Goal: Task Accomplishment & Management: Complete application form

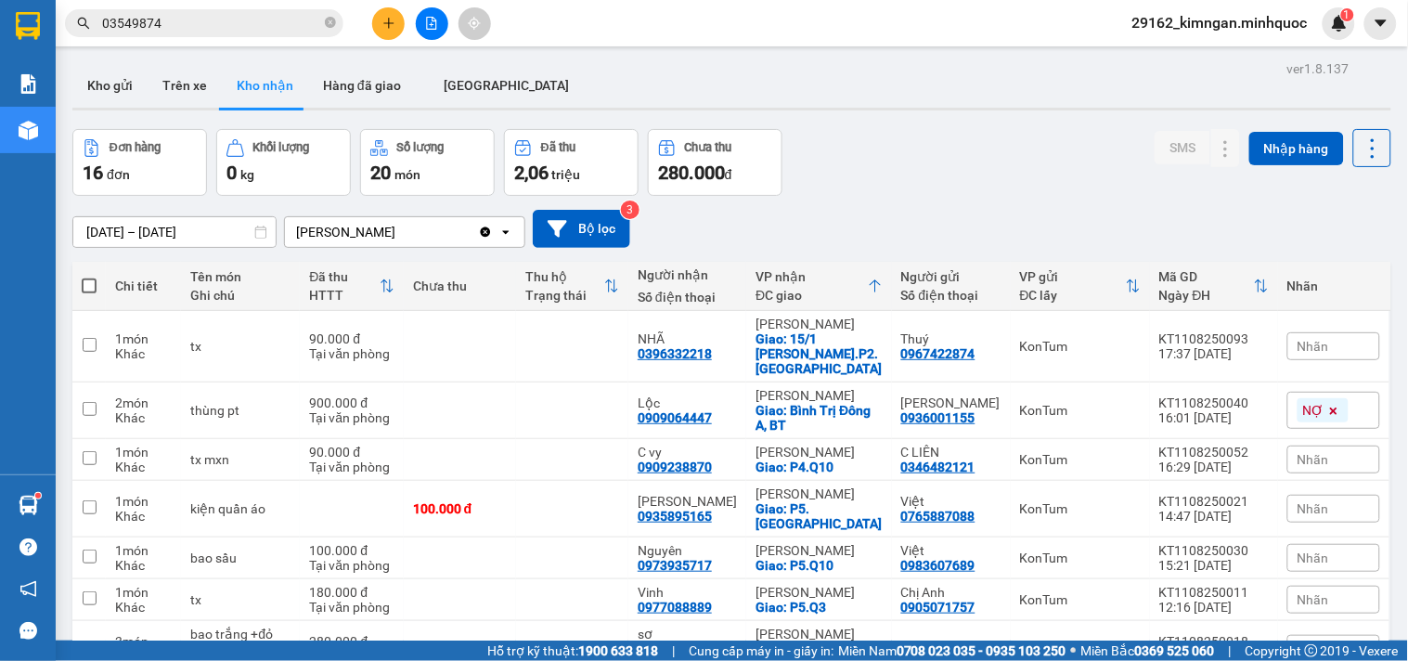
scroll to position [521, 0]
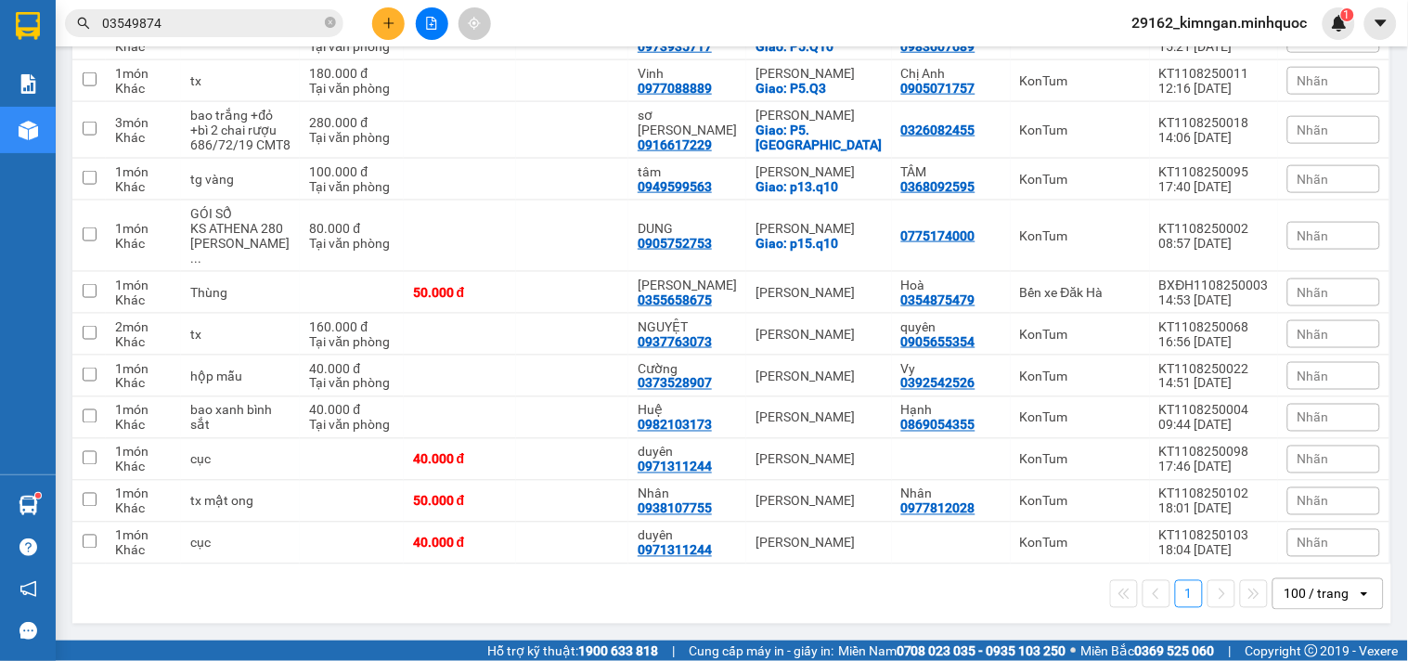
click at [387, 26] on icon "plus" at bounding box center [388, 23] width 13 height 13
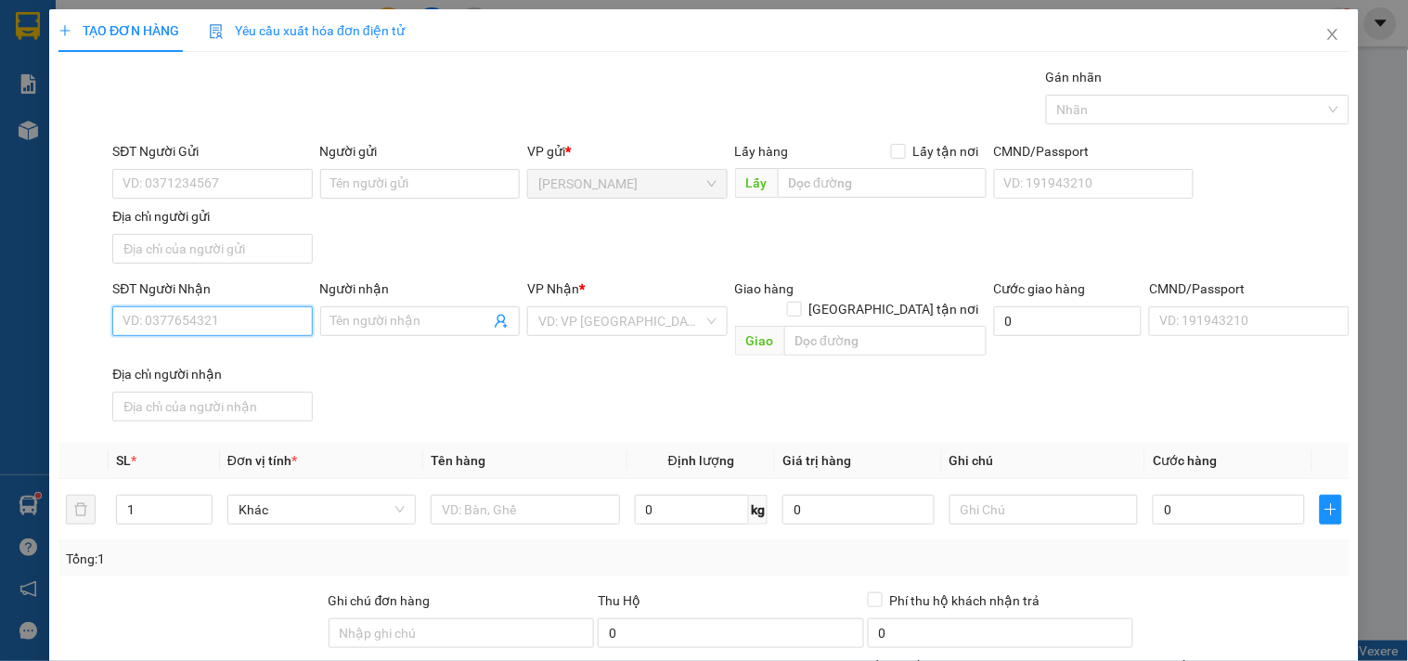
click at [205, 321] on input "SĐT Người Nhận" at bounding box center [211, 321] width 199 height 30
click at [535, 495] on input "text" at bounding box center [525, 510] width 188 height 30
type input "bao"
click at [200, 328] on input "SĐT Người Nhận" at bounding box center [211, 321] width 199 height 30
click at [241, 363] on div "0933351001 - Lân" at bounding box center [209, 359] width 175 height 20
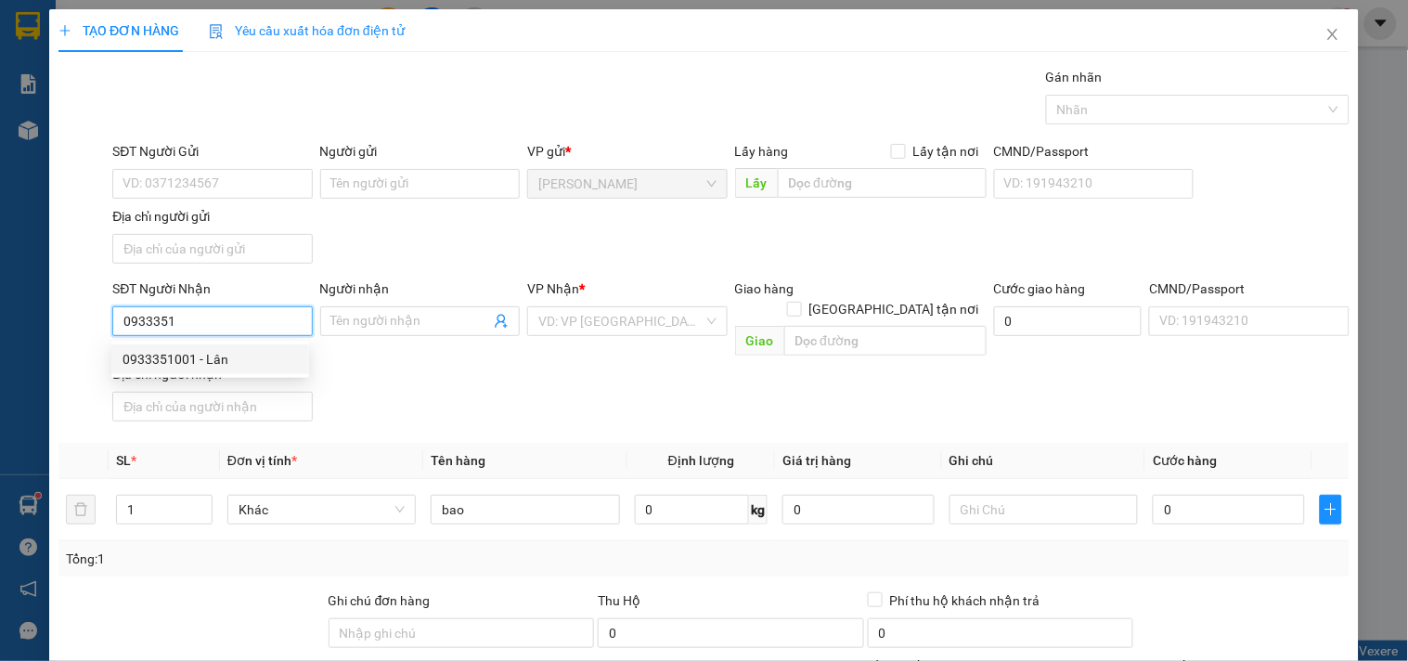
type input "0933351001"
type input "Lân"
type input "0933351001"
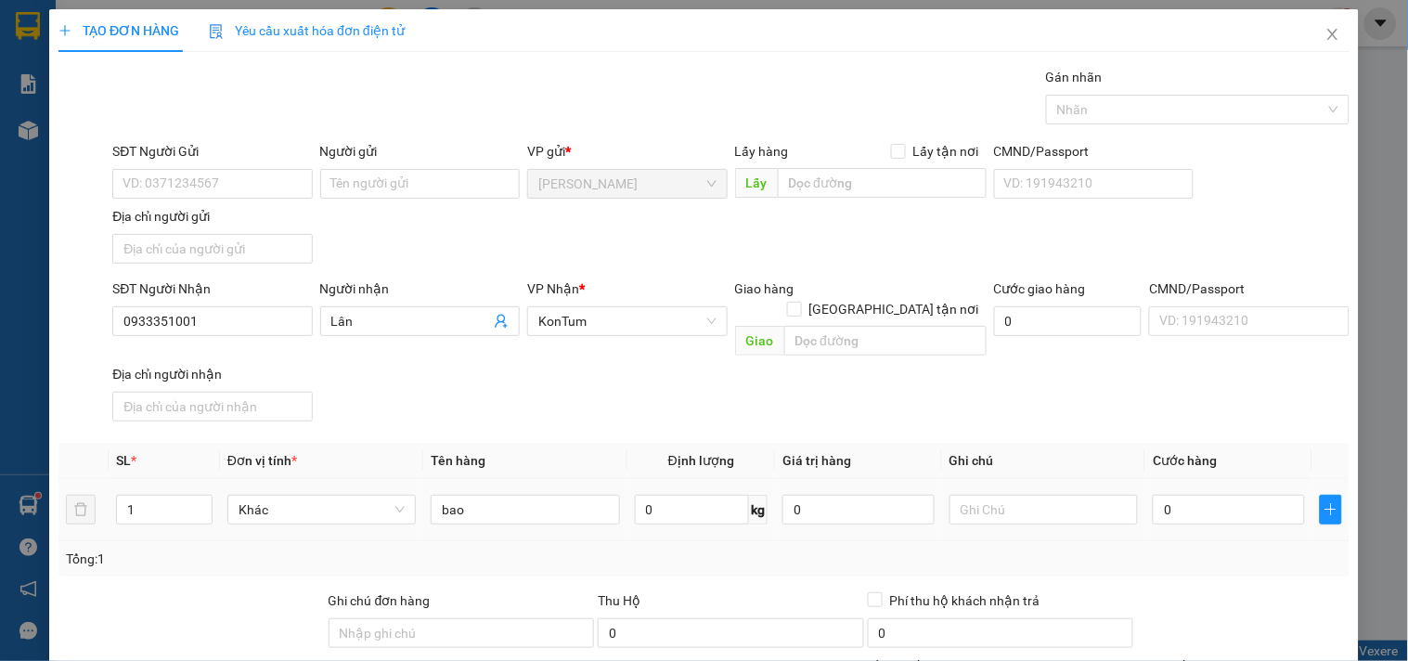
click at [1203, 479] on td "0" at bounding box center [1228, 510] width 167 height 62
click at [1203, 495] on input "0" at bounding box center [1228, 510] width 152 height 30
type input "6"
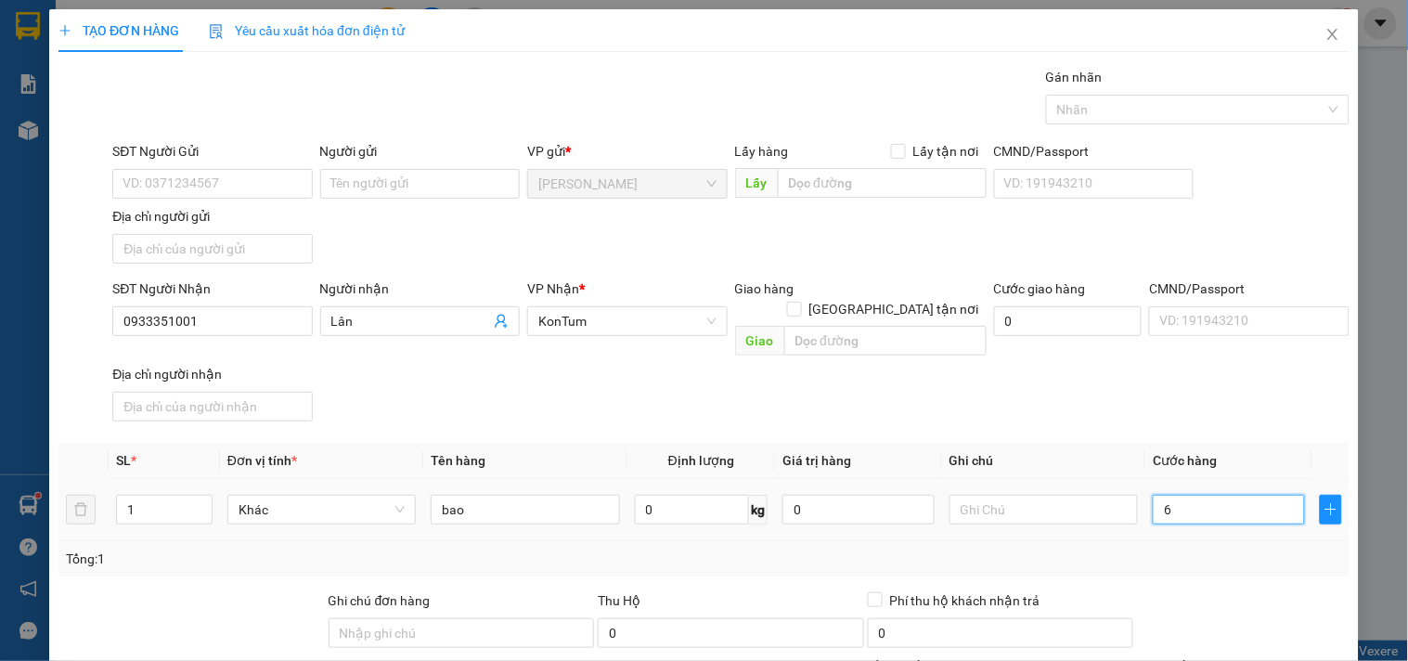
type input "60"
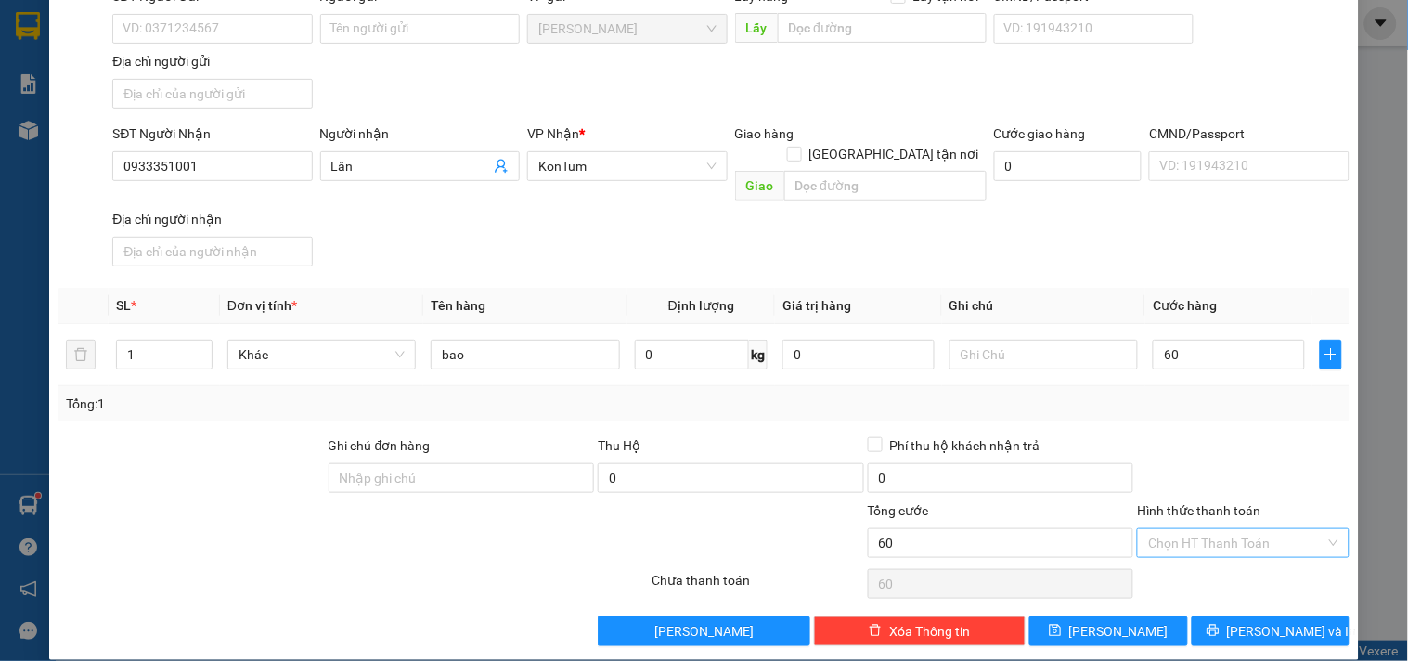
type input "60.000"
click at [1200, 529] on input "Hình thức thanh toán" at bounding box center [1236, 543] width 176 height 28
click at [1204, 546] on div "Tại văn phòng" at bounding box center [1231, 561] width 210 height 30
type input "0"
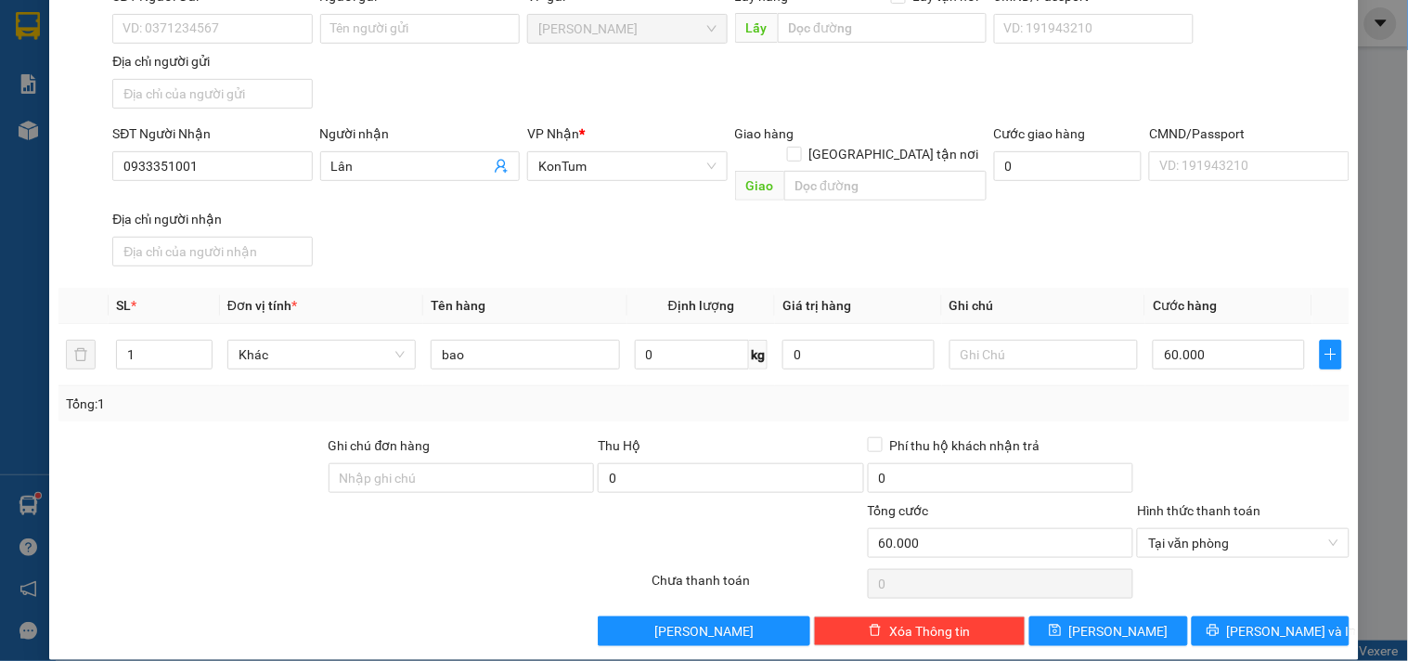
click at [1281, 628] on div "TẠO ĐƠN HÀNG Yêu cầu xuất hóa đơn điện tử Transit Pickup Surcharge Ids Transit …" at bounding box center [703, 256] width 1309 height 805
click at [1290, 621] on span "[PERSON_NAME] và In" at bounding box center [1292, 631] width 130 height 20
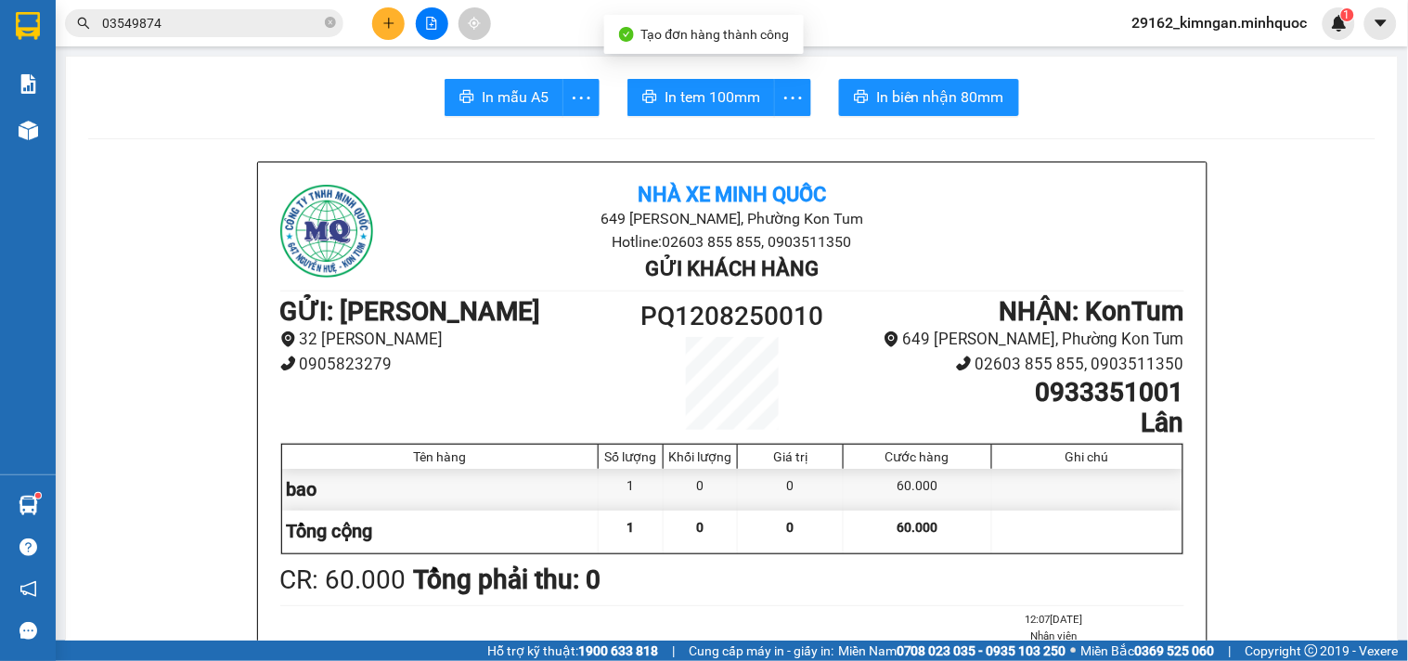
click at [675, 91] on span "In tem 100mm" at bounding box center [712, 96] width 96 height 23
click at [512, 81] on button "In mẫu A5" at bounding box center [503, 97] width 119 height 37
click at [387, 28] on icon "plus" at bounding box center [388, 23] width 13 height 13
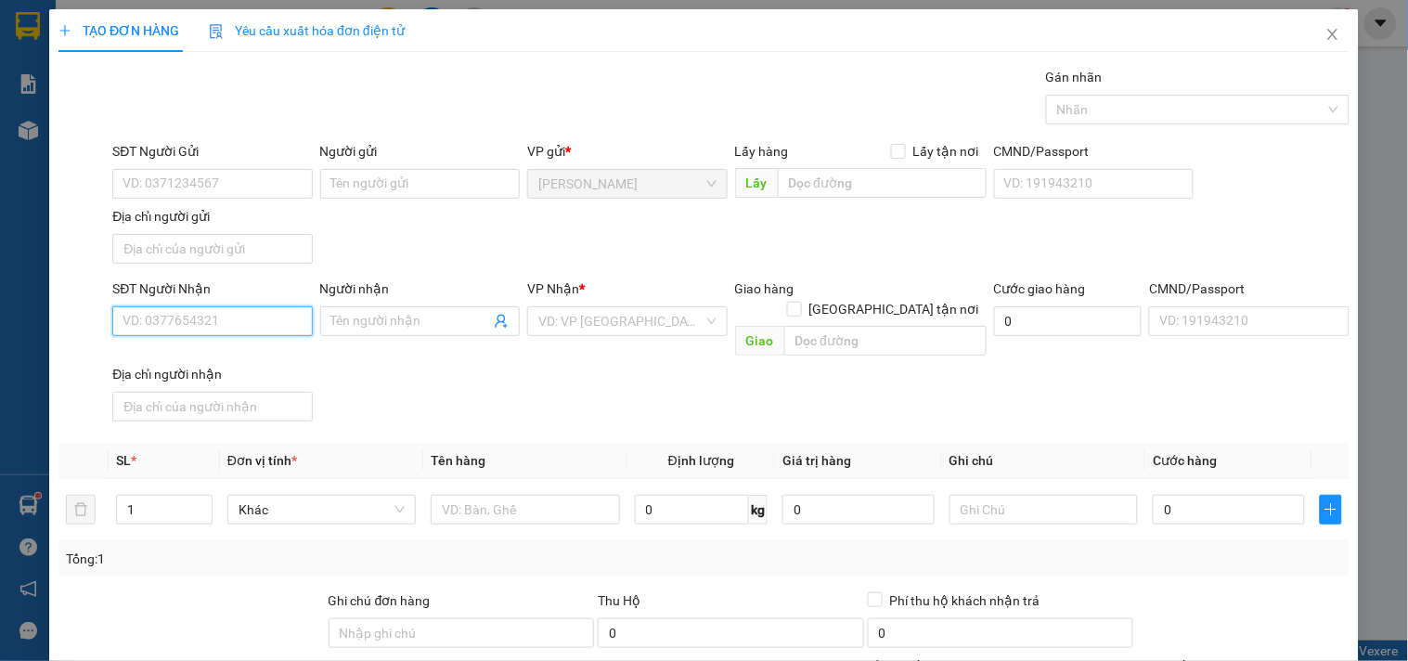
click at [288, 319] on input "SĐT Người Nhận" at bounding box center [211, 321] width 199 height 30
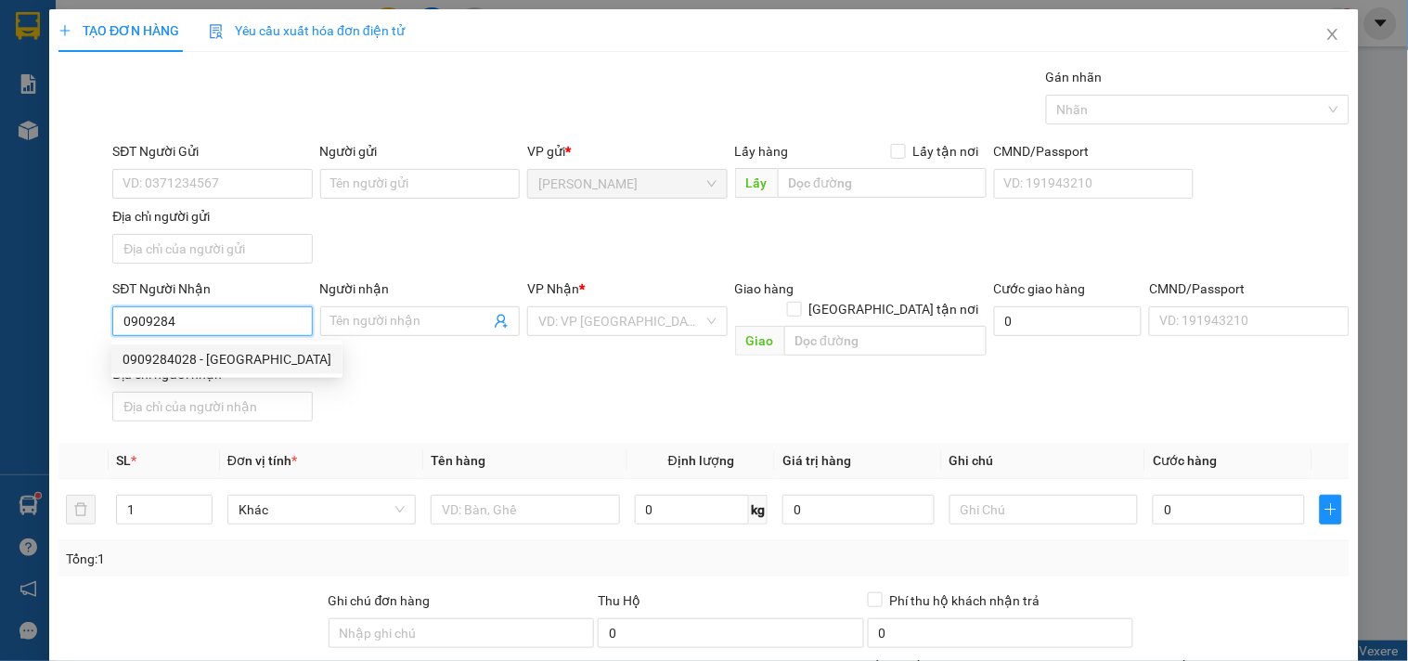
click at [276, 355] on div "0909284028 - [GEOGRAPHIC_DATA]" at bounding box center [226, 359] width 209 height 20
type input "0909284028"
type input "[PERSON_NAME]"
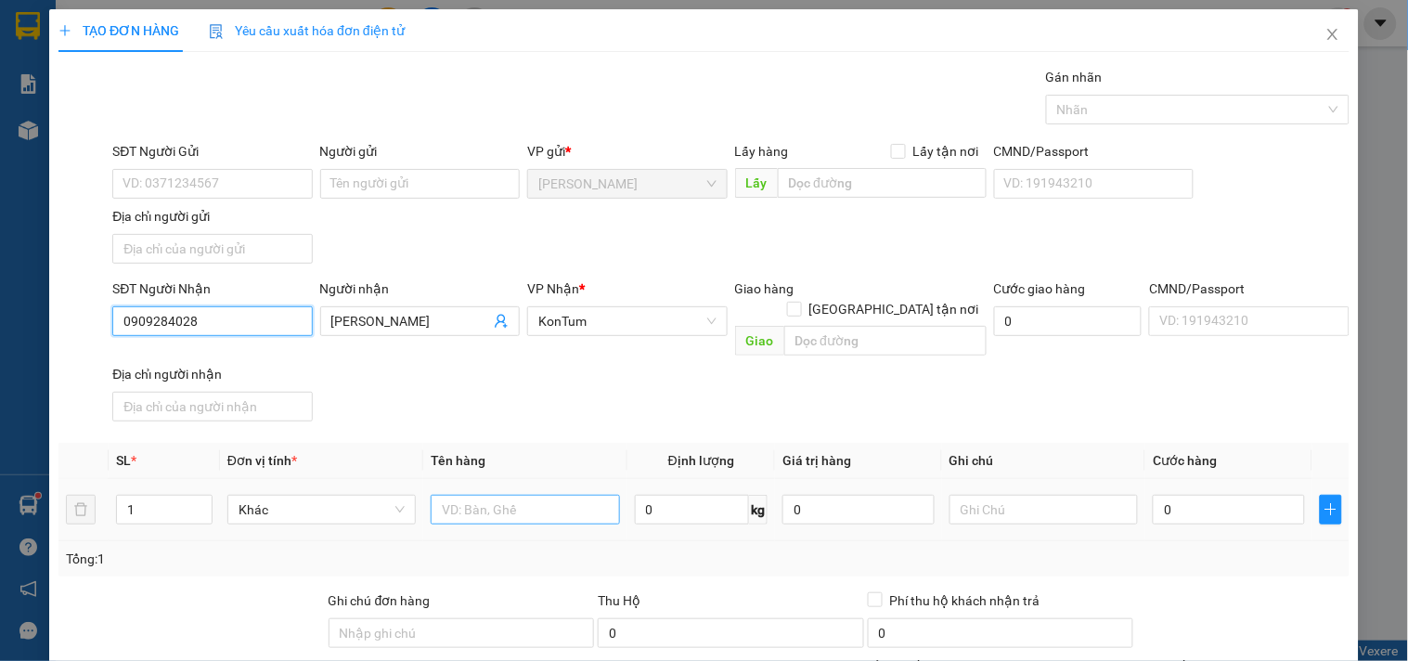
type input "0909284028"
click at [525, 495] on input "text" at bounding box center [525, 510] width 188 height 30
type input "kiện"
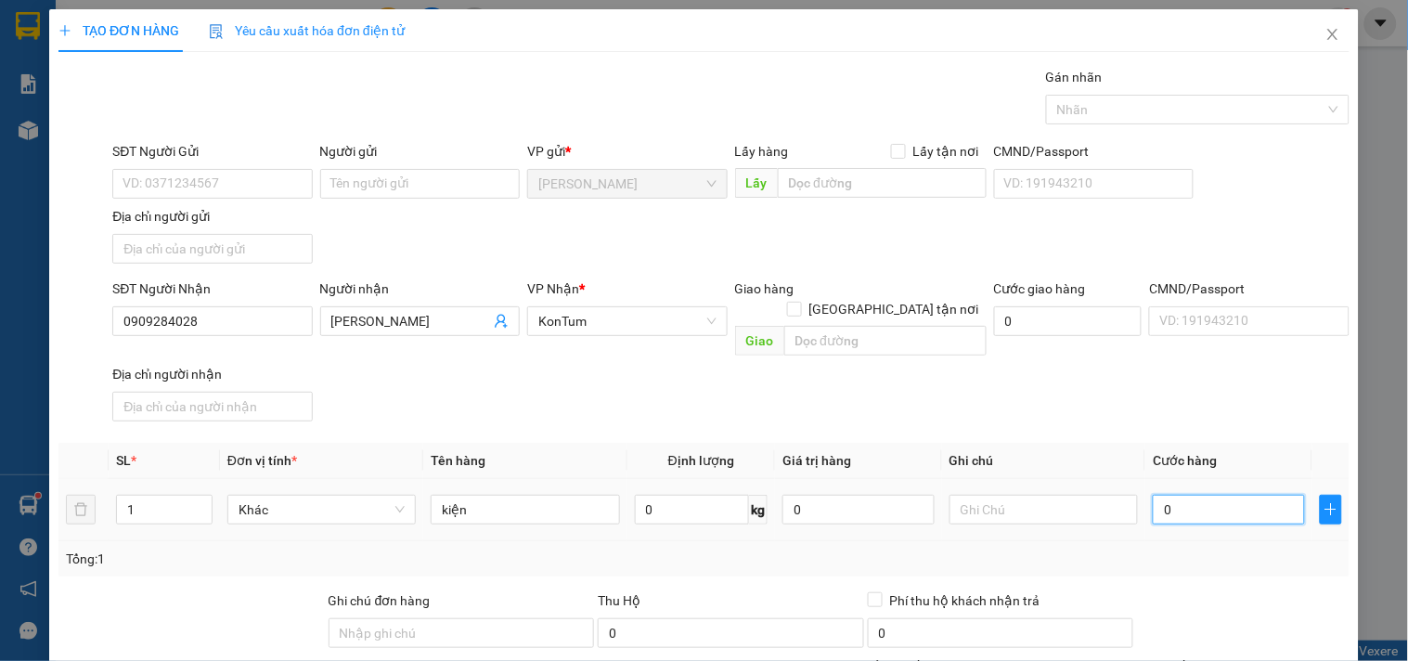
click at [1206, 497] on input "0" at bounding box center [1228, 510] width 152 height 30
type input "5"
type input "50"
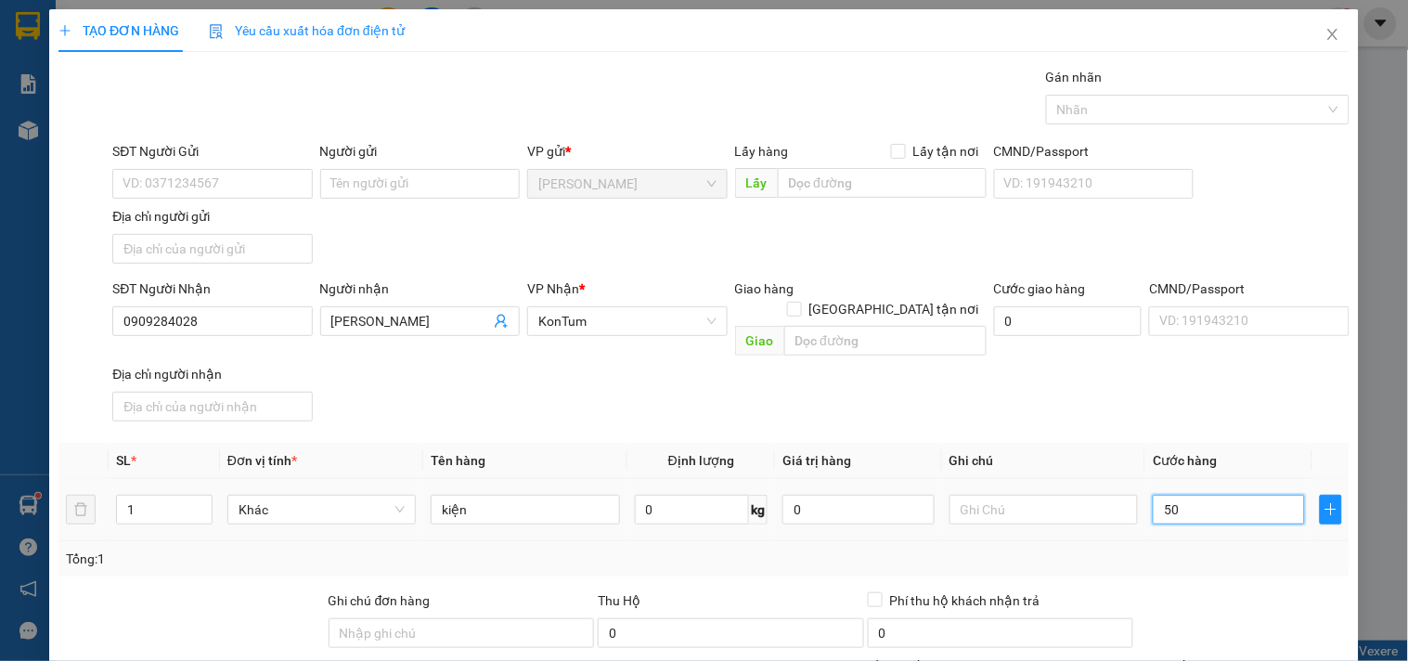
type input "50"
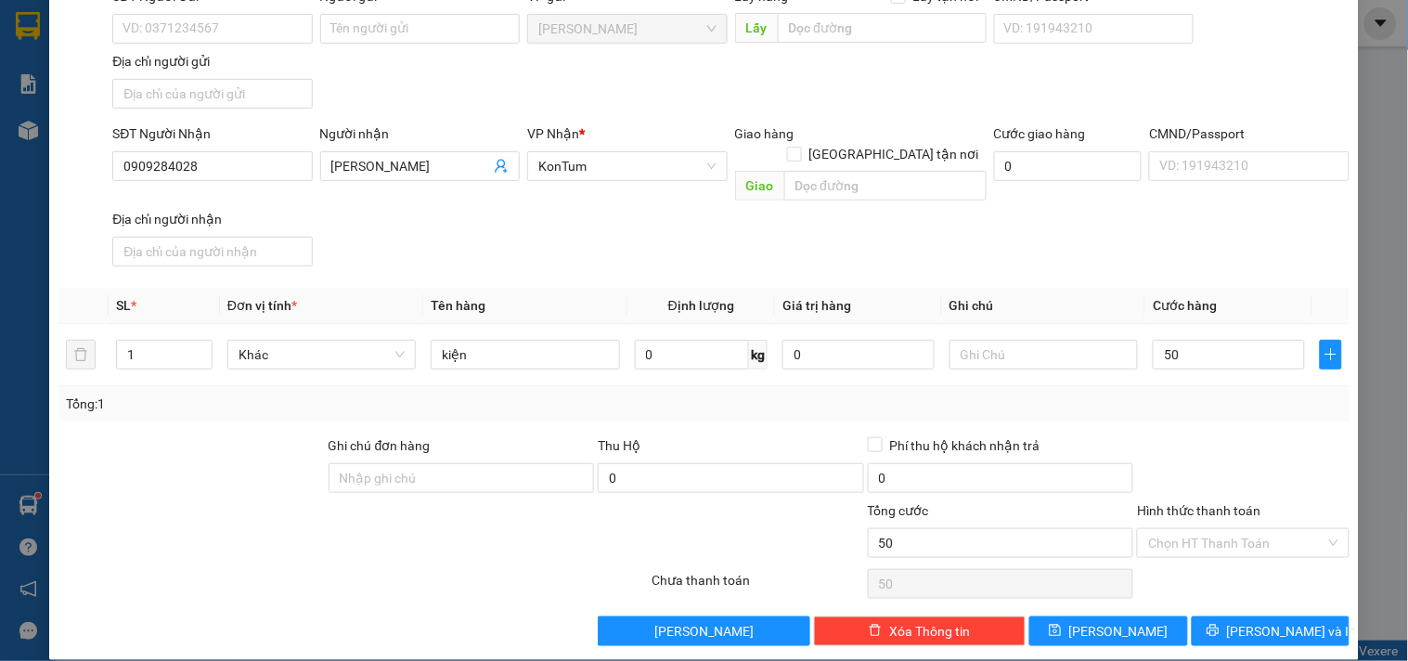
type input "50.000"
click at [1220, 594] on div "Transit Pickup Surcharge Ids Transit Deliver Surcharge Ids Transit Deliver Surc…" at bounding box center [703, 279] width 1291 height 734
click at [1226, 616] on button "[PERSON_NAME] và In" at bounding box center [1270, 631] width 158 height 30
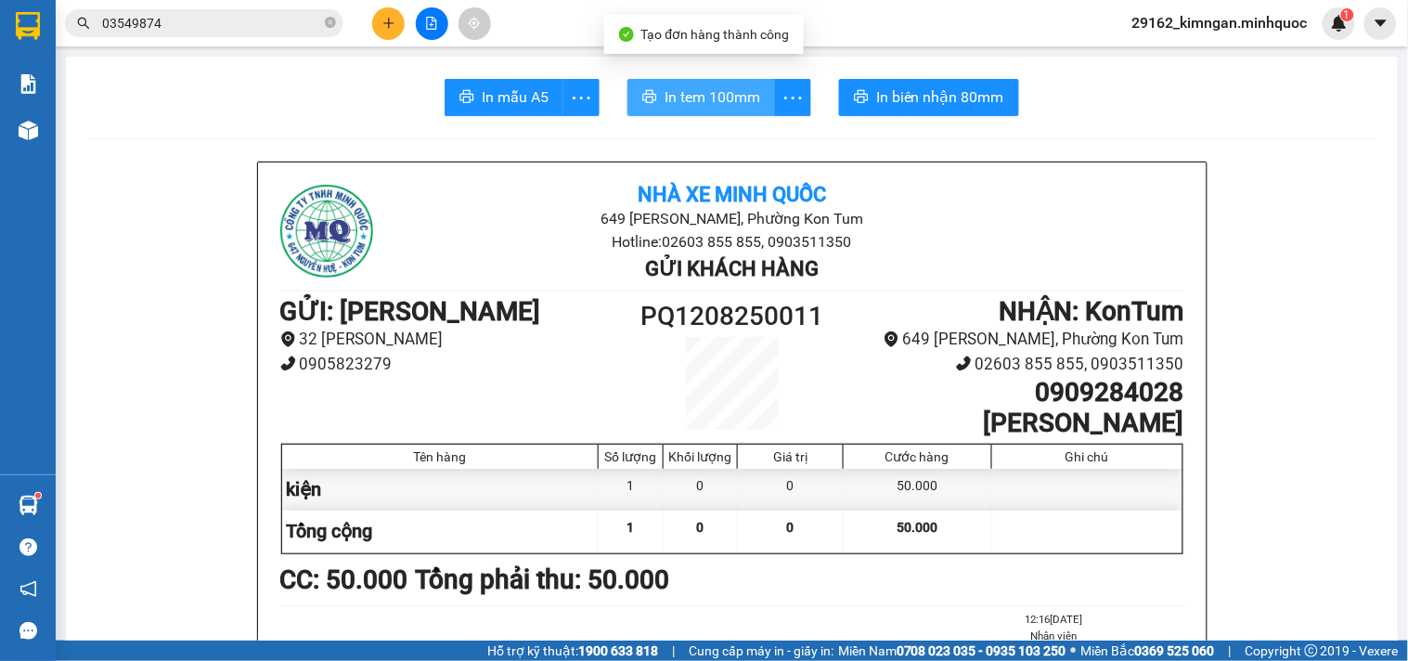
click at [720, 86] on span "In tem 100mm" at bounding box center [712, 96] width 96 height 23
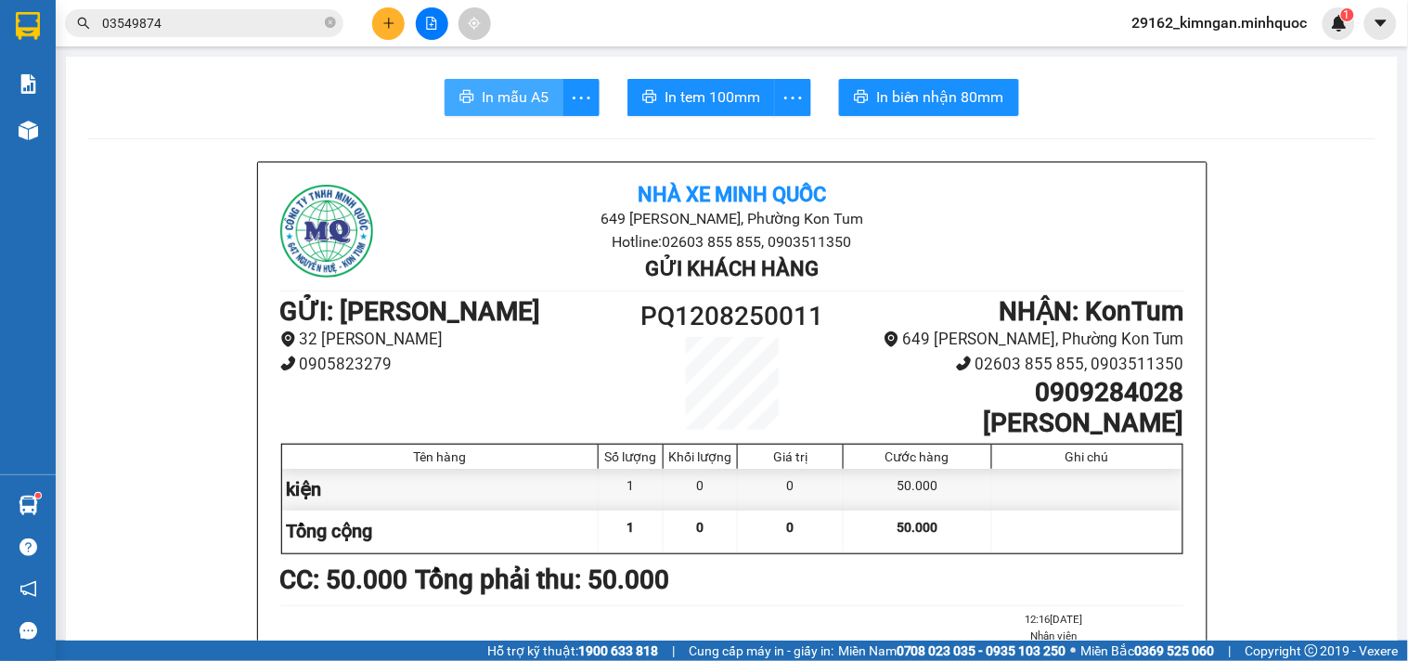
click at [492, 94] on span "In mẫu A5" at bounding box center [515, 96] width 67 height 23
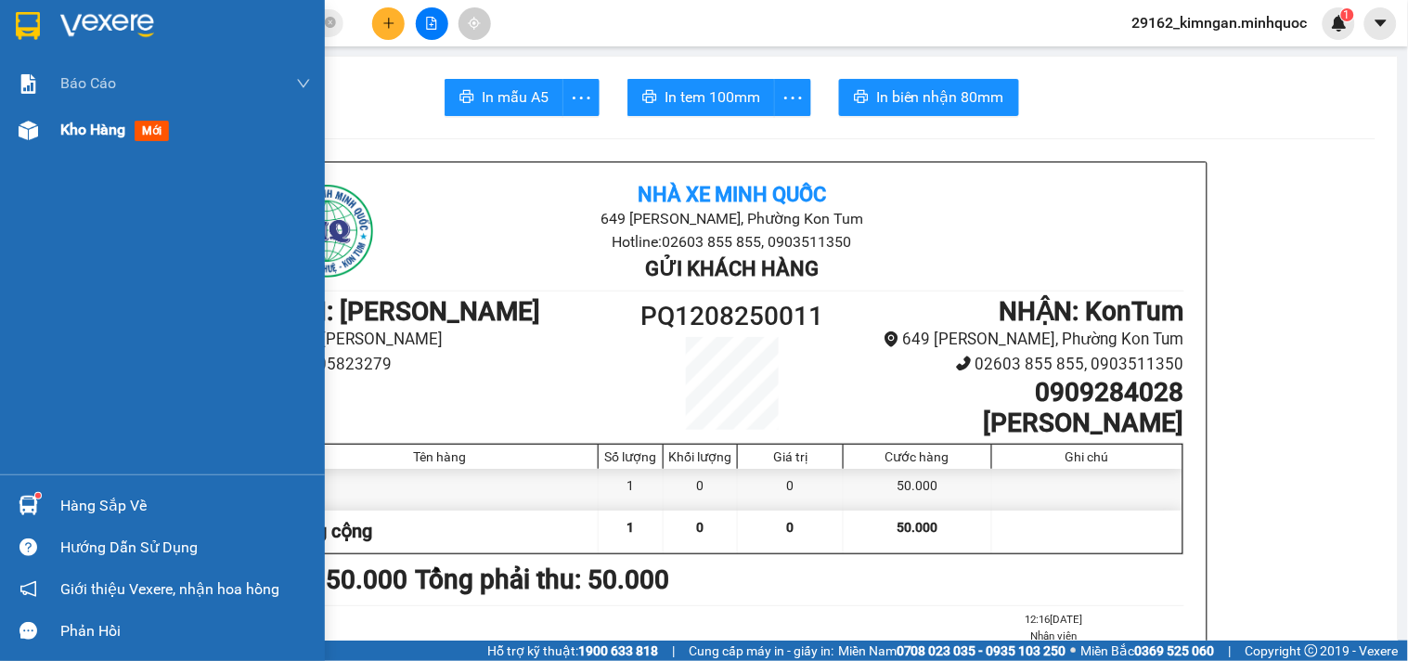
click at [45, 130] on div "Kho hàng mới" at bounding box center [162, 130] width 325 height 46
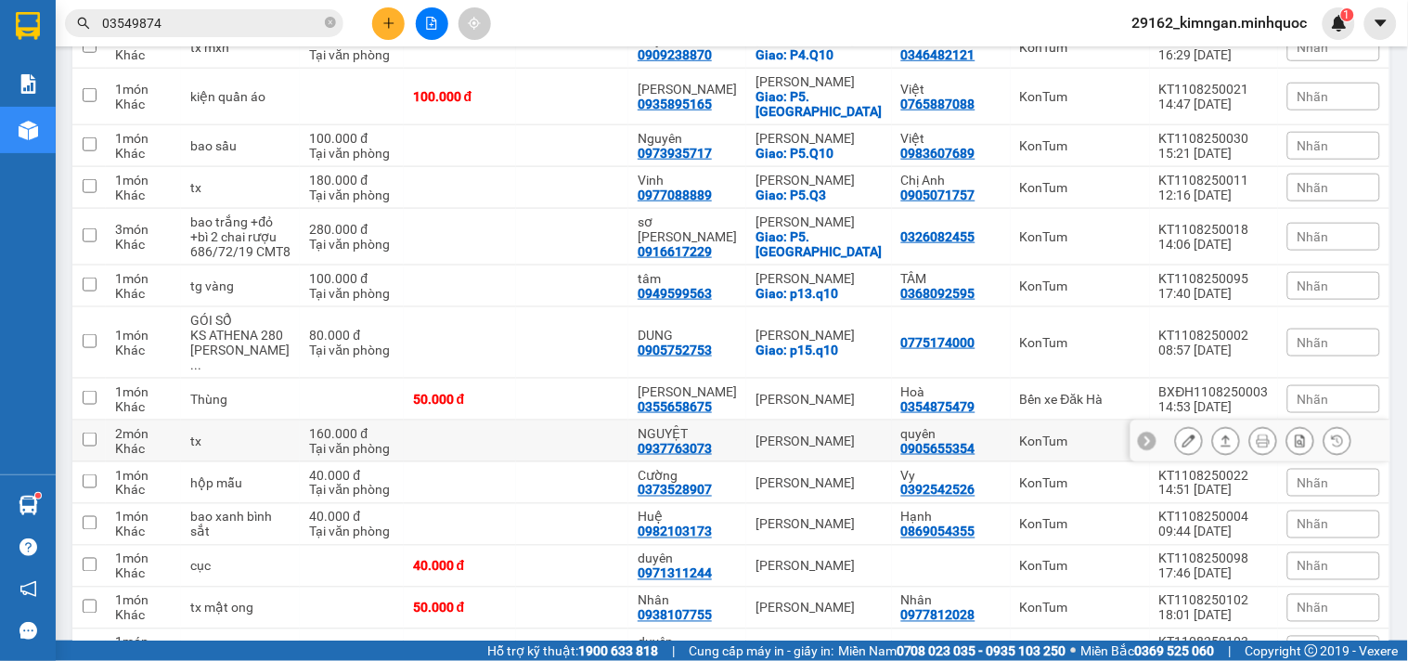
scroll to position [521, 0]
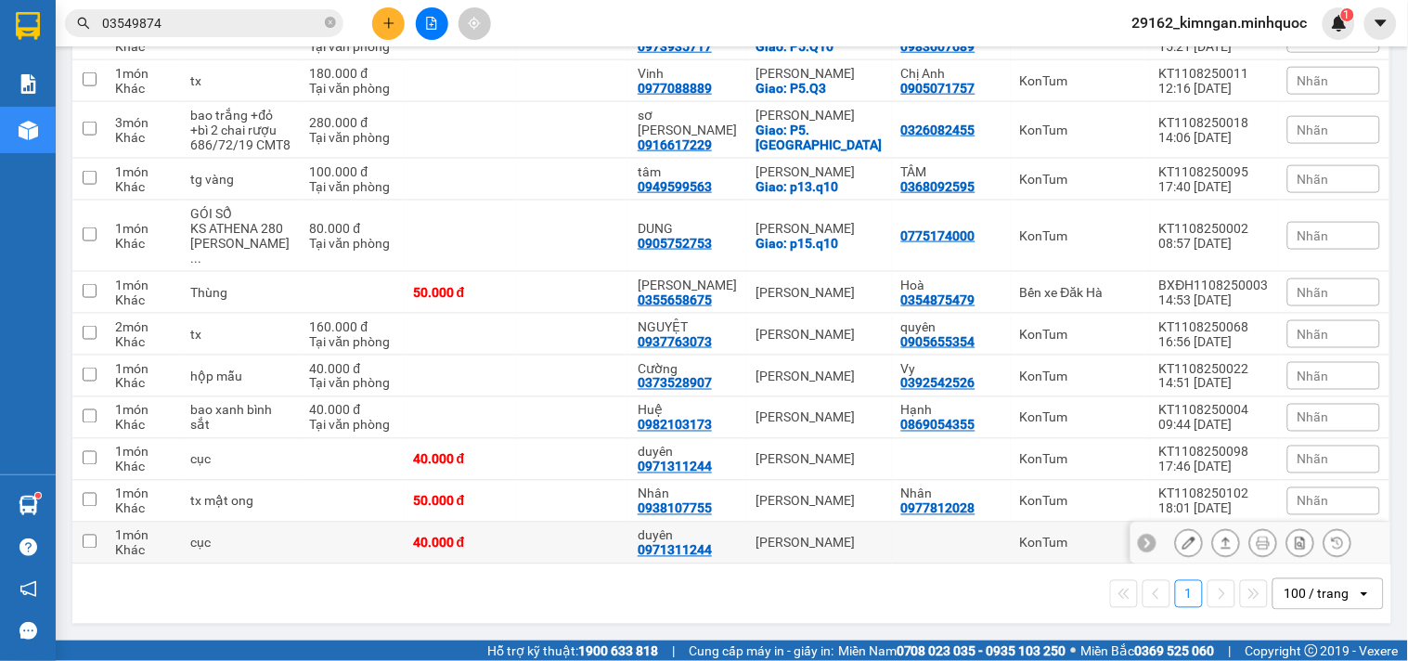
click at [874, 538] on div "[PERSON_NAME]" at bounding box center [818, 542] width 126 height 15
checkbox input "true"
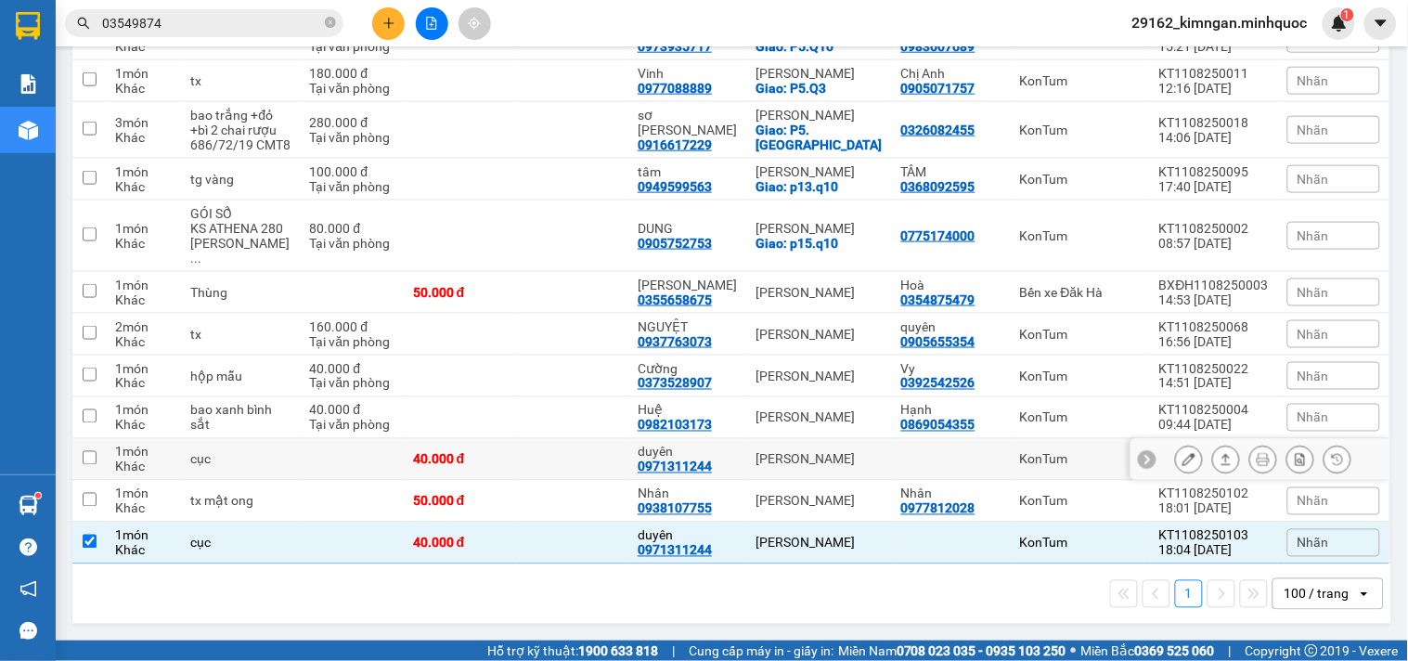
click at [904, 460] on div at bounding box center [951, 459] width 100 height 15
checkbox input "true"
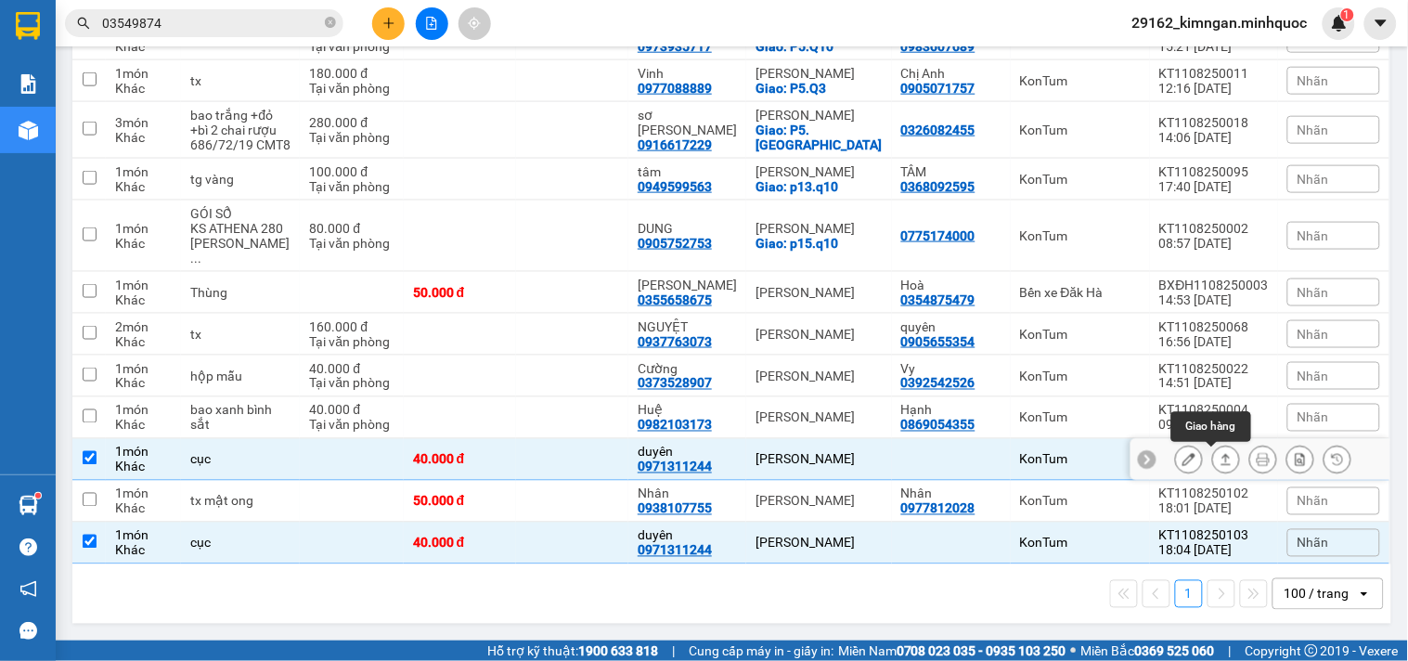
click at [1213, 461] on button at bounding box center [1226, 460] width 26 height 32
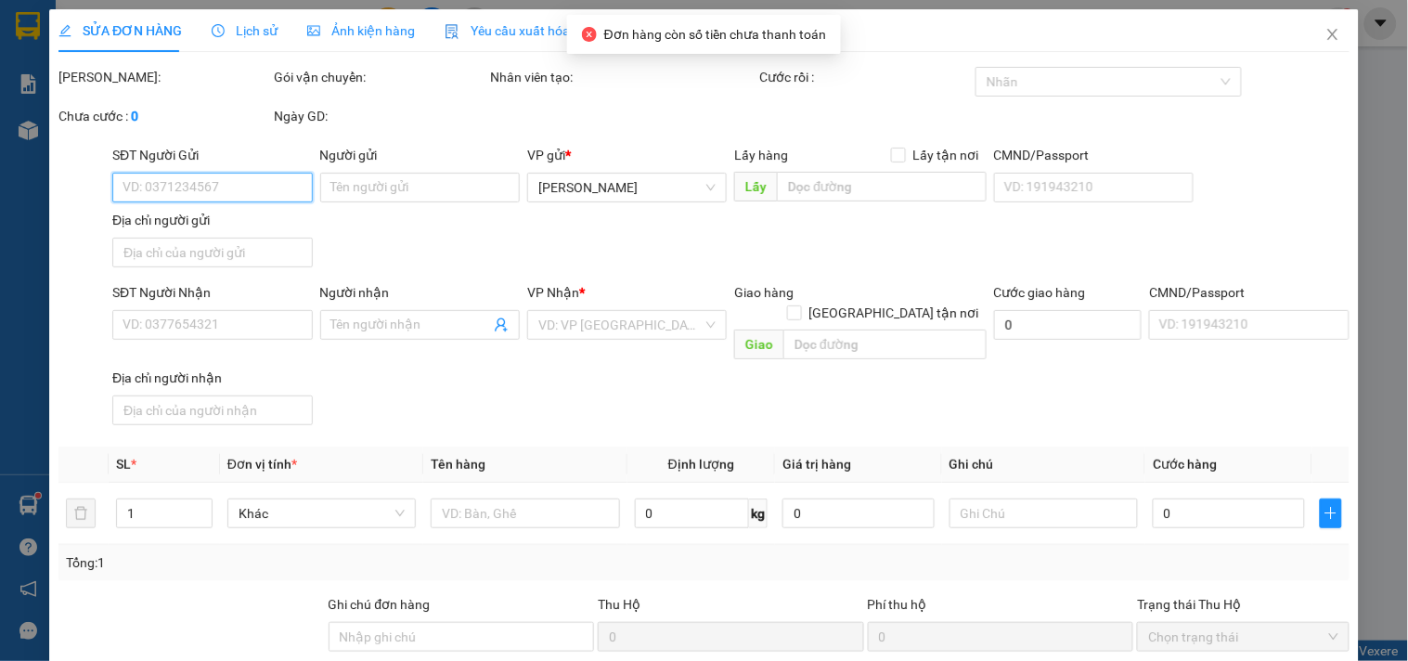
type input "0971311244"
type input "duyên"
type input "40.000"
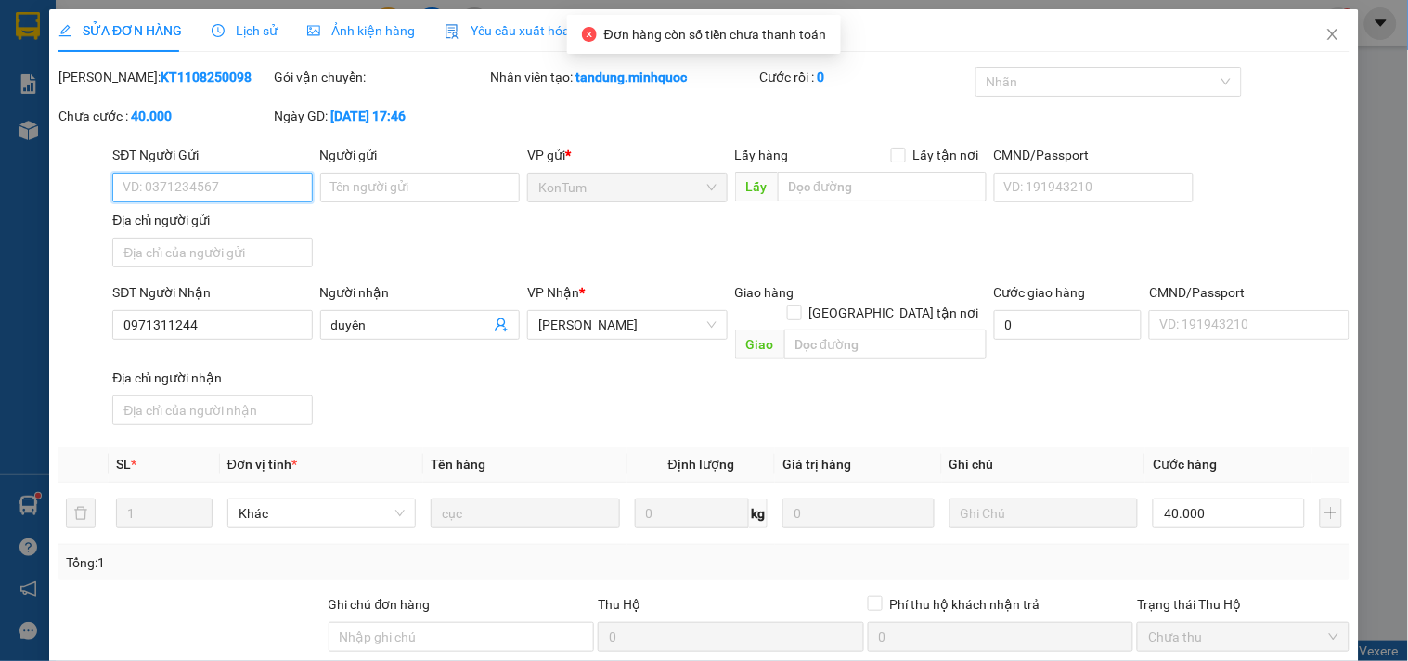
scroll to position [160, 0]
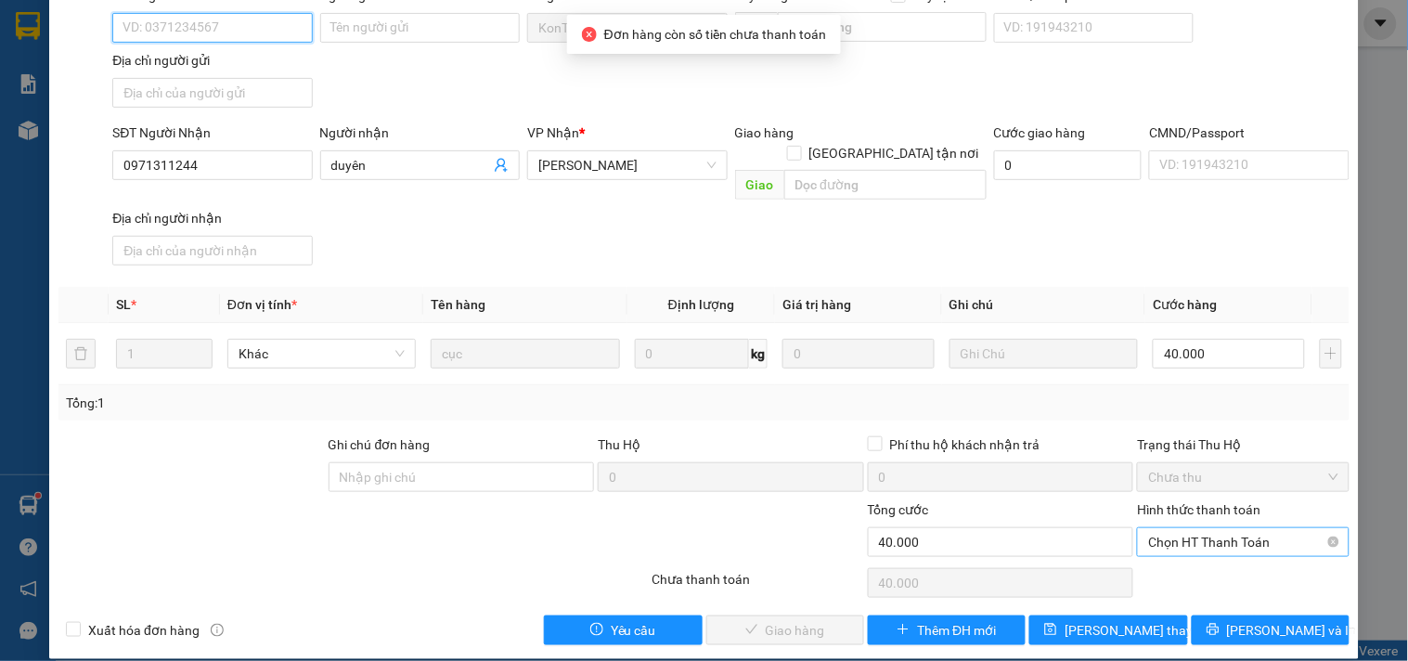
click at [1207, 528] on span "Chọn HT Thanh Toán" at bounding box center [1242, 542] width 189 height 28
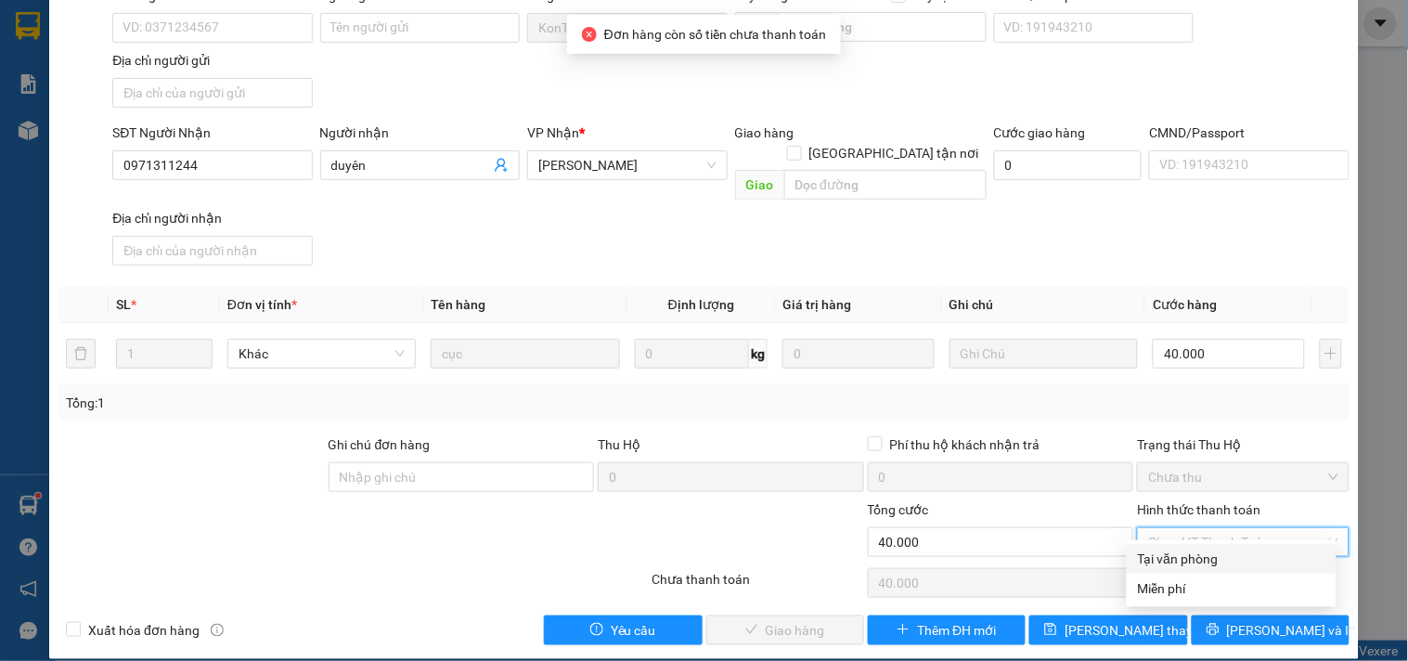
click at [1186, 555] on div "Tại văn phòng" at bounding box center [1231, 558] width 187 height 20
type input "0"
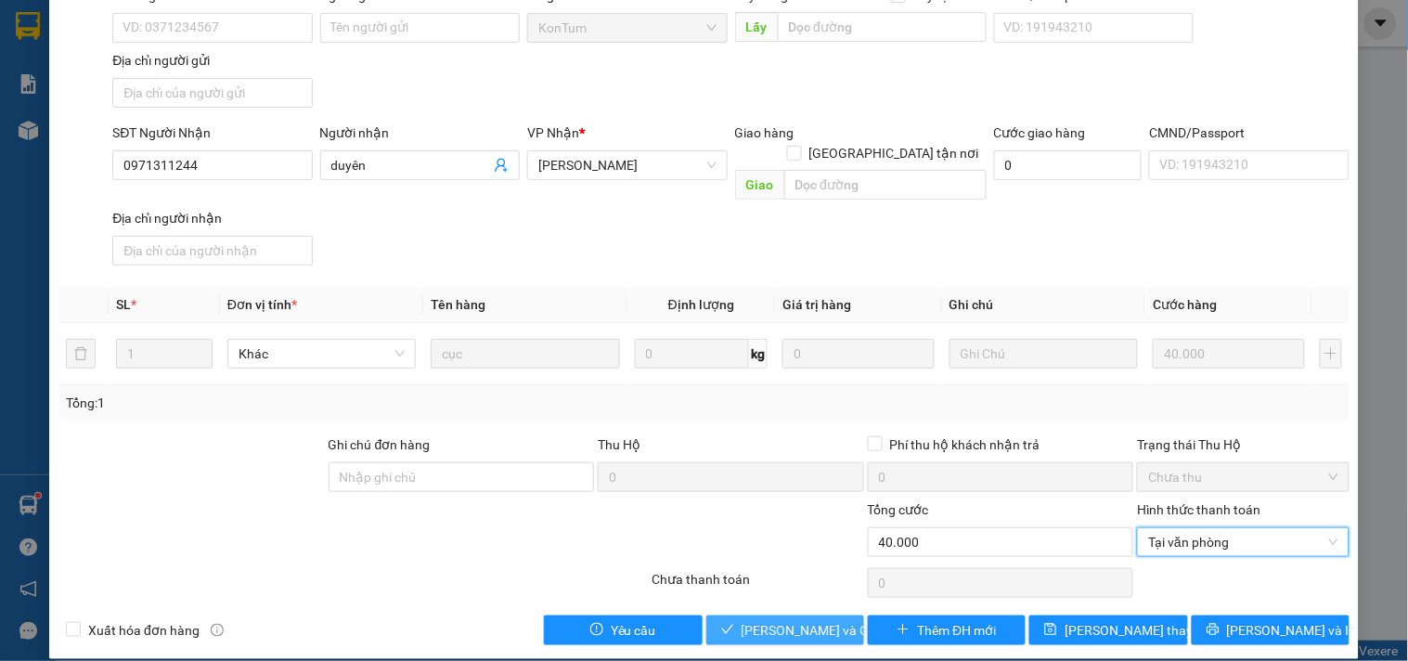
click at [783, 620] on span "[PERSON_NAME] và Giao hàng" at bounding box center [830, 630] width 178 height 20
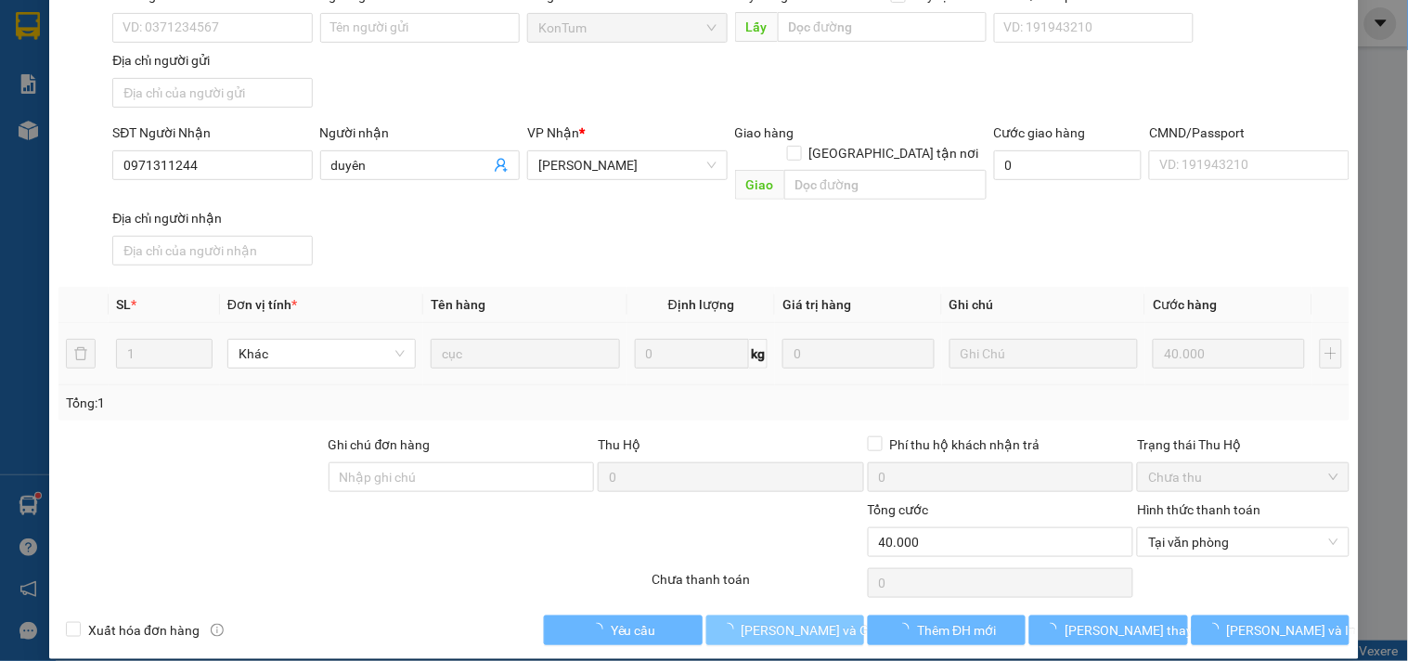
scroll to position [0, 0]
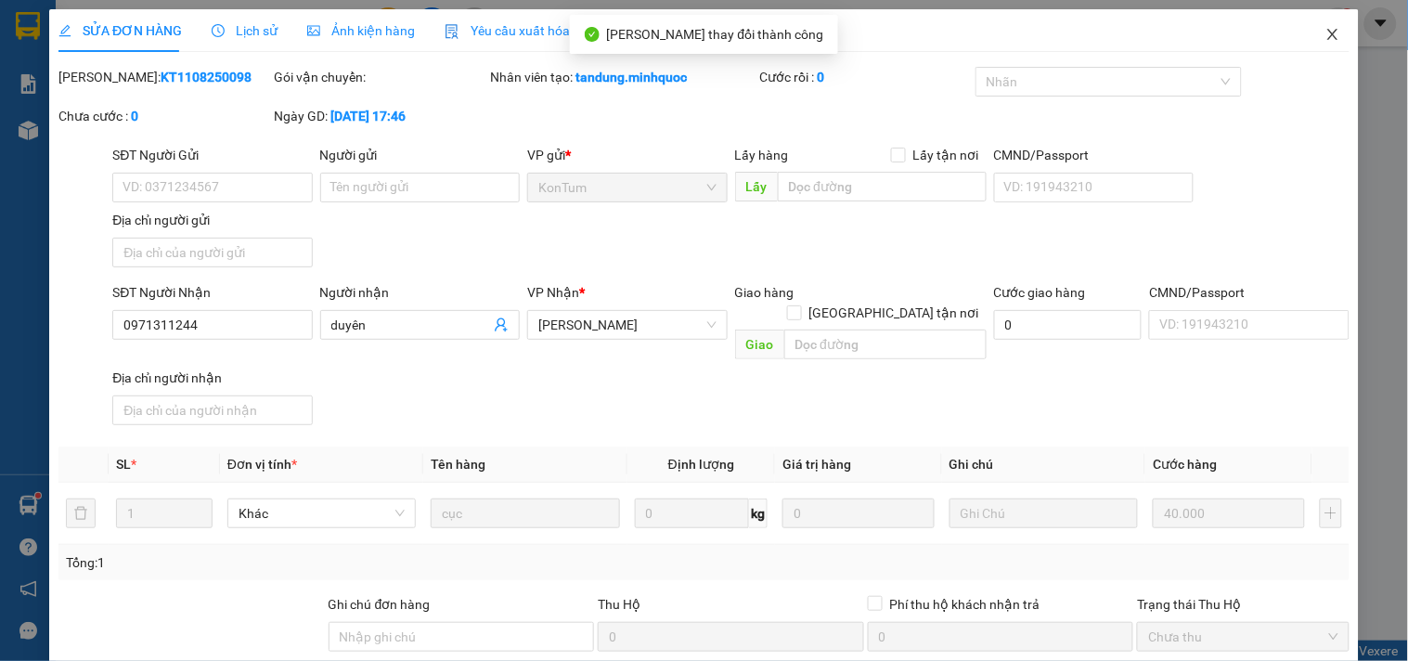
click at [1328, 39] on span "Close" at bounding box center [1332, 35] width 52 height 52
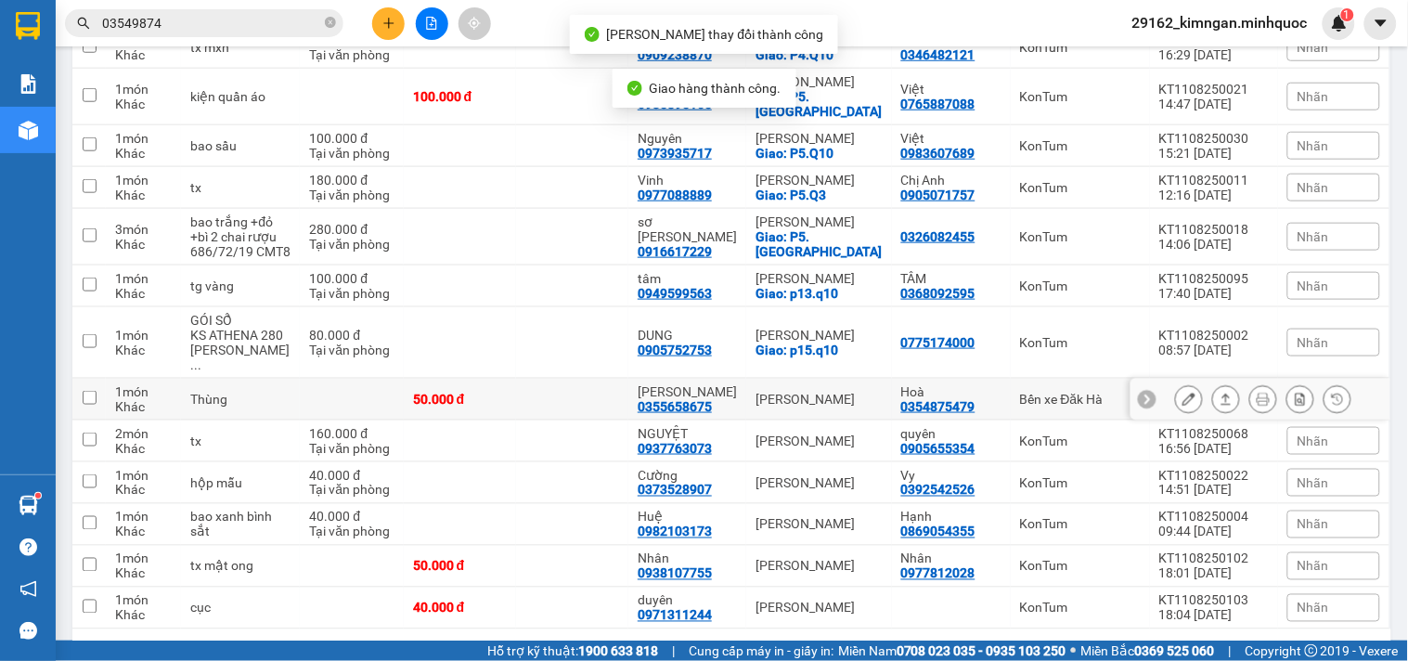
scroll to position [479, 0]
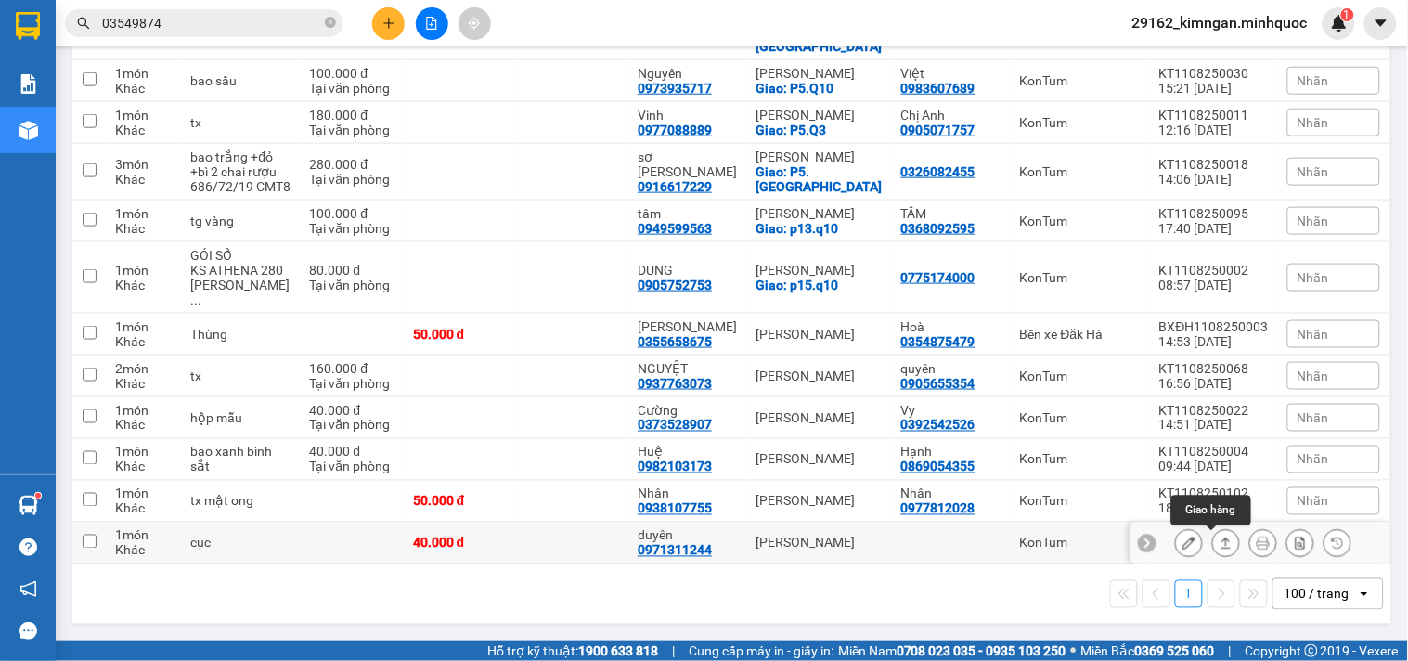
click at [1218, 551] on button at bounding box center [1226, 543] width 26 height 32
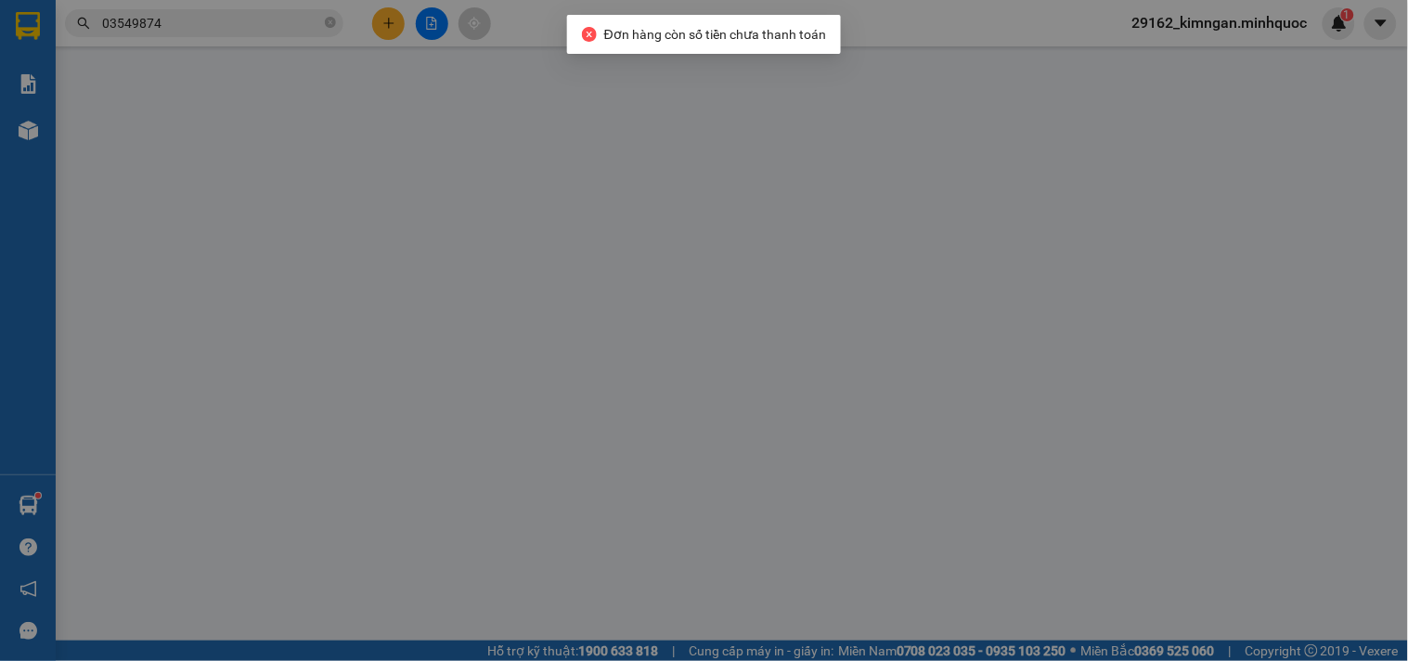
type input "0971311244"
type input "duyên"
type input "40.000"
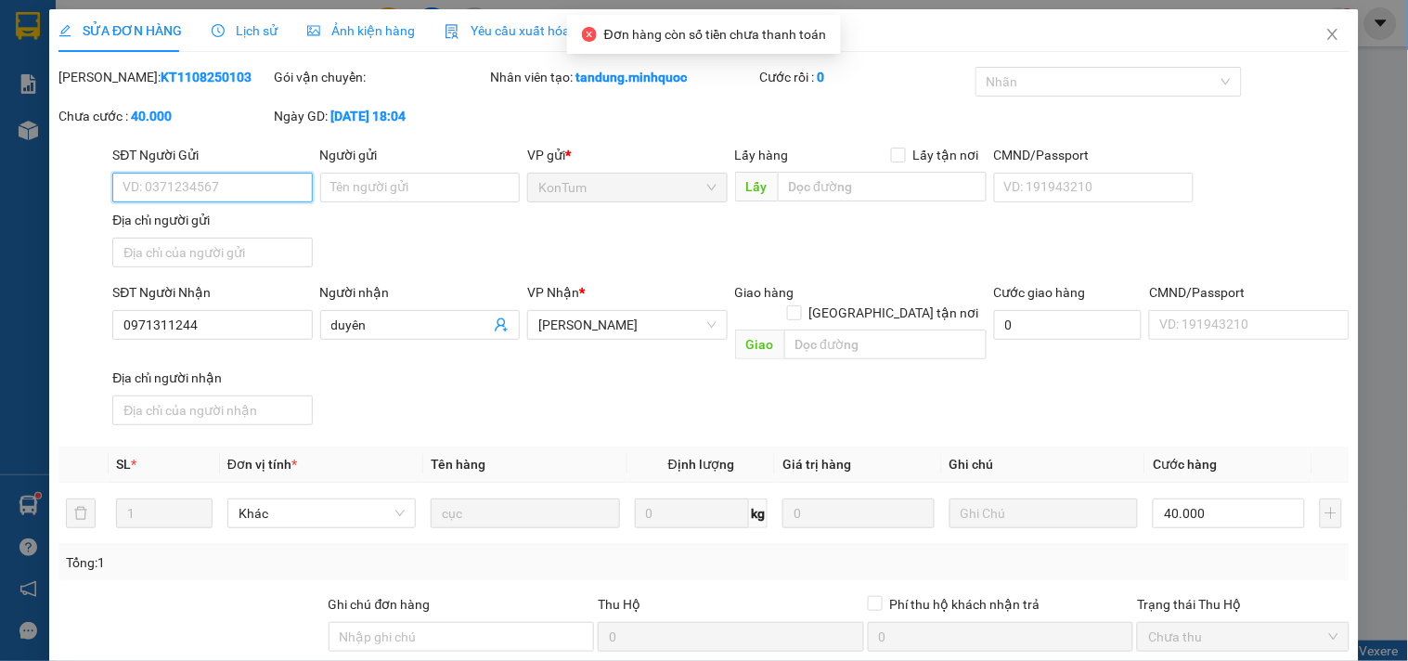
scroll to position [160, 0]
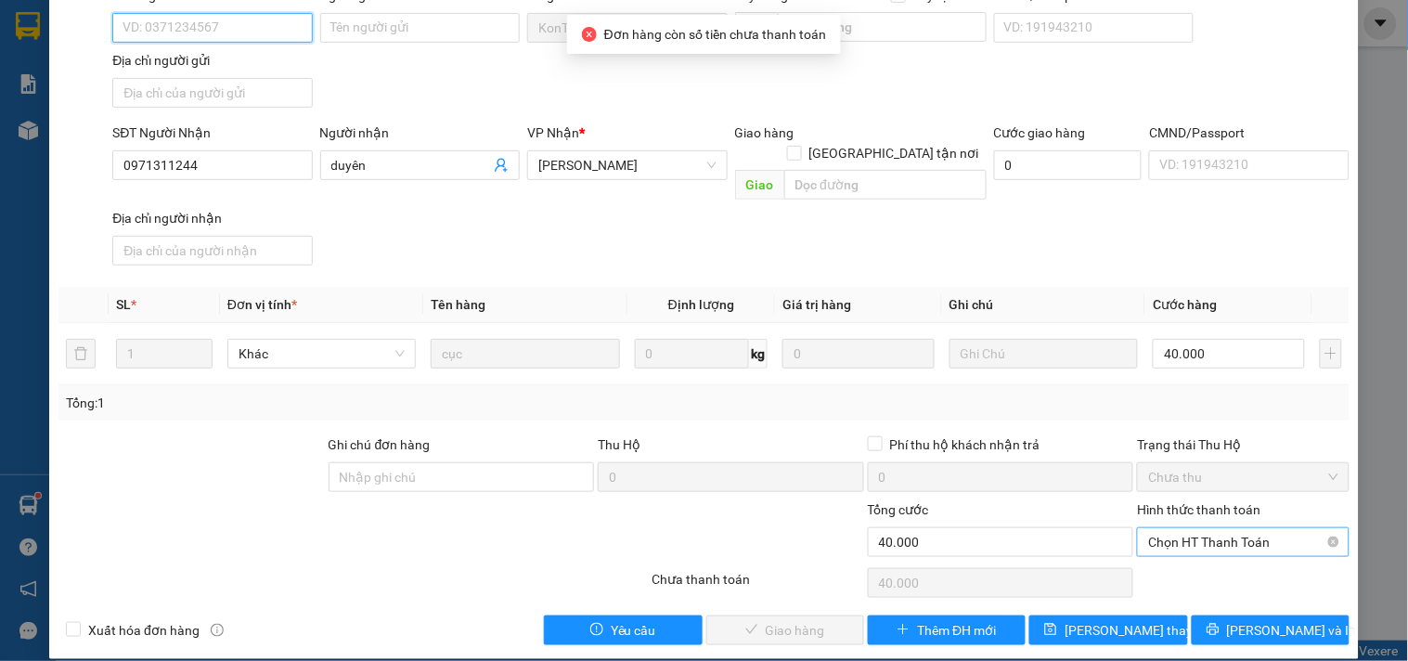
click at [1207, 529] on span "Chọn HT Thanh Toán" at bounding box center [1242, 542] width 189 height 28
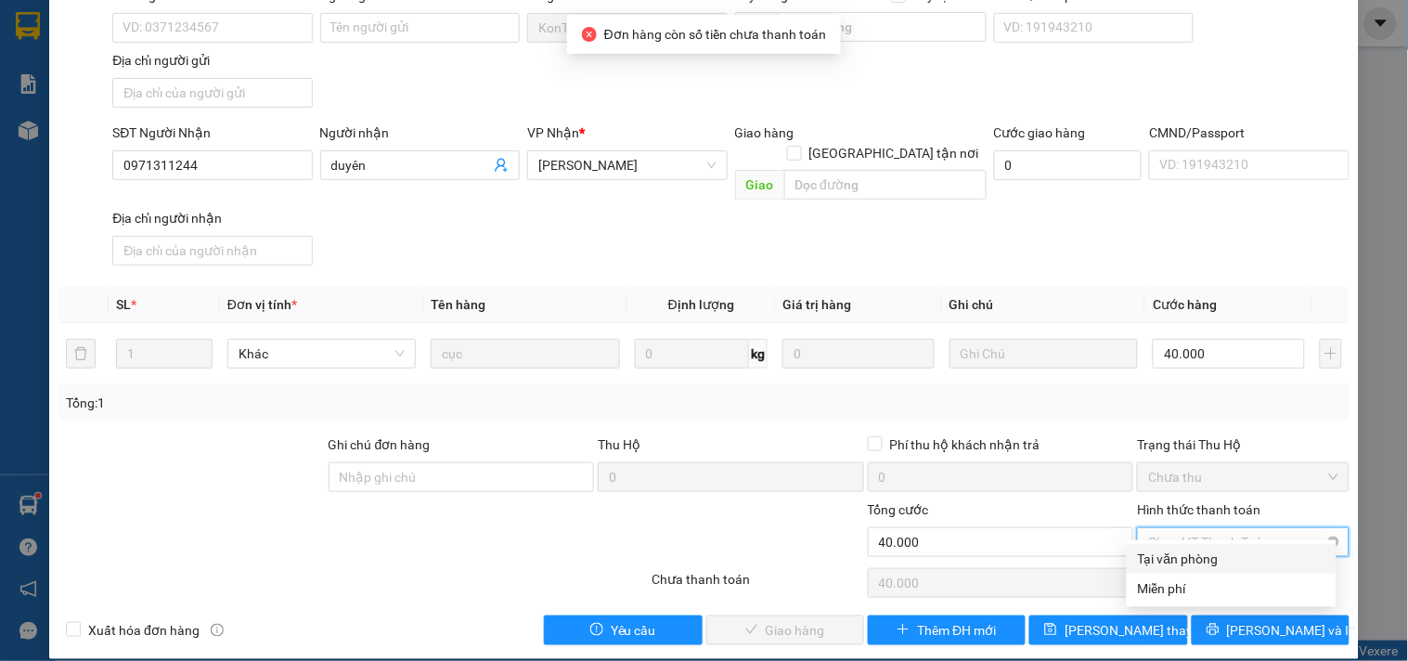
click at [1195, 553] on div "Tại văn phòng" at bounding box center [1231, 558] width 187 height 20
type input "0"
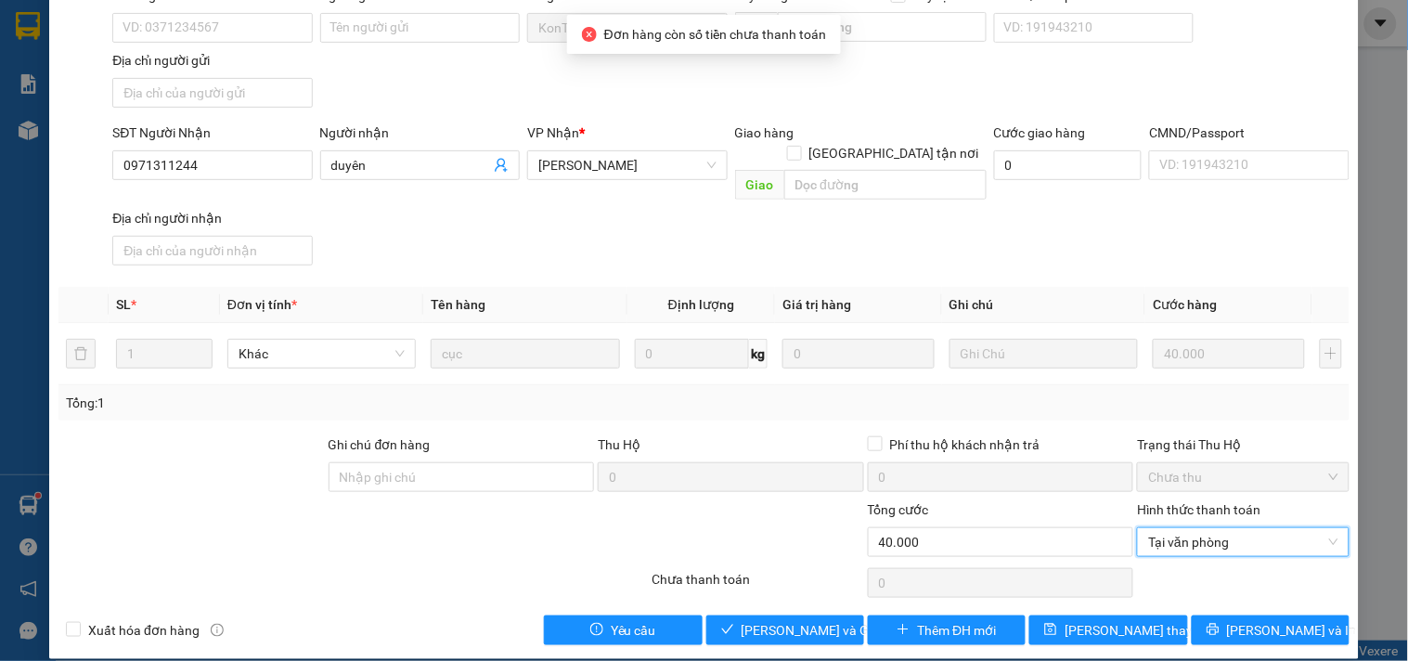
click at [775, 625] on div "SỬA ĐƠN HÀNG Lịch sử Ảnh kiện hàng Yêu cầu xuất hóa đơn điện tử Total Paid Fee …" at bounding box center [703, 254] width 1309 height 809
click at [789, 620] on span "[PERSON_NAME] và Giao hàng" at bounding box center [830, 630] width 178 height 20
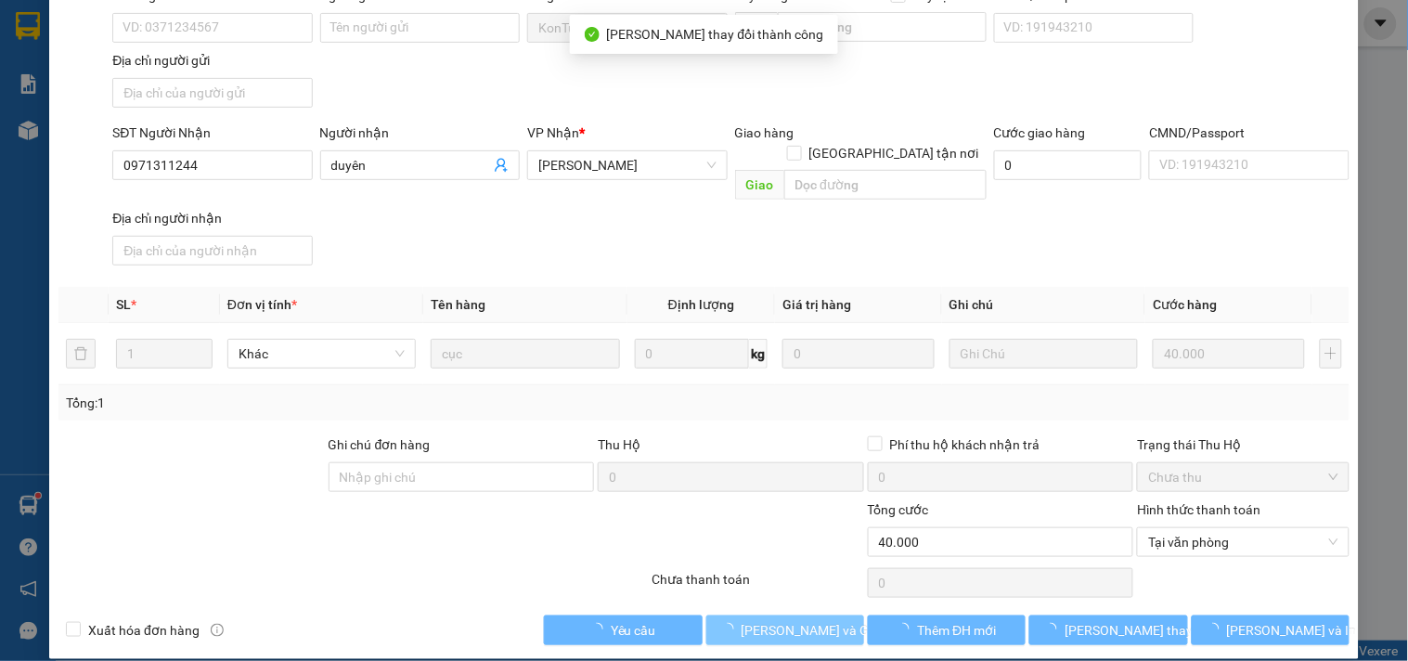
scroll to position [0, 0]
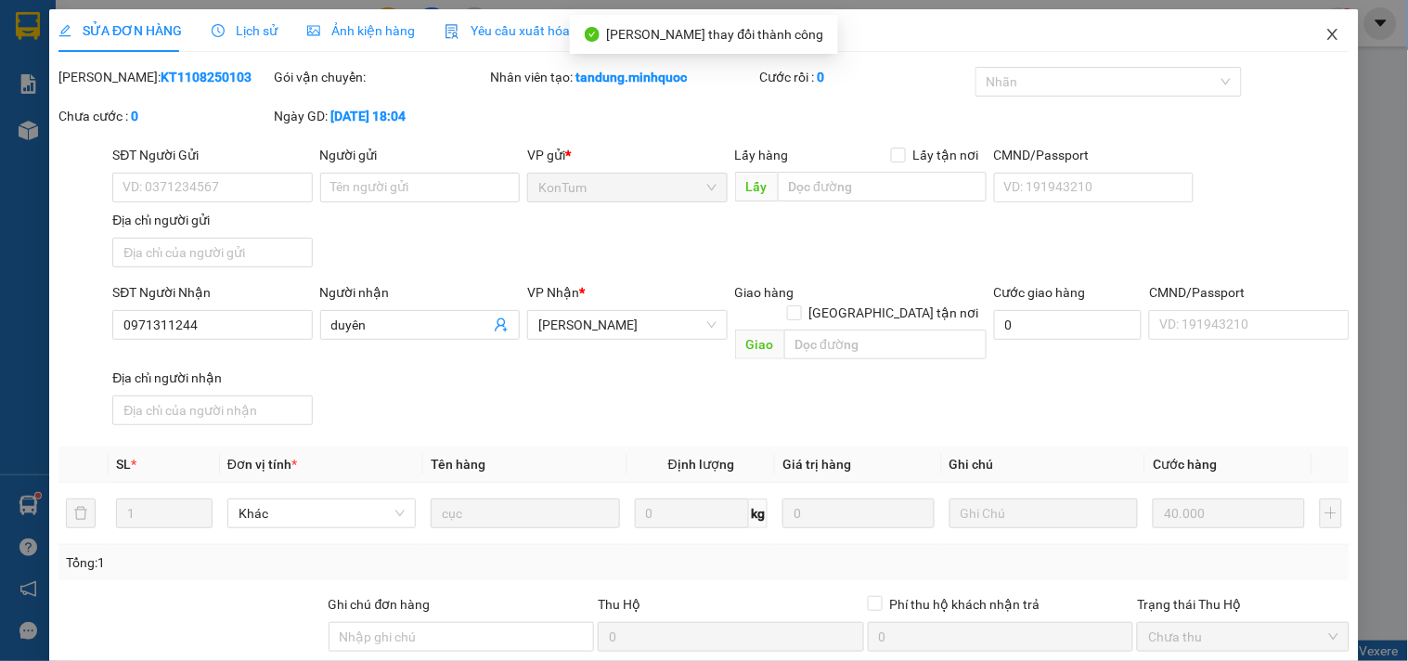
click at [1329, 29] on span "Close" at bounding box center [1332, 35] width 52 height 52
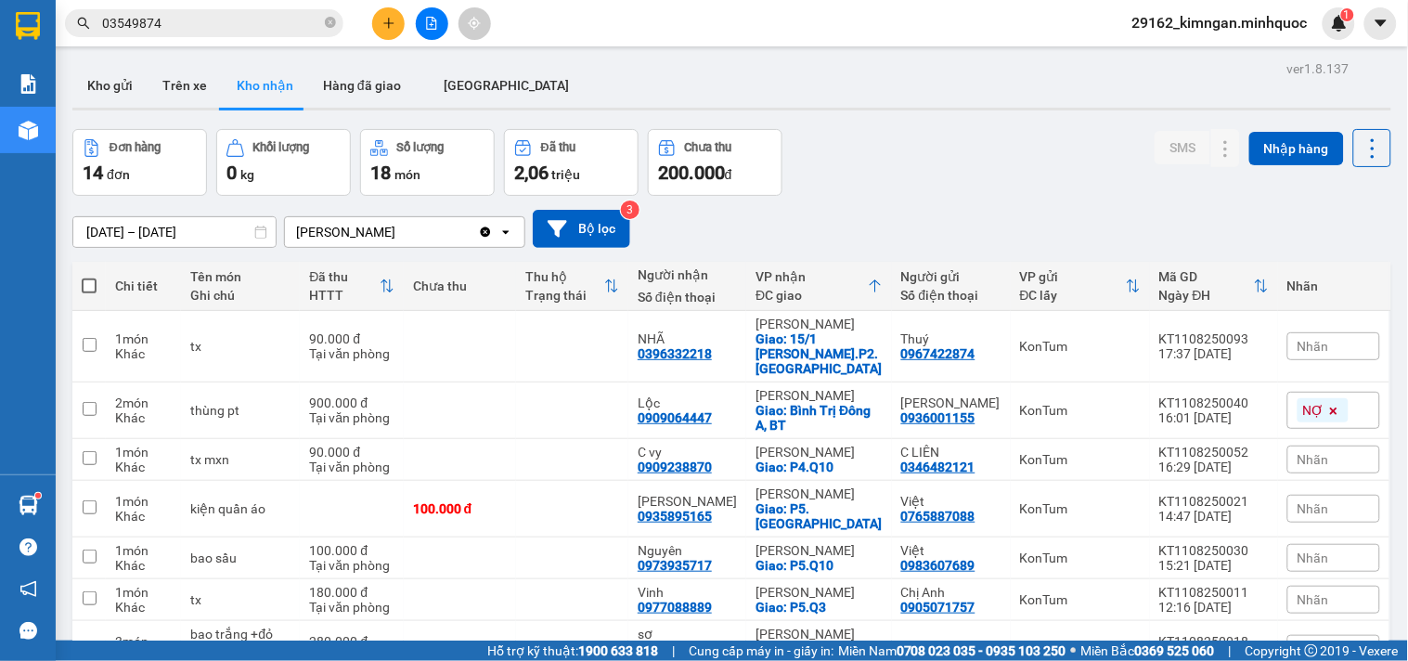
click at [369, 22] on div at bounding box center [431, 23] width 139 height 32
click at [380, 22] on button at bounding box center [388, 23] width 32 height 32
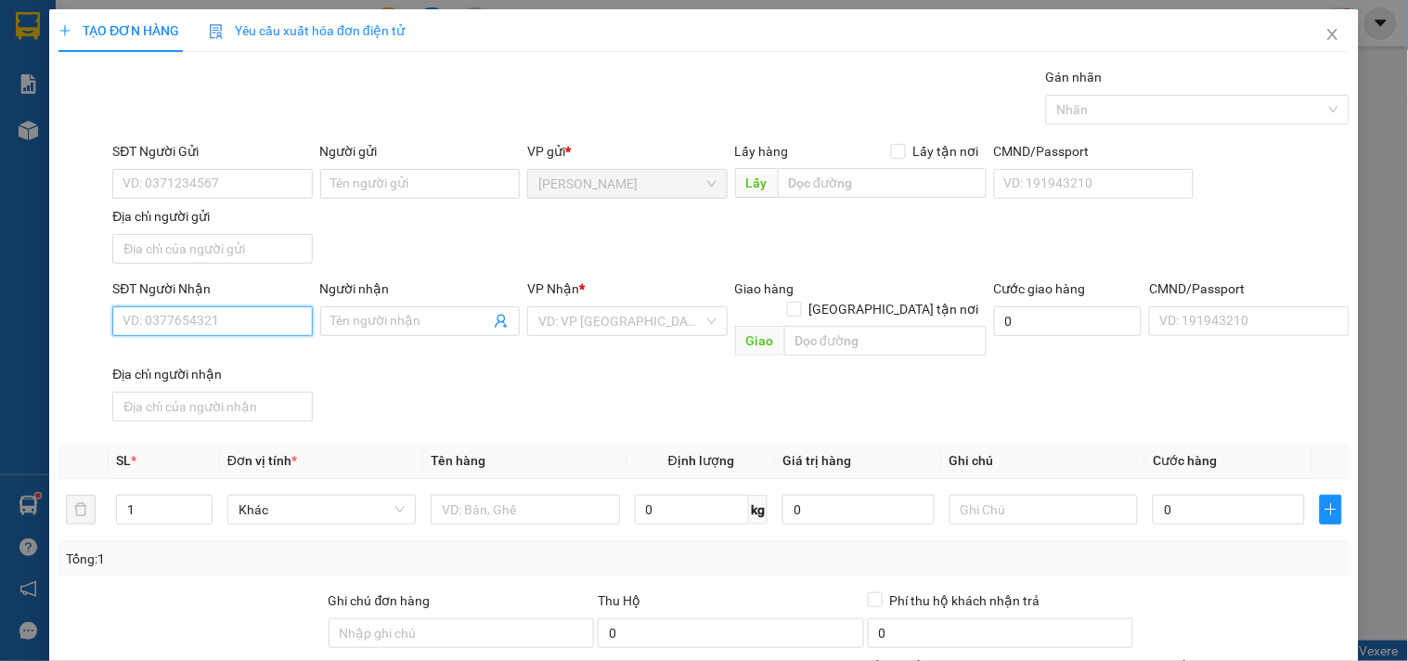
click at [198, 315] on input "SĐT Người Nhận" at bounding box center [211, 321] width 199 height 30
click at [200, 309] on input "SĐT Người Nhận" at bounding box center [211, 321] width 199 height 30
click at [199, 502] on icon "up" at bounding box center [202, 505] width 6 height 6
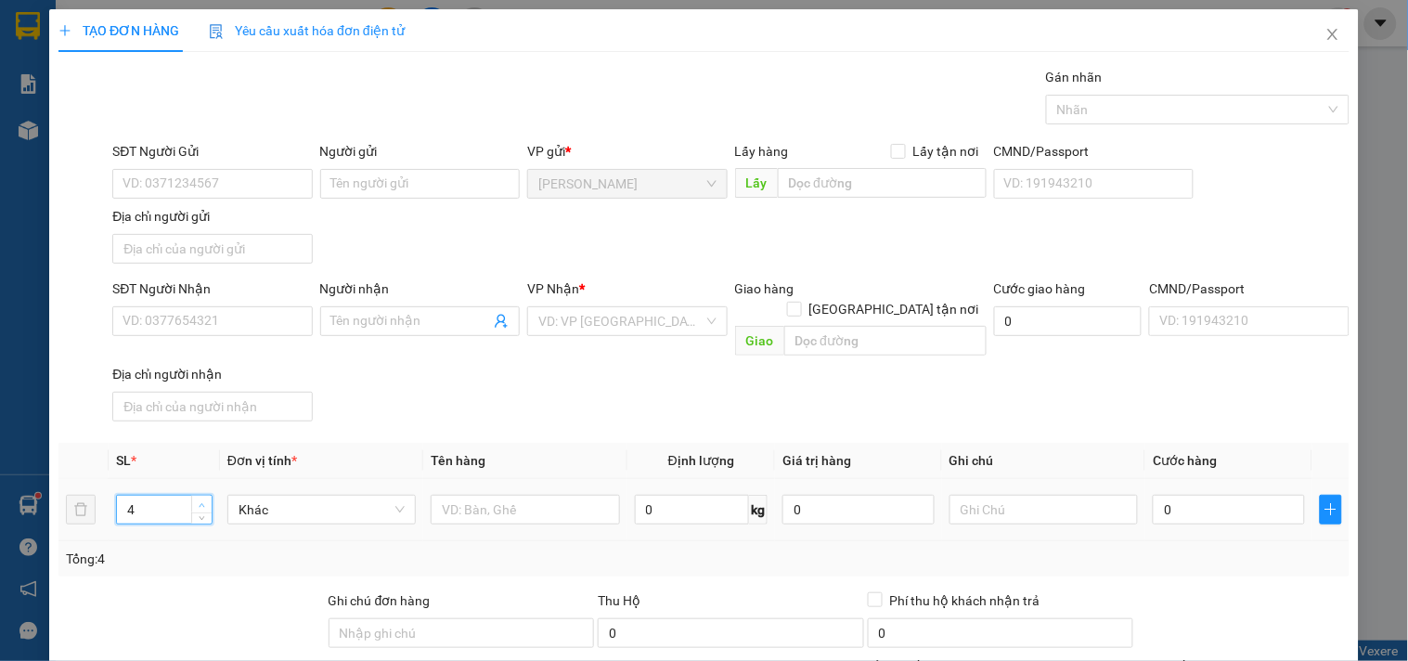
type input "5"
click at [199, 502] on icon "up" at bounding box center [202, 505] width 6 height 6
click at [541, 495] on input "text" at bounding box center [525, 510] width 188 height 30
click at [180, 323] on input "SĐT Người Nhận" at bounding box center [211, 321] width 199 height 30
type input "0866075028"
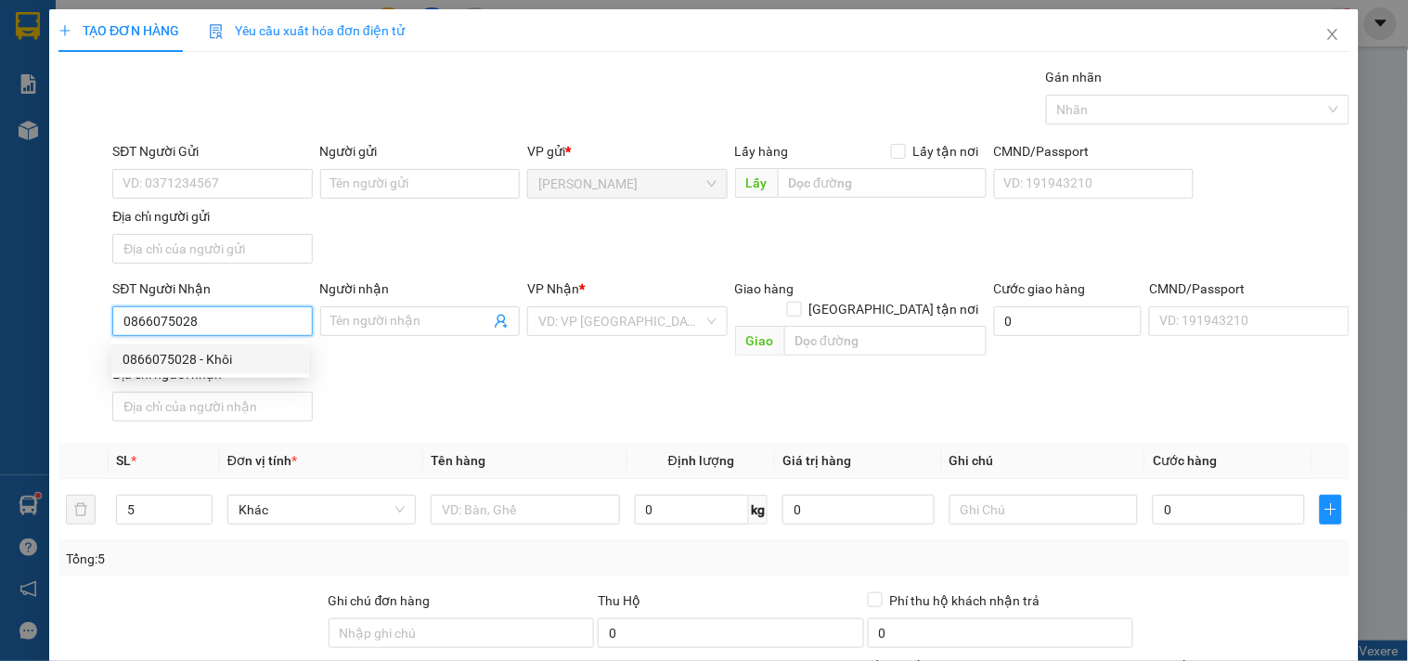
click at [251, 363] on div "0866075028 - Khôi" at bounding box center [209, 359] width 175 height 20
type input "Khôi"
type input "0866075028"
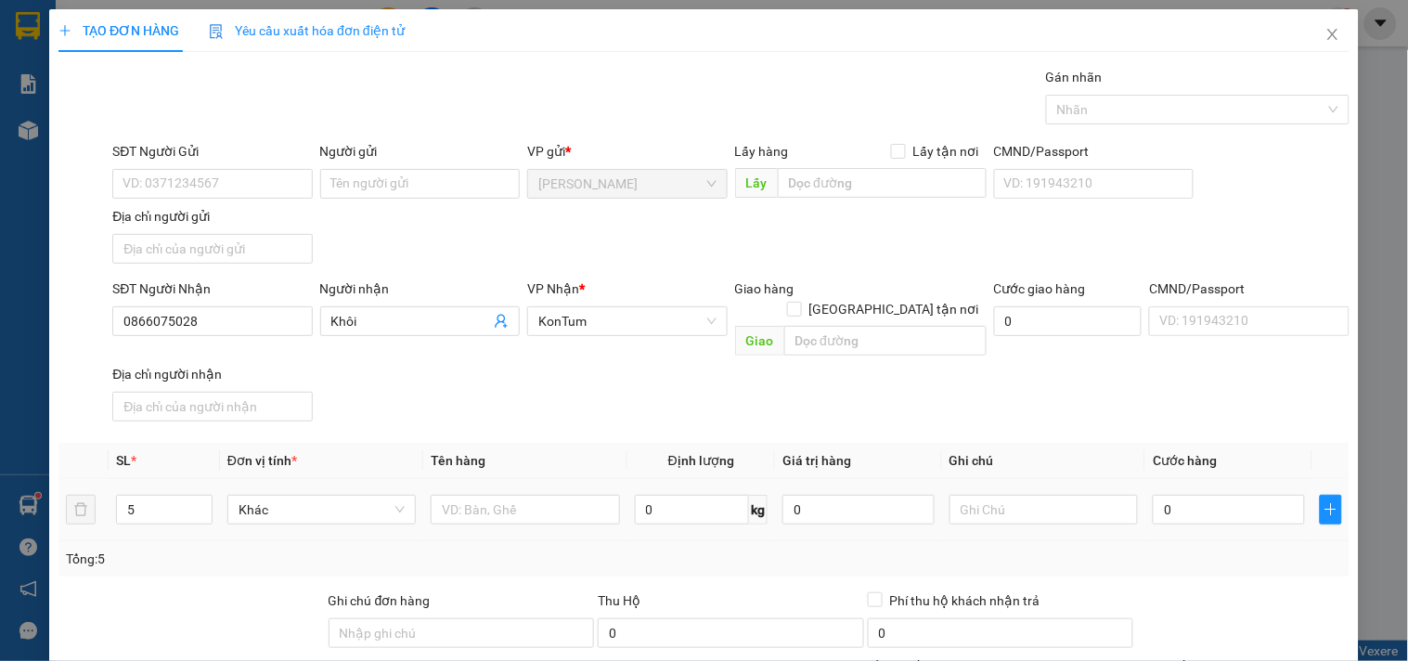
click at [549, 491] on div at bounding box center [525, 509] width 188 height 37
click at [547, 495] on input "text" at bounding box center [525, 510] width 188 height 30
type input "2 bì+ 1 hộp+valy+ 82b1-12260"
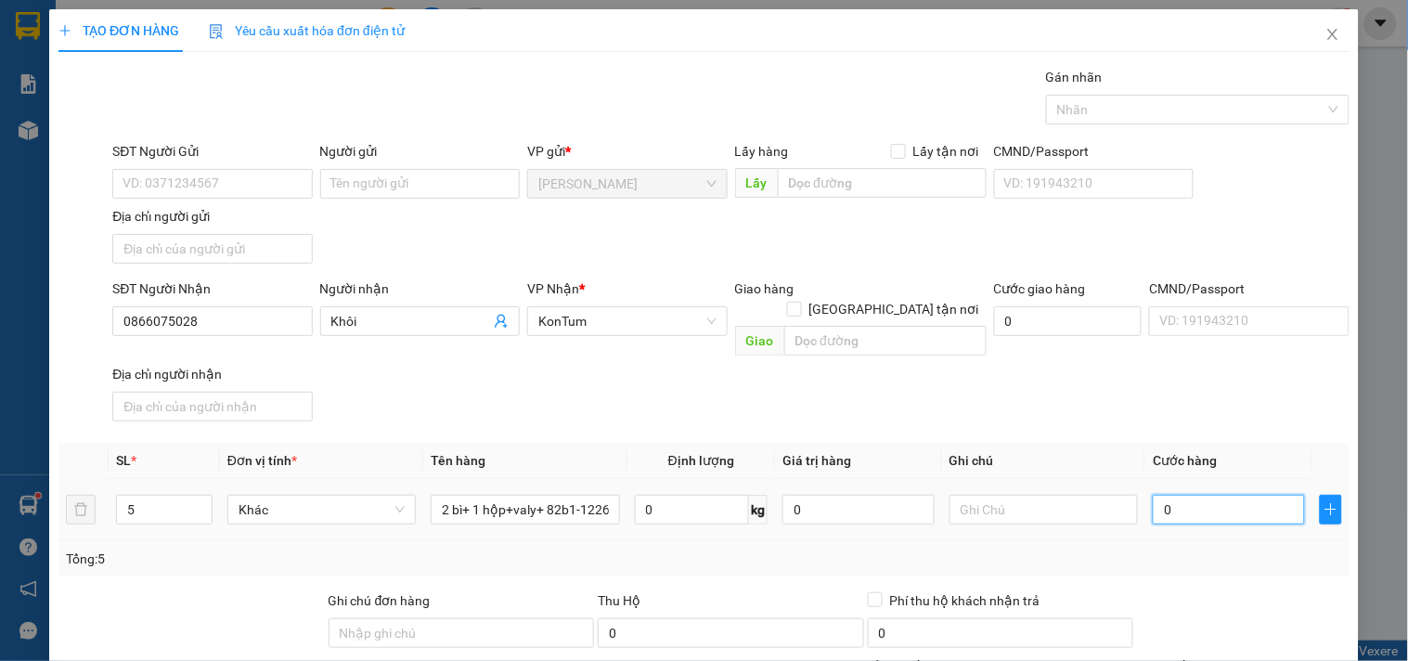
click at [1171, 496] on input "0" at bounding box center [1228, 510] width 152 height 30
type input "8"
type input "85"
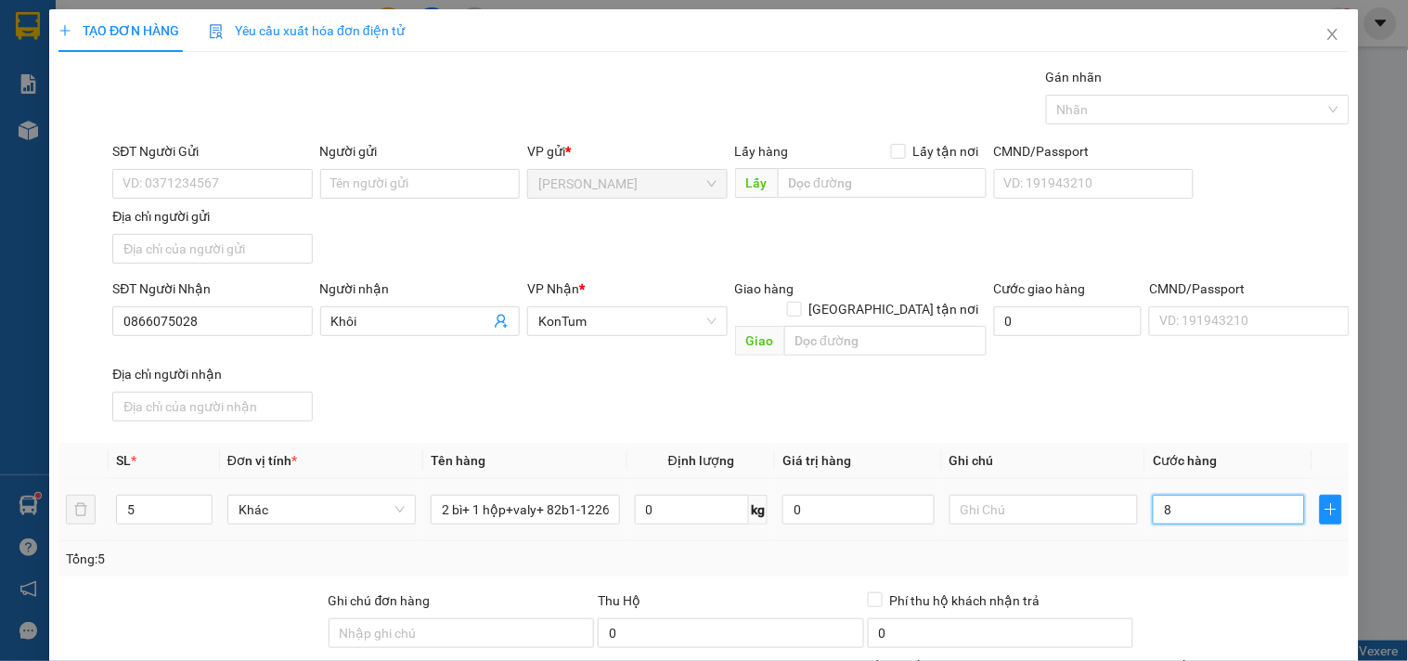
type input "85"
type input "850"
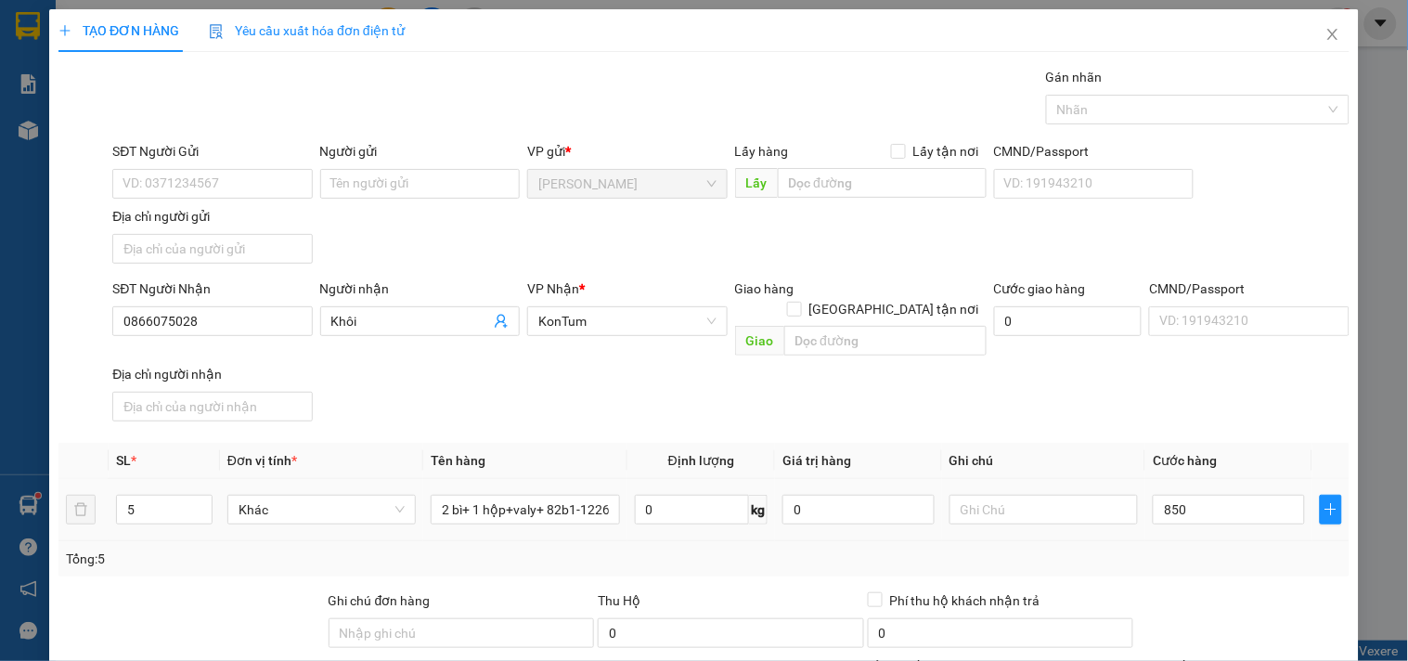
type input "850.000"
click at [1124, 548] on div "Tổng: 5" at bounding box center [704, 558] width 1276 height 20
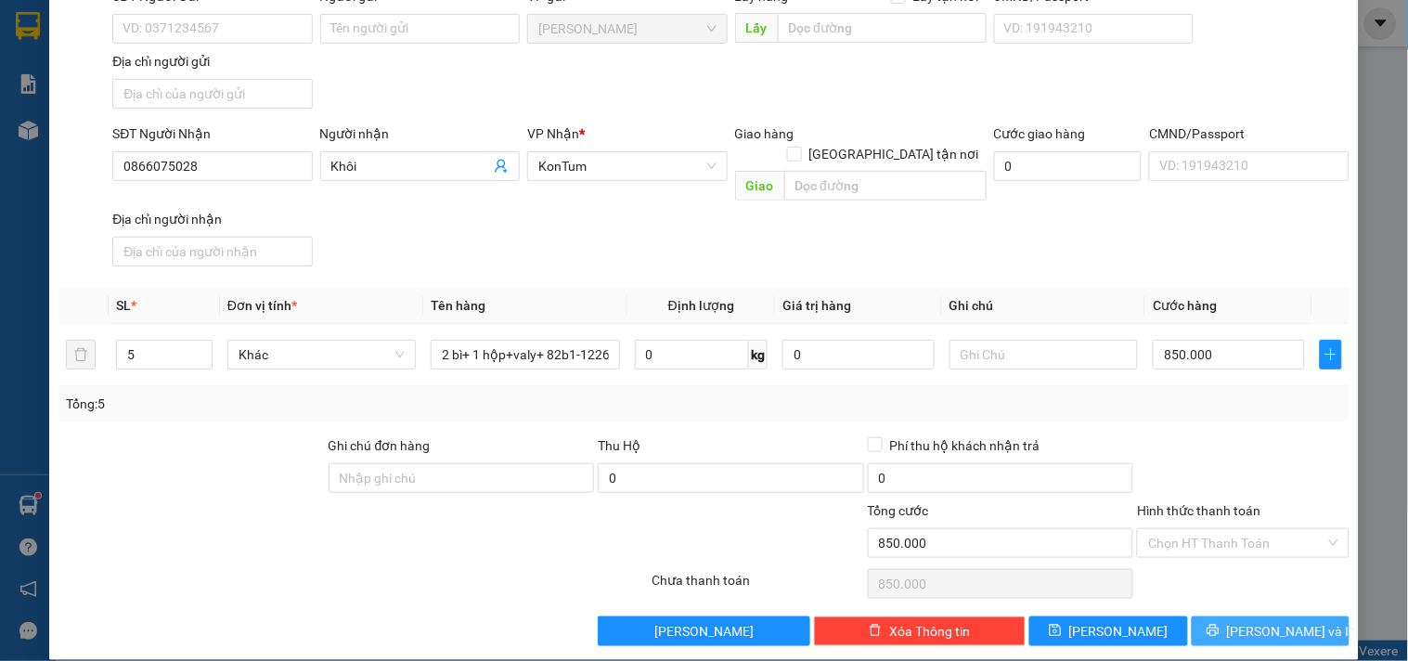
click at [1213, 616] on button "[PERSON_NAME] và In" at bounding box center [1270, 631] width 158 height 30
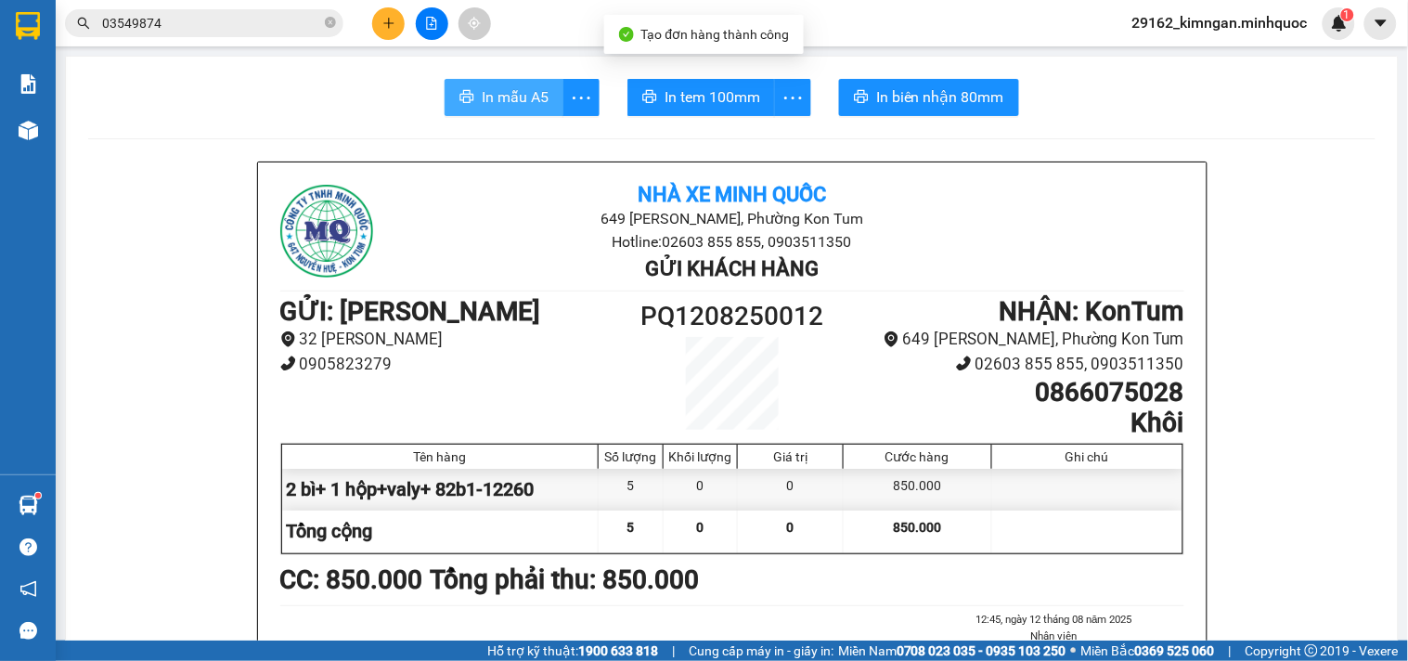
click at [524, 98] on span "In mẫu A5" at bounding box center [515, 96] width 67 height 23
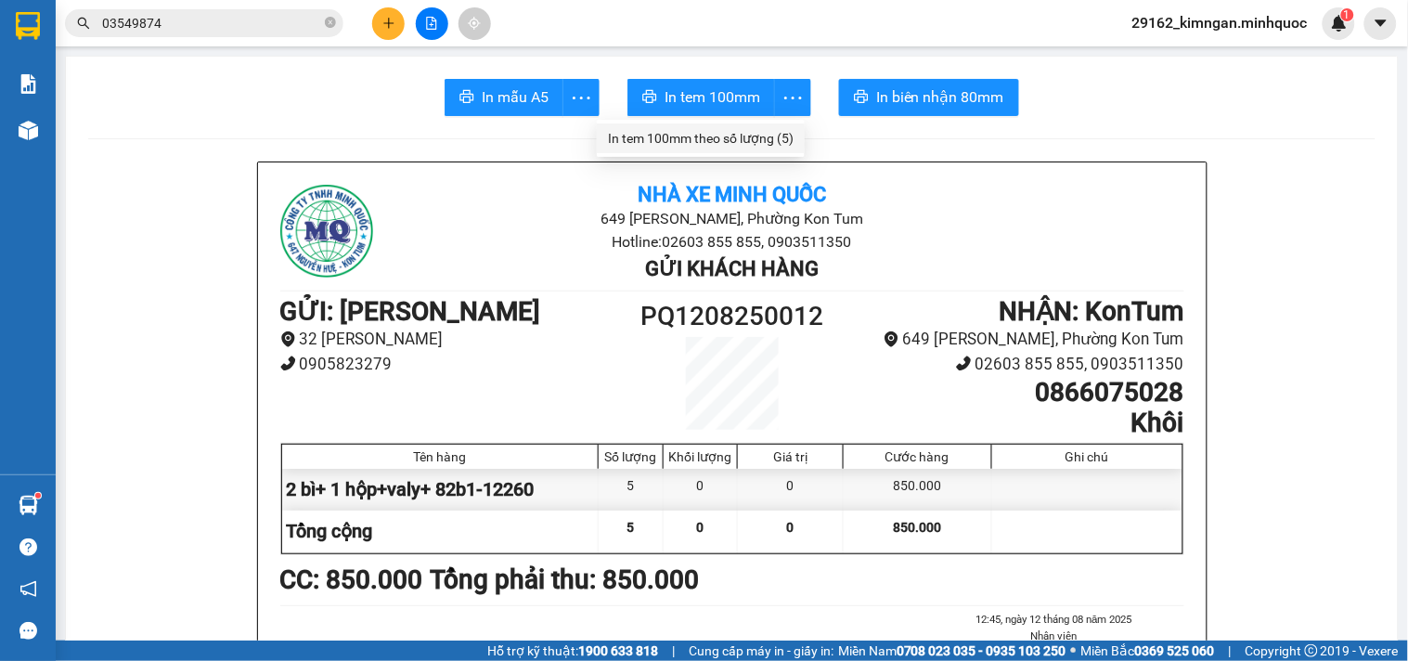
click at [787, 134] on div "In tem 100mm theo số lượng (5)" at bounding box center [701, 138] width 186 height 20
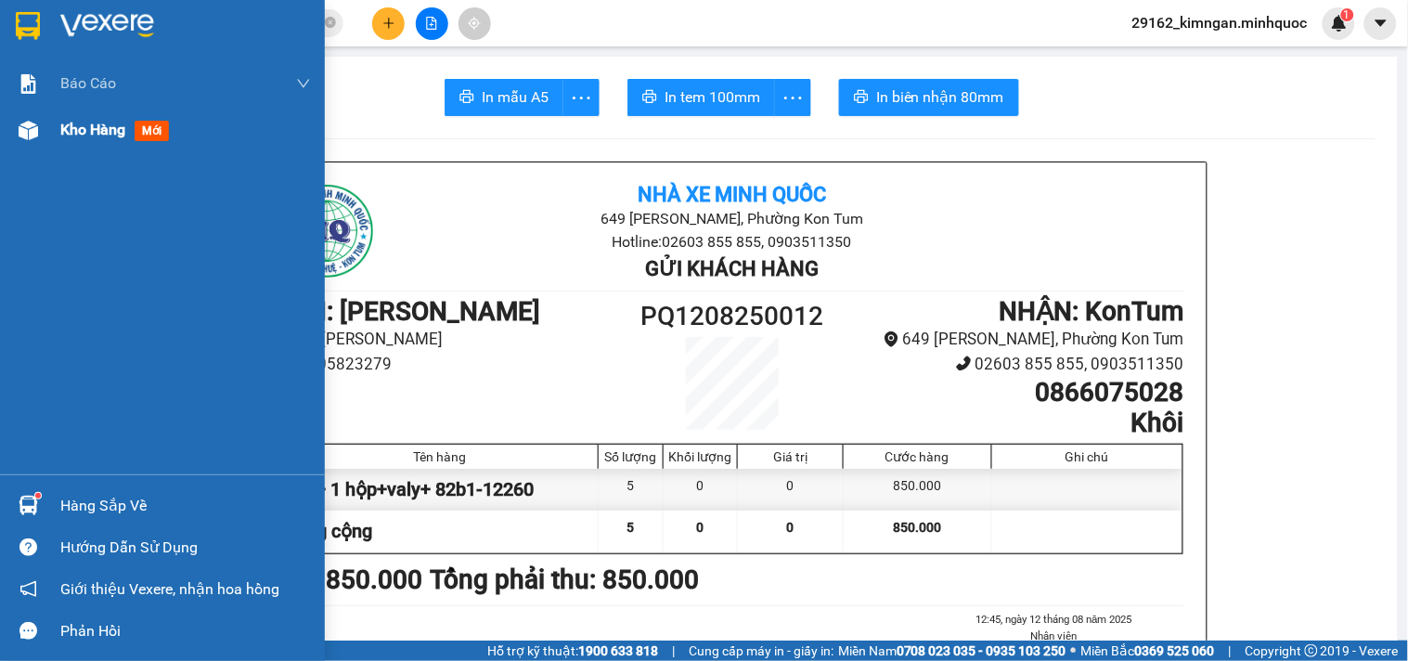
click at [25, 121] on img at bounding box center [28, 130] width 19 height 19
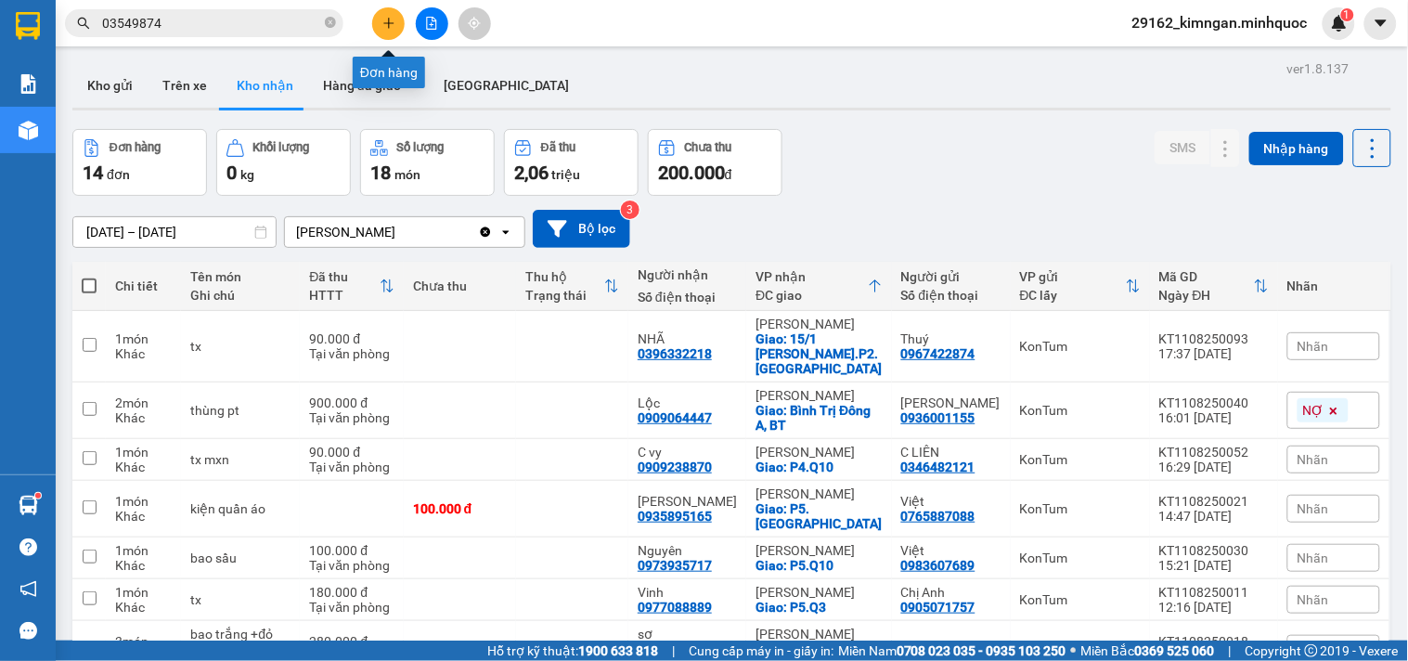
click at [384, 30] on button at bounding box center [388, 23] width 32 height 32
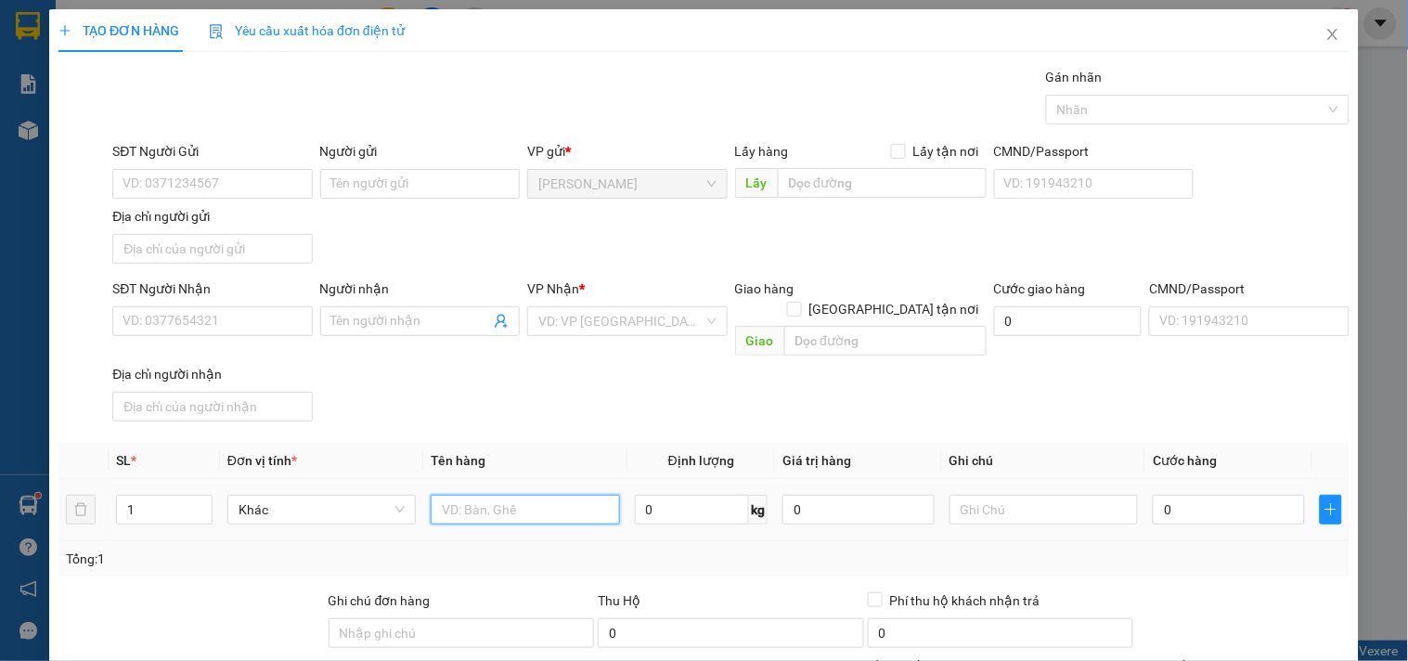
click at [456, 498] on input "text" at bounding box center [525, 510] width 188 height 30
click at [1257, 495] on input "0" at bounding box center [1228, 510] width 152 height 30
type input "2"
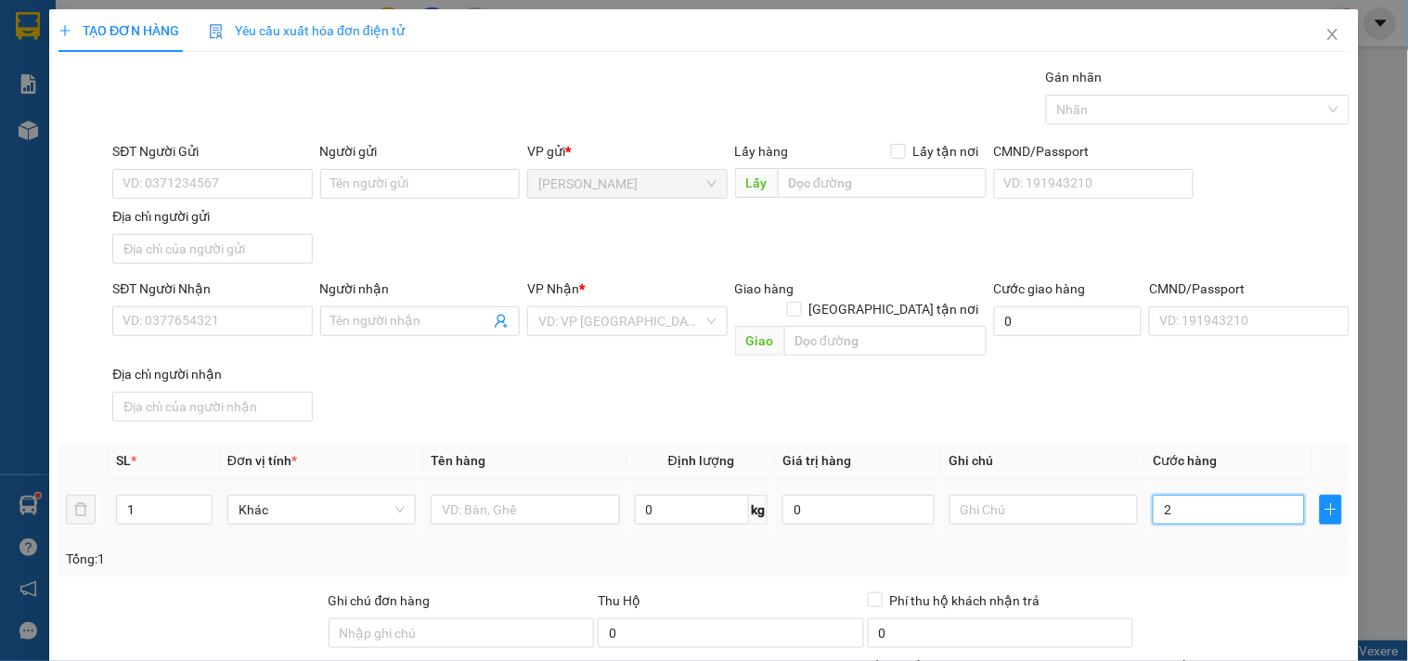
type input "25"
type input "250"
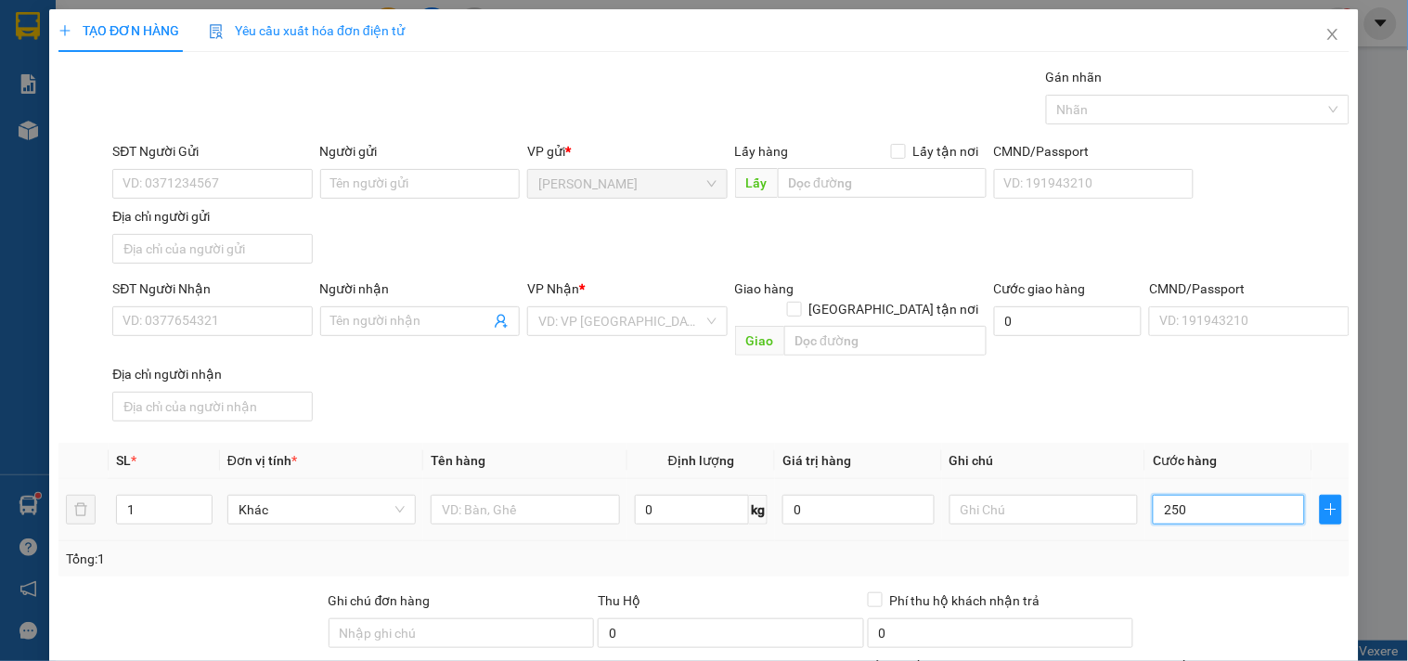
type input "250"
type input "250.000"
click at [148, 318] on input "SĐT Người Nhận" at bounding box center [211, 321] width 199 height 30
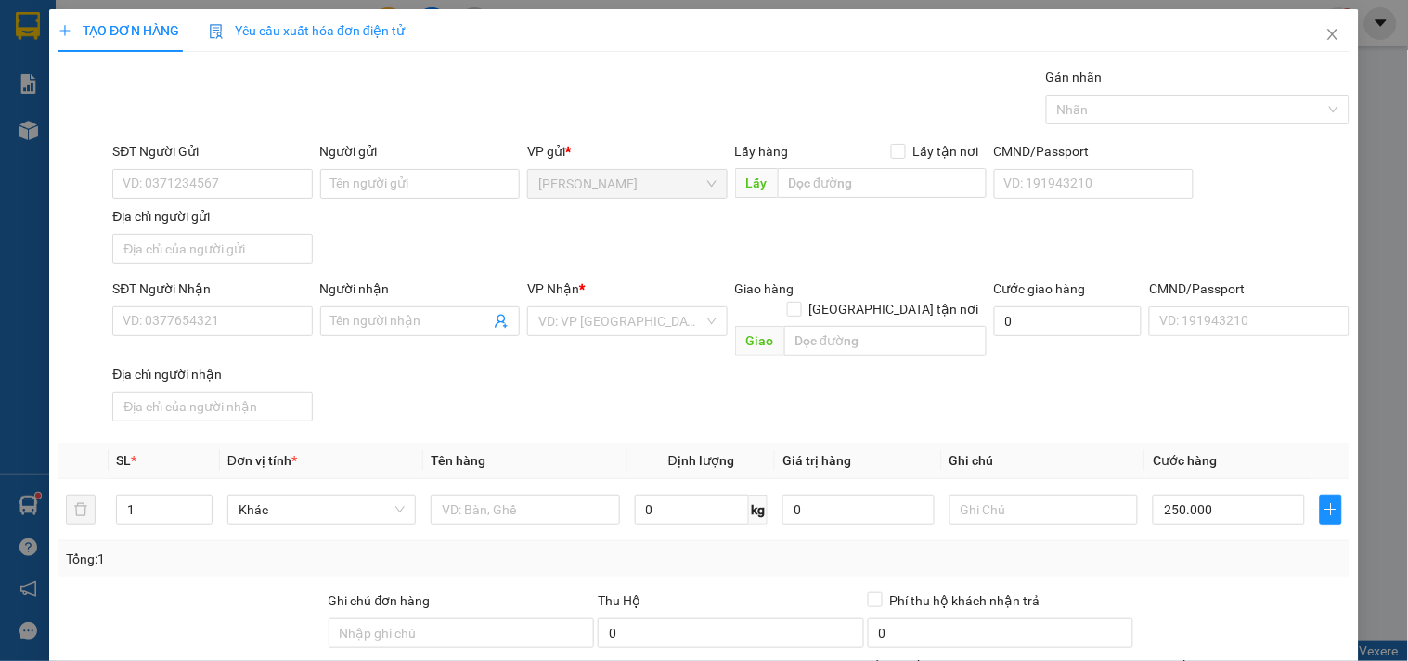
click at [245, 338] on div "SĐT Người Nhận VD: 0377654321" at bounding box center [211, 310] width 199 height 65
click at [253, 318] on input "SĐT Người Nhận" at bounding box center [211, 321] width 199 height 30
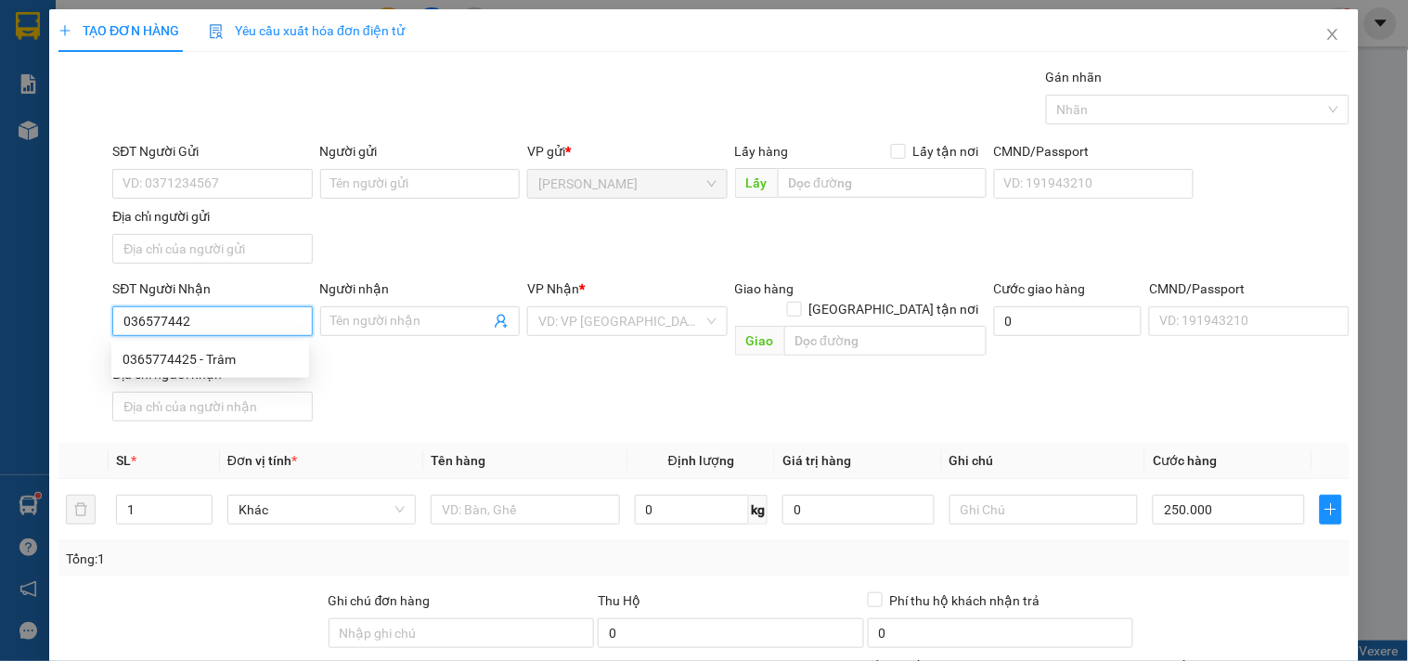
type input "0365774425"
click at [263, 354] on div "0365774425 - Trâm" at bounding box center [209, 359] width 175 height 20
type input "Trâm"
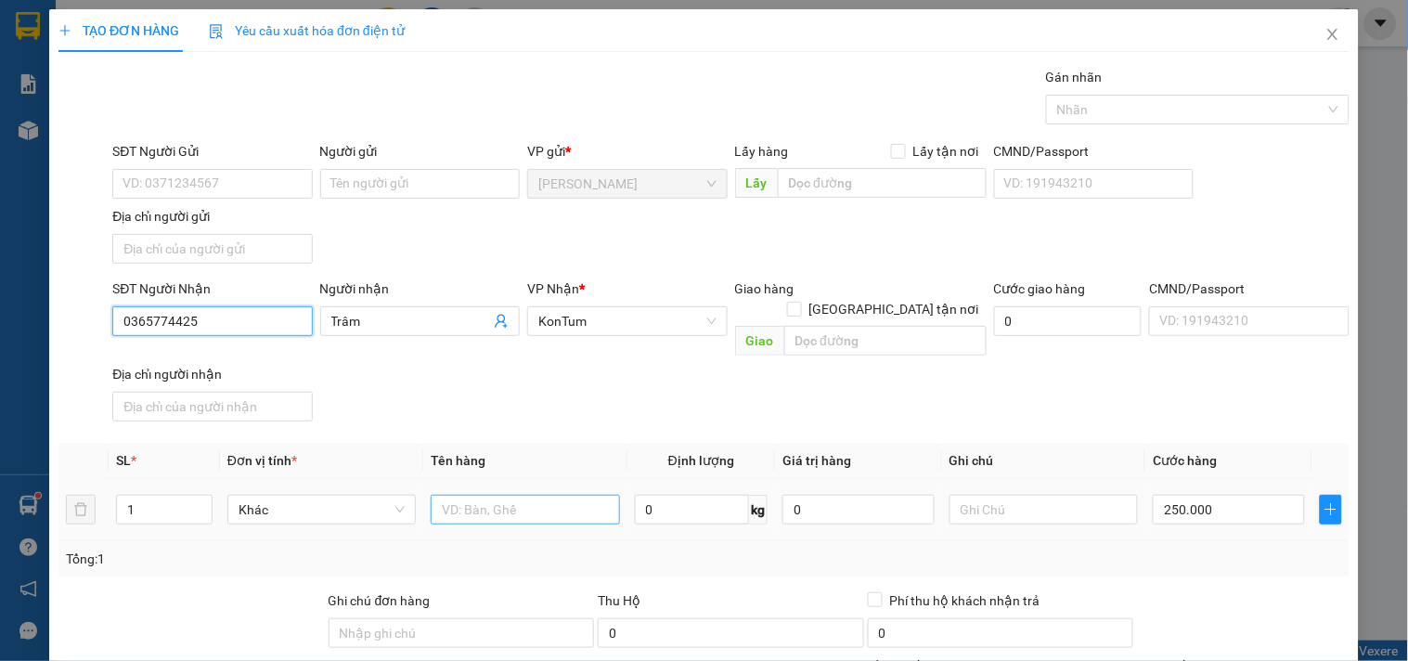
type input "0365774425"
click at [538, 504] on input "text" at bounding box center [525, 510] width 188 height 30
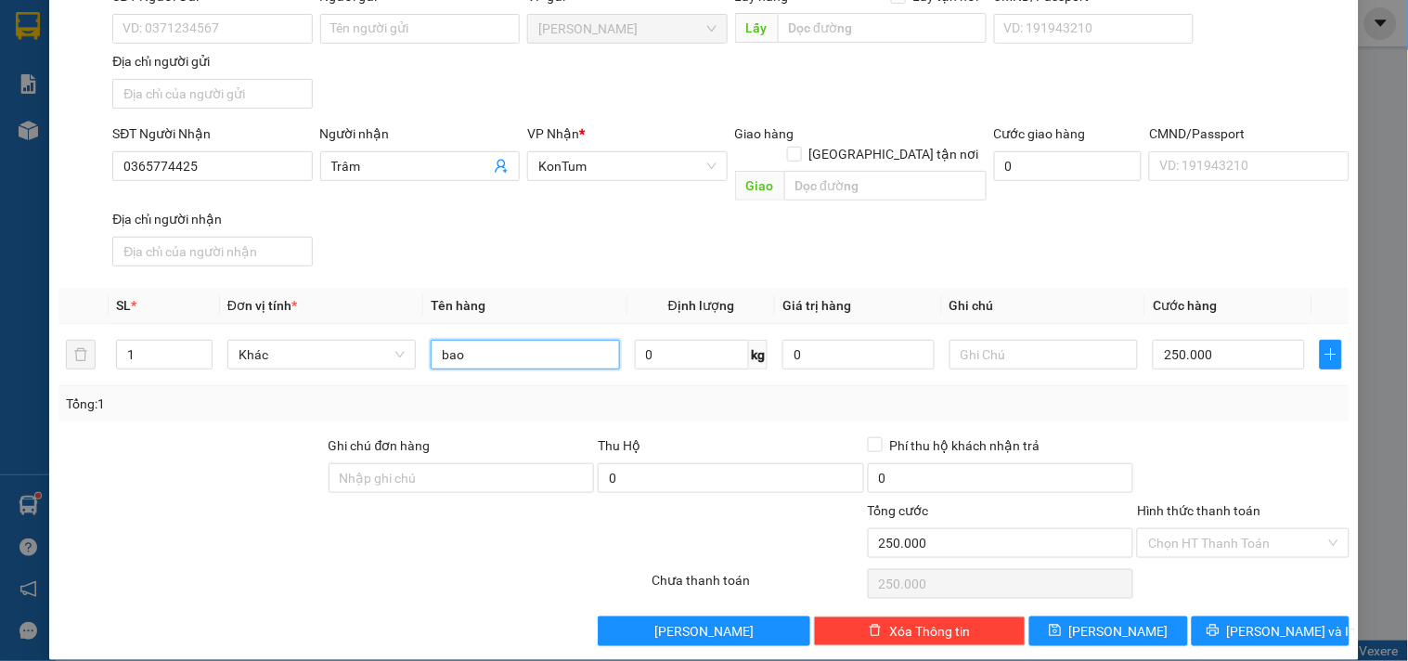
type input "bao"
click at [1316, 592] on div "Transit Pickup Surcharge Ids Transit Deliver Surcharge Ids Transit Deliver Surc…" at bounding box center [703, 279] width 1291 height 734
click at [1306, 616] on button "[PERSON_NAME] và In" at bounding box center [1270, 631] width 158 height 30
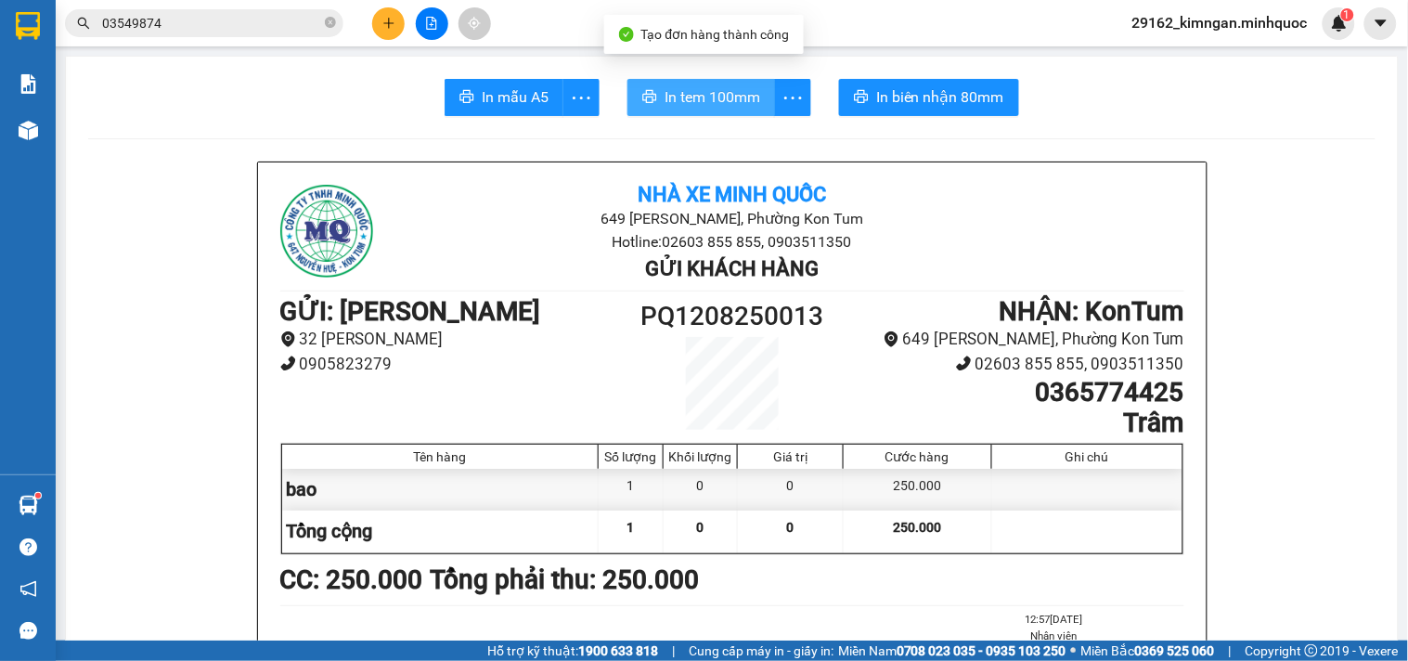
click at [712, 88] on span "In tem 100mm" at bounding box center [712, 96] width 96 height 23
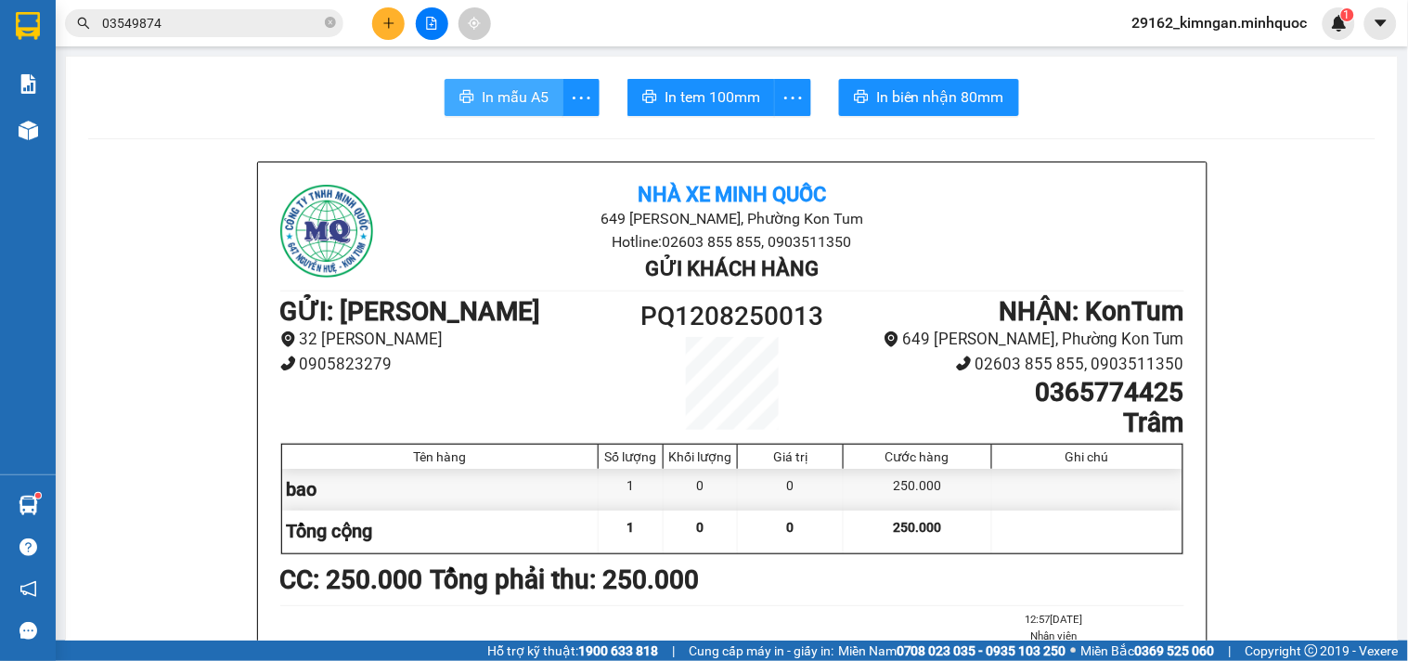
click at [542, 94] on button "In mẫu A5" at bounding box center [503, 97] width 119 height 37
click at [392, 29] on icon "plus" at bounding box center [388, 23] width 13 height 13
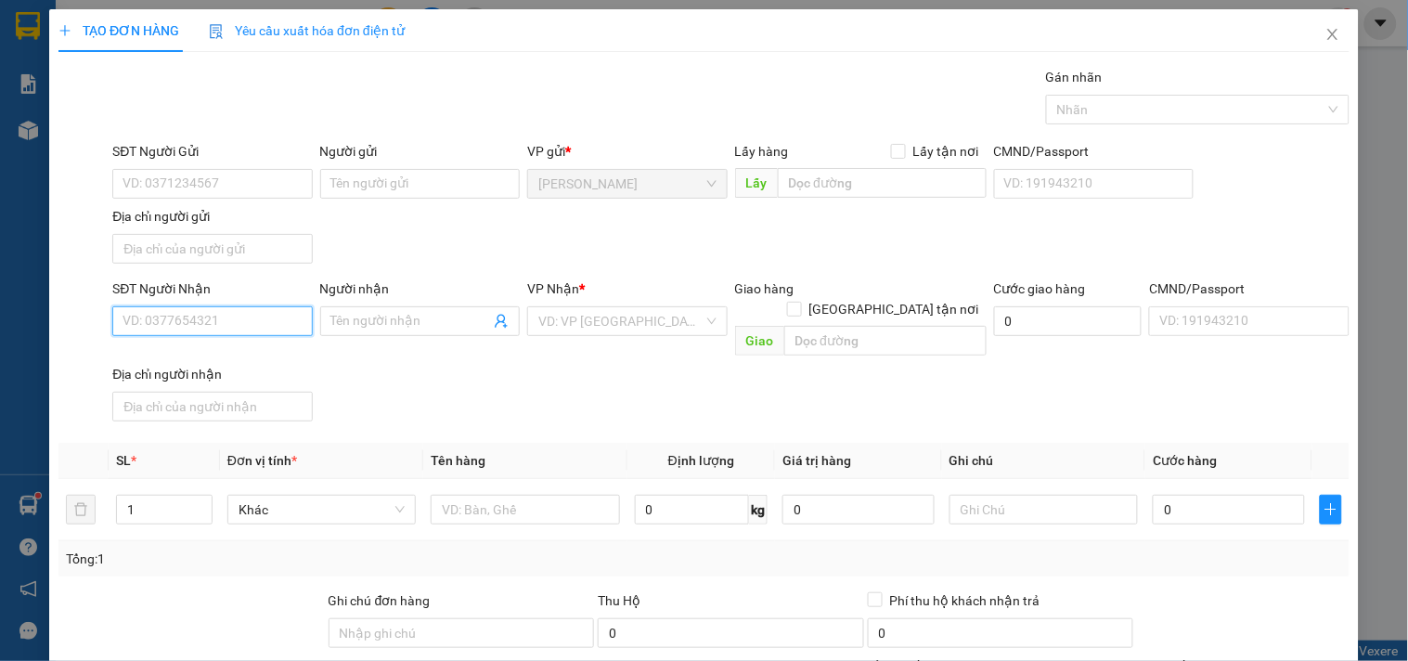
click at [239, 330] on input "SĐT Người Nhận" at bounding box center [211, 321] width 199 height 30
click at [213, 311] on input "7737" at bounding box center [211, 321] width 199 height 30
click at [238, 334] on input "7737" at bounding box center [211, 321] width 199 height 30
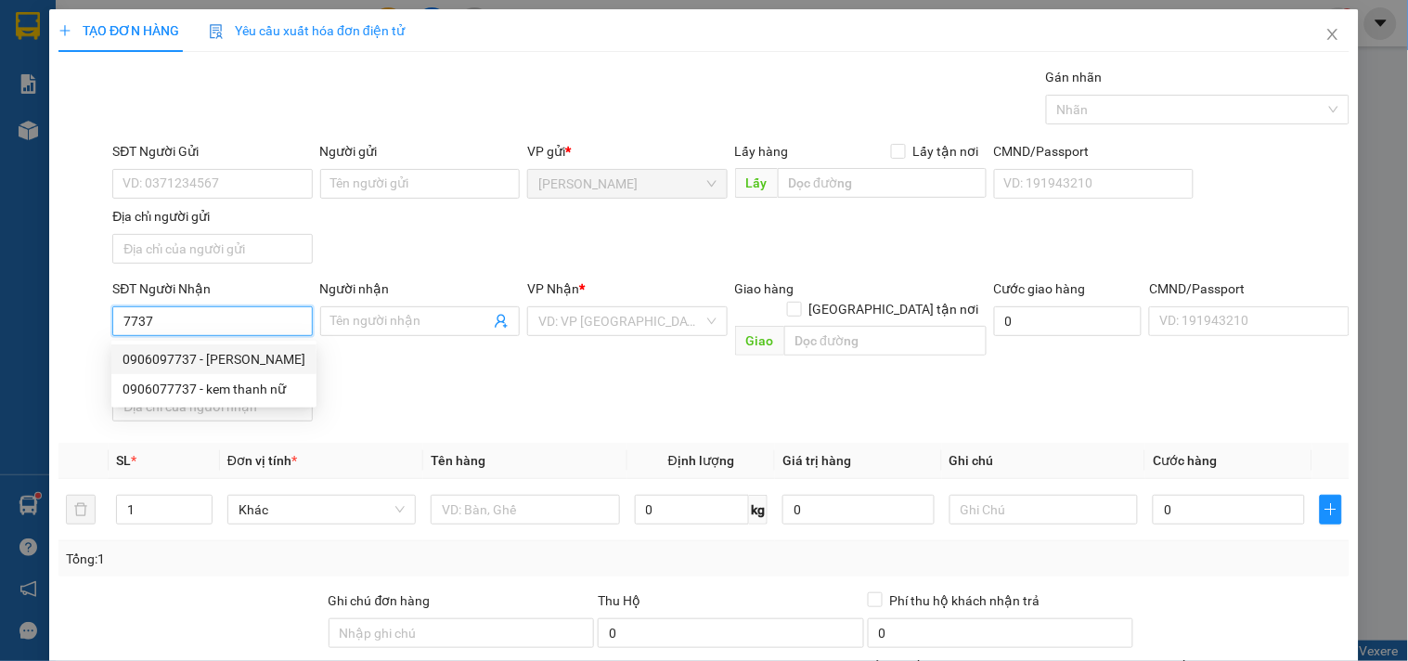
click at [244, 362] on div "0906097737 - [PERSON_NAME]" at bounding box center [213, 359] width 183 height 20
type input "0906097737"
type input "Kem Thanh Nữ"
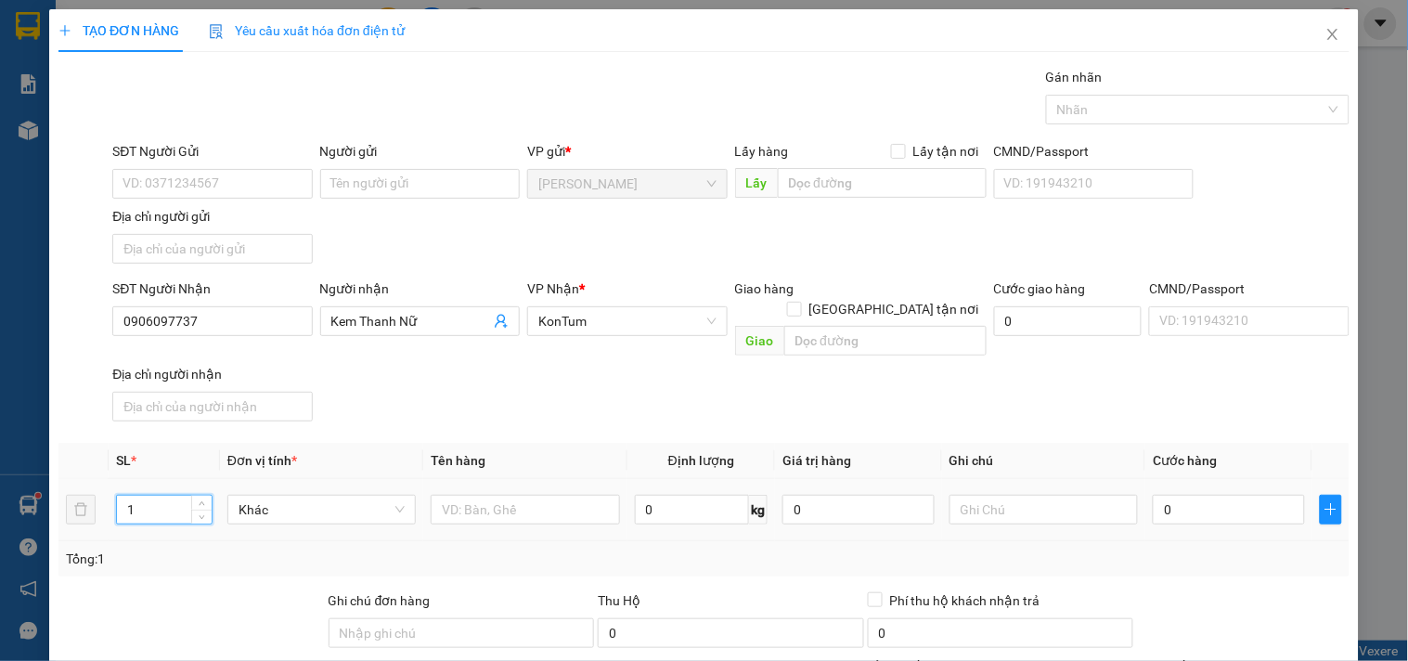
click at [169, 495] on input "1" at bounding box center [164, 509] width 95 height 28
type input "11"
click at [478, 495] on input "text" at bounding box center [525, 510] width 188 height 30
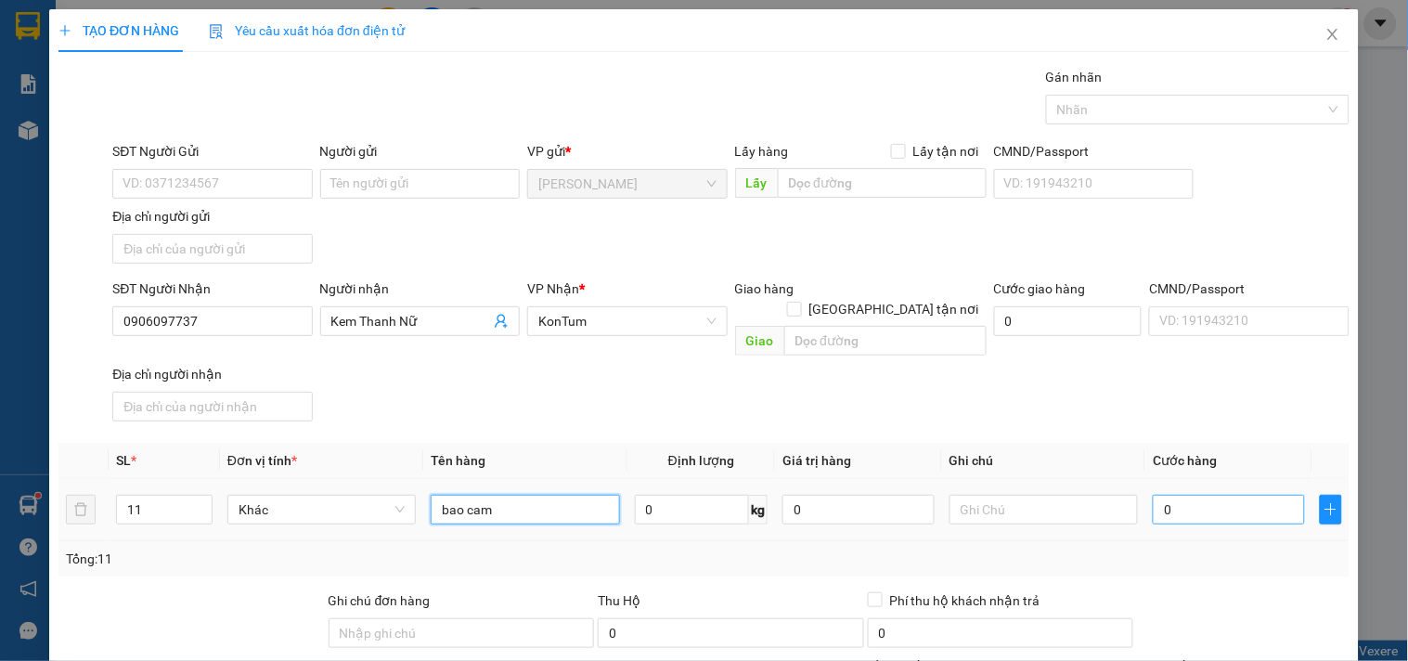
type input "bao cam"
click at [1192, 495] on input "0" at bounding box center [1228, 510] width 152 height 30
type input "5"
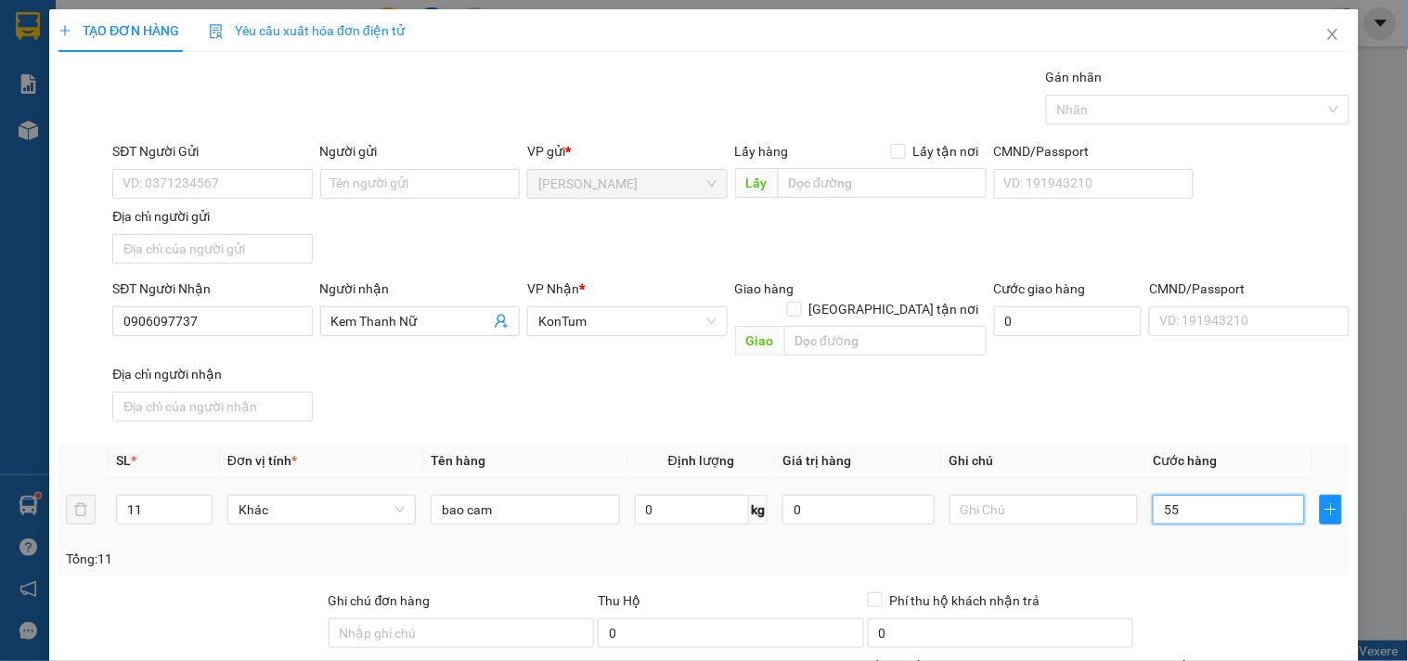
type input "550"
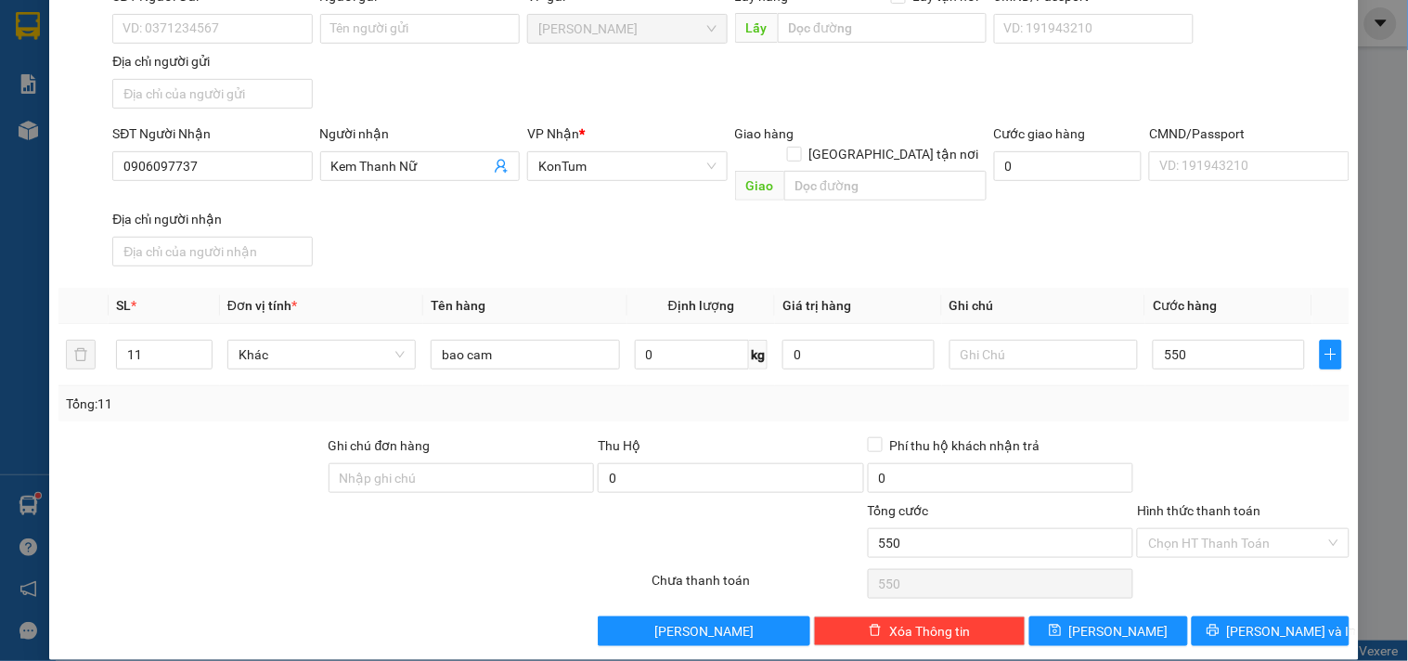
click at [1231, 594] on div "Transit Pickup Surcharge Ids Transit Deliver Surcharge Ids Transit Deliver Surc…" at bounding box center [703, 279] width 1291 height 734
type input "550.000"
click at [1231, 594] on div "Transit Pickup Surcharge Ids Transit Deliver Surcharge Ids Transit Deliver Surc…" at bounding box center [703, 279] width 1291 height 734
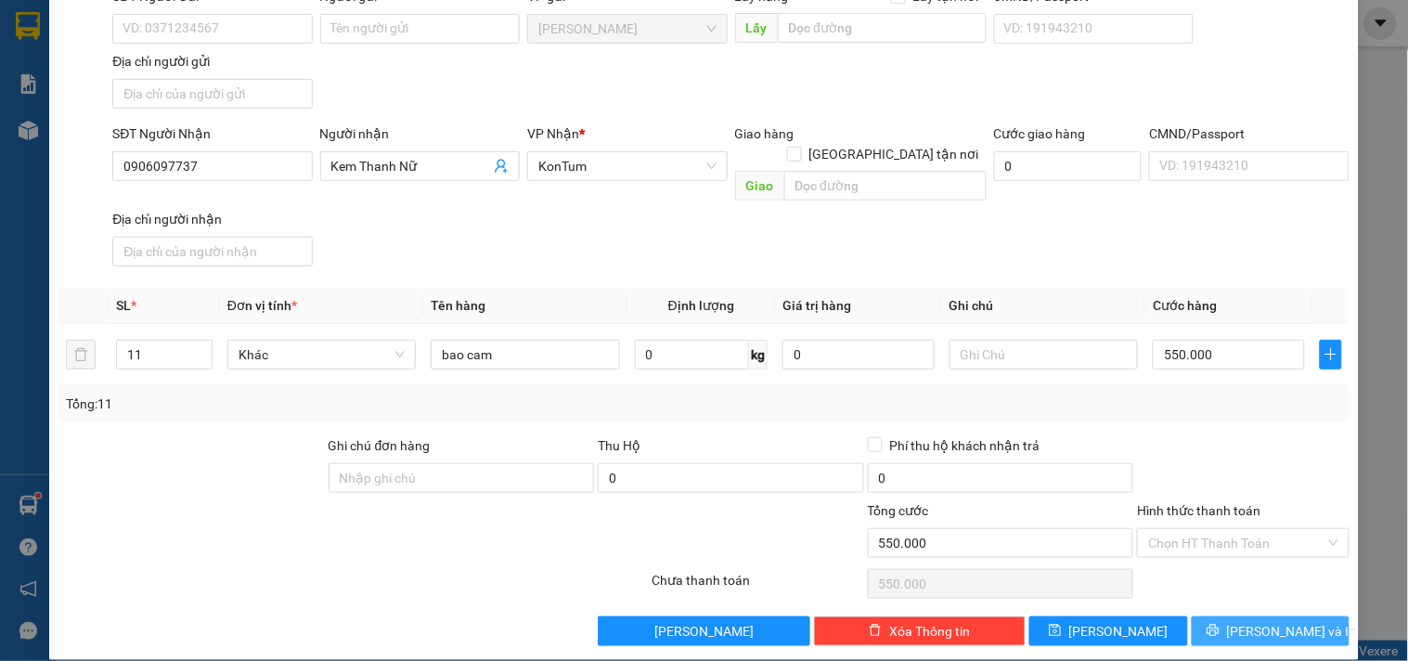
click at [1219, 624] on icon "printer" at bounding box center [1212, 630] width 13 height 13
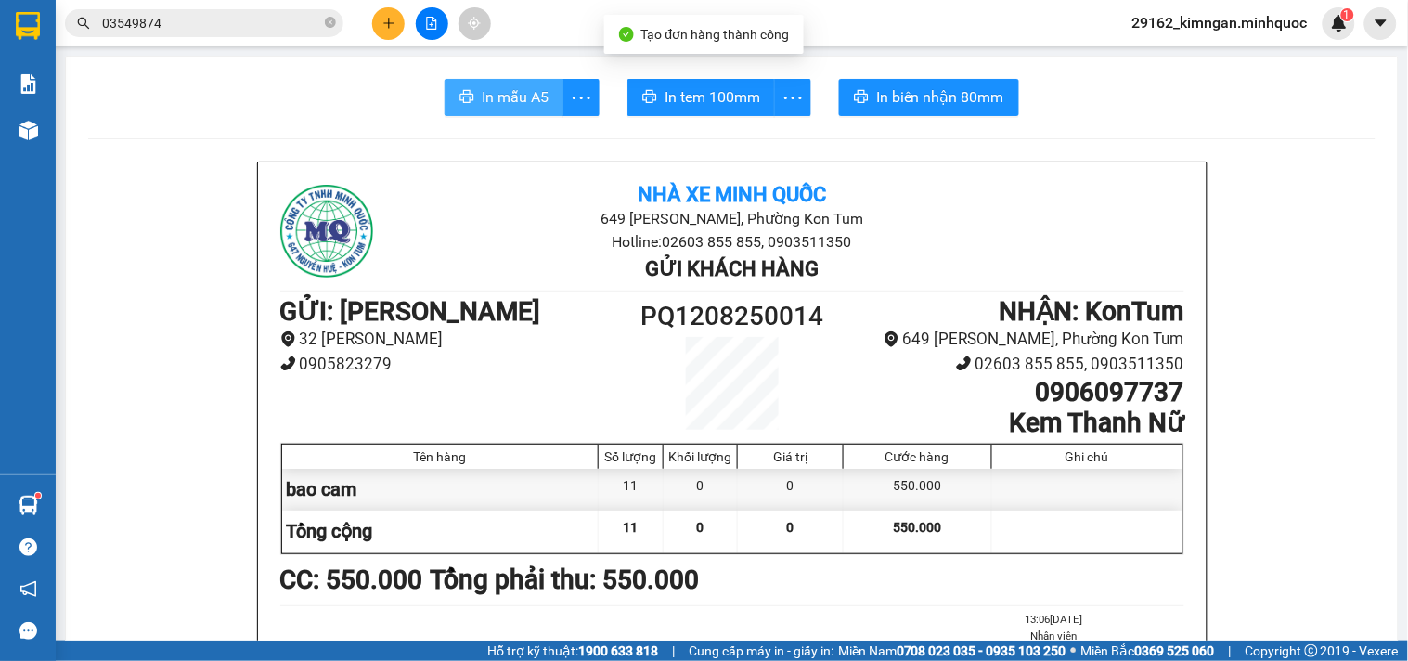
click at [496, 91] on span "In mẫu A5" at bounding box center [515, 96] width 67 height 23
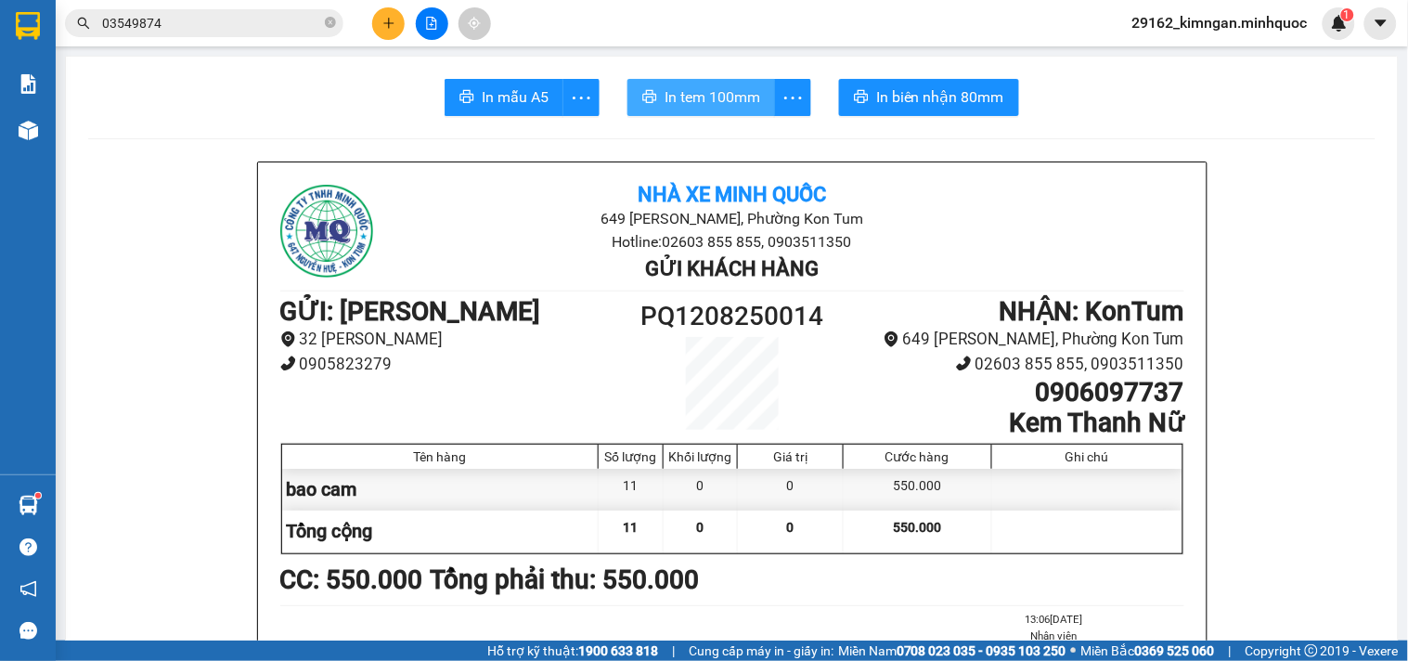
click at [729, 94] on span "In tem 100mm" at bounding box center [712, 96] width 96 height 23
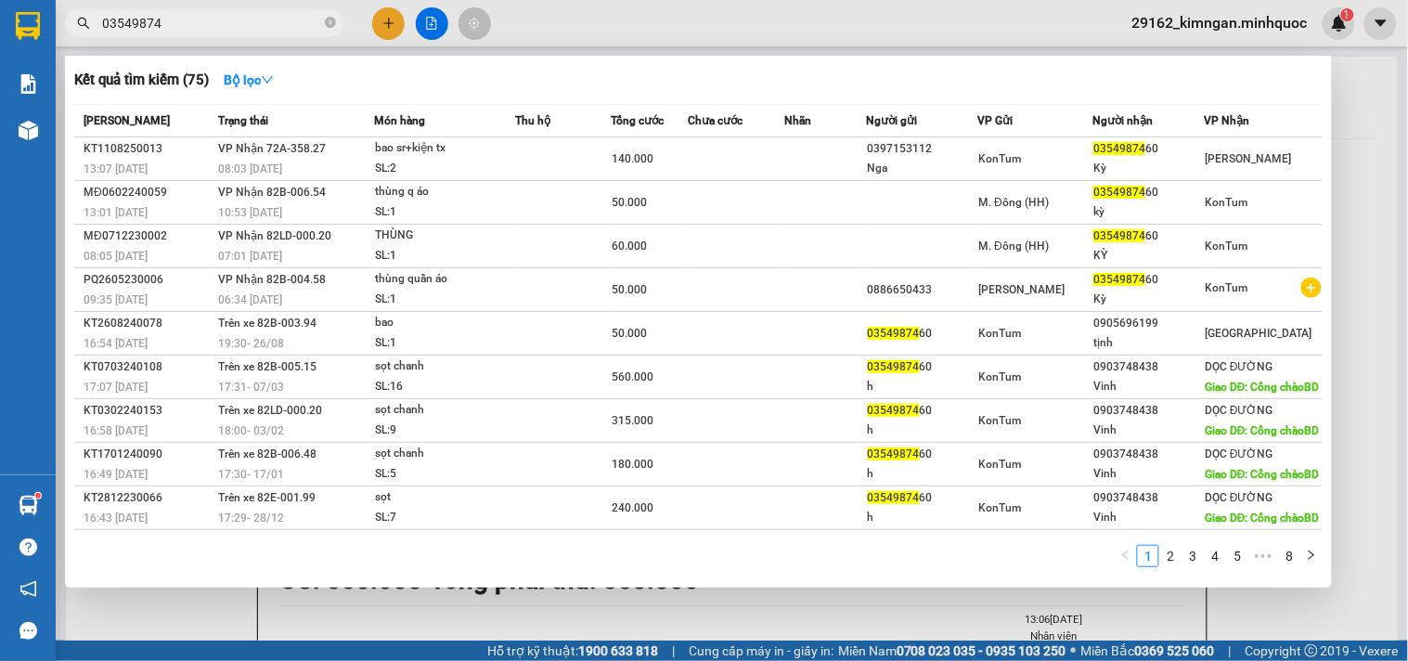
click at [204, 33] on span "03549874" at bounding box center [204, 23] width 278 height 28
click at [210, 28] on input "03549874" at bounding box center [211, 23] width 219 height 20
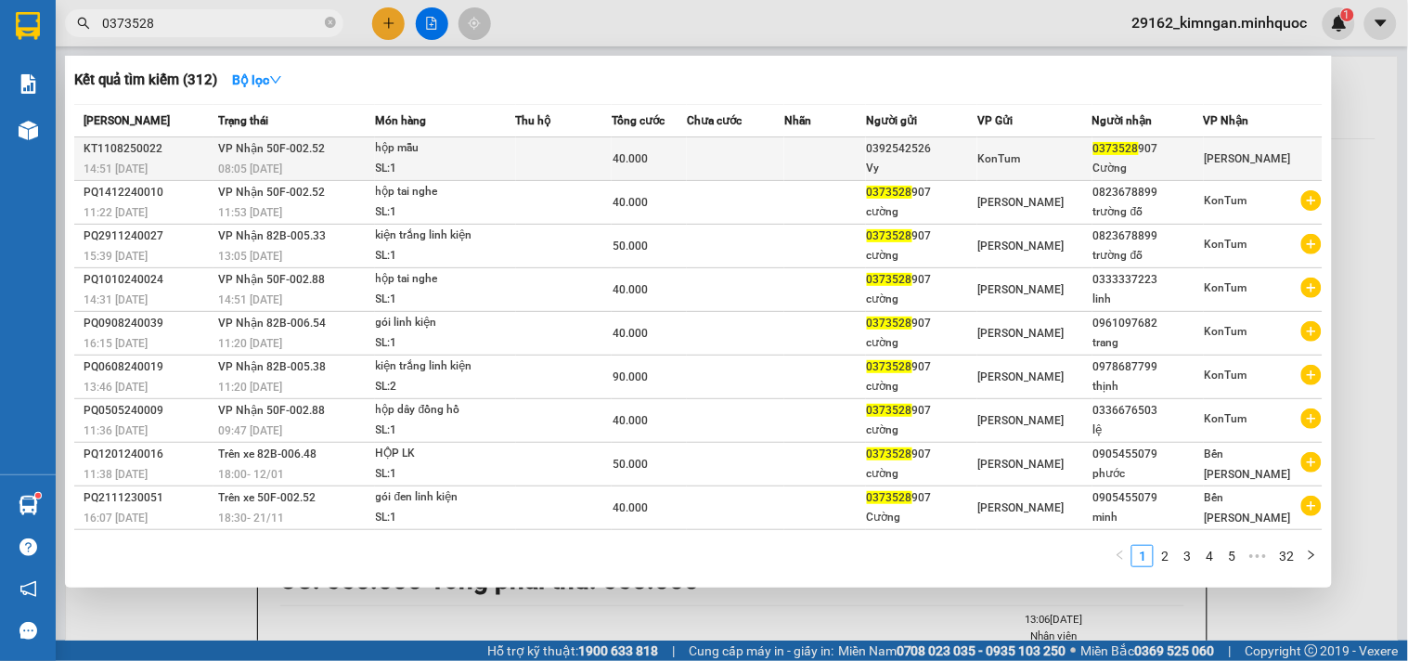
type input "0373528"
click at [348, 156] on td "VP Nhận 50F-002.52 08:05 [DATE]" at bounding box center [293, 159] width 161 height 44
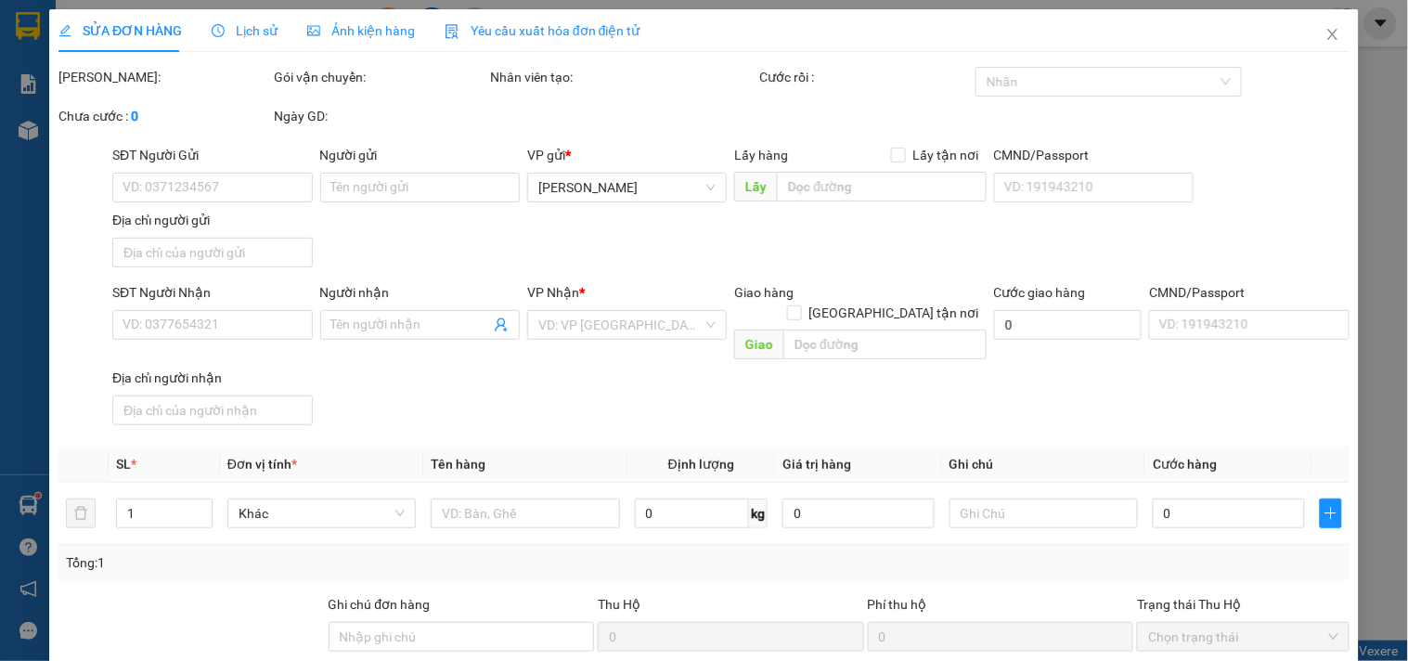
type input "0392542526"
type input "Vy"
type input "0373528907"
type input "Cường"
type input "40.000"
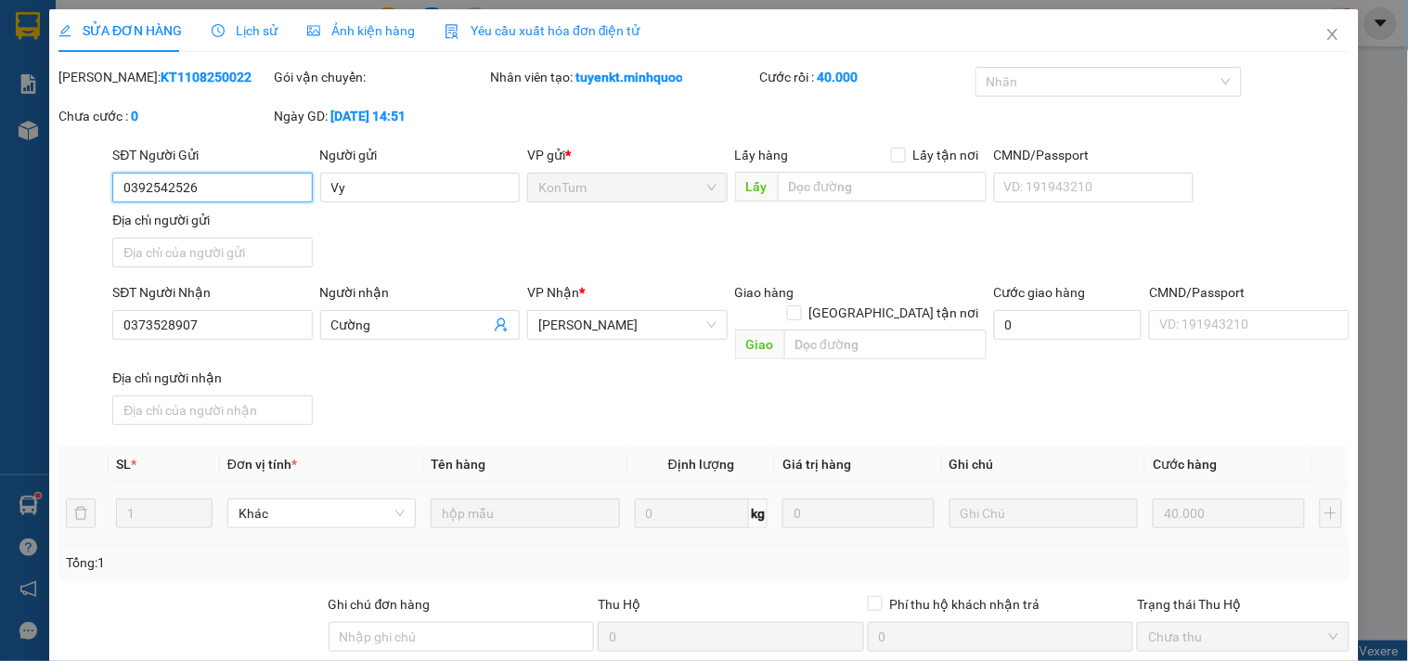
scroll to position [160, 0]
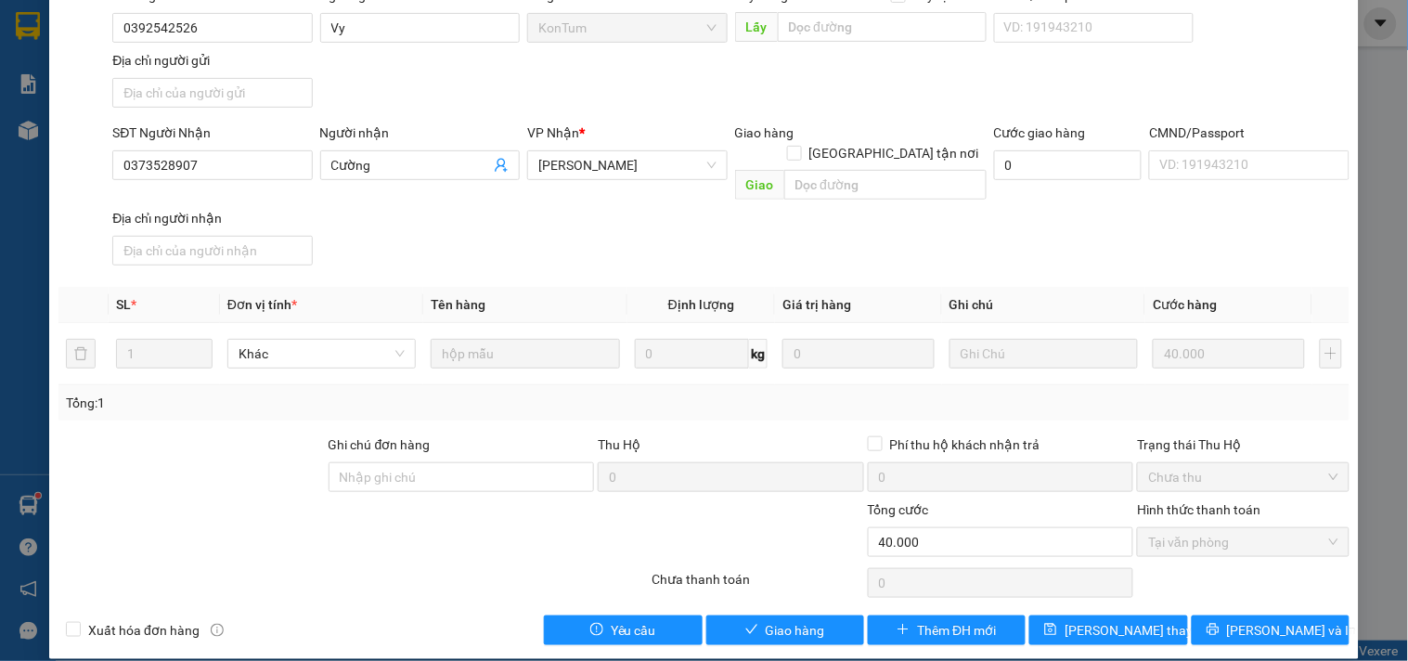
click at [758, 634] on div "SỬA ĐƠN HÀNG Lịch sử Ảnh kiện hàng Yêu cầu xuất hóa đơn điện tử Total Paid Fee …" at bounding box center [703, 254] width 1309 height 809
click at [767, 620] on span "Giao hàng" at bounding box center [795, 630] width 59 height 20
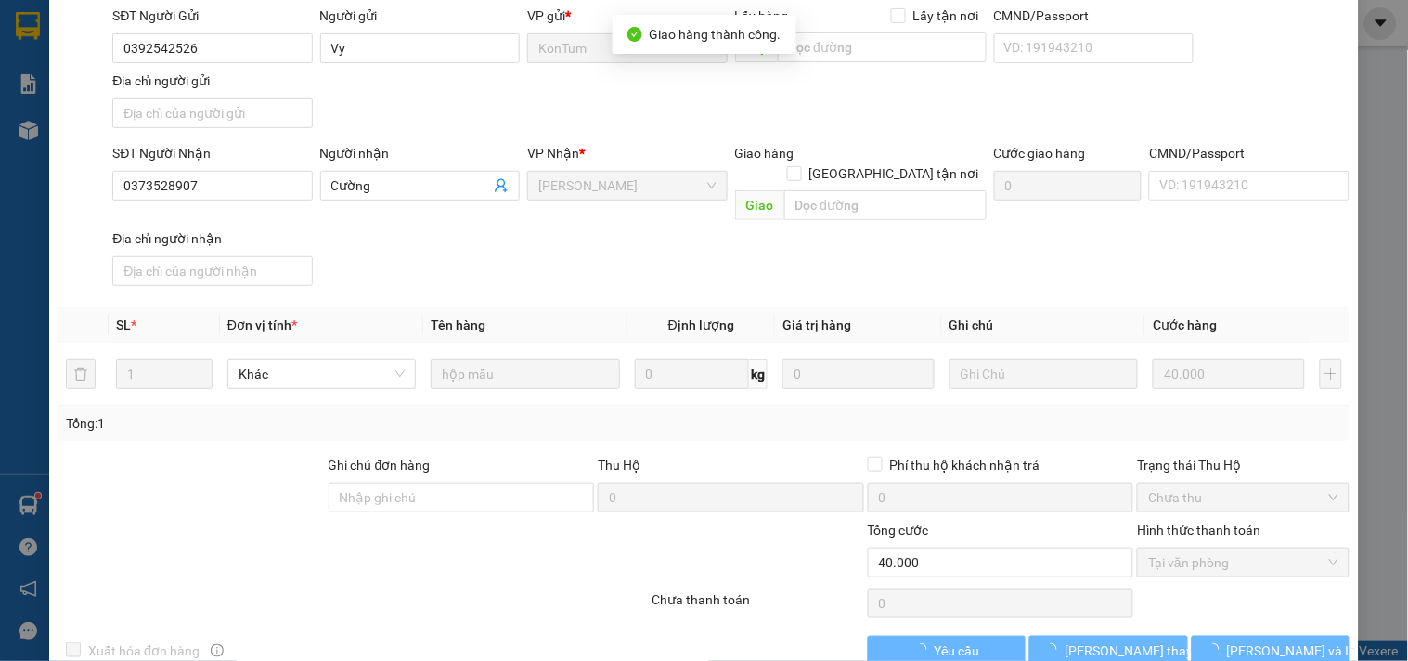
scroll to position [0, 0]
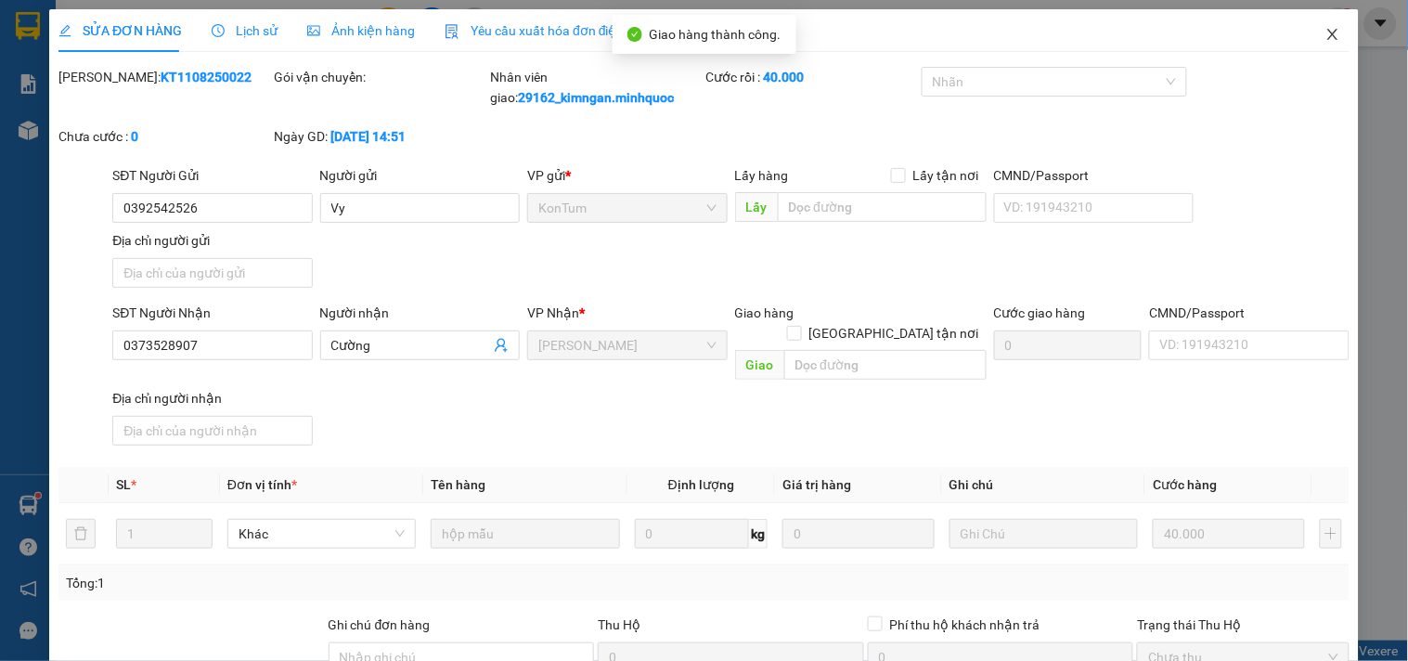
click at [1325, 40] on icon "close" at bounding box center [1332, 34] width 15 height 15
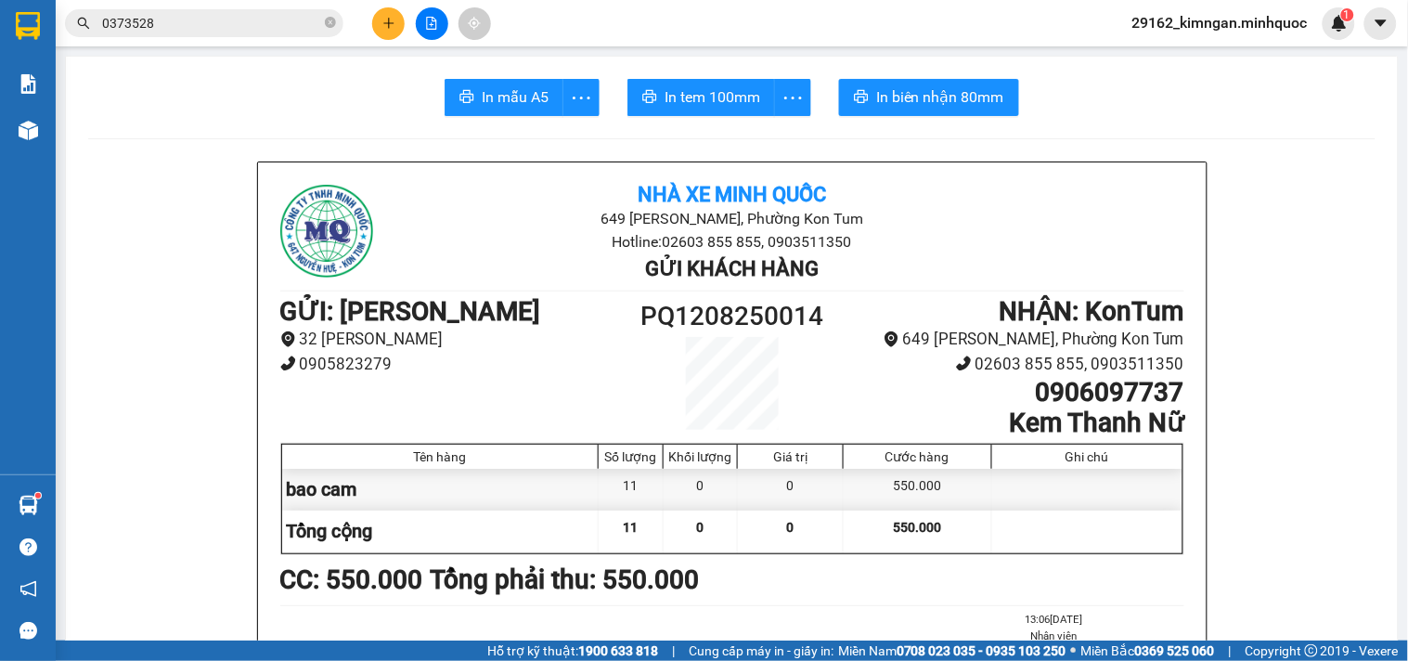
click at [376, 22] on button at bounding box center [388, 23] width 32 height 32
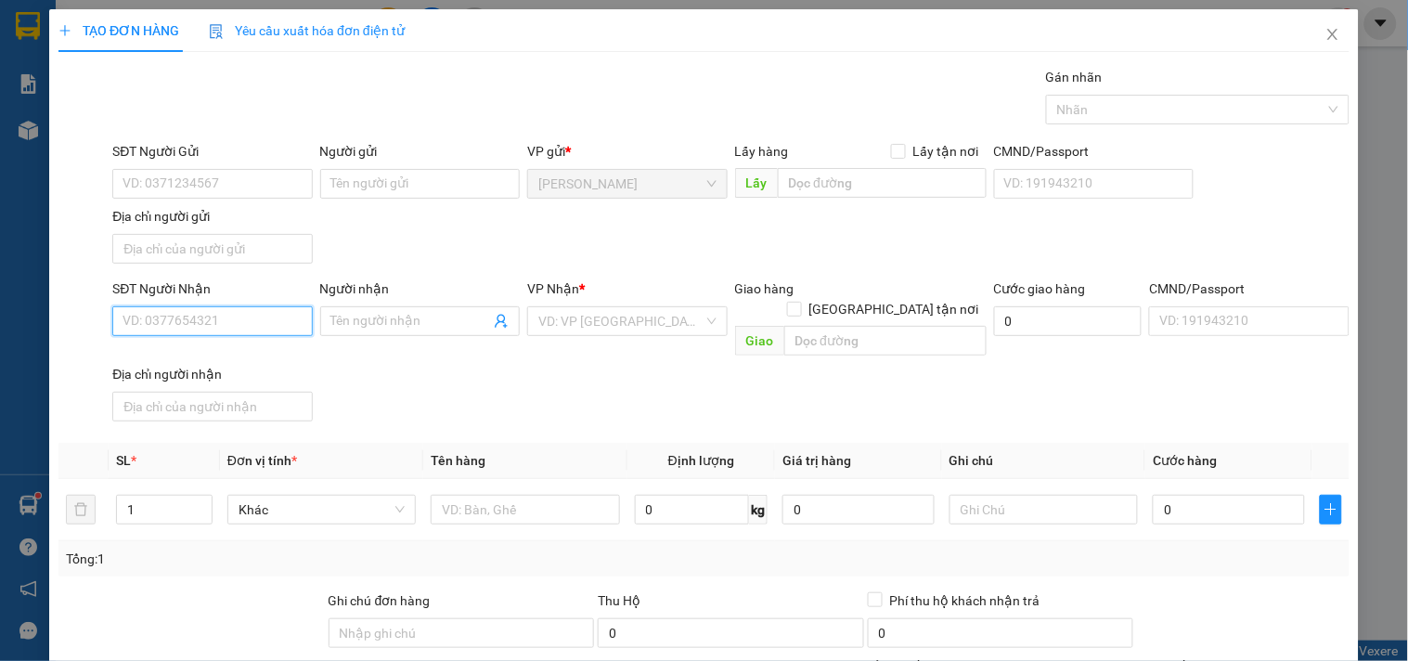
click at [264, 314] on input "SĐT Người Nhận" at bounding box center [211, 321] width 199 height 30
type input "0902342041"
click at [256, 359] on div "0902342041 - Long" at bounding box center [209, 359] width 175 height 20
type input "Long"
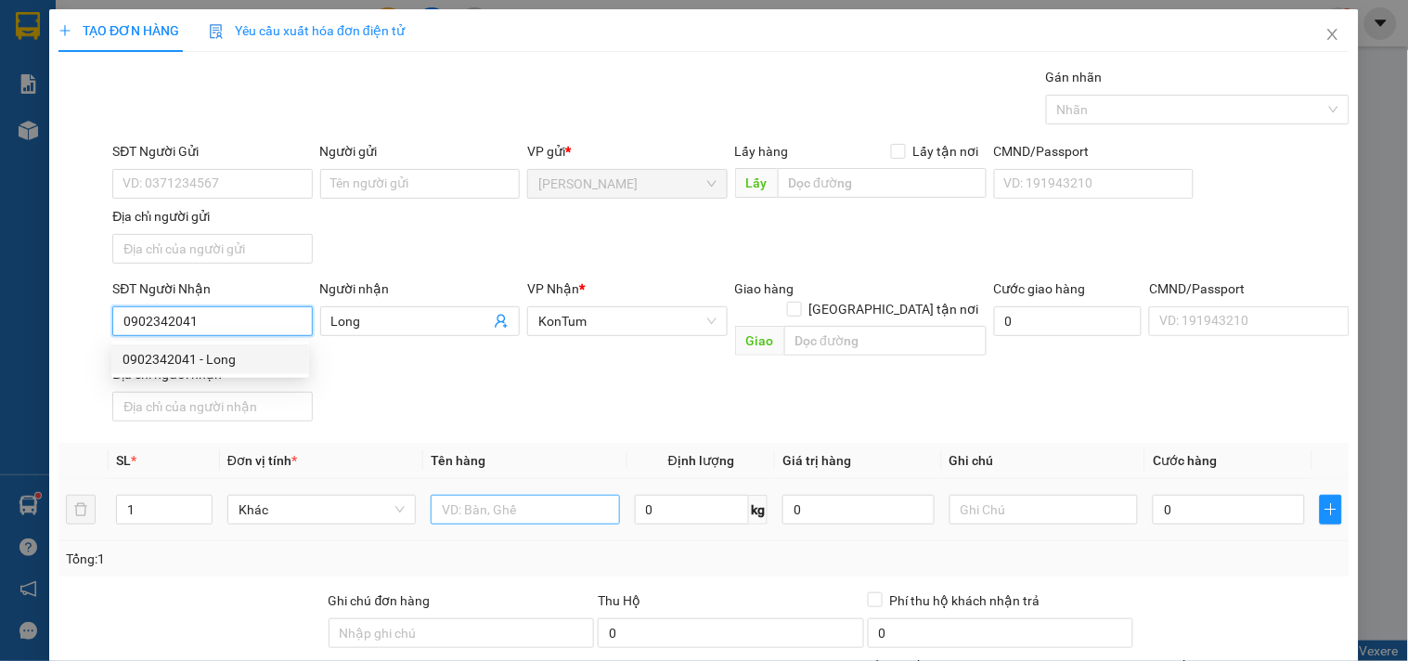
type input "0902342041"
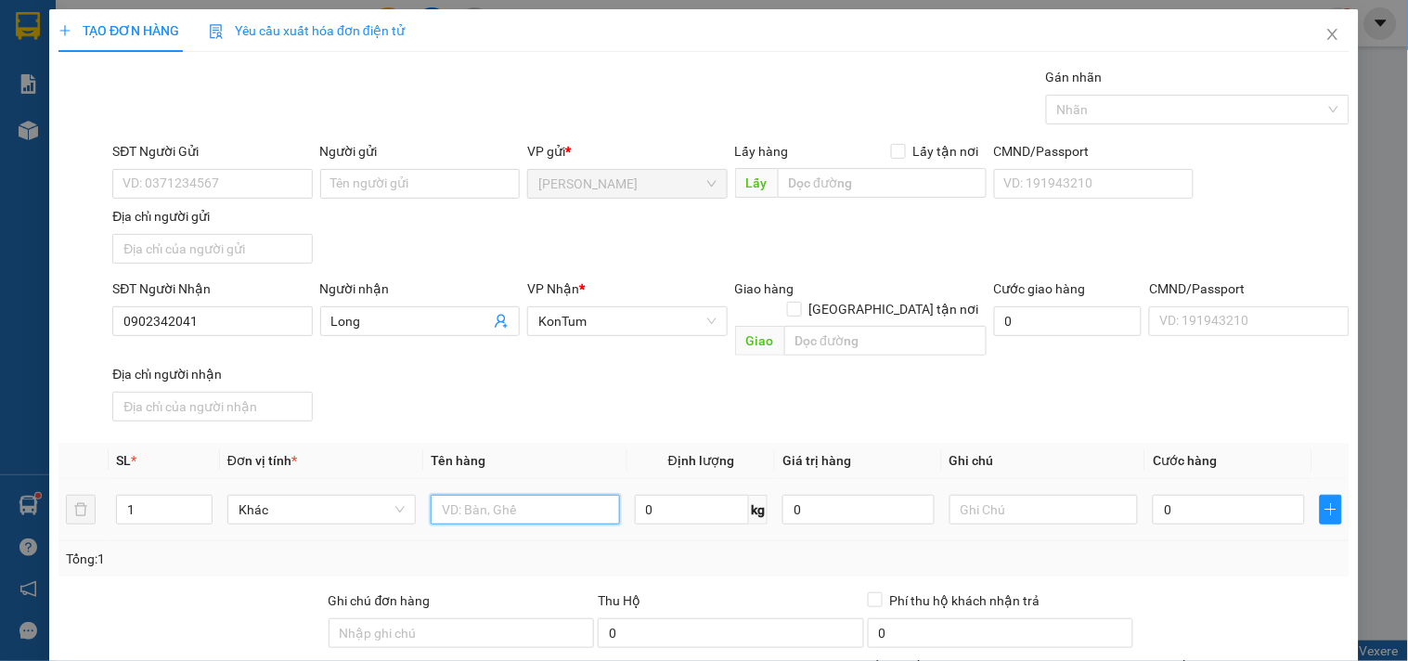
click at [486, 495] on input "text" at bounding box center [525, 510] width 188 height 30
type input "cục"
click at [1163, 495] on input "0" at bounding box center [1228, 510] width 152 height 30
type input "4"
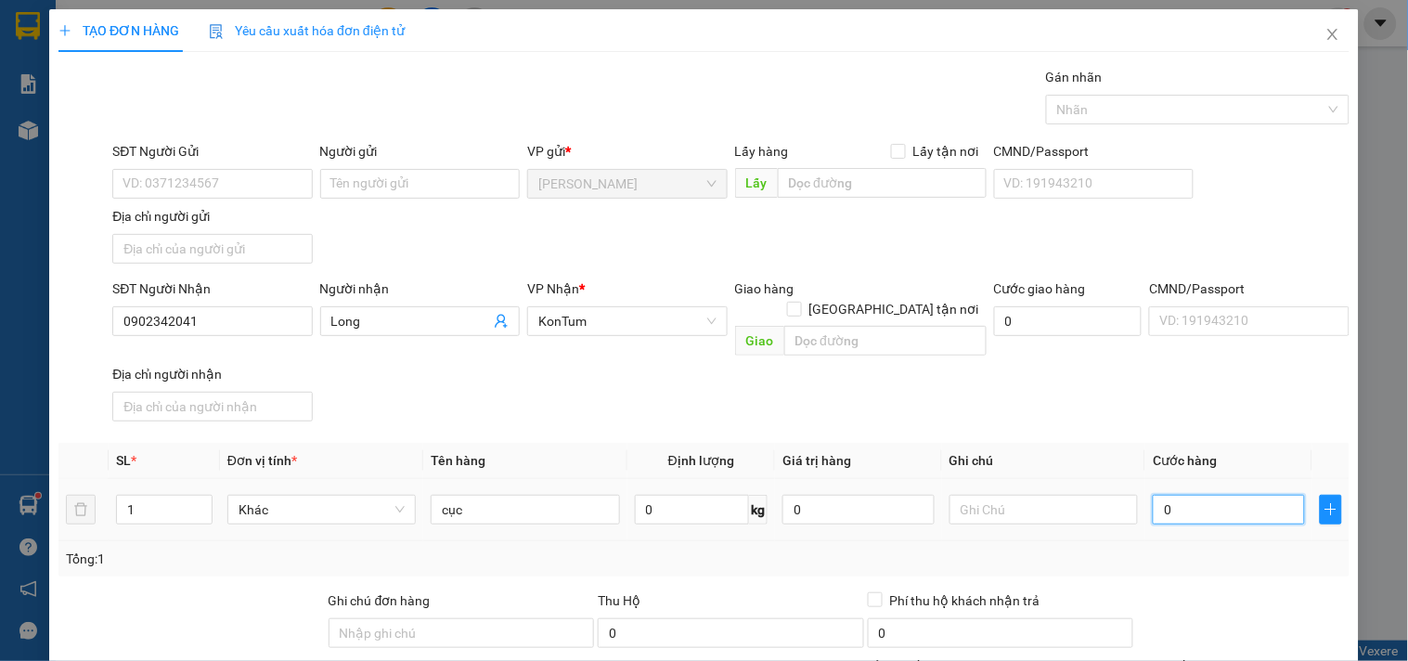
type input "4"
type input "40"
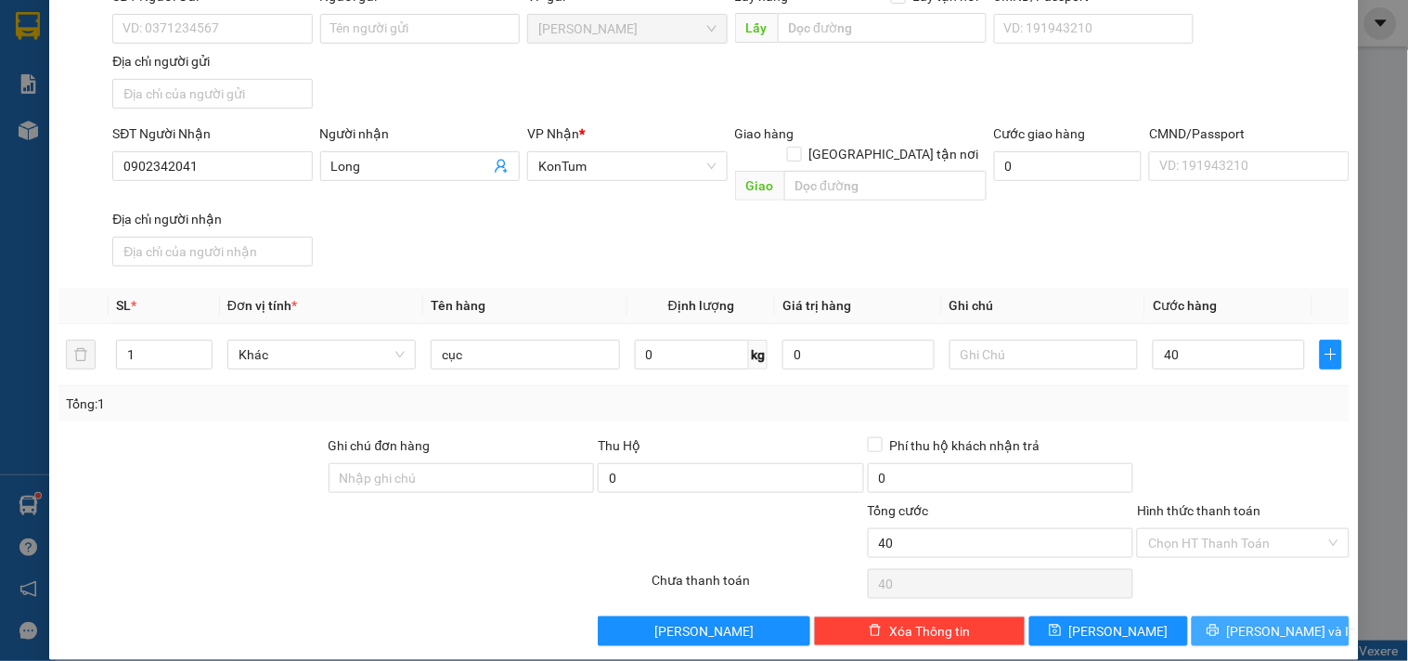
type input "40.000"
click at [1254, 621] on span "[PERSON_NAME] và In" at bounding box center [1292, 631] width 130 height 20
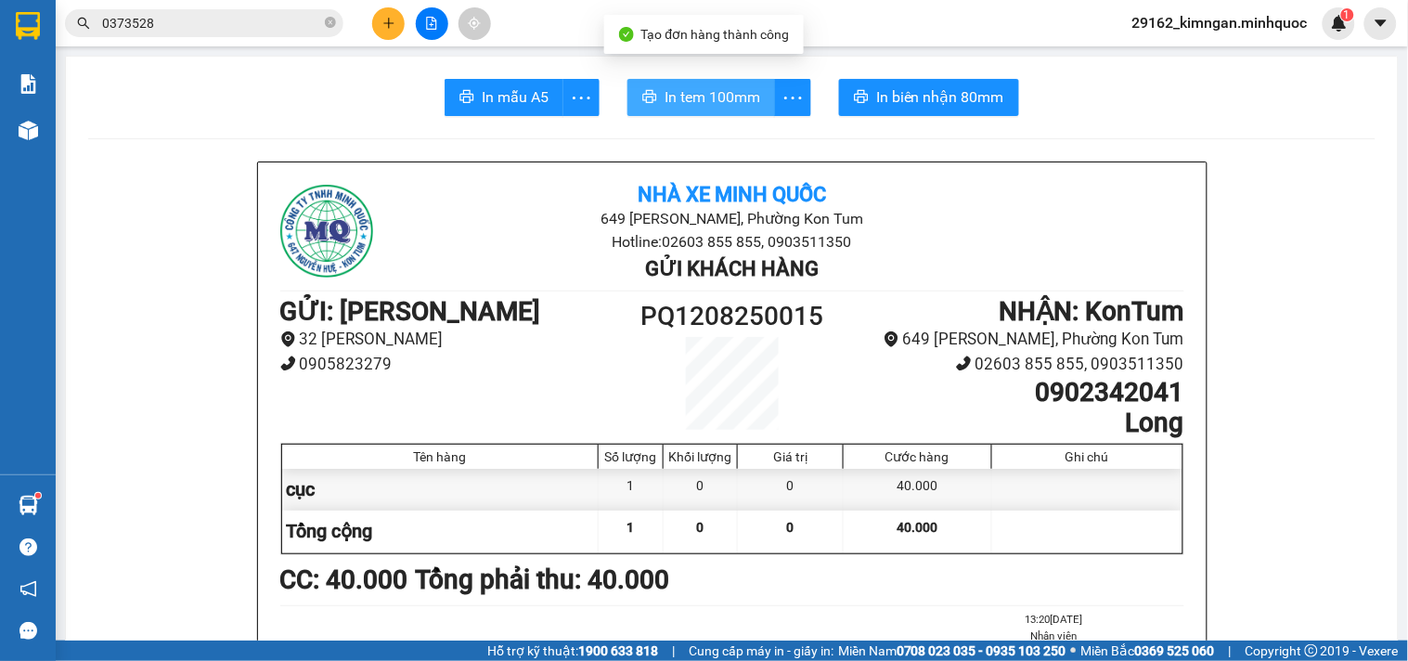
click at [670, 86] on span "In tem 100mm" at bounding box center [712, 96] width 96 height 23
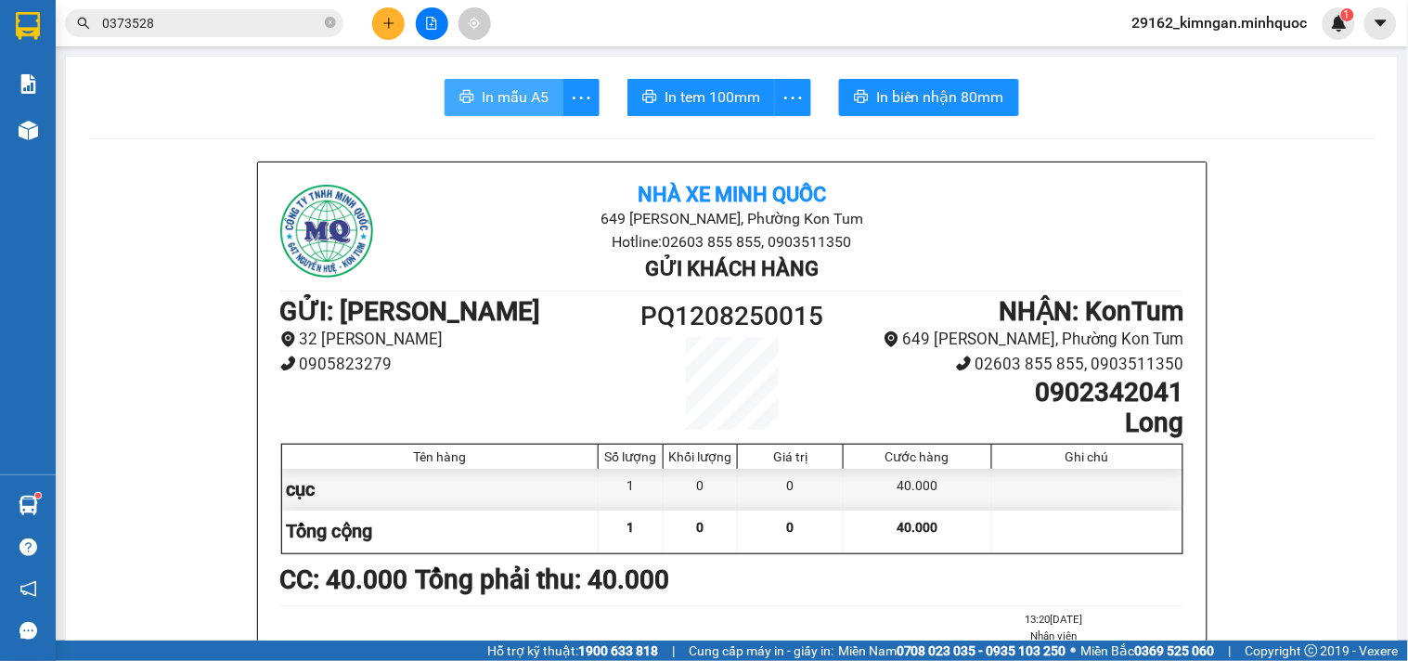
click at [482, 98] on span "In mẫu A5" at bounding box center [515, 96] width 67 height 23
click at [388, 23] on icon "plus" at bounding box center [388, 22] width 10 height 1
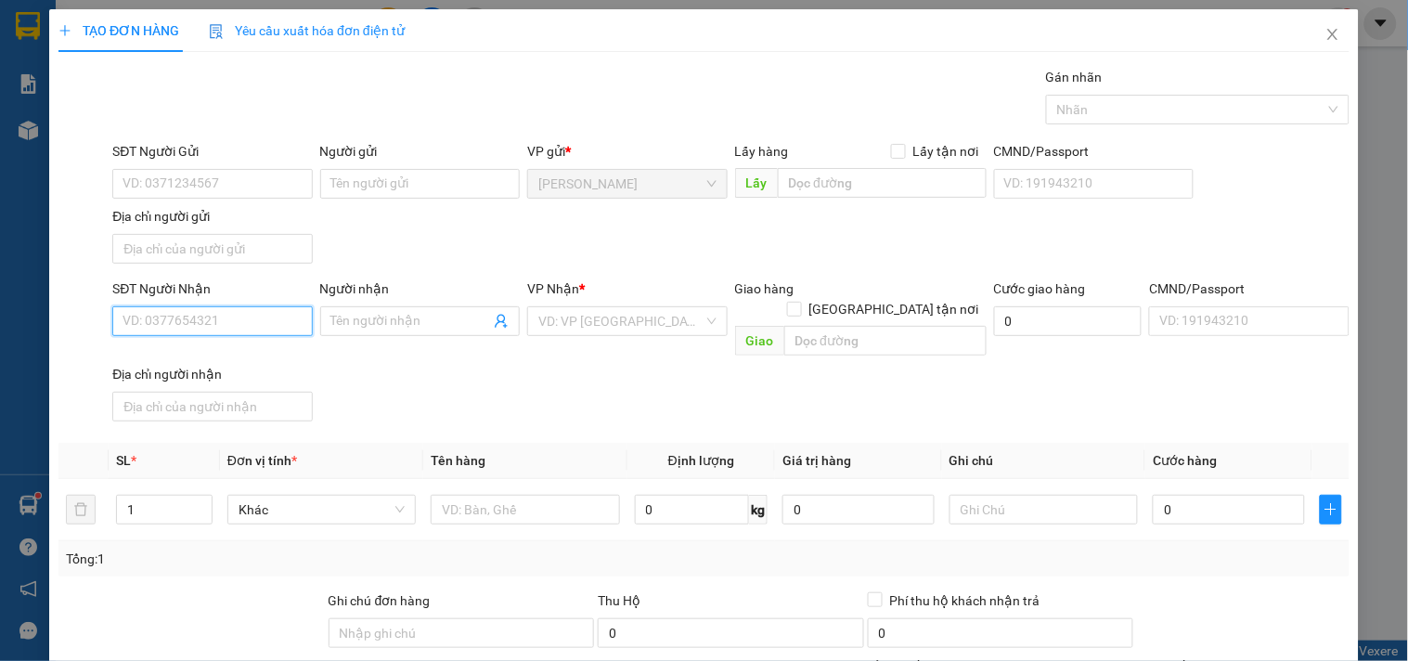
click at [211, 322] on input "SĐT Người Nhận" at bounding box center [211, 321] width 199 height 30
type input "0939888961"
click at [218, 363] on div "0939888961 - a đam" at bounding box center [209, 359] width 175 height 20
type input "a [DEMOGRAPHIC_DATA]"
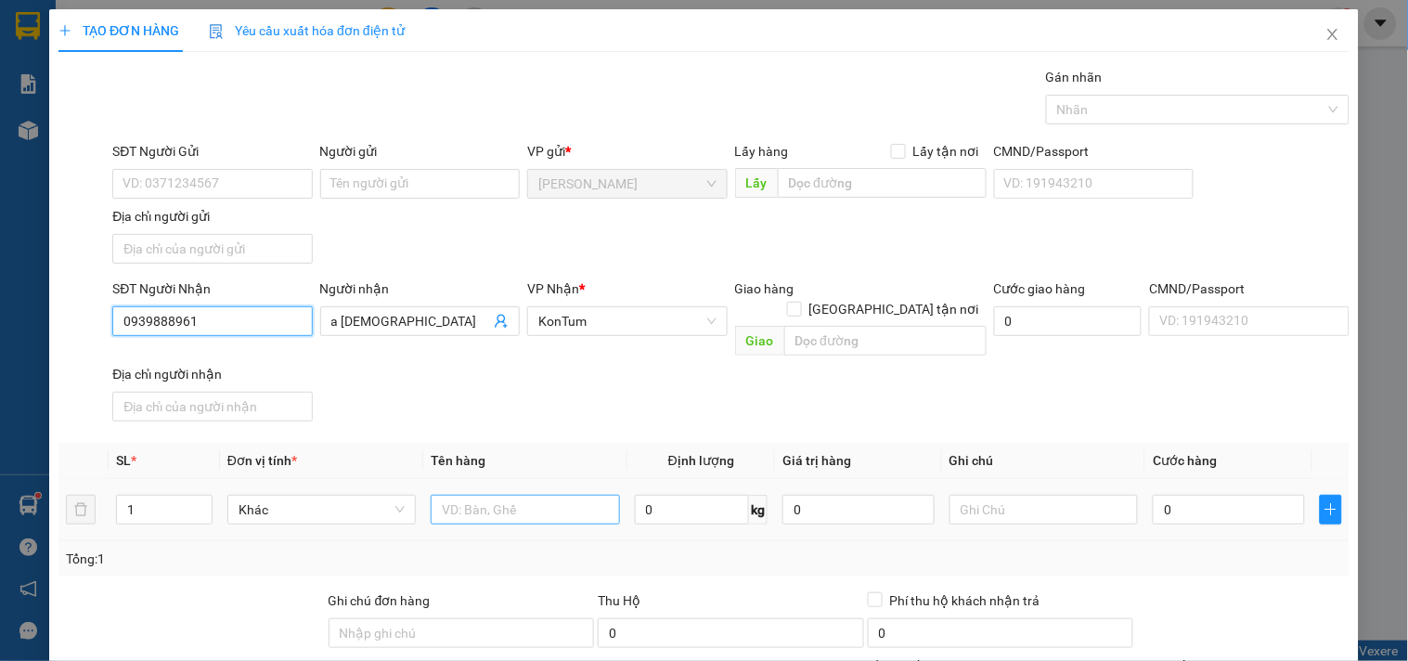
type input "0939888961"
click at [483, 495] on input "text" at bounding box center [525, 510] width 188 height 30
type input "bì thuốc"
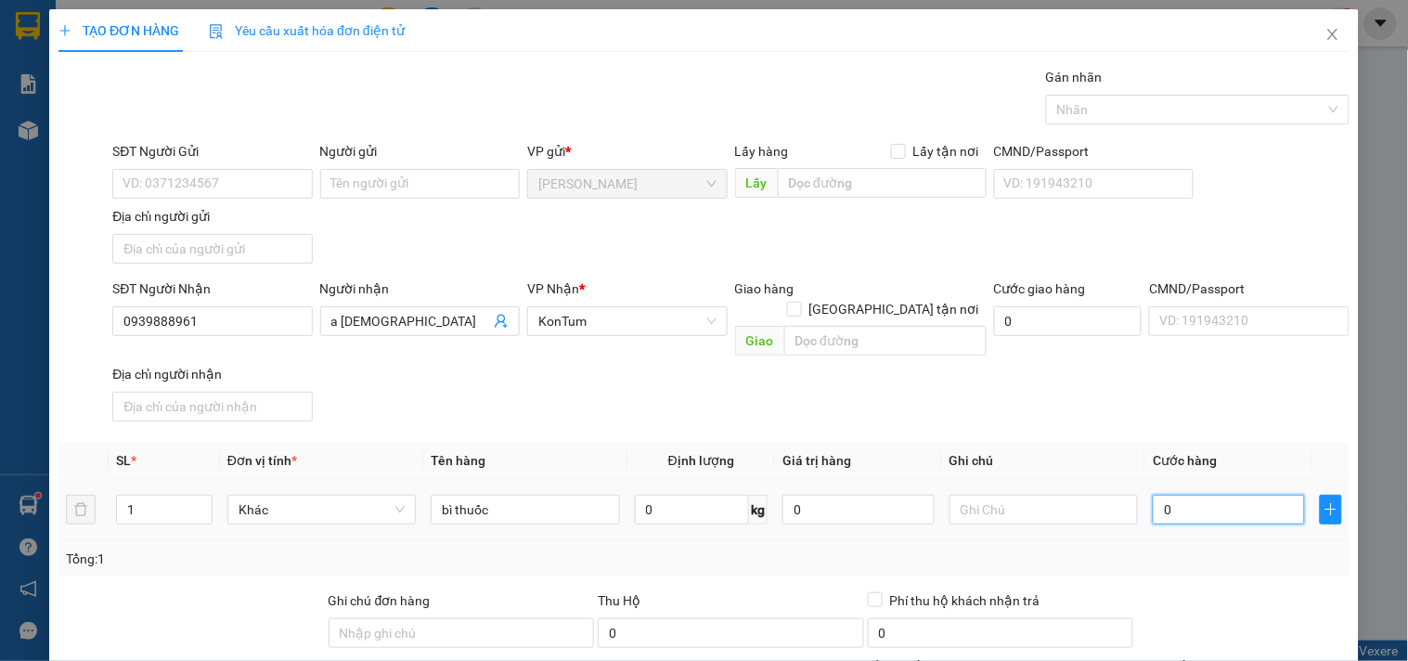
click at [1251, 495] on input "0" at bounding box center [1228, 510] width 152 height 30
type input "4"
type input "40"
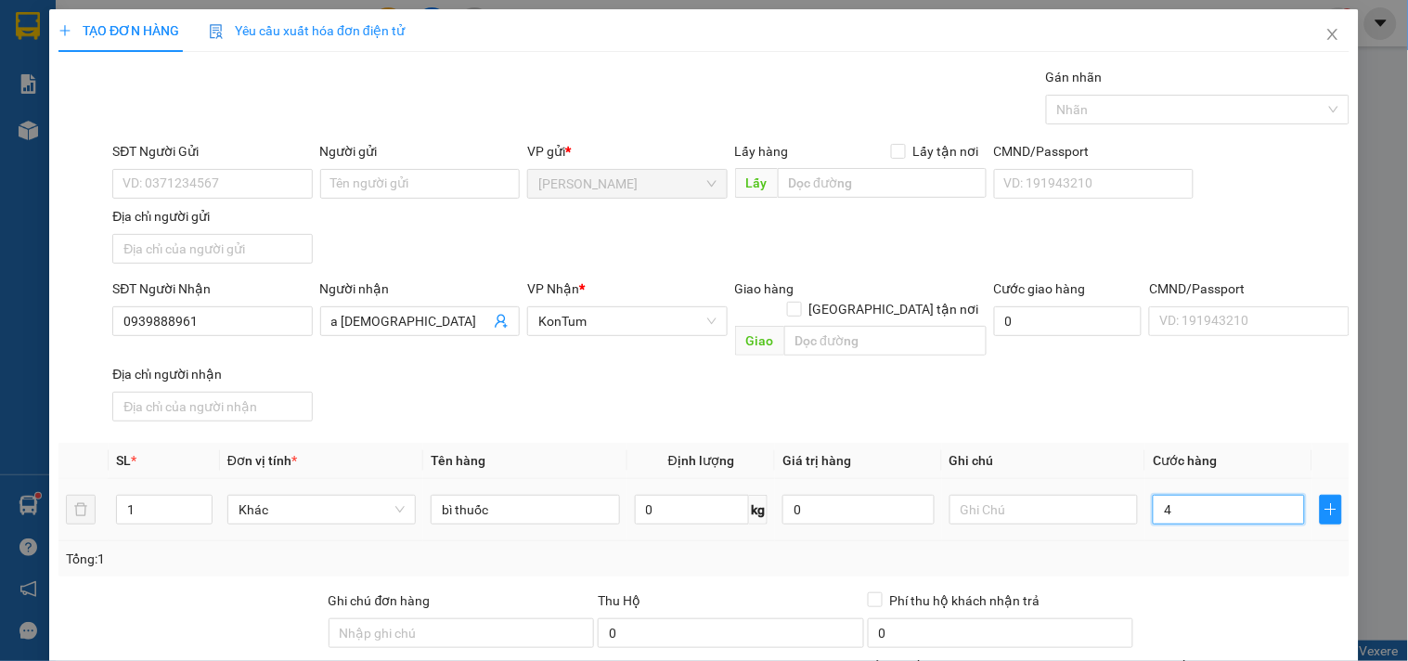
type input "40"
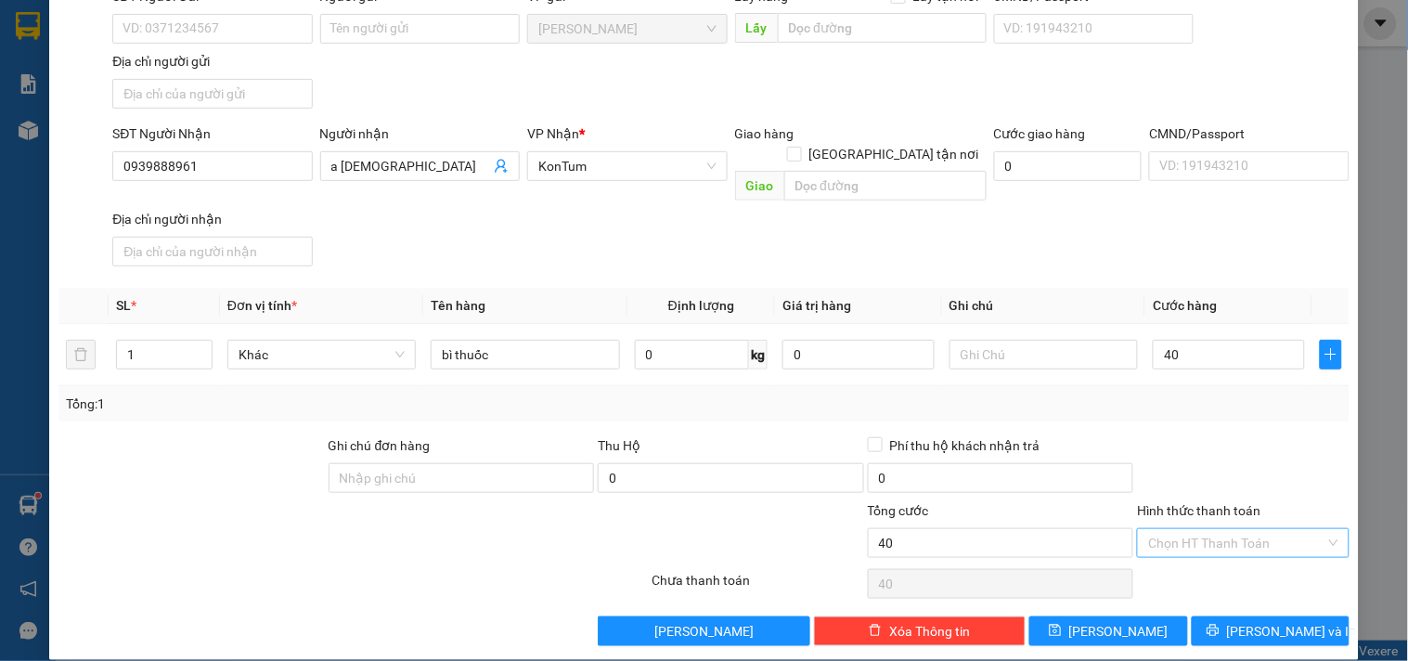
type input "40.000"
click at [1228, 529] on input "Hình thức thanh toán" at bounding box center [1236, 543] width 176 height 28
click at [1239, 561] on div "Tại văn phòng" at bounding box center [1231, 560] width 187 height 20
type input "0"
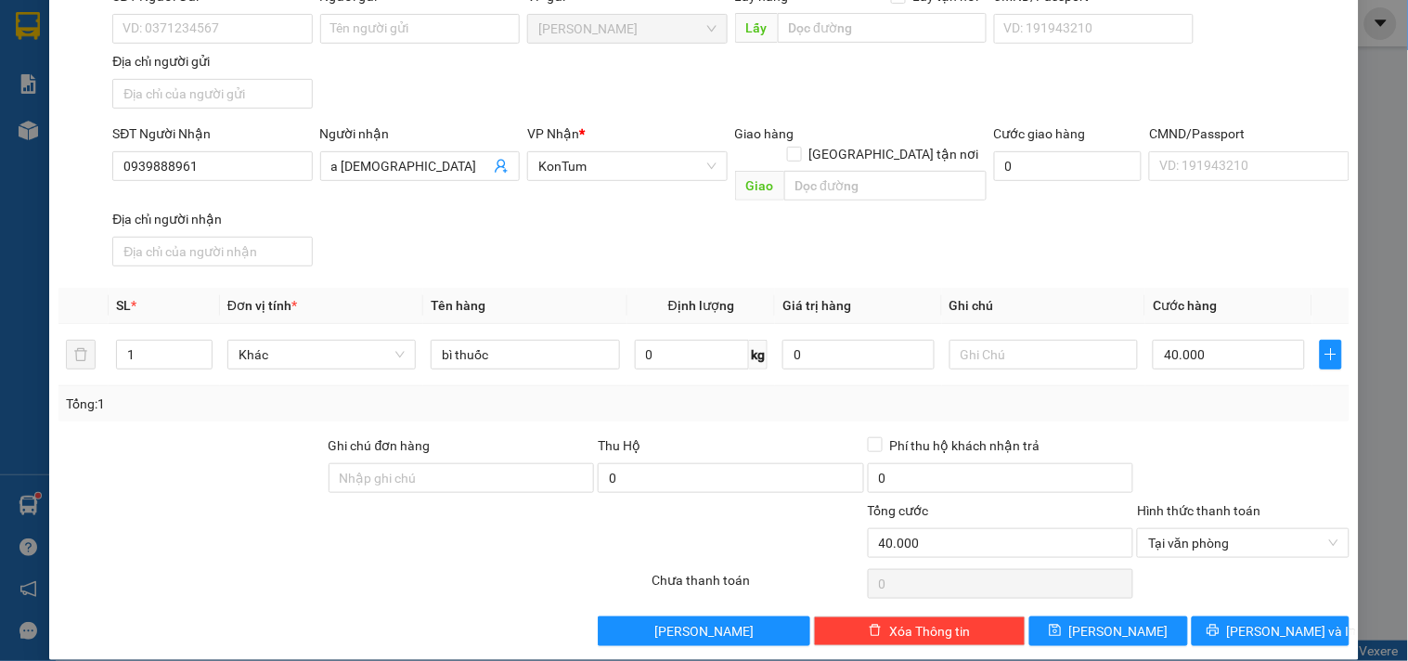
click at [1246, 590] on div "Transit Pickup Surcharge Ids Transit Deliver Surcharge Ids Transit Deliver Surc…" at bounding box center [703, 279] width 1291 height 734
click at [1248, 621] on span "[PERSON_NAME] và In" at bounding box center [1292, 631] width 130 height 20
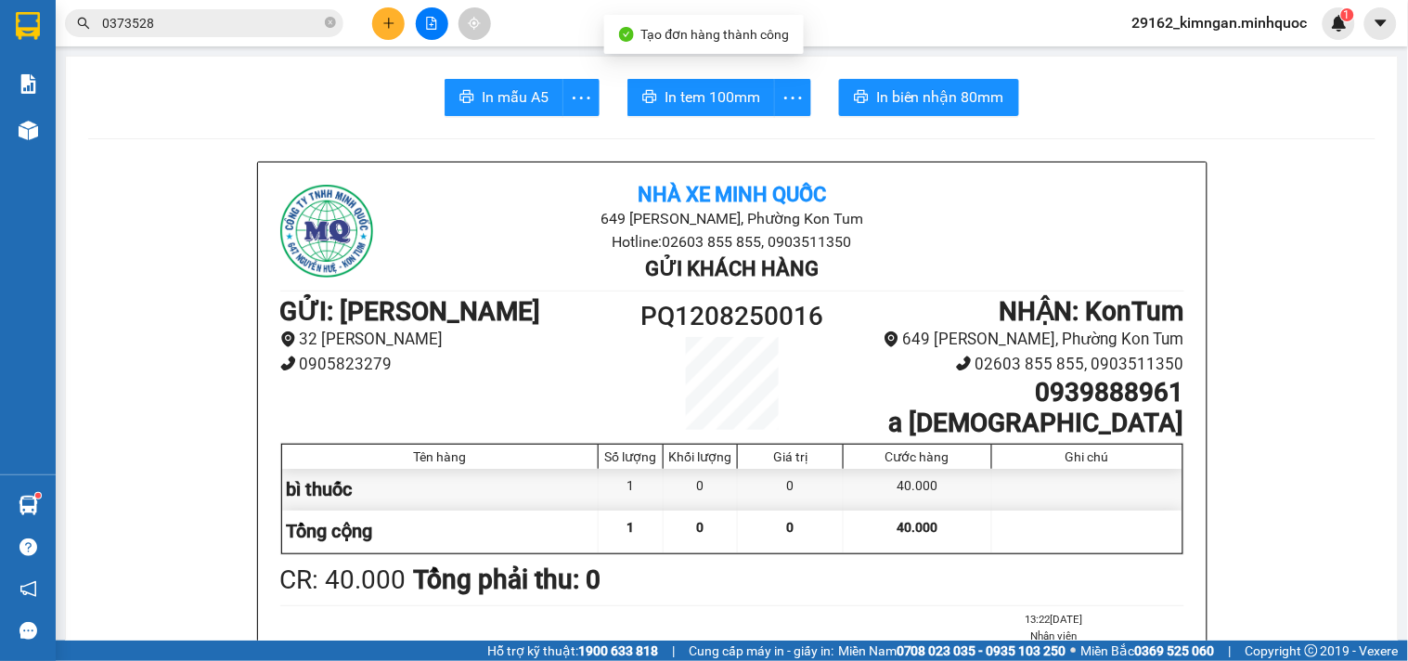
click at [506, 96] on span "In mẫu A5" at bounding box center [515, 96] width 67 height 23
click at [654, 111] on button "In tem 100mm" at bounding box center [701, 97] width 148 height 37
click at [403, 15] on button at bounding box center [388, 23] width 32 height 32
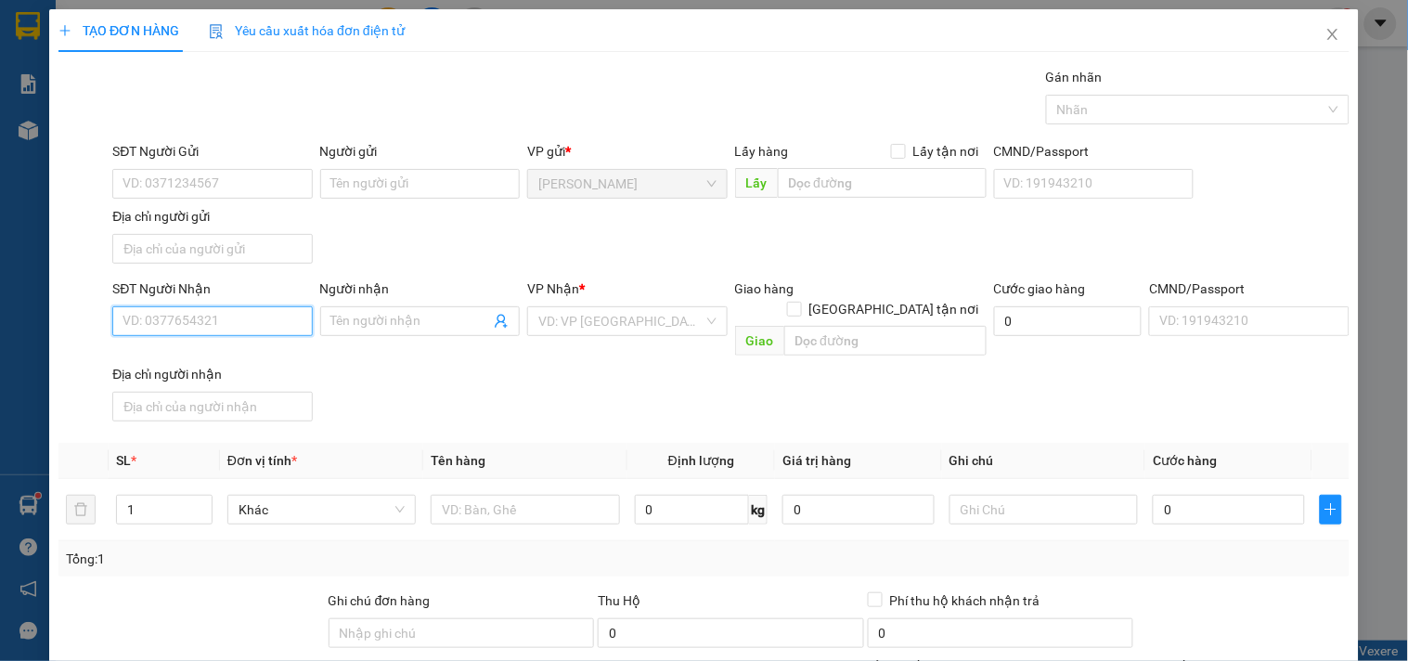
click at [251, 327] on input "SĐT Người Nhận" at bounding box center [211, 321] width 199 height 30
click at [249, 354] on div "0902856235 - VĨNH" at bounding box center [209, 359] width 175 height 20
type input "0902856235"
type input "VĨNH"
type input "0902856235"
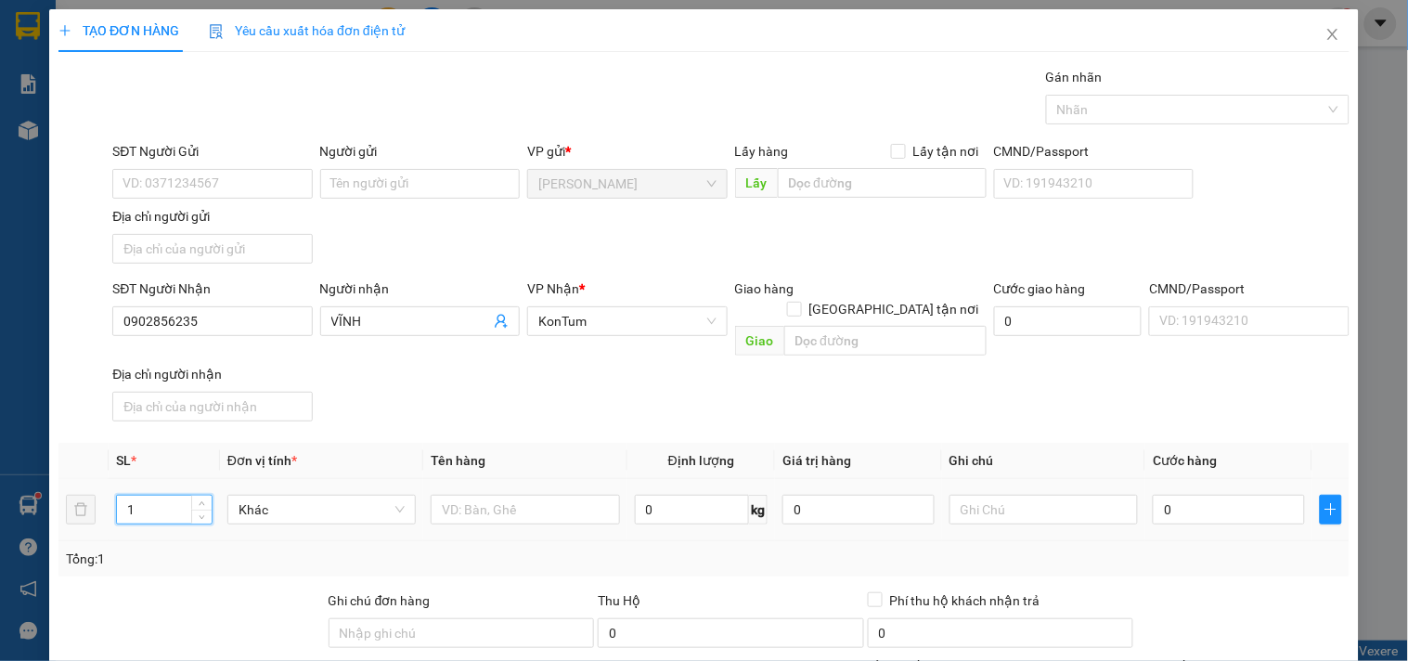
drag, startPoint x: 168, startPoint y: 495, endPoint x: 63, endPoint y: 493, distance: 104.9
click at [63, 493] on tr "1 Khác 0 kg 0 0" at bounding box center [703, 510] width 1291 height 62
click at [534, 495] on input "text" at bounding box center [525, 510] width 188 height 30
drag, startPoint x: 161, startPoint y: 489, endPoint x: 97, endPoint y: 494, distance: 63.3
click at [99, 494] on tr "1 Khác 0 kg 0 0" at bounding box center [703, 510] width 1291 height 62
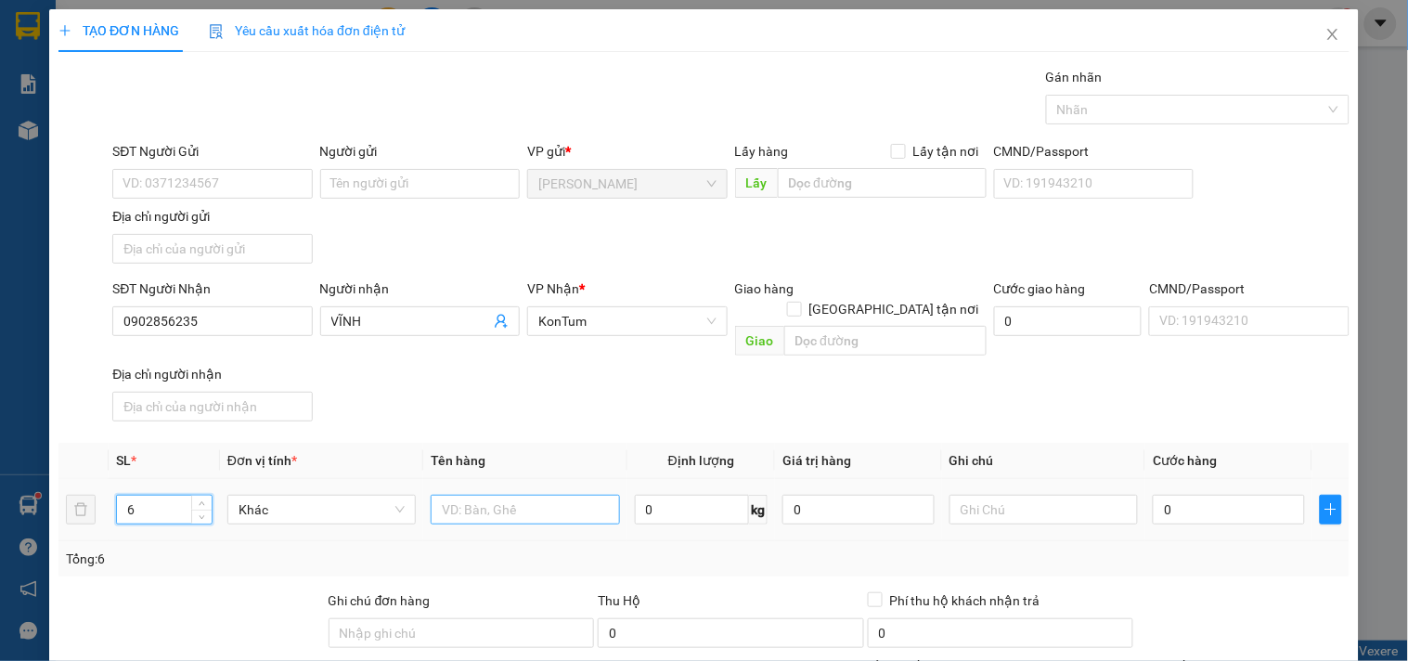
type input "6"
click at [490, 495] on input "text" at bounding box center [525, 510] width 188 height 30
type input "4tg+kiện"
click at [1190, 495] on input "0" at bounding box center [1228, 510] width 152 height 30
type input "2"
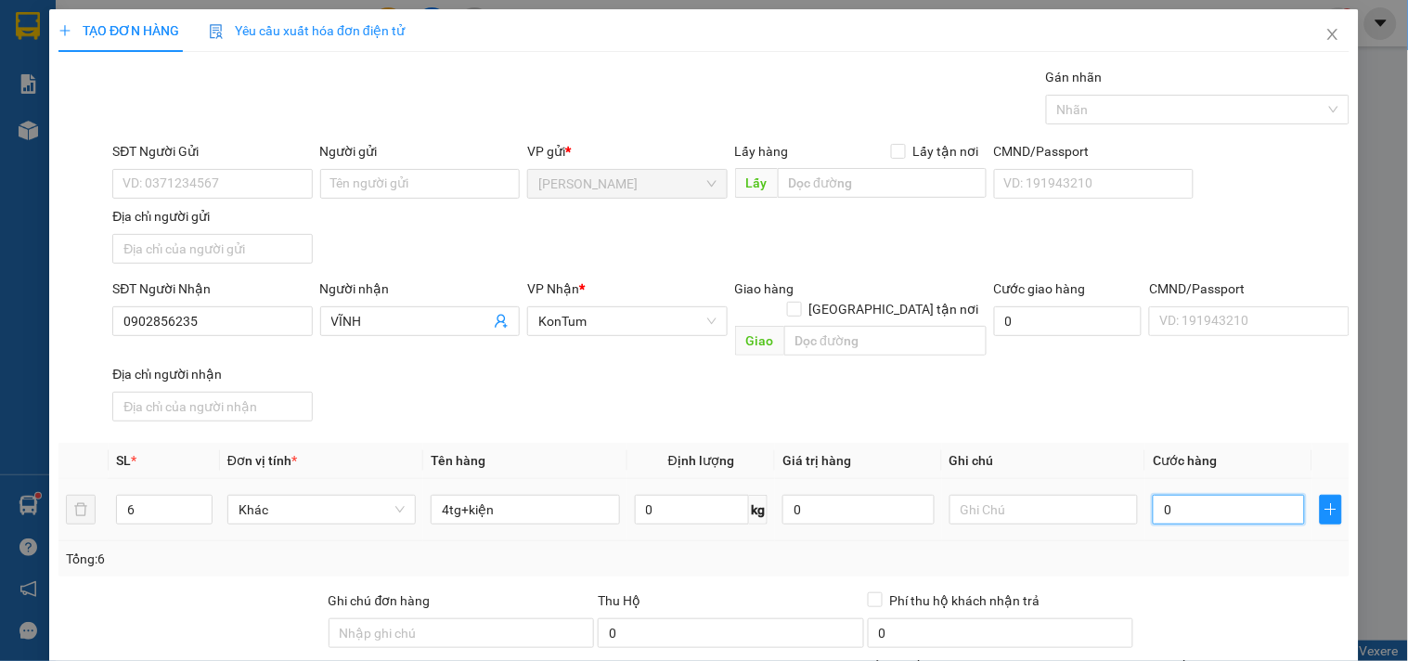
type input "2"
type input "25"
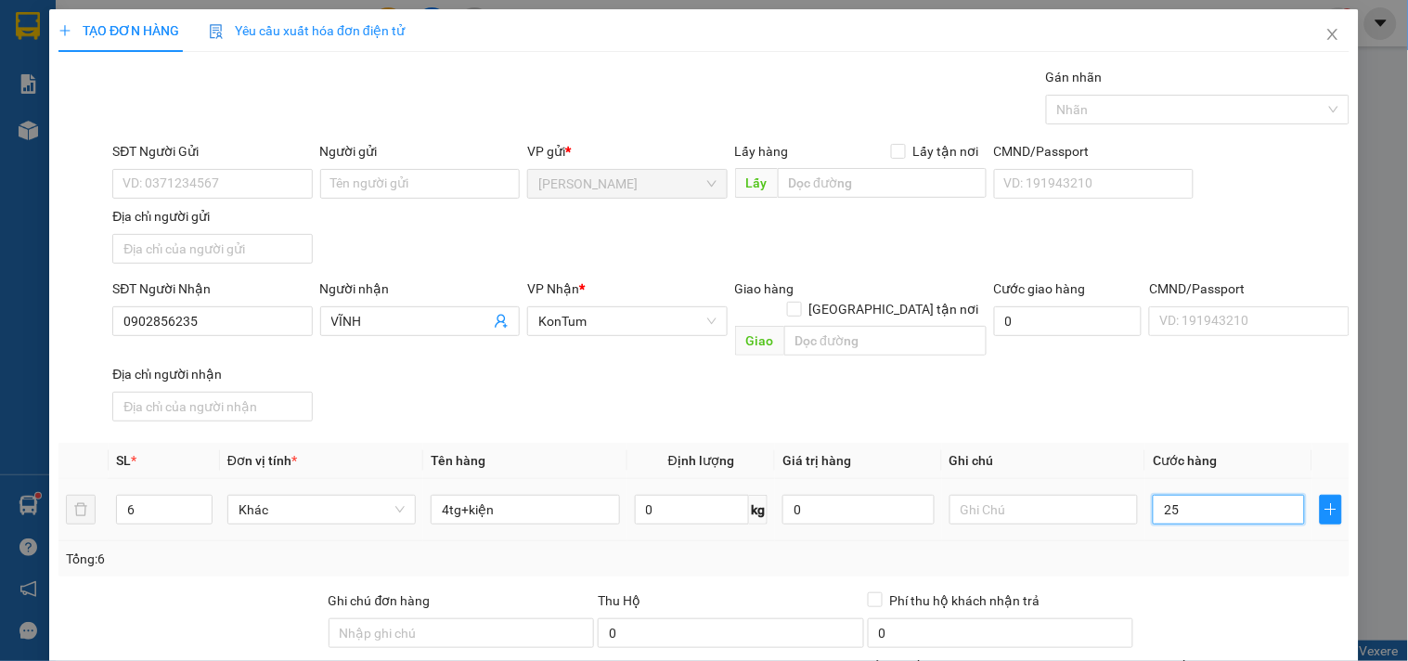
type input "250"
type input "25"
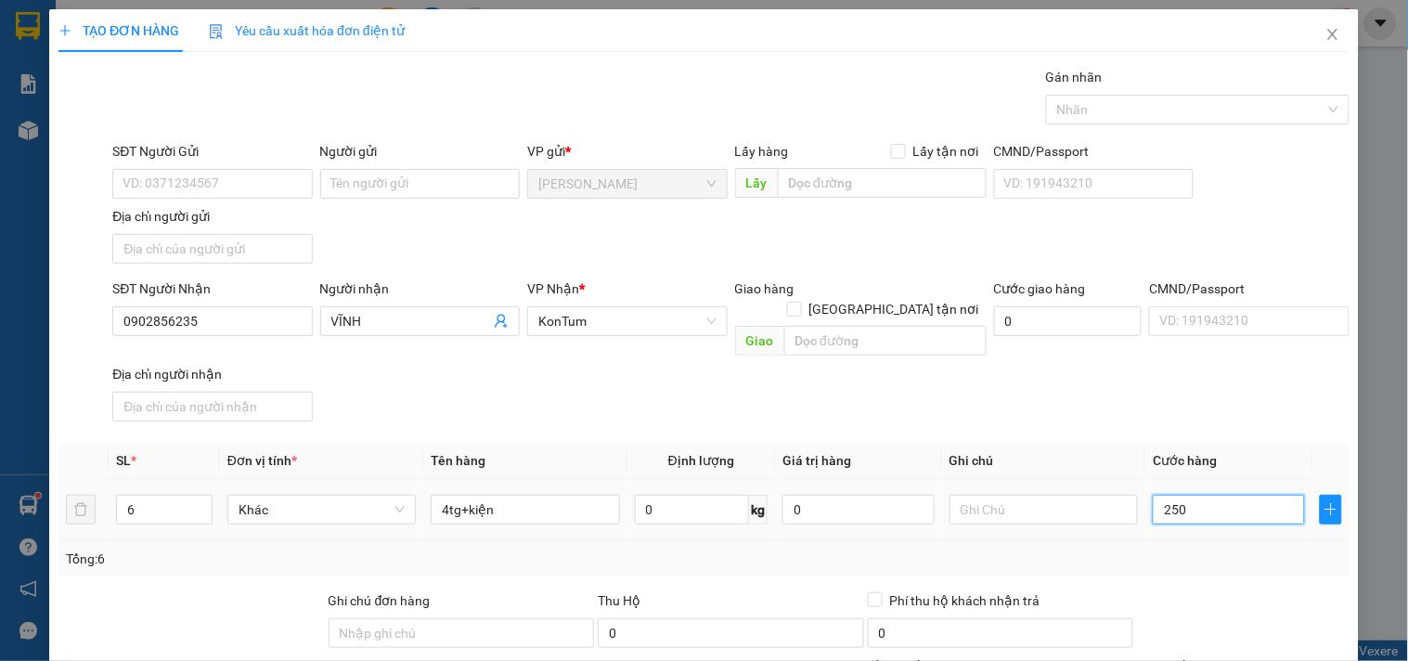
type input "25"
type input "2"
type input "0"
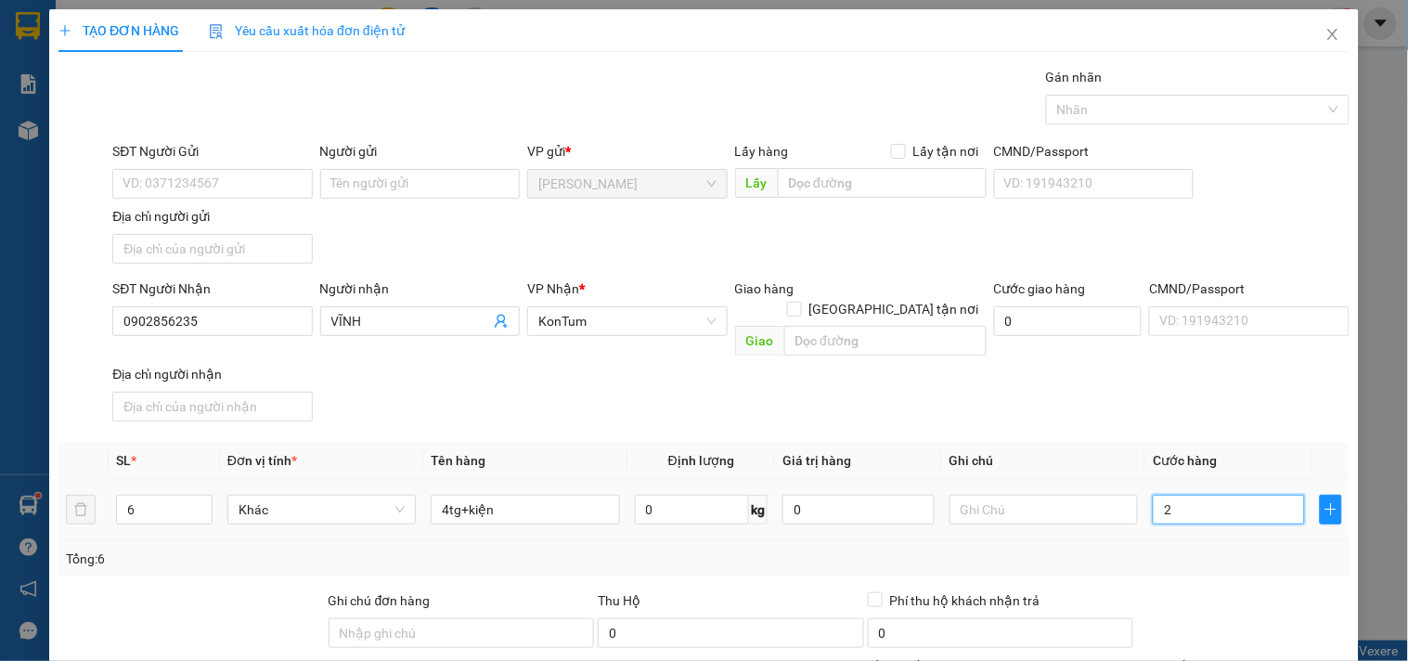
type input "0"
type input "02"
type input "2"
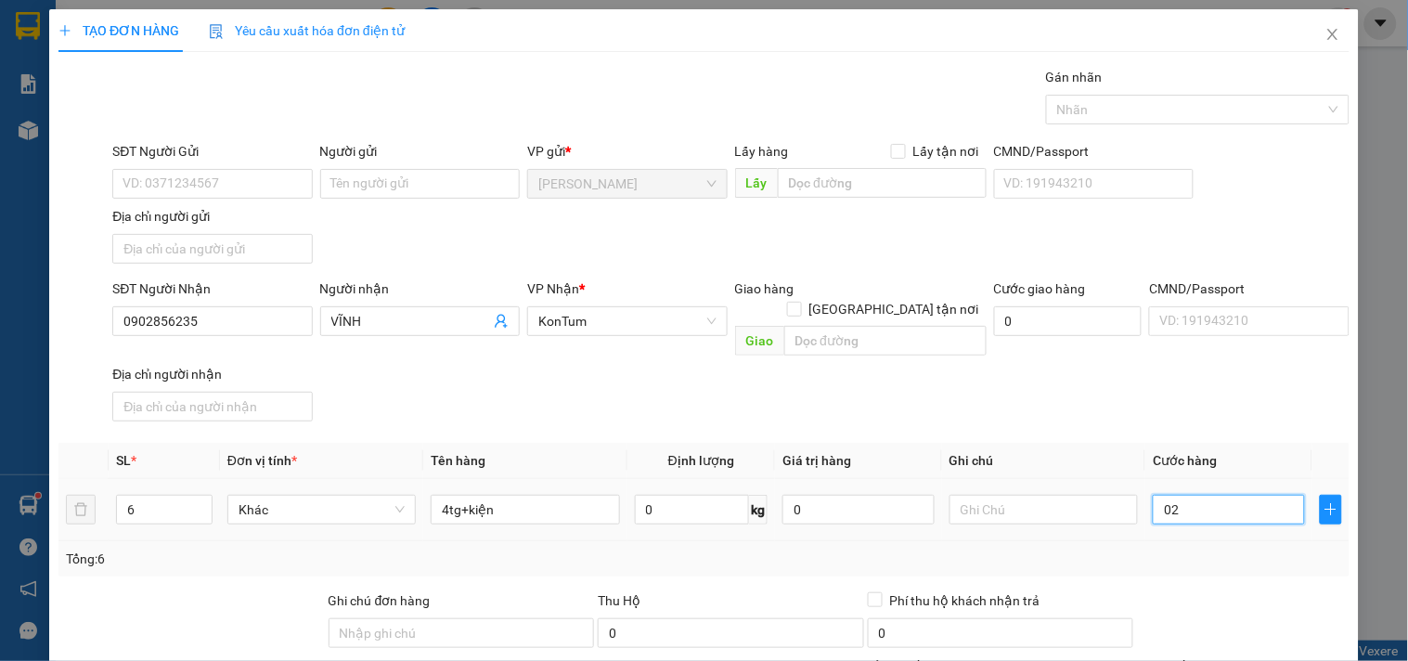
type input "027"
type input "27"
type input "0.270"
type input "270"
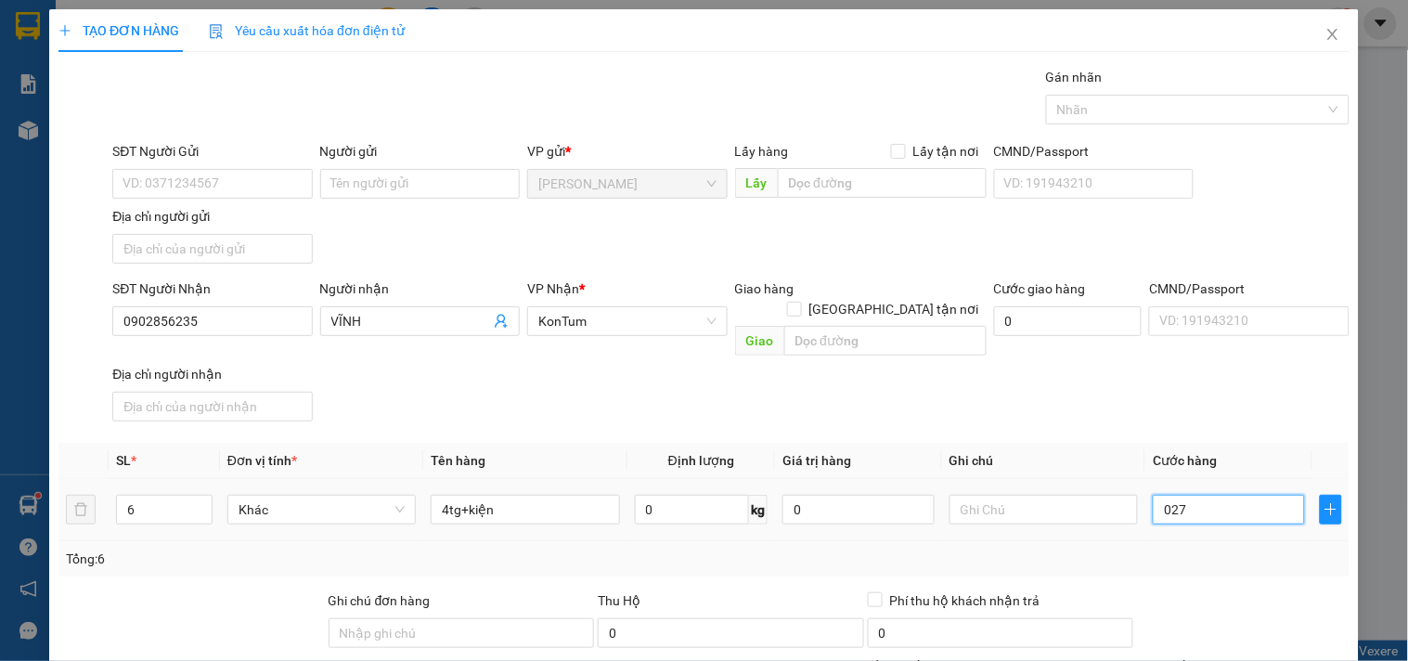
type input "270"
type input "270.000"
click at [1227, 550] on div "Tổng: 6" at bounding box center [703, 558] width 1291 height 35
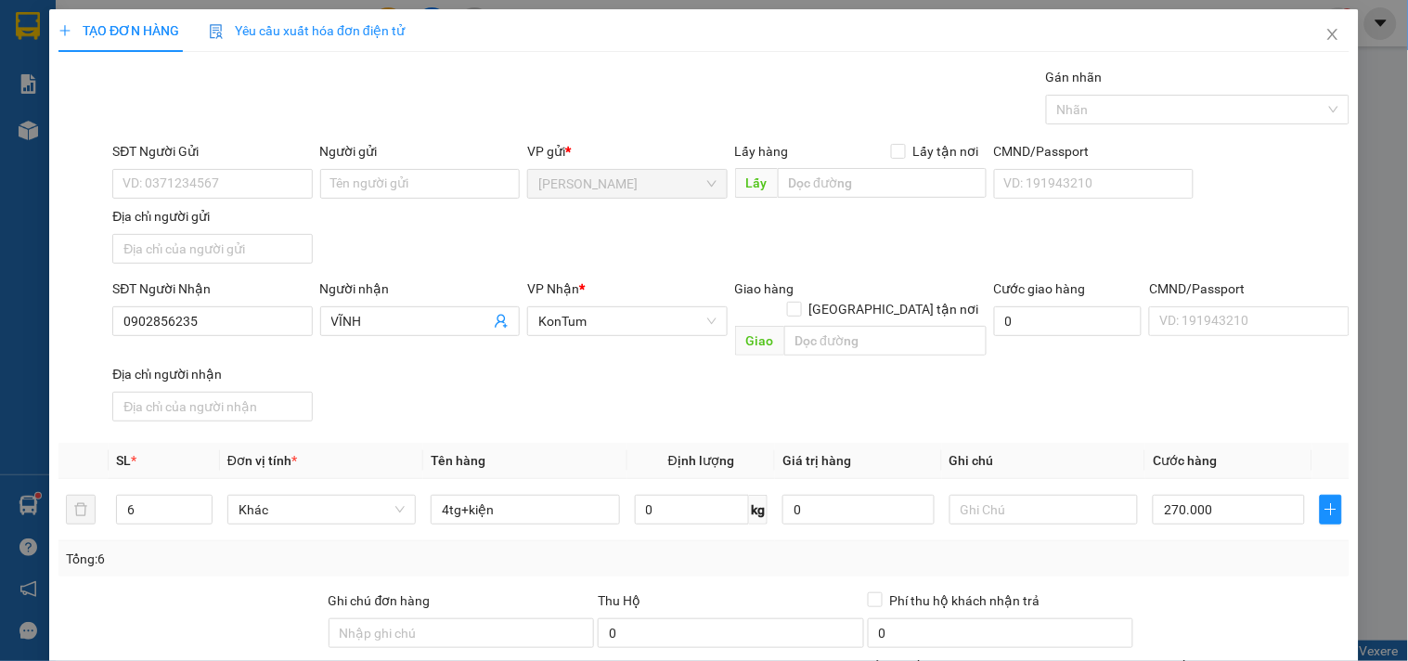
scroll to position [155, 0]
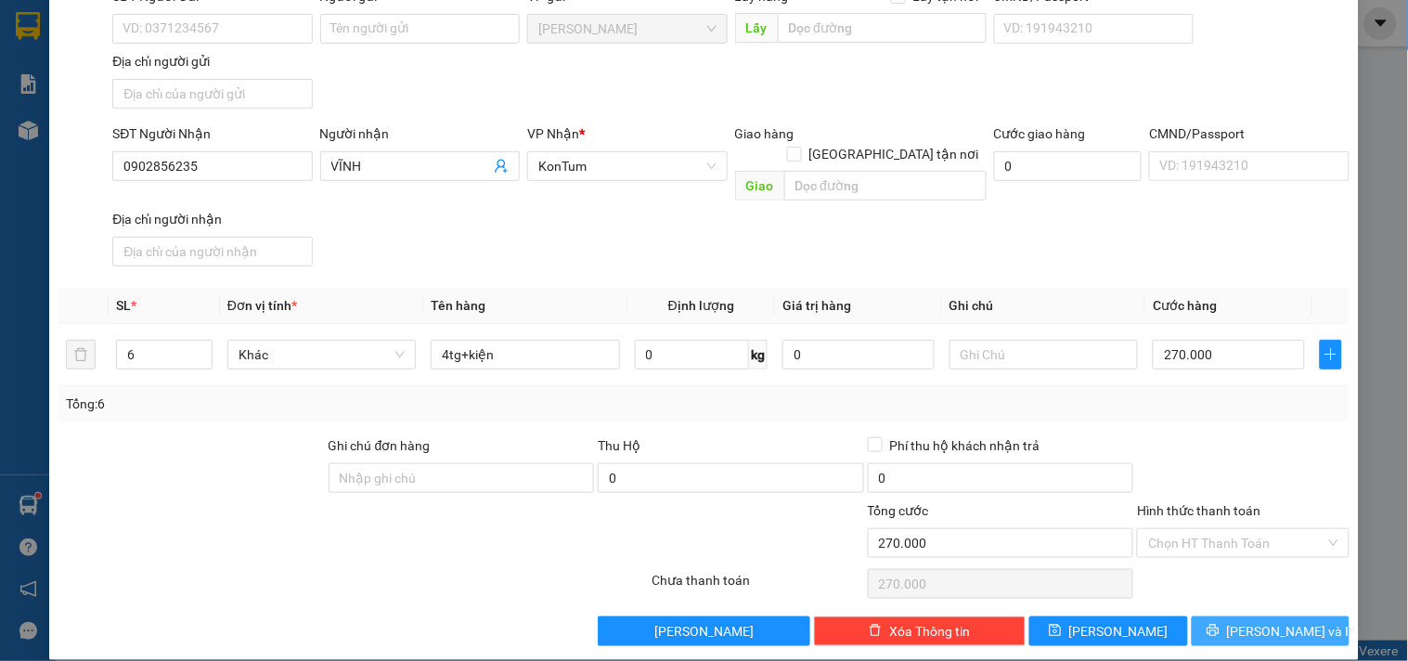
click at [1256, 621] on span "[PERSON_NAME] và In" at bounding box center [1292, 631] width 130 height 20
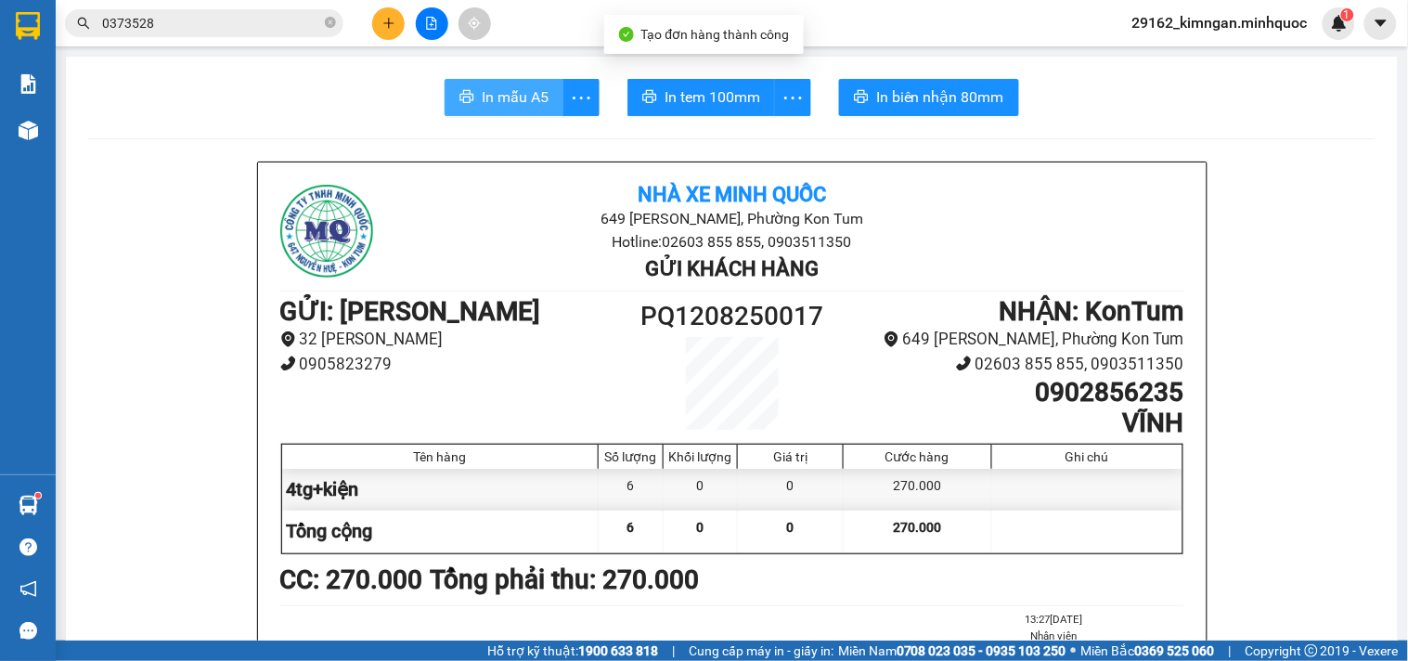
click at [536, 94] on span "In mẫu A5" at bounding box center [515, 96] width 67 height 23
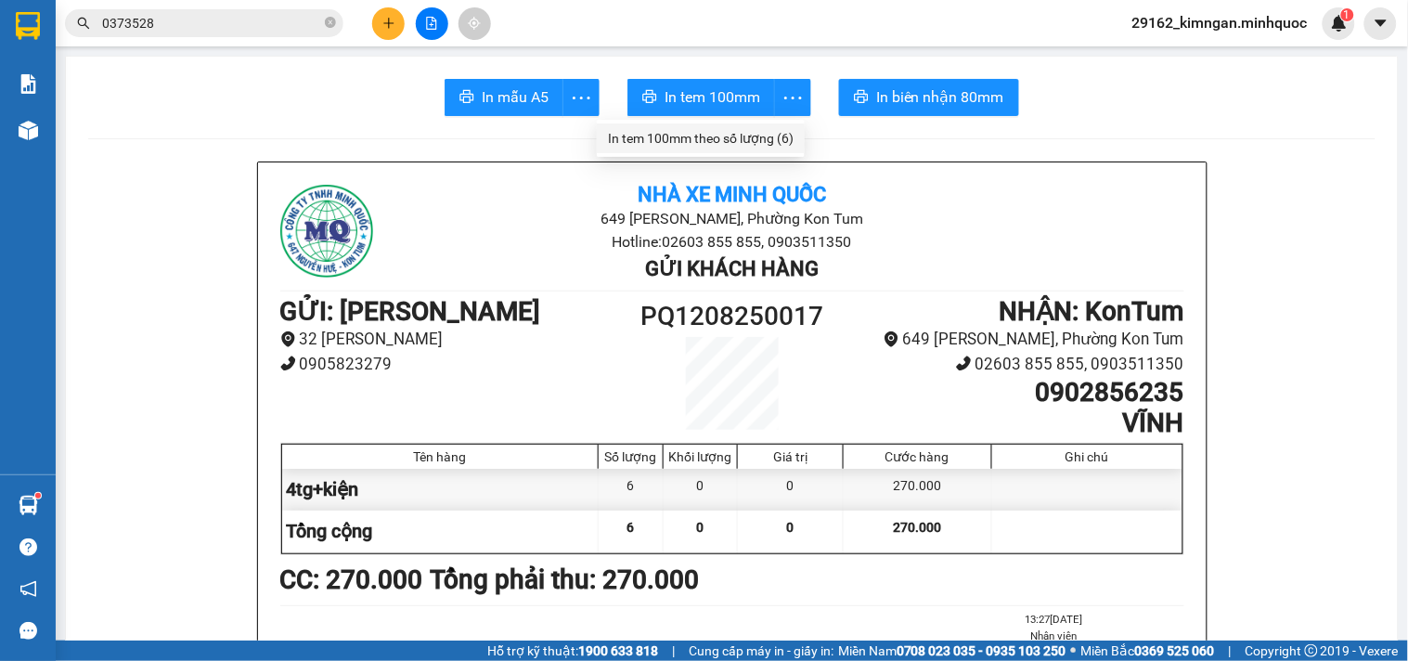
click at [763, 135] on div "In tem 100mm theo số lượng (6)" at bounding box center [701, 138] width 186 height 20
click at [391, 30] on button at bounding box center [388, 23] width 32 height 32
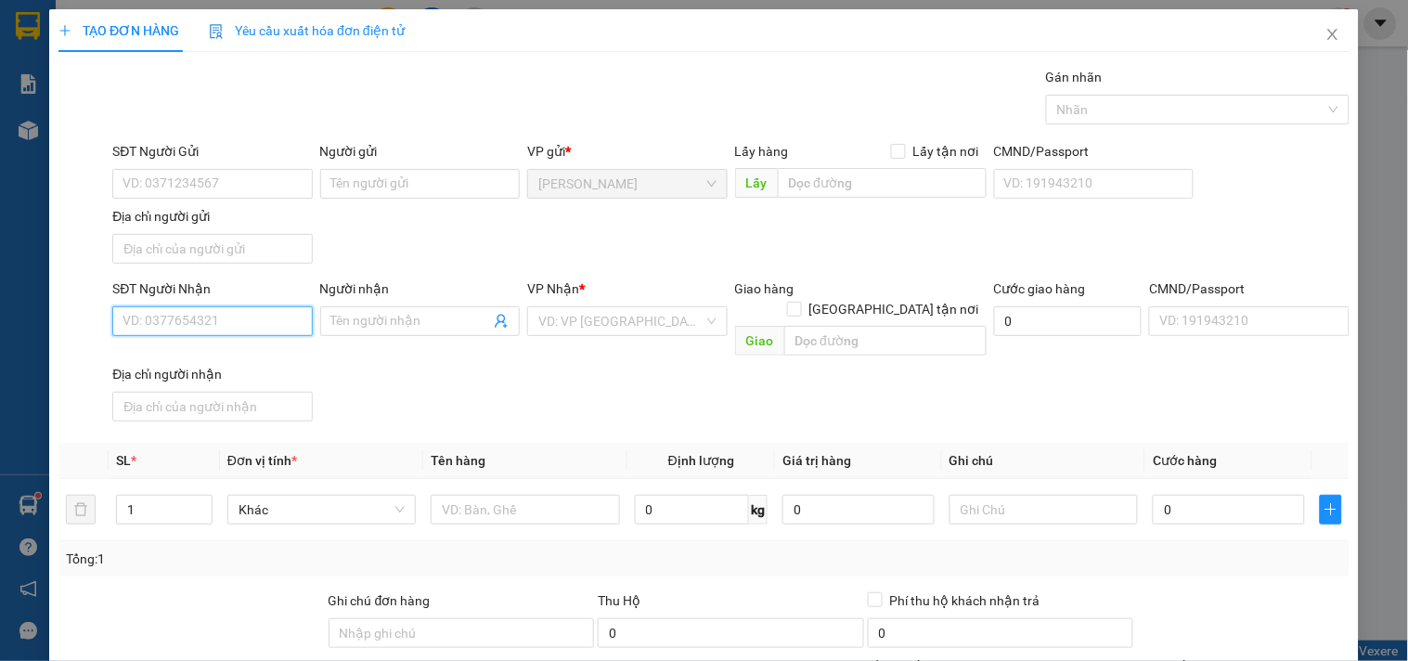
click at [257, 320] on input "SĐT Người Nhận" at bounding box center [211, 321] width 199 height 30
click at [243, 367] on div "0905286787 - TUẤN DŨNG" at bounding box center [209, 359] width 175 height 20
type input "0905286787"
type input "TUẤN DŨNG"
type input "0905286787"
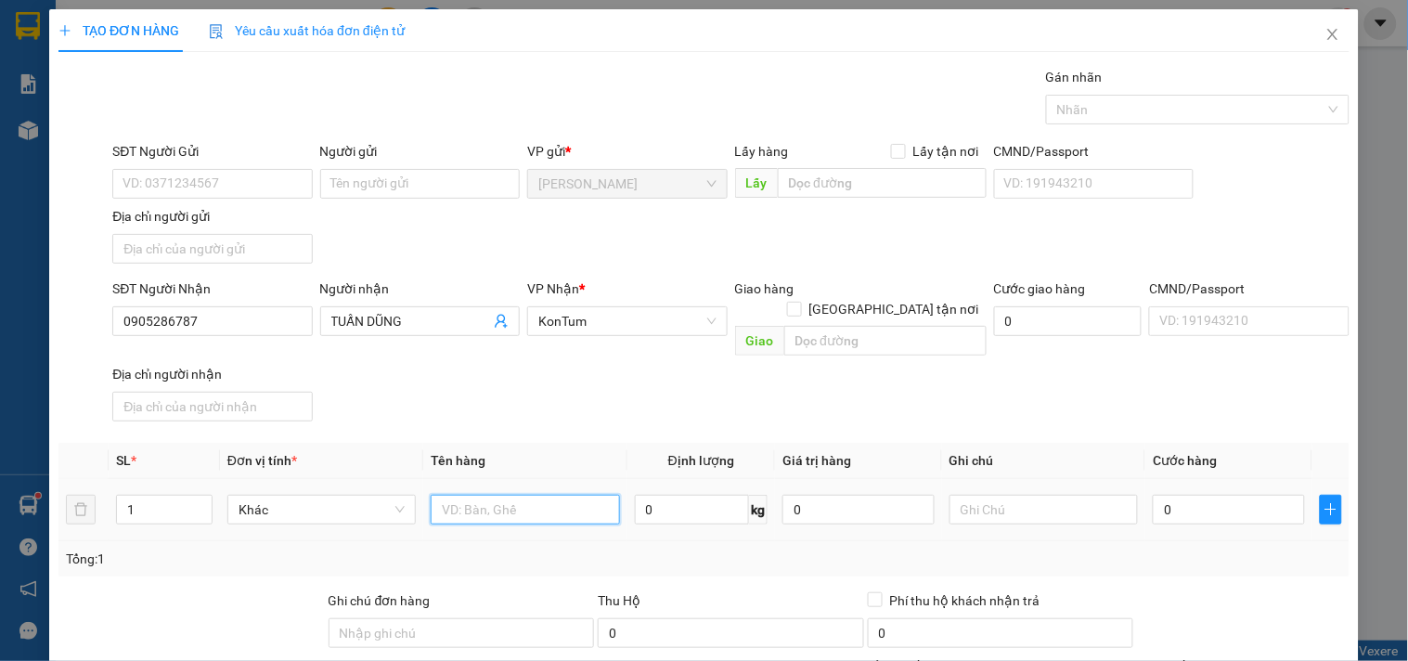
click at [473, 495] on input "text" at bounding box center [525, 510] width 188 height 30
type input "bao"
click at [1279, 541] on div "Tổng: 1" at bounding box center [703, 558] width 1291 height 35
click at [1278, 499] on input "0" at bounding box center [1228, 510] width 152 height 30
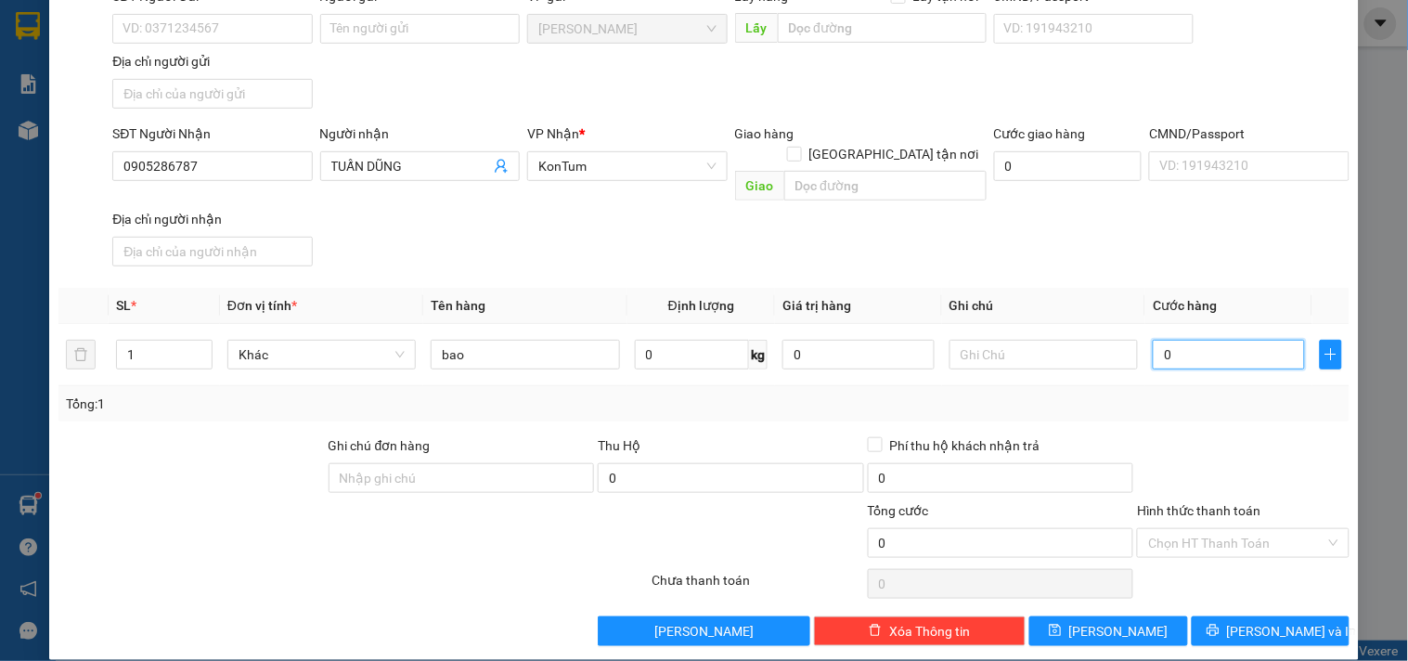
type input "05"
type input "5"
type input "050"
type input "50"
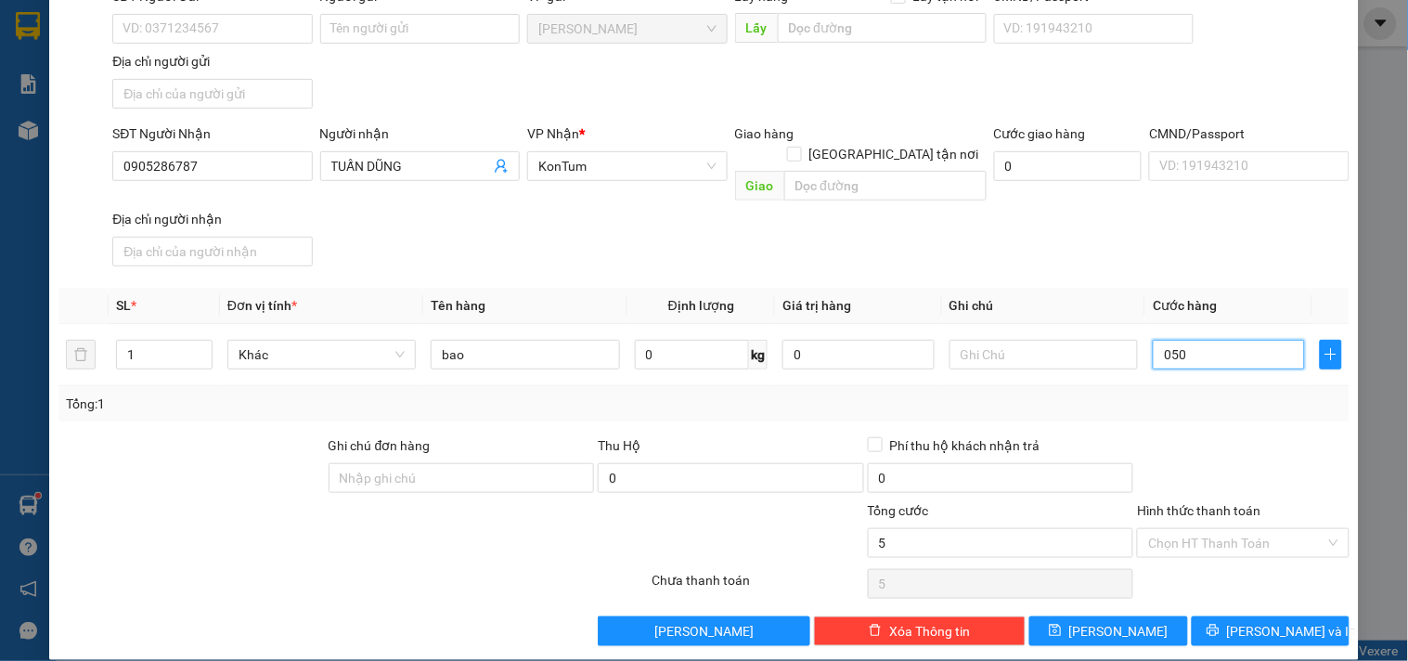
type input "50"
type input "50.000"
click at [1278, 621] on span "[PERSON_NAME] và In" at bounding box center [1292, 631] width 130 height 20
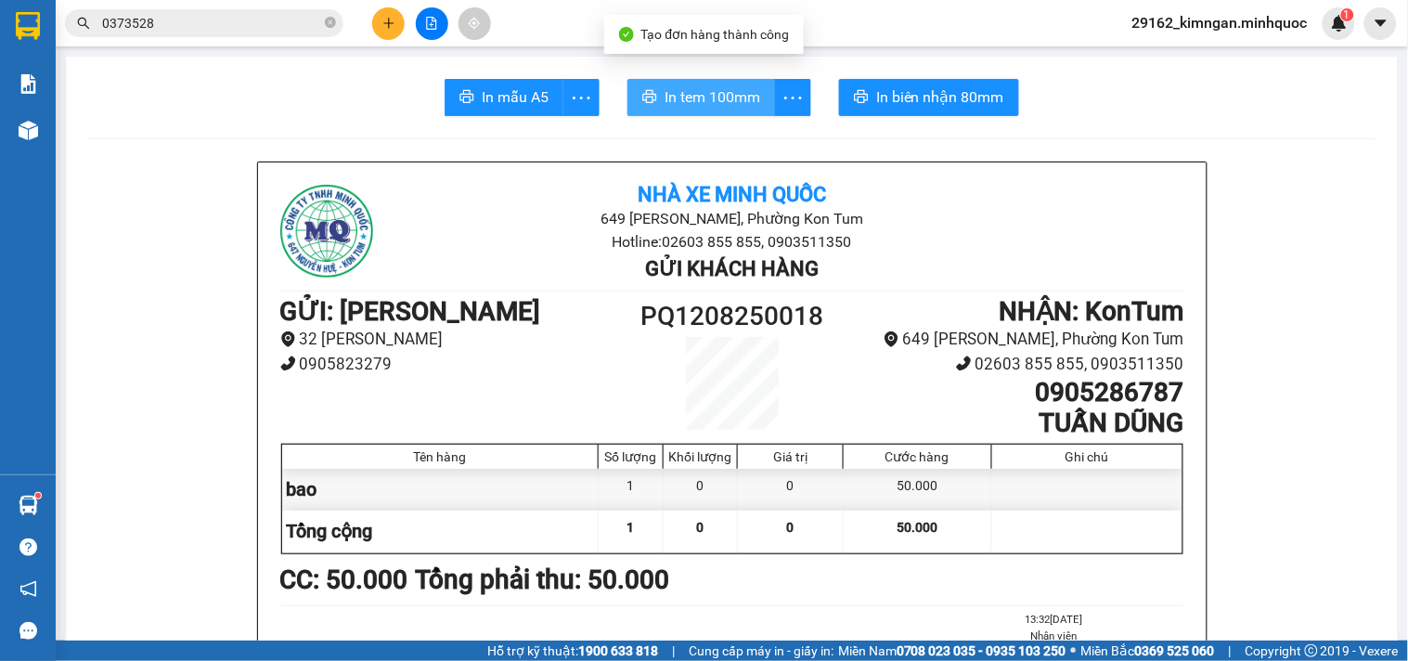
click at [693, 79] on button "In tem 100mm" at bounding box center [701, 97] width 148 height 37
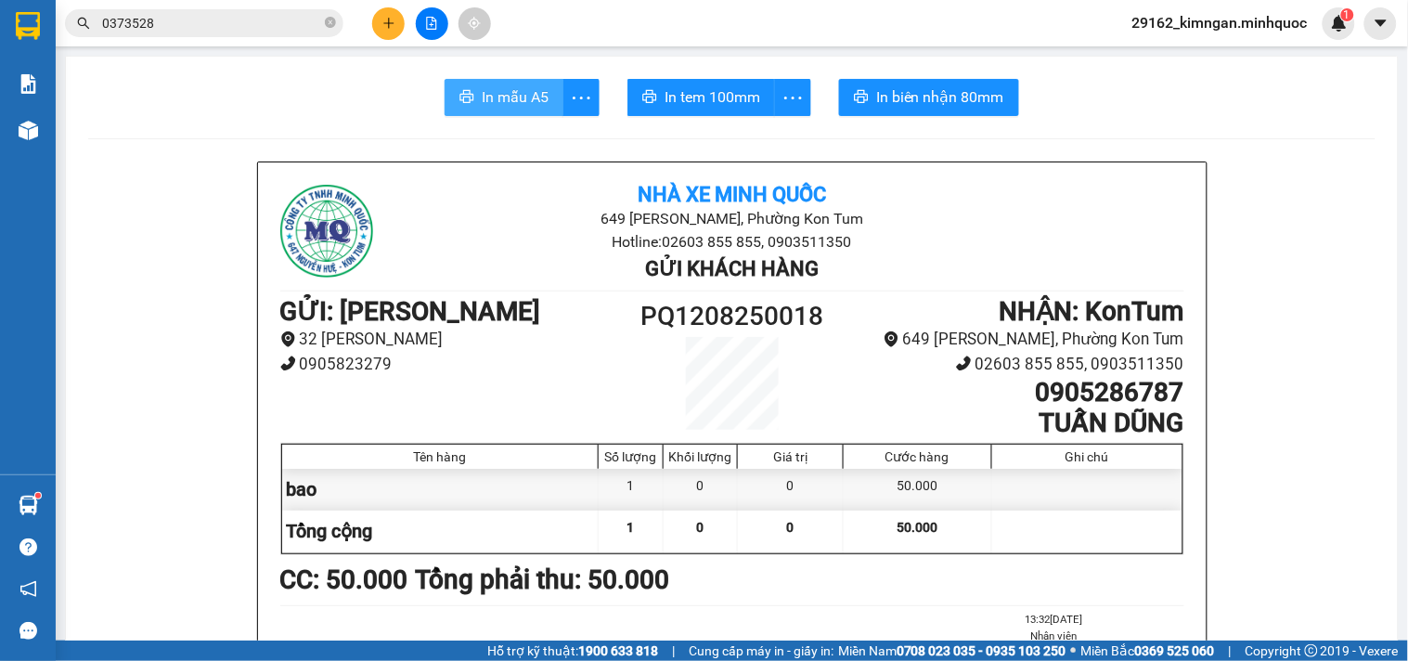
click at [493, 96] on span "In mẫu A5" at bounding box center [515, 96] width 67 height 23
click at [387, 12] on button at bounding box center [388, 23] width 32 height 32
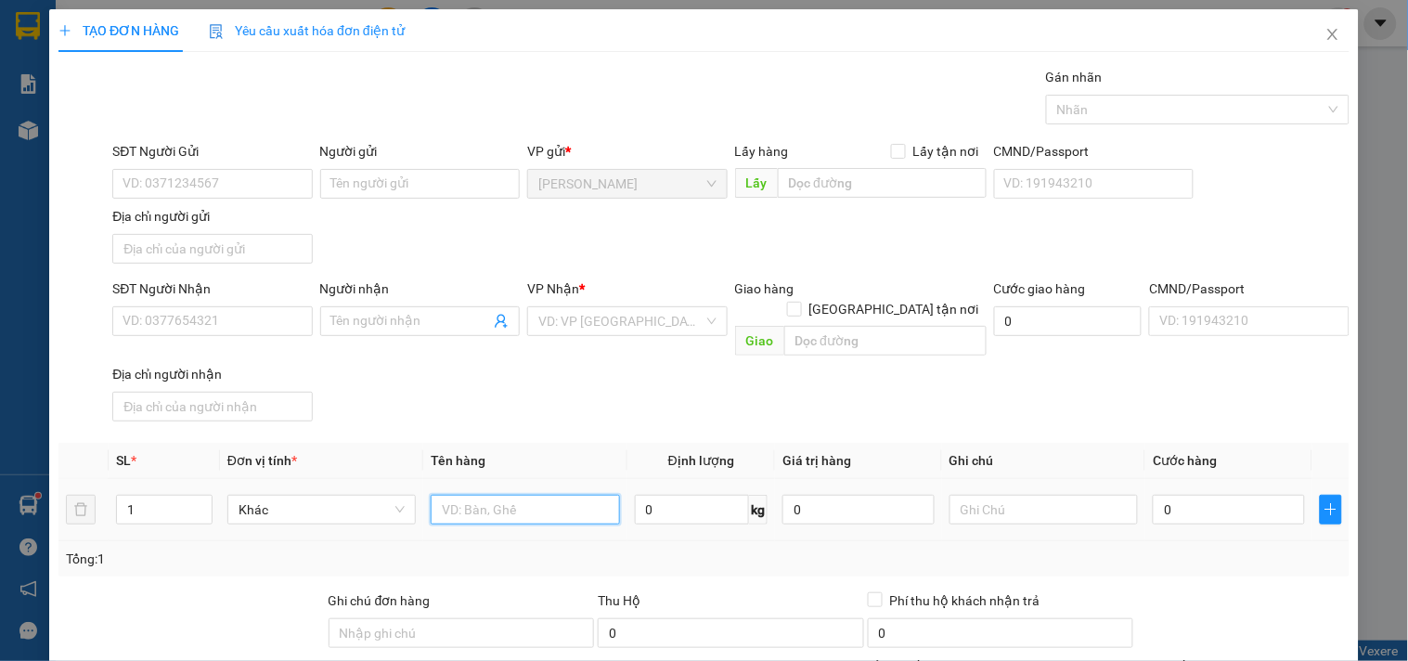
click at [521, 495] on input "text" at bounding box center [525, 510] width 188 height 30
type input "bao"
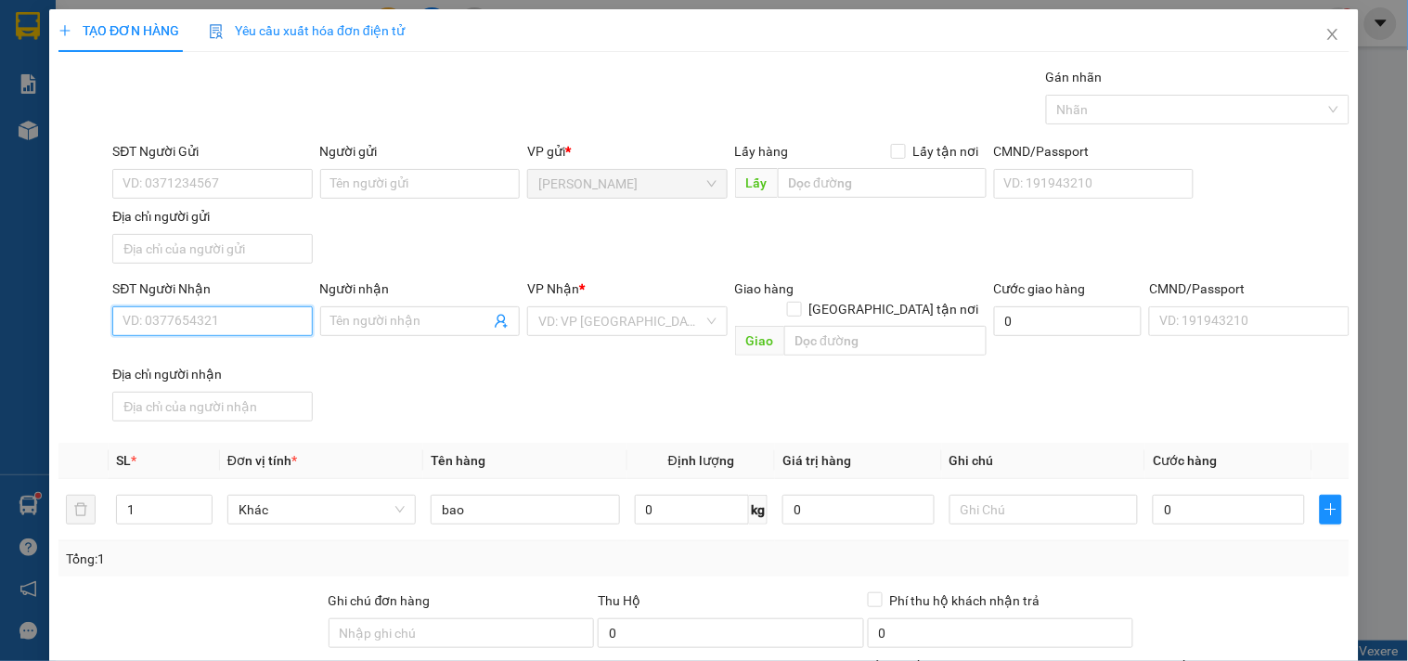
click at [263, 326] on input "SĐT Người Nhận" at bounding box center [211, 321] width 199 height 30
click at [251, 354] on div "0973133470 - CÔ TUYẾT" at bounding box center [209, 359] width 175 height 20
type input "0973133470"
type input "CÔ TUYẾT"
type input "0973133470"
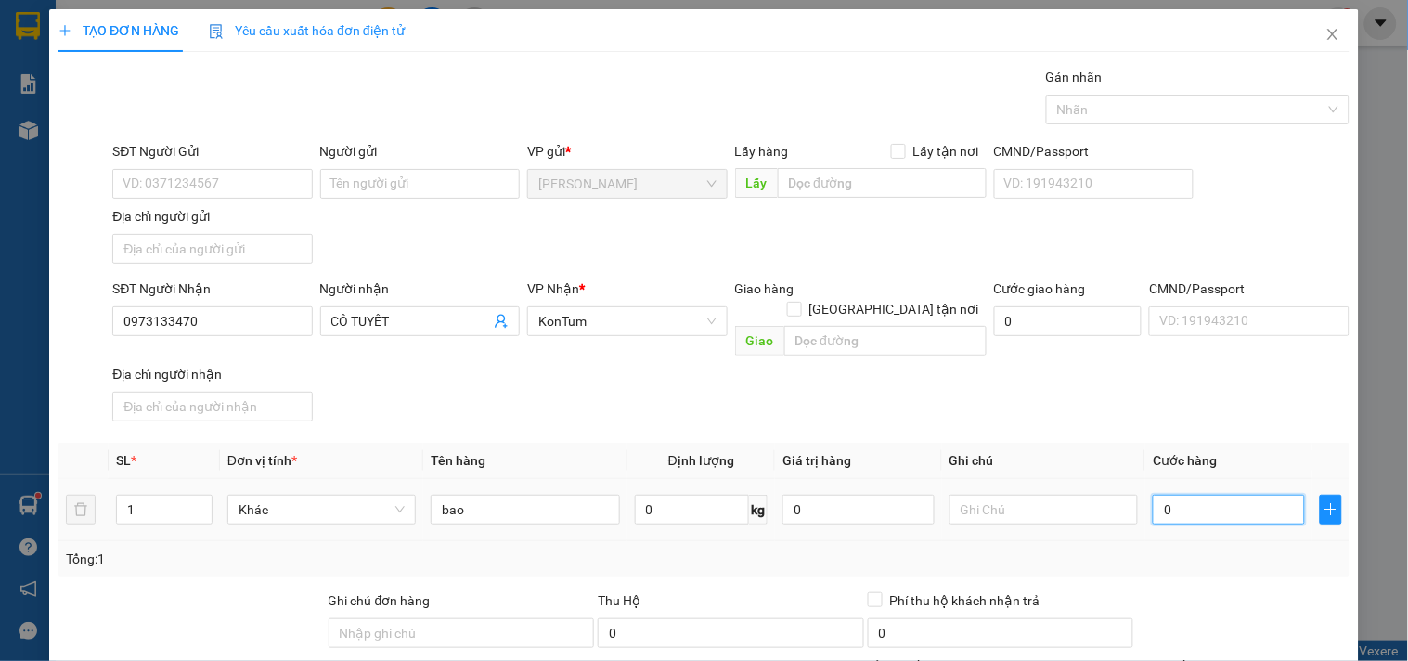
click at [1238, 502] on input "0" at bounding box center [1228, 510] width 152 height 30
type input "5"
type input "50"
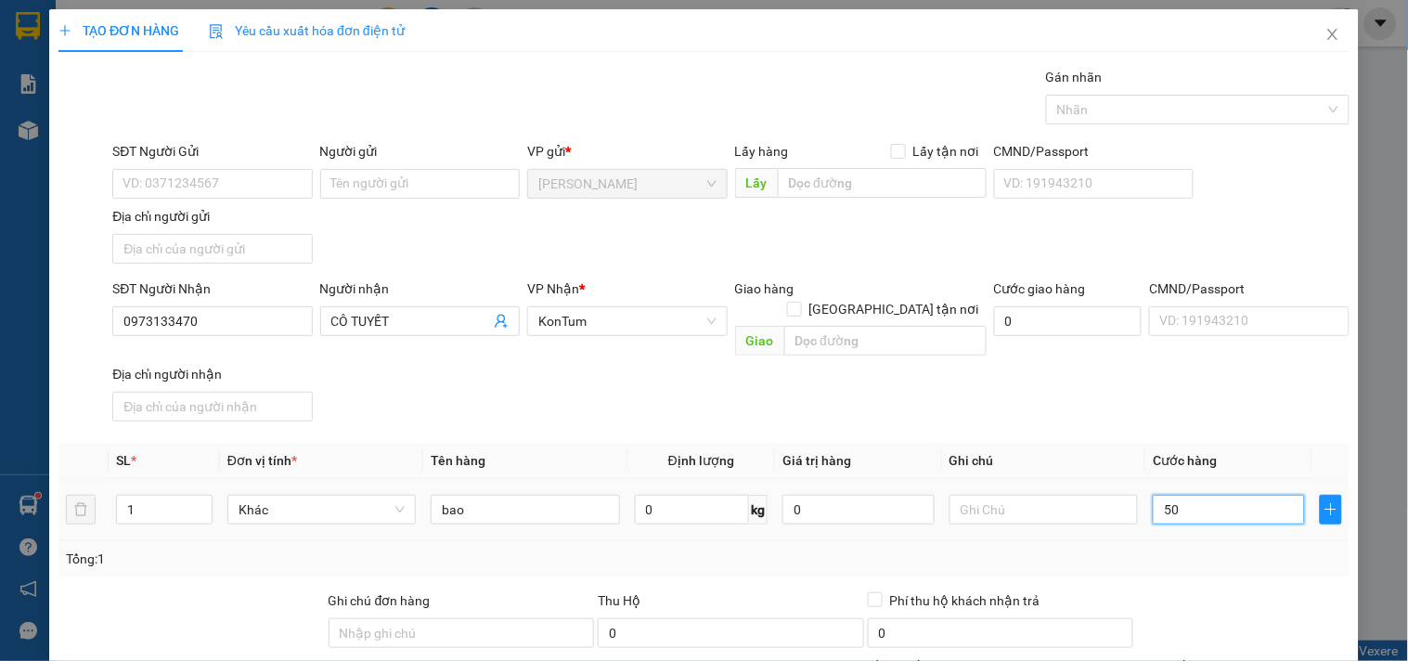
type input "50"
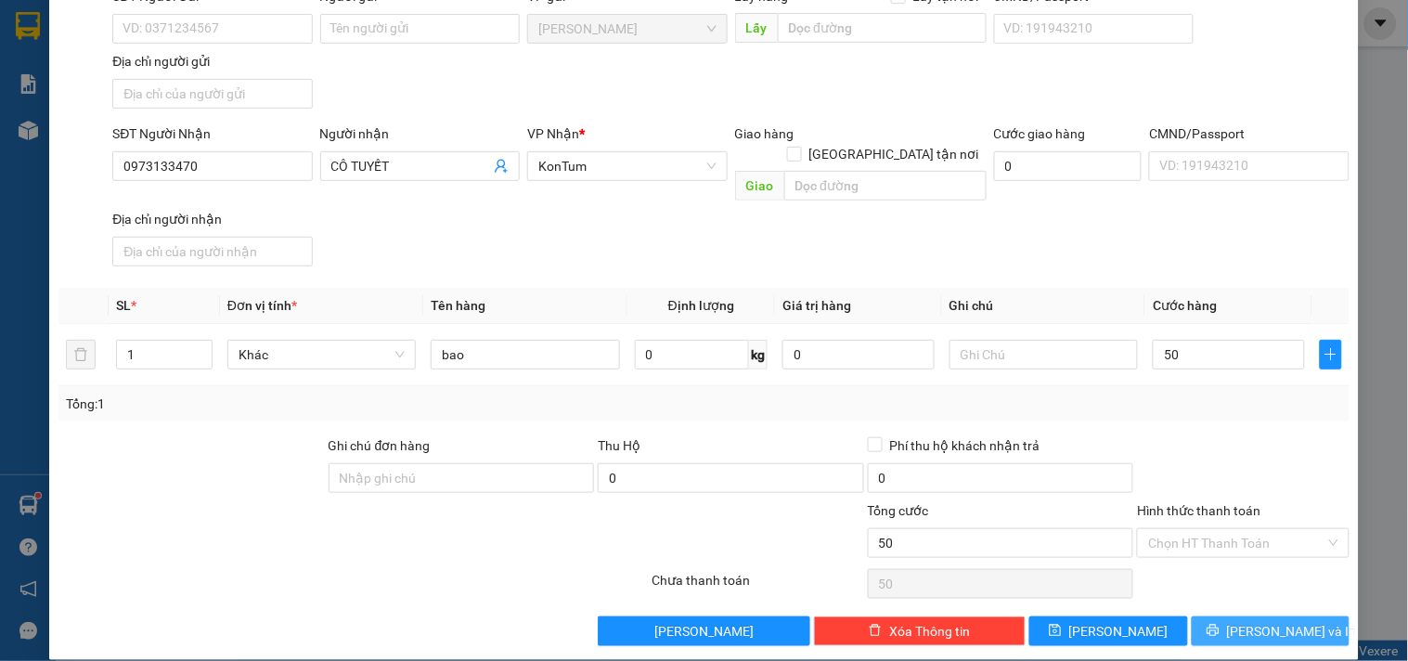
type input "50.000"
click at [1234, 616] on button "[PERSON_NAME] và In" at bounding box center [1270, 631] width 158 height 30
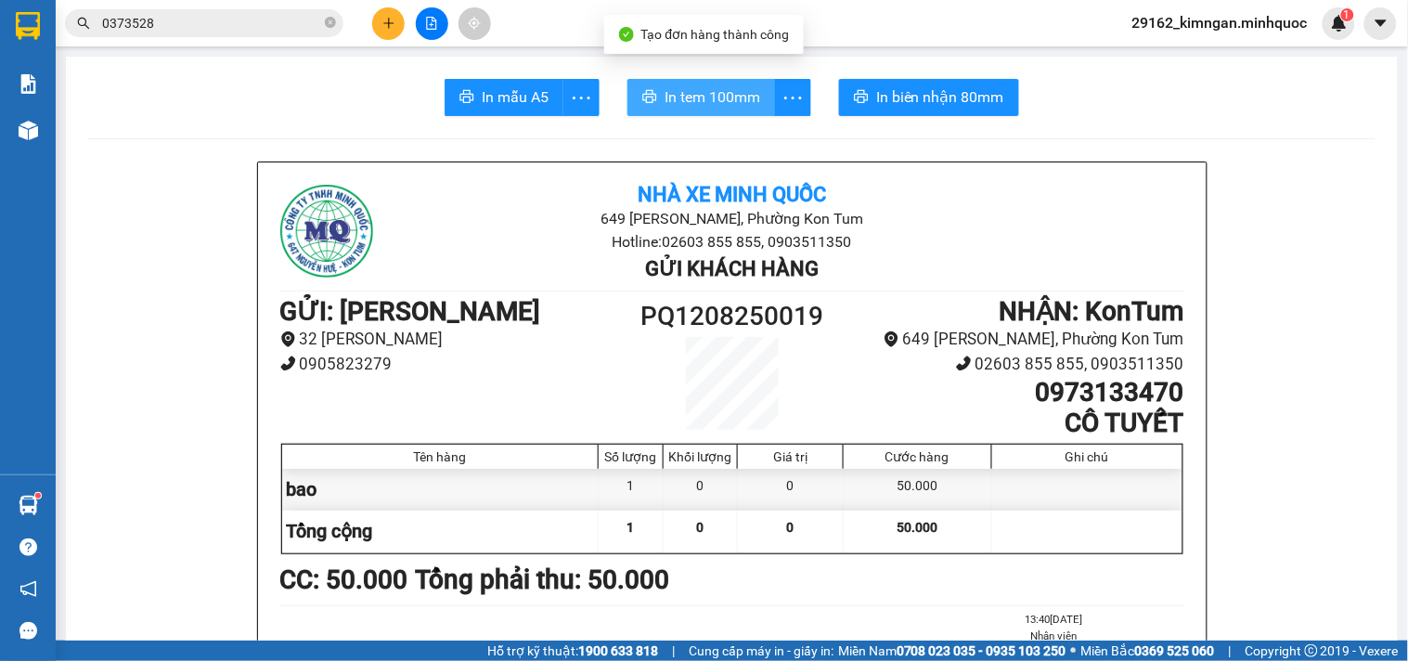
click at [705, 89] on span "In tem 100mm" at bounding box center [712, 96] width 96 height 23
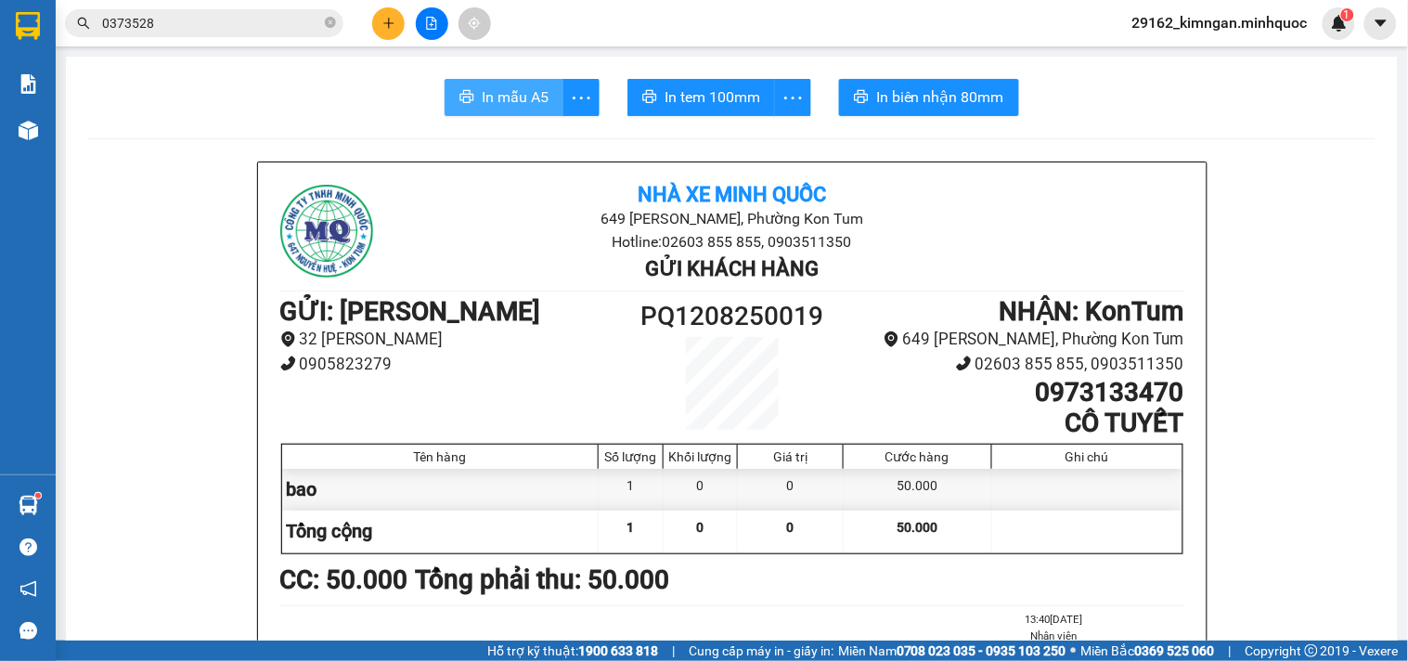
click at [512, 98] on span "In mẫu A5" at bounding box center [515, 96] width 67 height 23
click at [374, 24] on button at bounding box center [388, 23] width 32 height 32
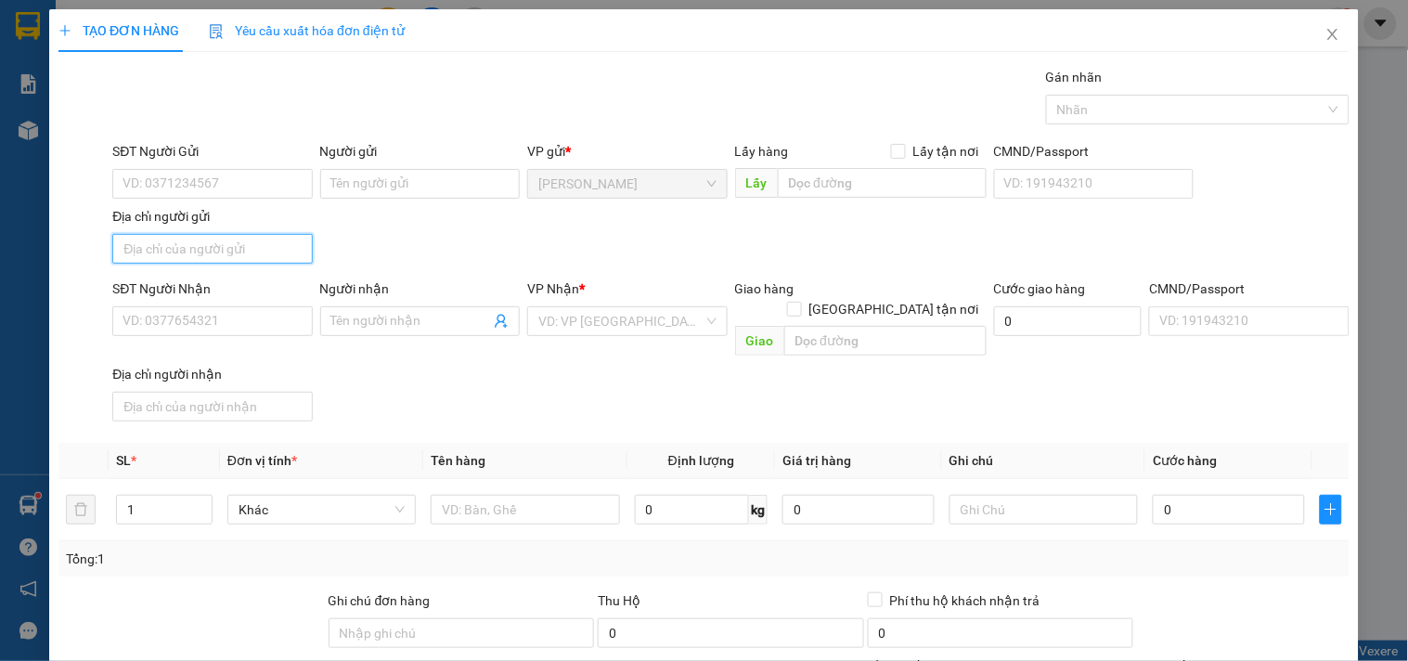
drag, startPoint x: 271, startPoint y: 238, endPoint x: 245, endPoint y: 297, distance: 64.8
click at [270, 238] on input "Địa chỉ người gửi" at bounding box center [211, 249] width 199 height 30
click at [243, 313] on input "SĐT Người Nhận" at bounding box center [211, 321] width 199 height 30
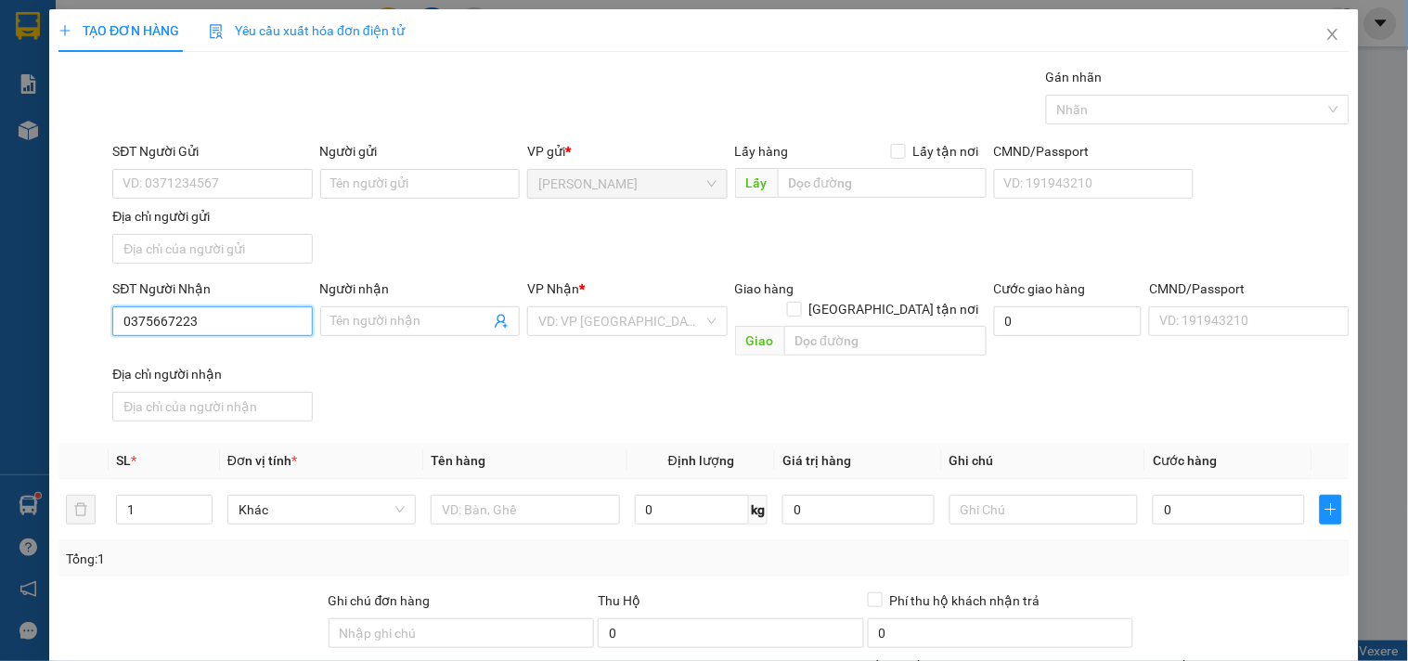
type input "0375667223"
click at [254, 302] on div "SĐT Người Nhận" at bounding box center [211, 292] width 199 height 28
click at [397, 327] on input "Người nhận" at bounding box center [410, 321] width 159 height 20
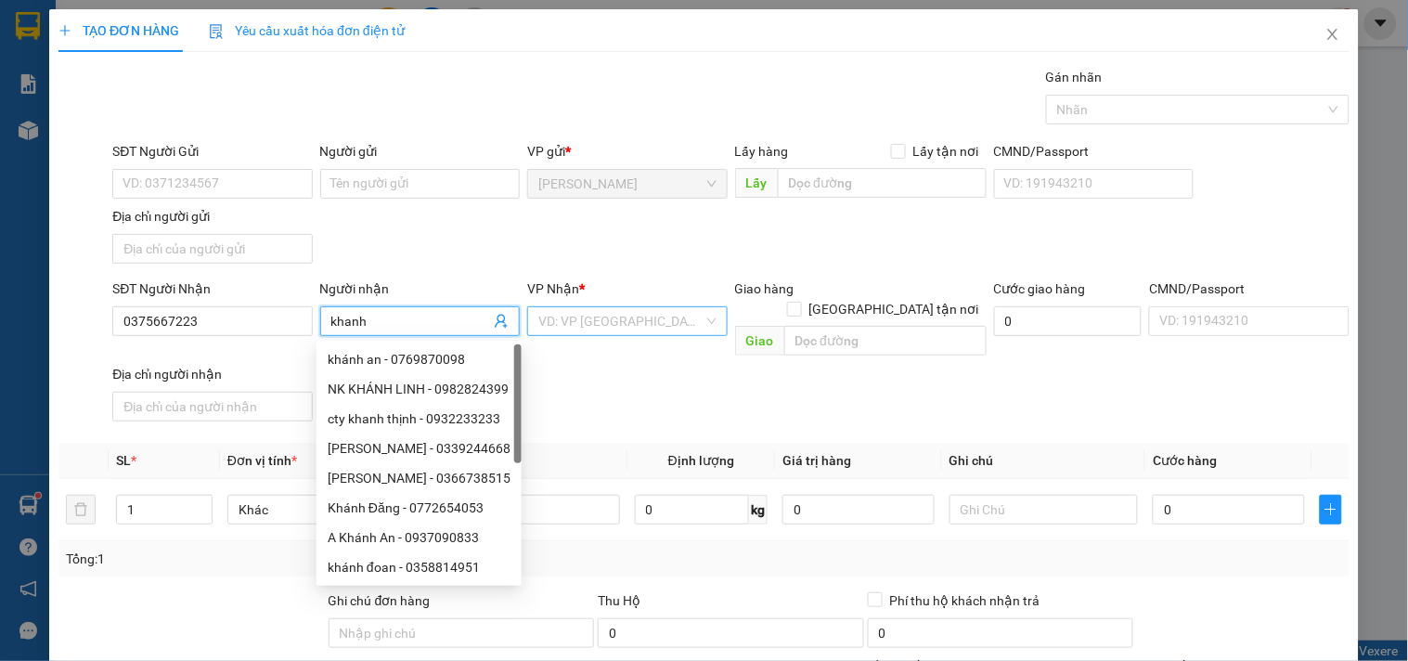
type input "khanh"
click at [553, 322] on input "search" at bounding box center [620, 321] width 164 height 28
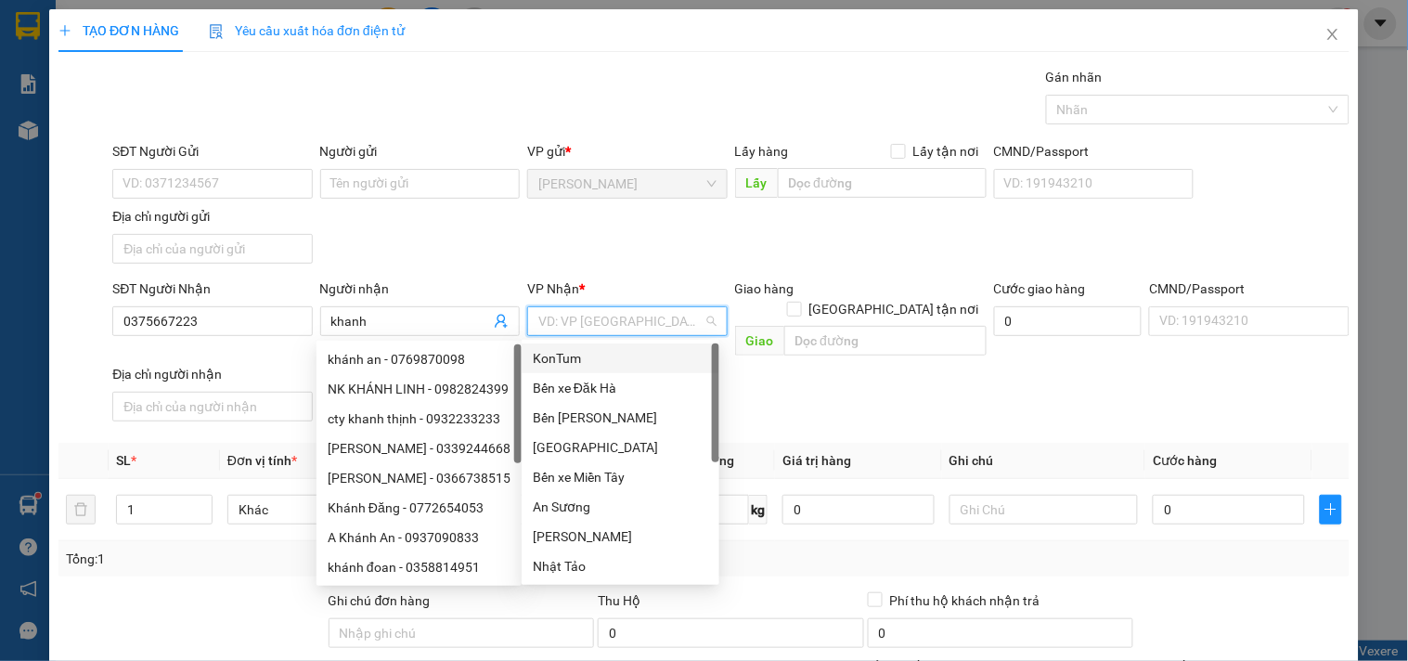
type input "k"
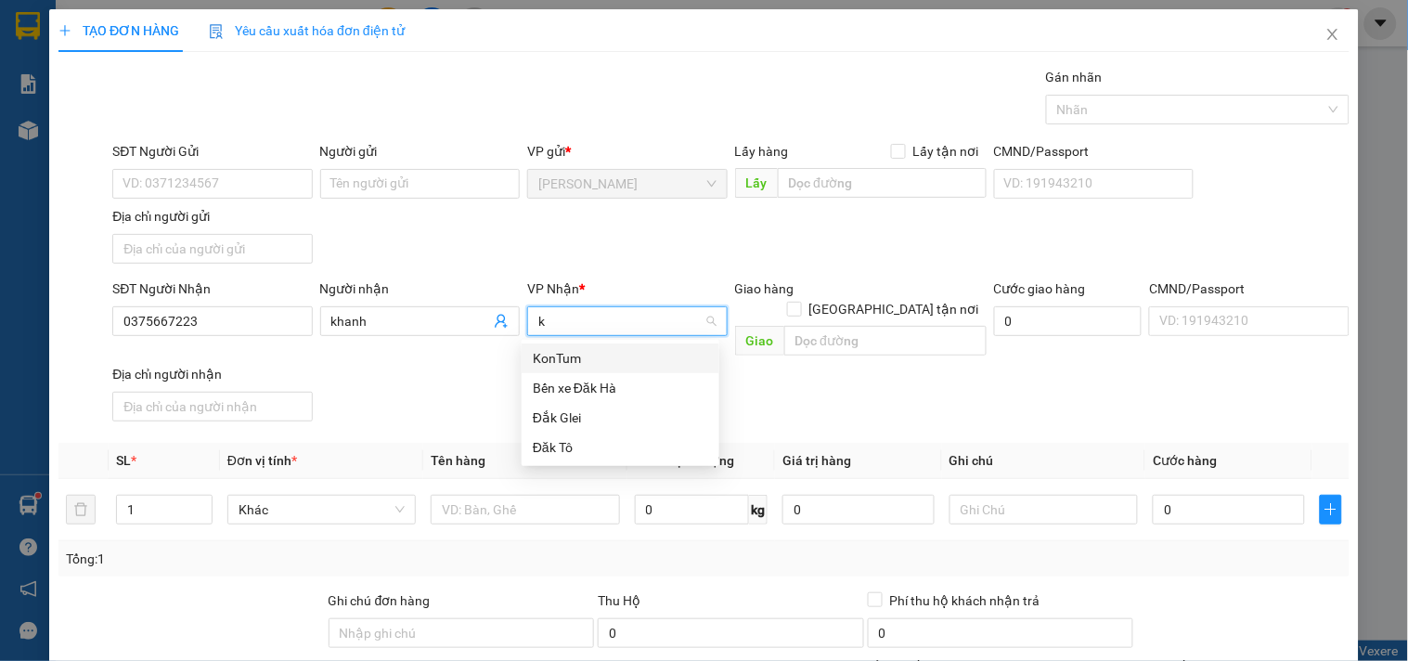
click at [549, 362] on div "KonTum" at bounding box center [620, 358] width 175 height 20
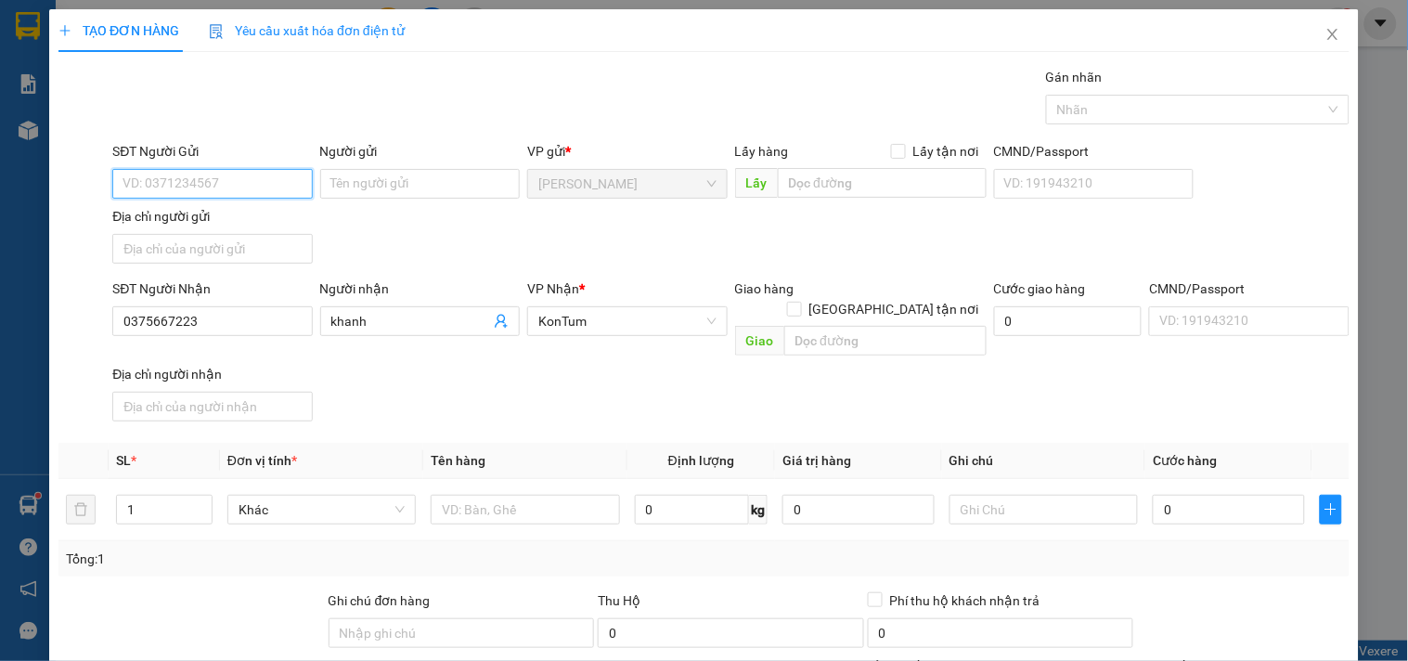
click at [230, 190] on input "SĐT Người Gửi" at bounding box center [211, 184] width 199 height 30
type input "0906784473"
drag, startPoint x: 160, startPoint y: 481, endPoint x: 44, endPoint y: 479, distance: 116.0
click at [44, 479] on div "TẠO ĐƠN HÀNG Yêu cầu xuất hóa đơn điện tử Transit Pickup Surcharge Ids Transit …" at bounding box center [704, 330] width 1408 height 661
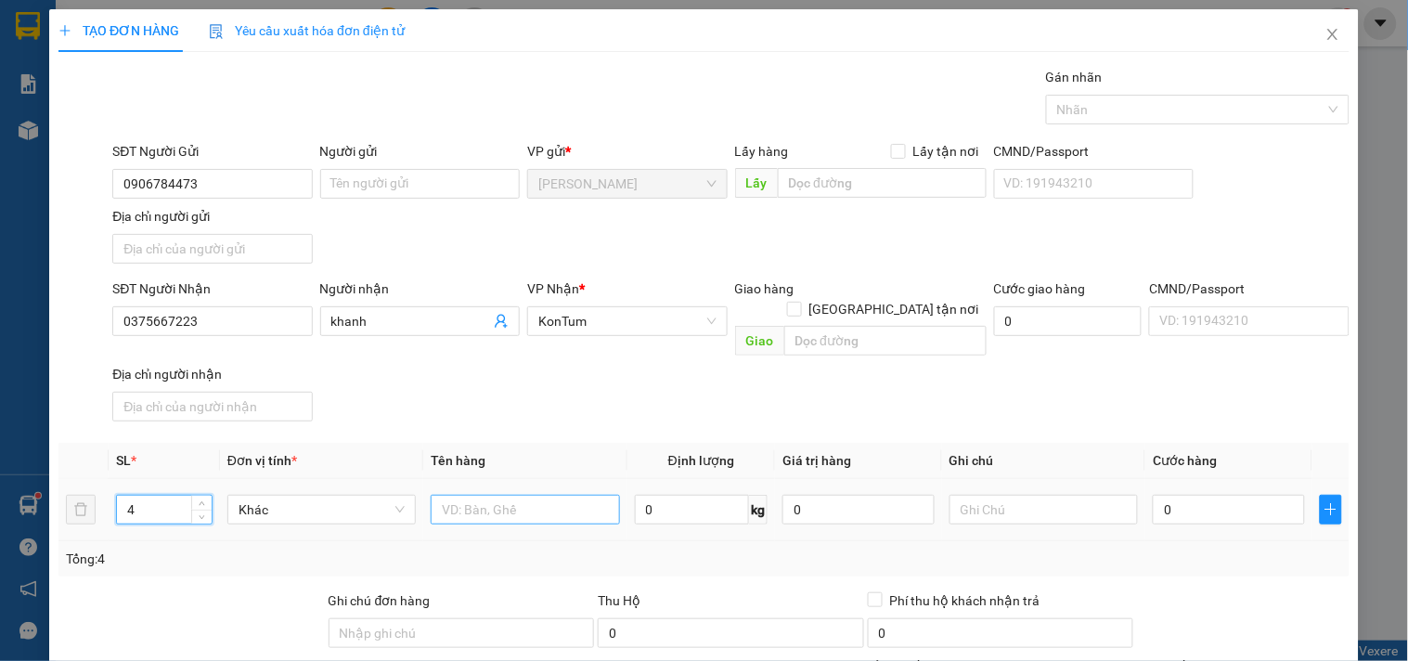
type input "4"
click at [512, 495] on input "text" at bounding box center [525, 510] width 188 height 30
type input "vỏ mới"
click at [1166, 495] on input "0" at bounding box center [1228, 510] width 152 height 30
type input "2"
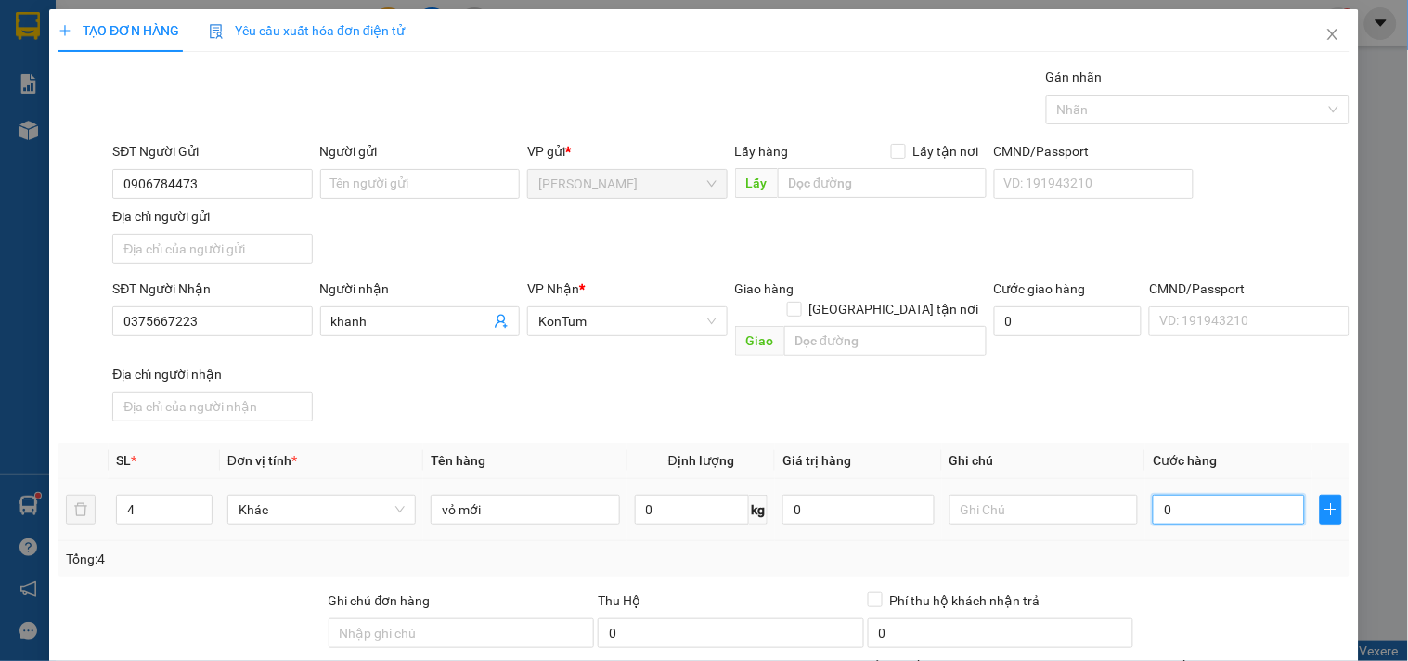
type input "2"
type input "28"
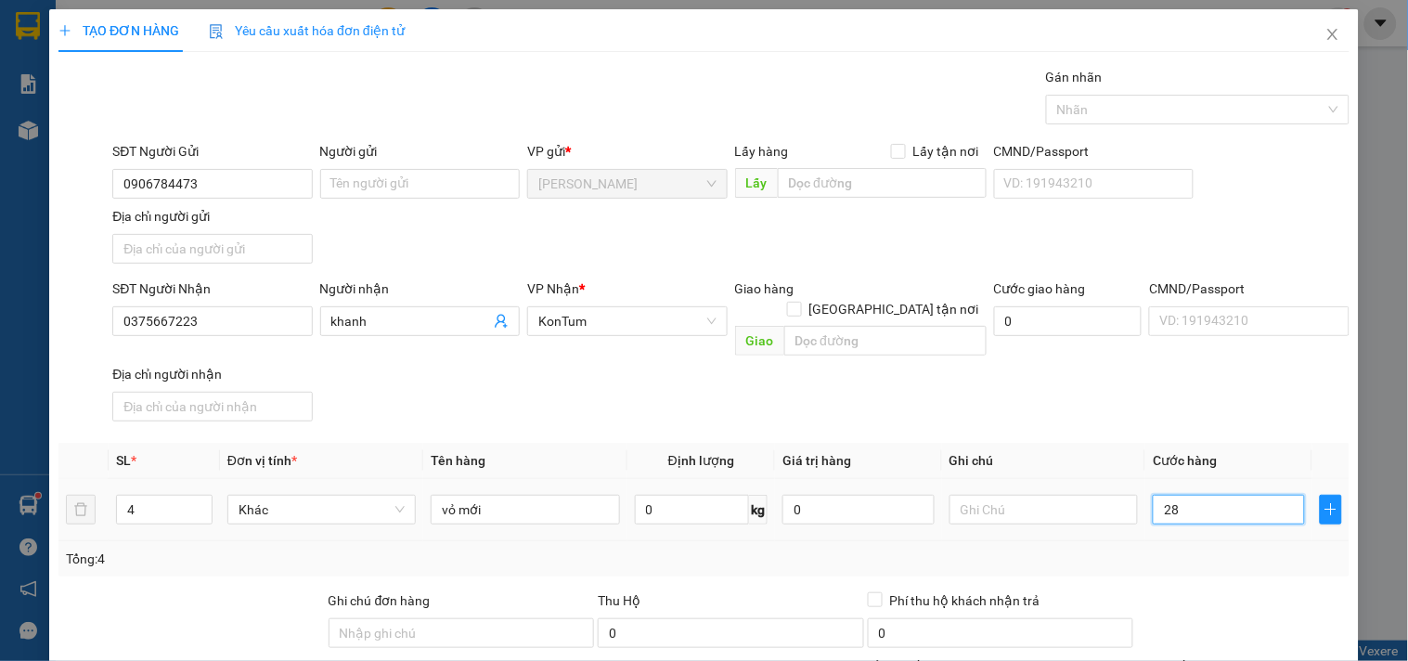
type input "280"
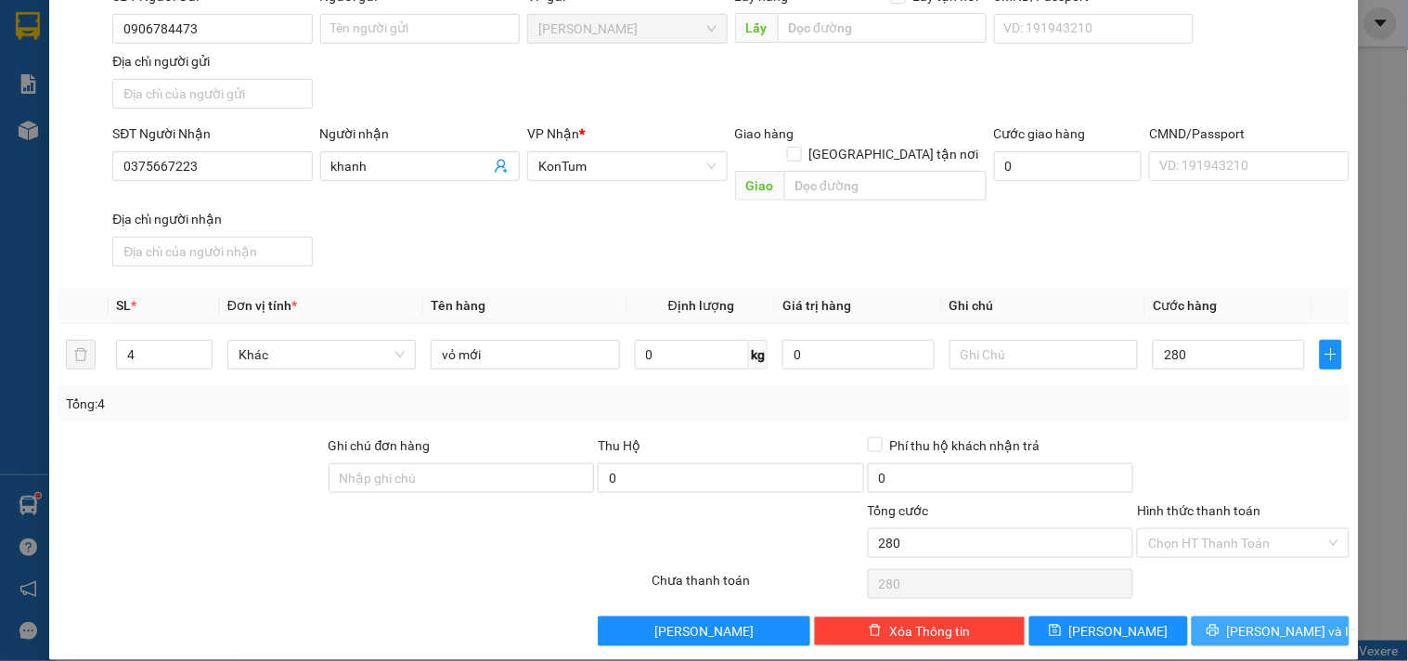
type input "280.000"
click at [1209, 616] on button "[PERSON_NAME] và In" at bounding box center [1270, 631] width 158 height 30
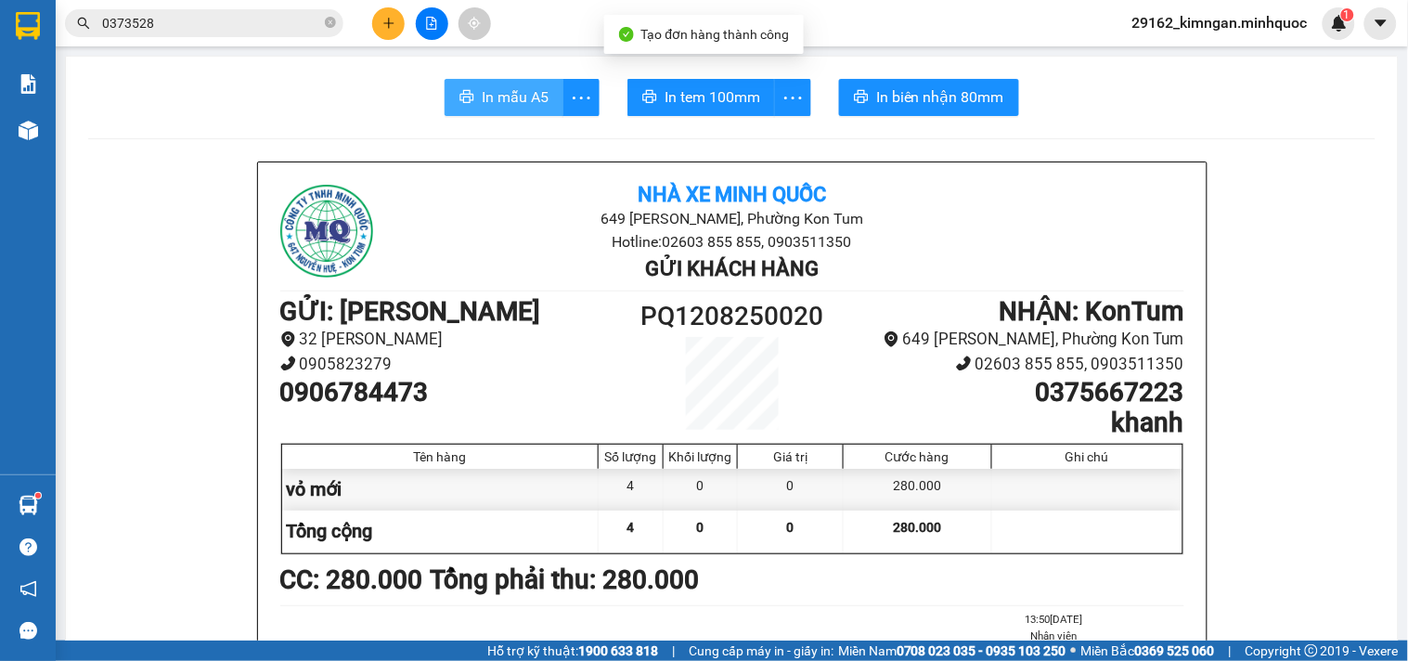
click at [489, 91] on span "In mẫu A5" at bounding box center [515, 96] width 67 height 23
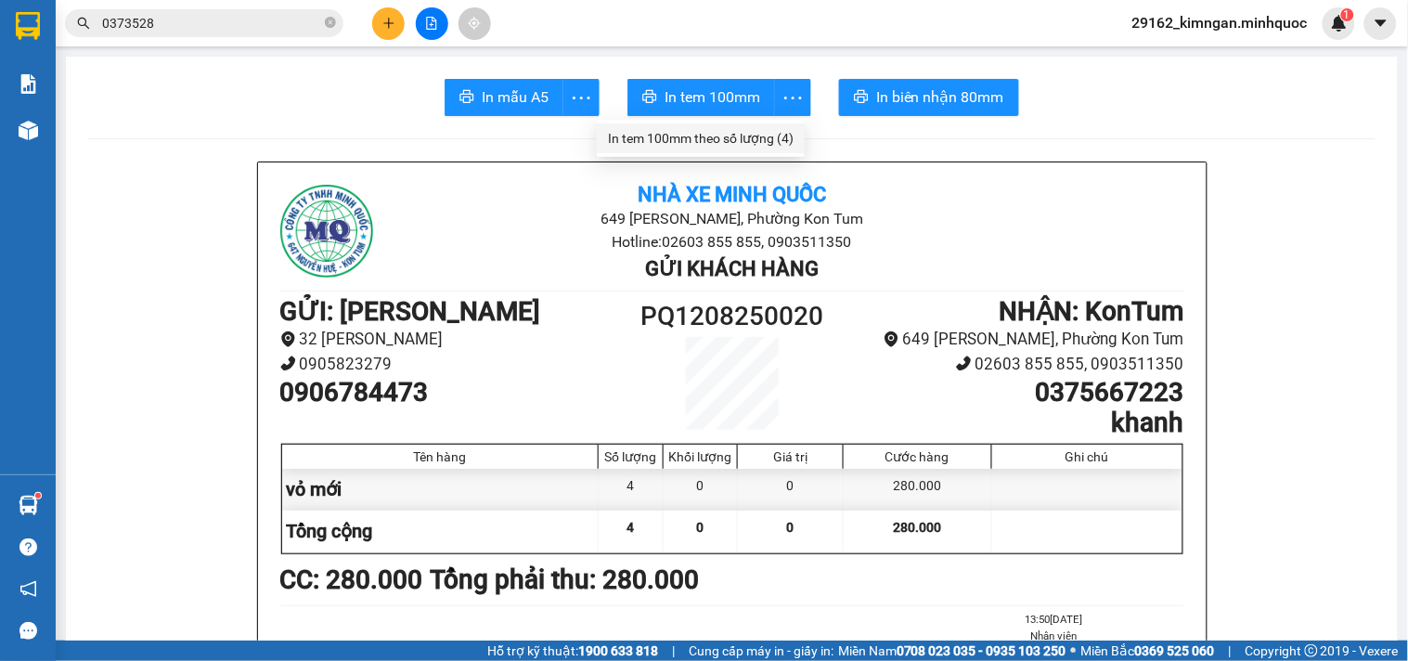
click at [766, 137] on div "In tem 100mm theo số lượng (4)" at bounding box center [701, 138] width 186 height 20
click at [395, 31] on button at bounding box center [388, 23] width 32 height 32
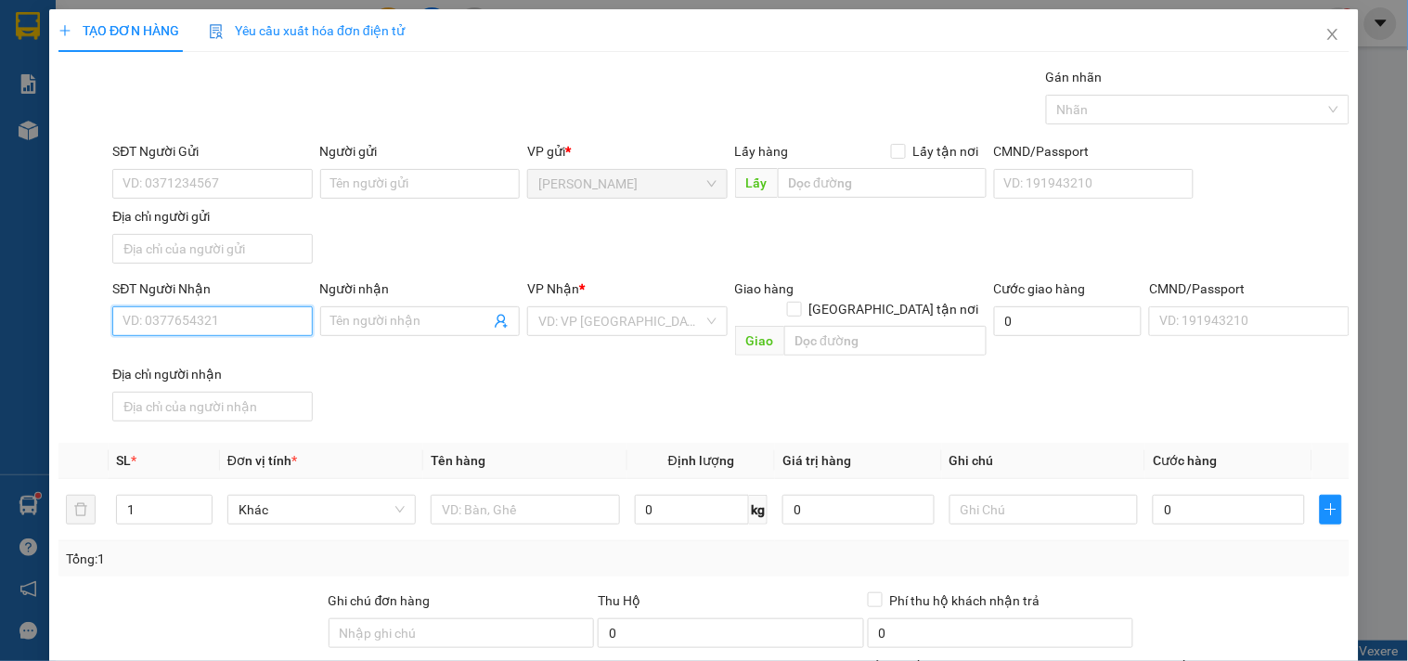
click at [289, 321] on input "SĐT Người Nhận" at bounding box center [211, 321] width 199 height 30
type input "0775501787"
click at [256, 364] on div "0775501787 - phú" at bounding box center [209, 359] width 175 height 20
type input "phú"
type input "CX [PERSON_NAME]"
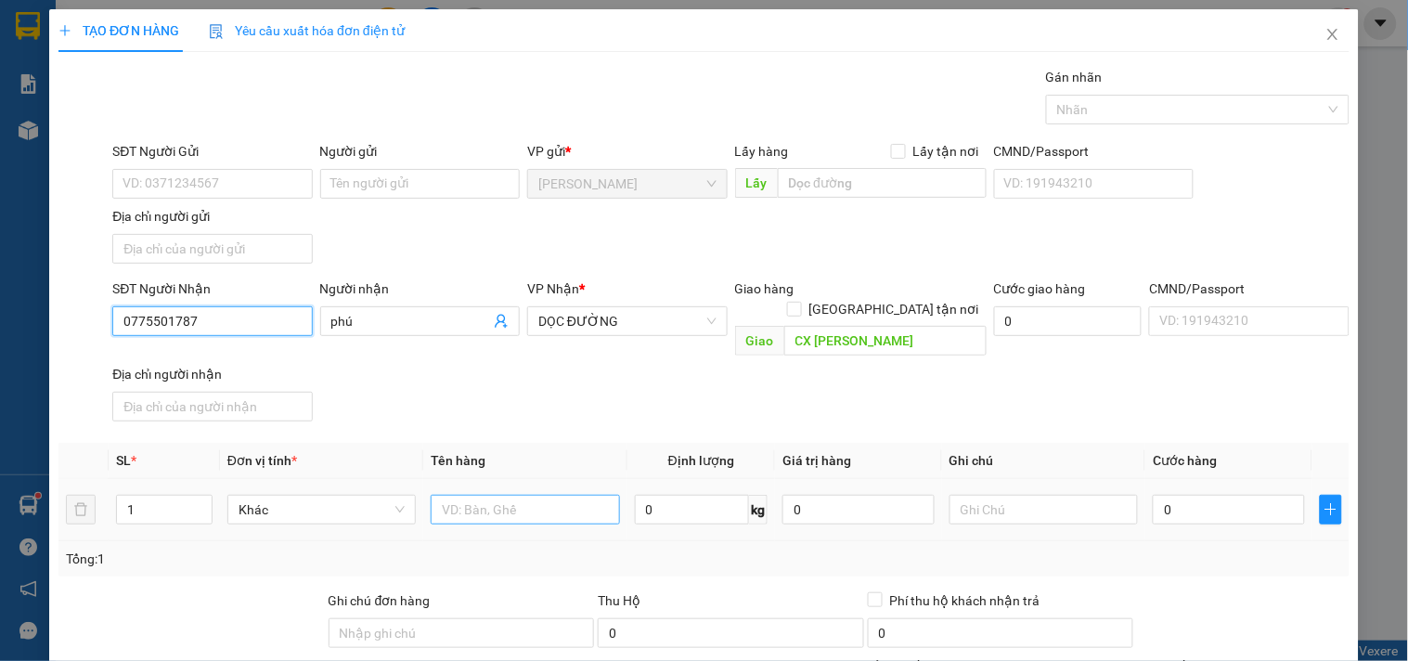
type input "0775501787"
click at [514, 495] on input "text" at bounding box center [525, 510] width 188 height 30
type input "bao"
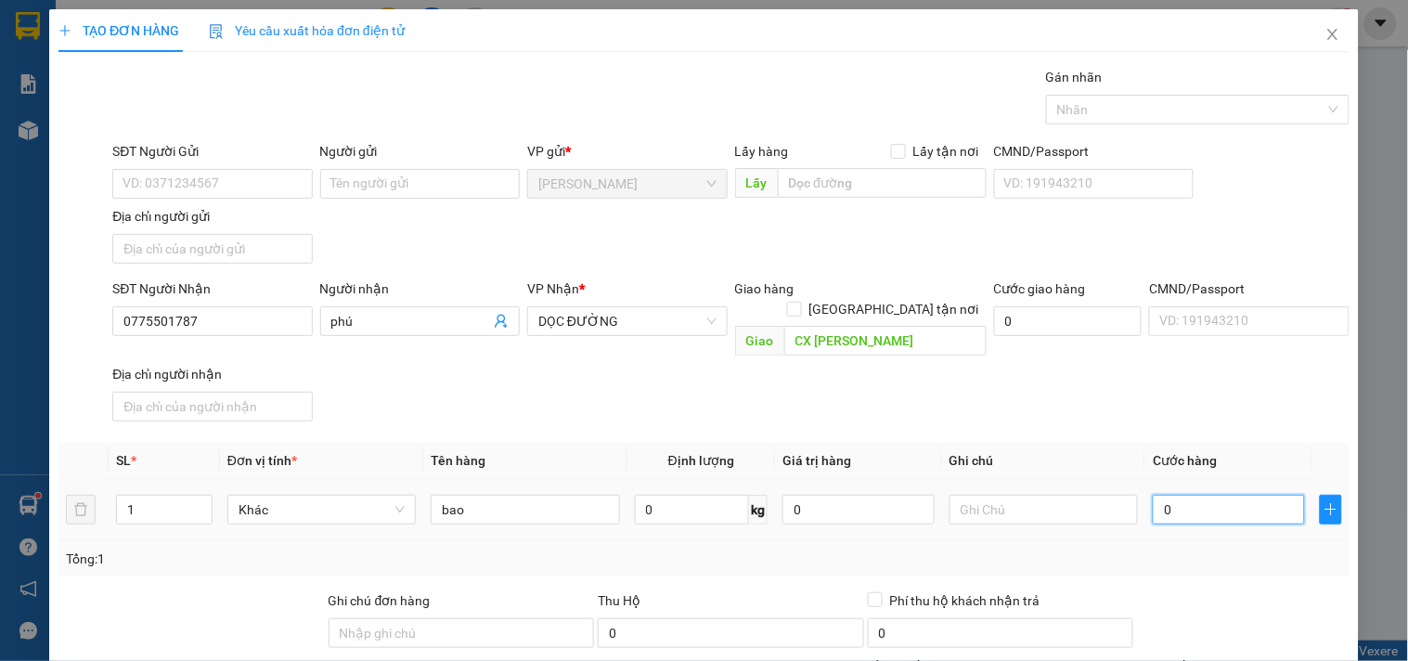
click at [1225, 495] on input "0" at bounding box center [1228, 510] width 152 height 30
type input "7"
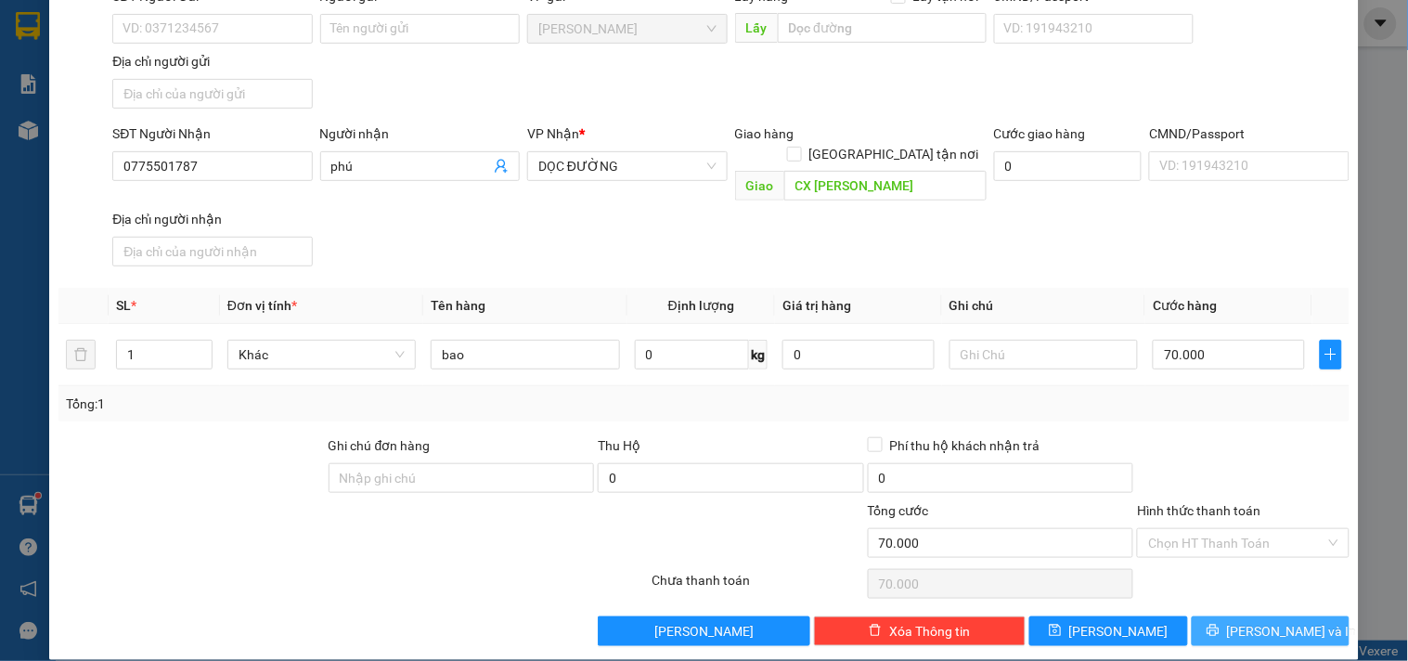
click at [1253, 621] on span "[PERSON_NAME] và In" at bounding box center [1292, 631] width 130 height 20
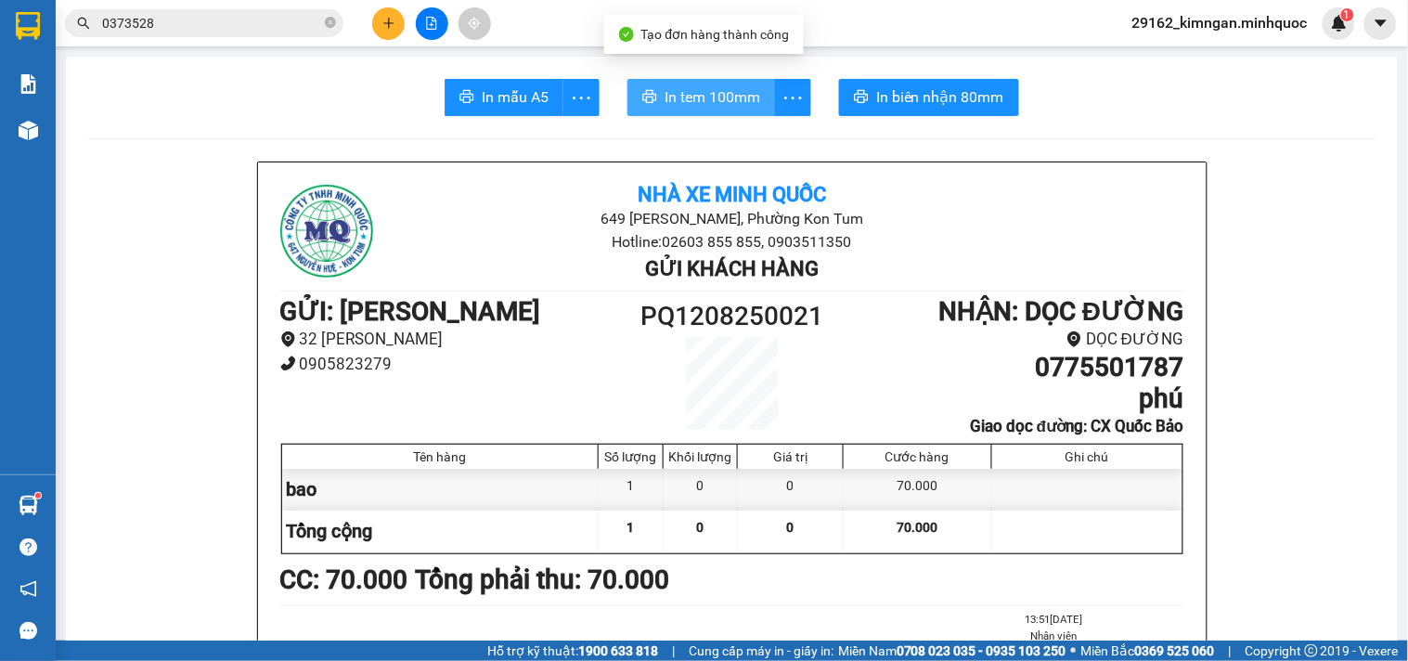
click at [678, 91] on span "In tem 100mm" at bounding box center [712, 96] width 96 height 23
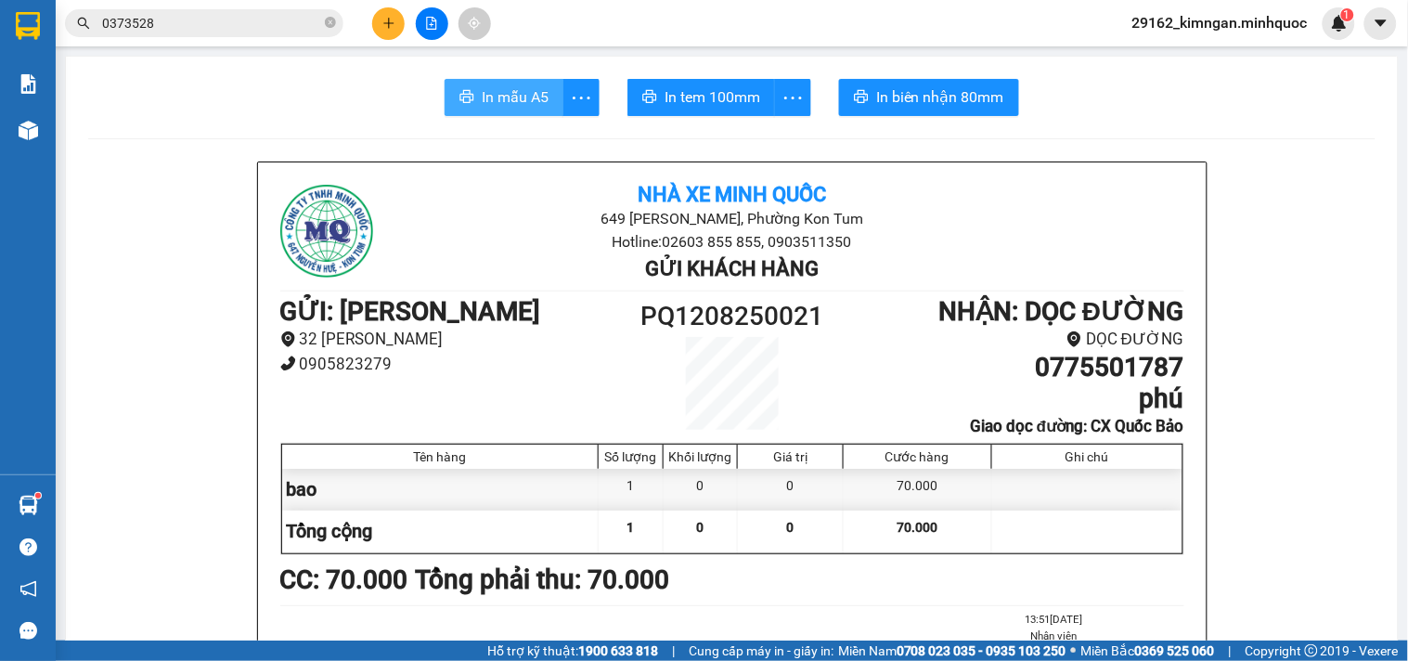
click at [473, 108] on button "In mẫu A5" at bounding box center [503, 97] width 119 height 37
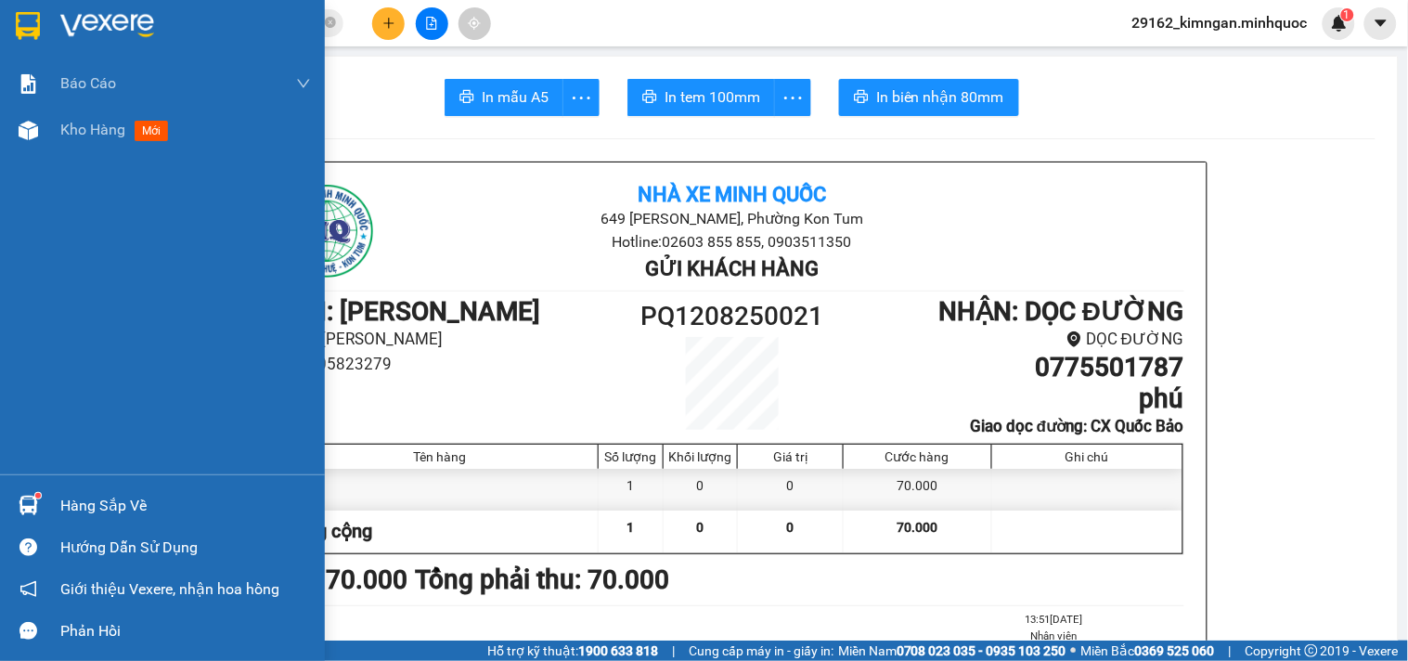
click at [11, 159] on div "Báo cáo Báo cáo dòng tiền (nhà xe) Báo cáo dòng tiền (nhân viên) Báo cáo dòng t…" at bounding box center [162, 267] width 325 height 414
click at [41, 136] on div at bounding box center [28, 130] width 32 height 32
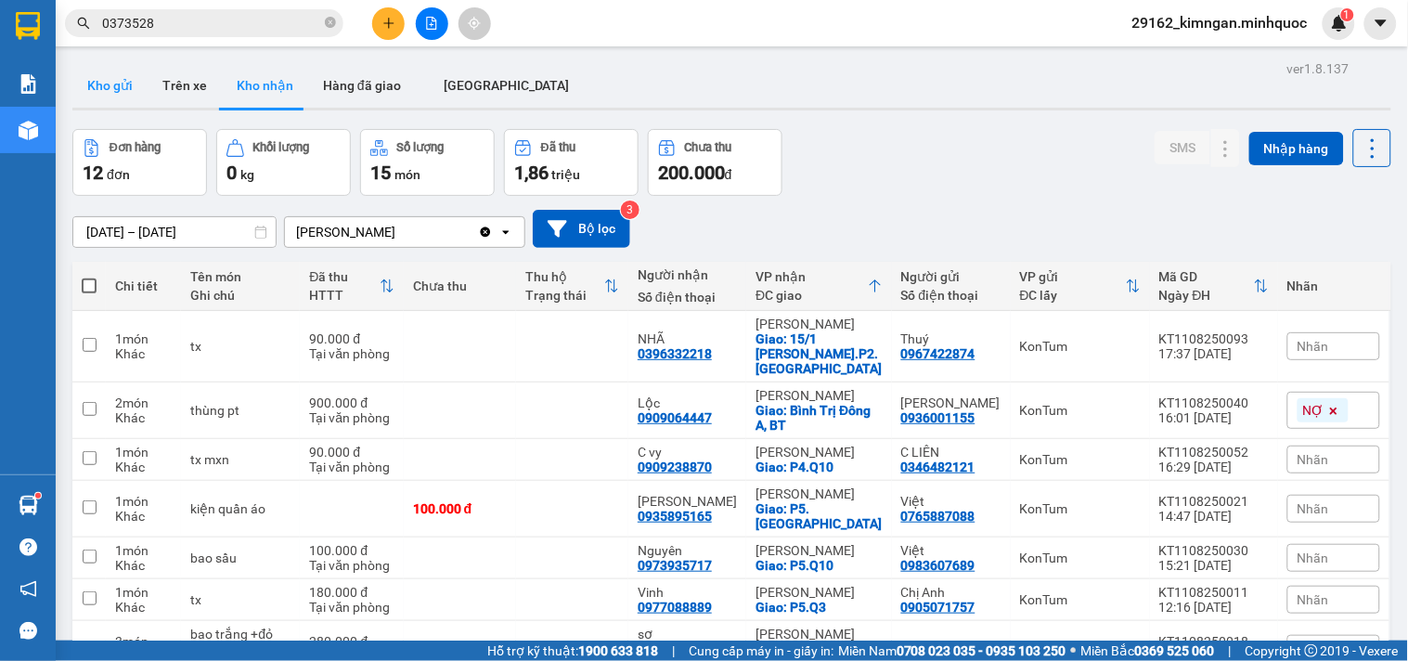
click at [111, 84] on button "Kho gửi" at bounding box center [109, 85] width 75 height 45
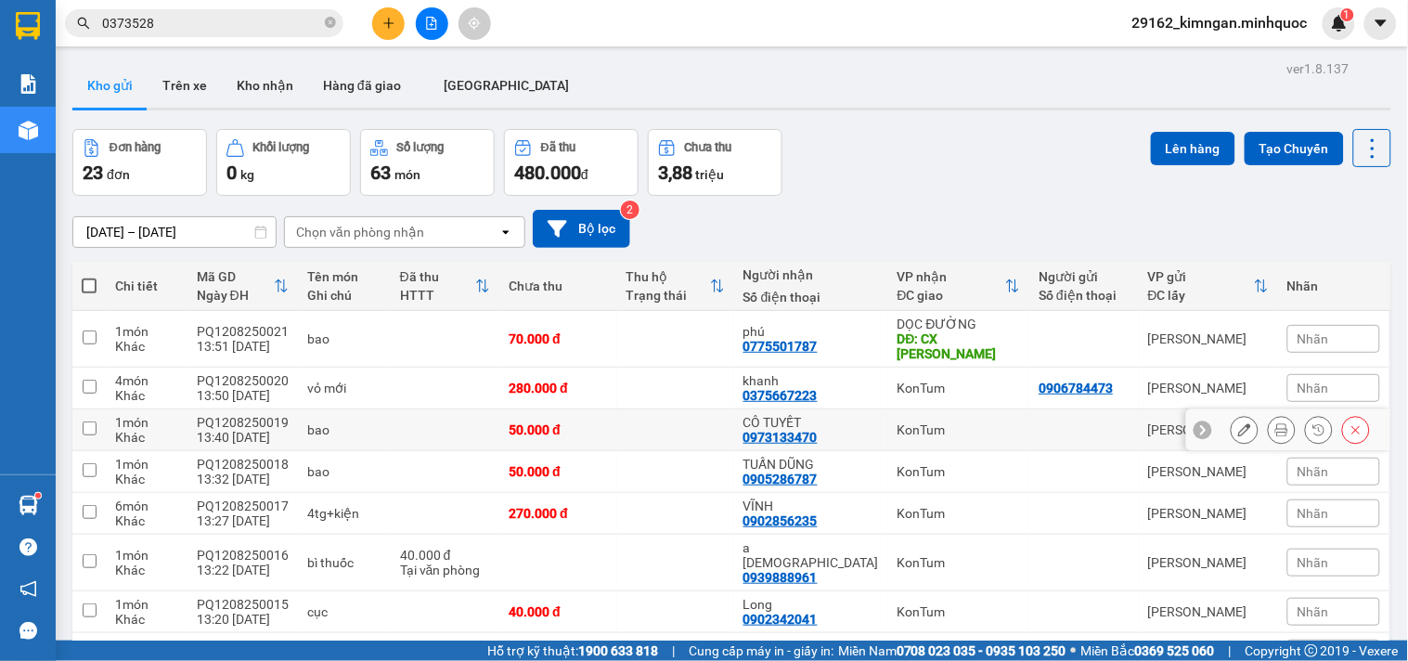
scroll to position [180, 0]
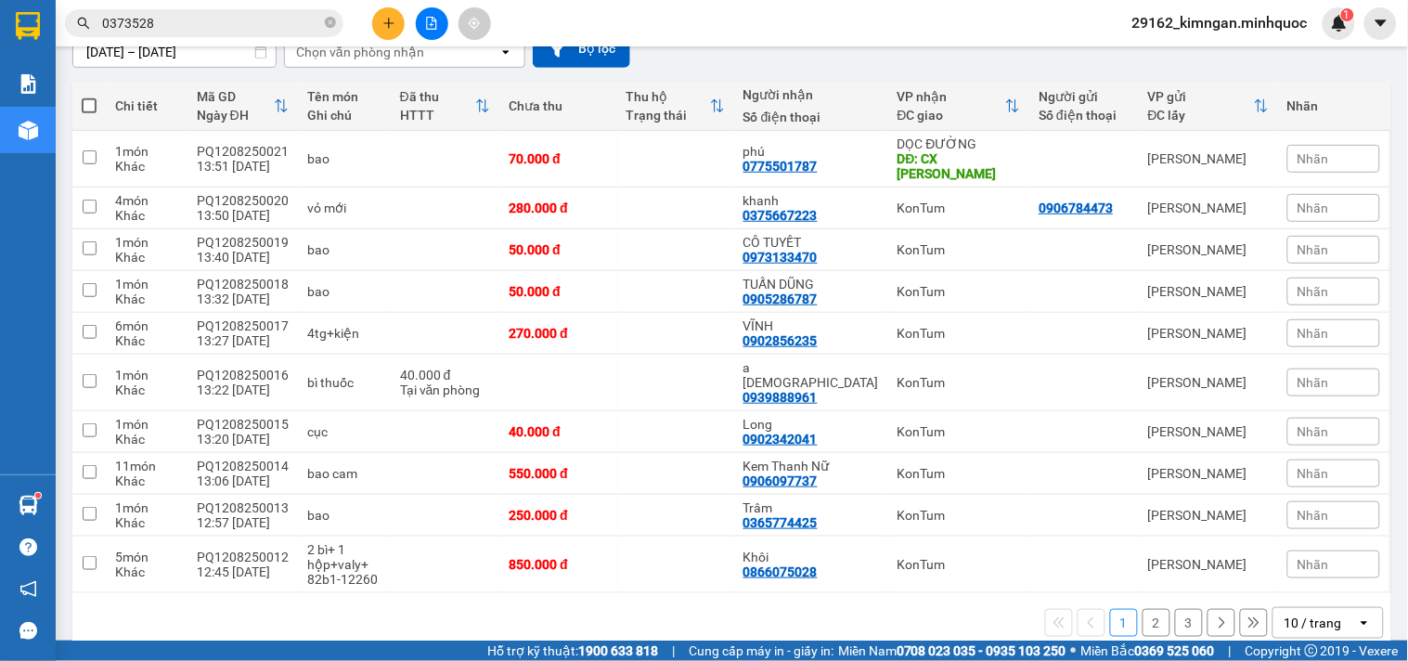
click at [378, 20] on button at bounding box center [388, 23] width 32 height 32
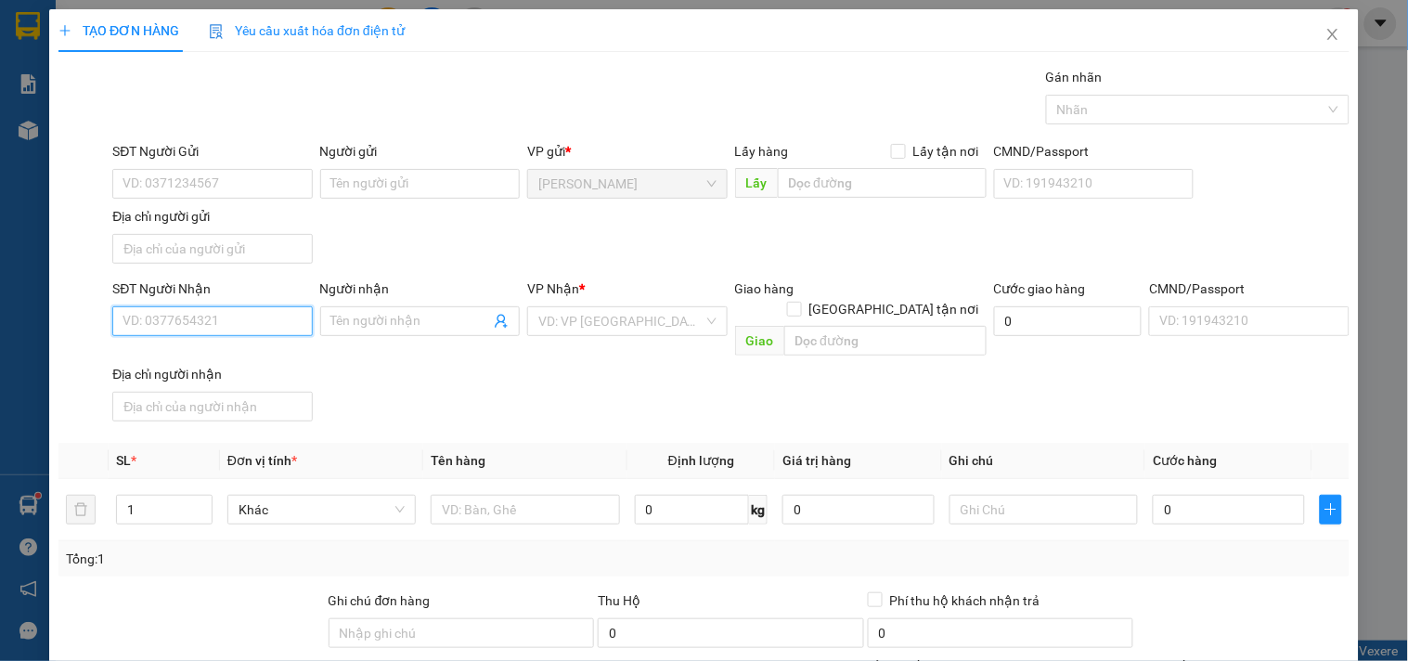
click at [285, 317] on input "SĐT Người Nhận" at bounding box center [211, 321] width 199 height 30
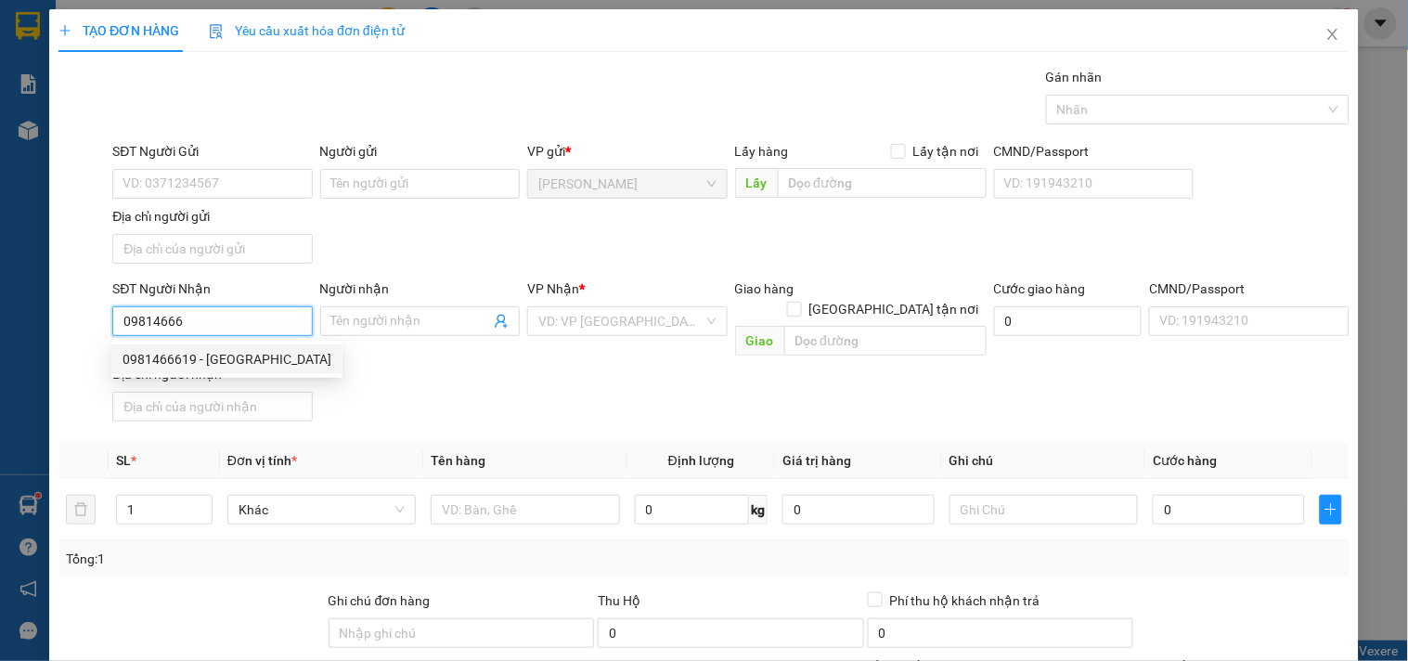
click at [272, 360] on div "0981466619 - [GEOGRAPHIC_DATA]" at bounding box center [226, 359] width 209 height 20
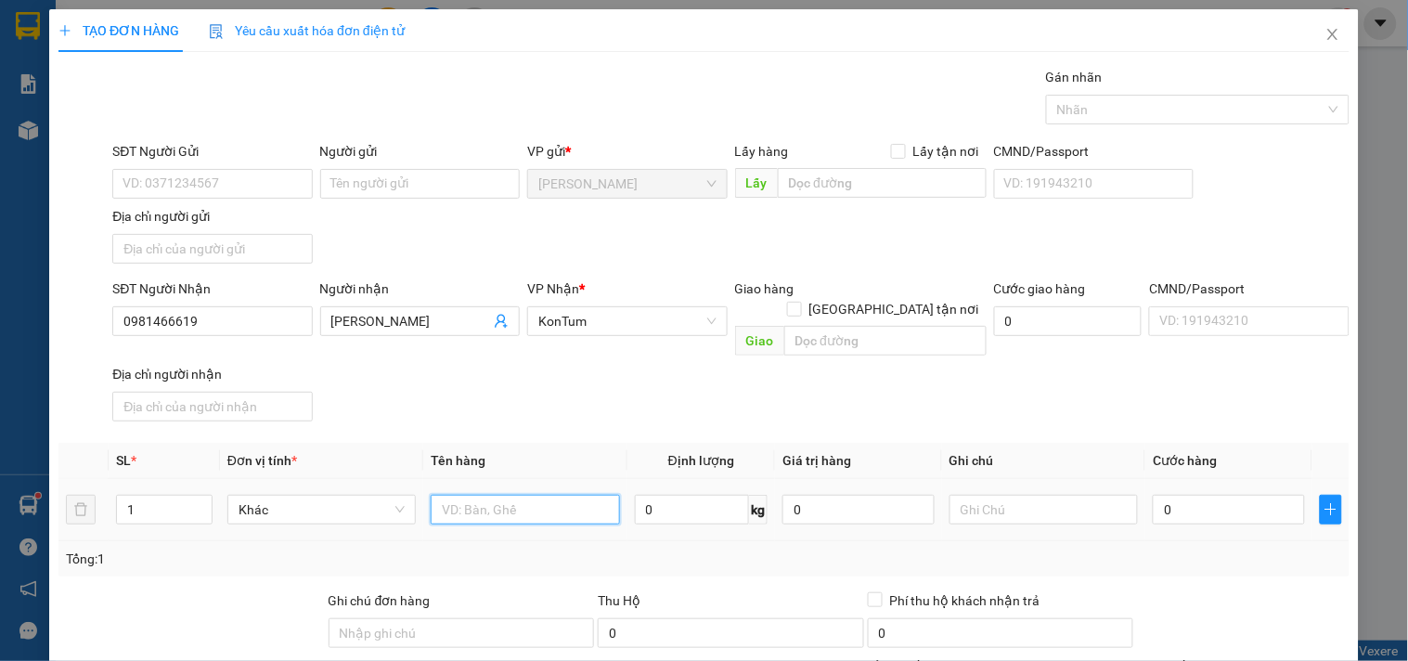
click at [526, 495] on input "text" at bounding box center [525, 510] width 188 height 30
click at [1145, 486] on td "0" at bounding box center [1228, 510] width 167 height 62
click at [1174, 495] on input "0" at bounding box center [1228, 510] width 152 height 30
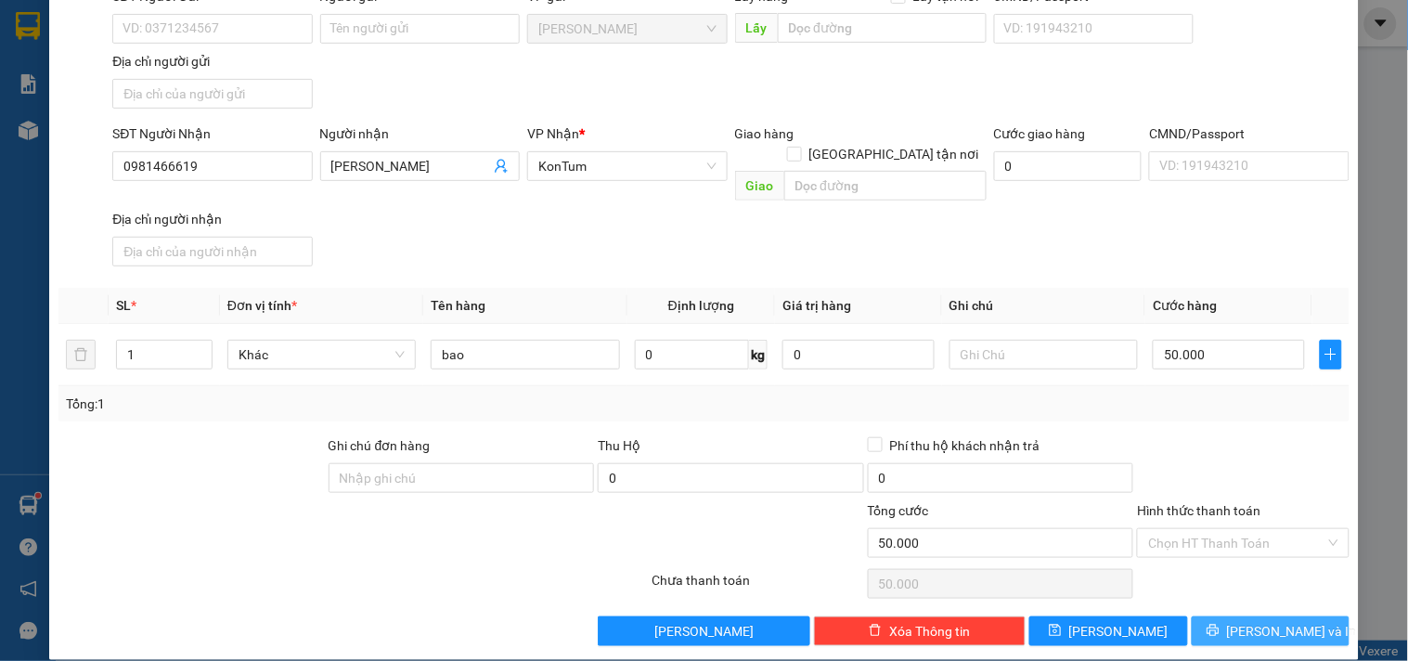
click at [1254, 621] on span "[PERSON_NAME] và In" at bounding box center [1292, 631] width 130 height 20
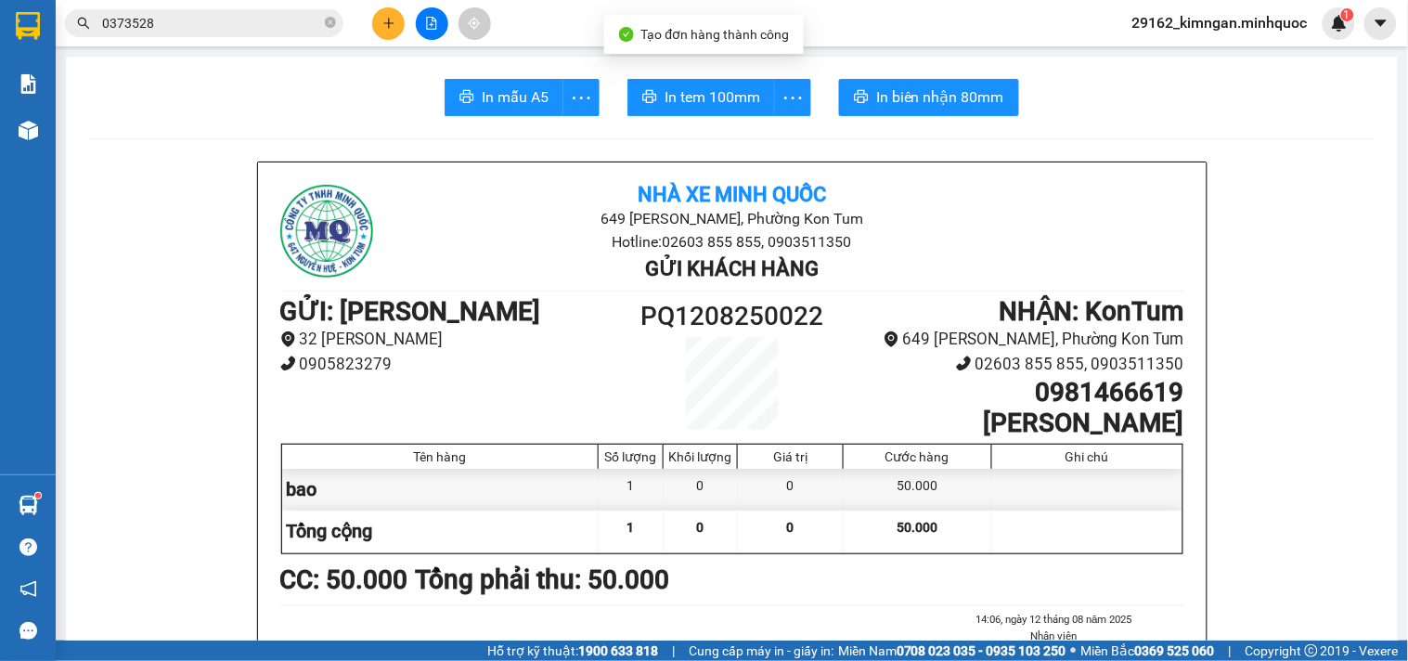
click at [721, 96] on span "In tem 100mm" at bounding box center [712, 96] width 96 height 23
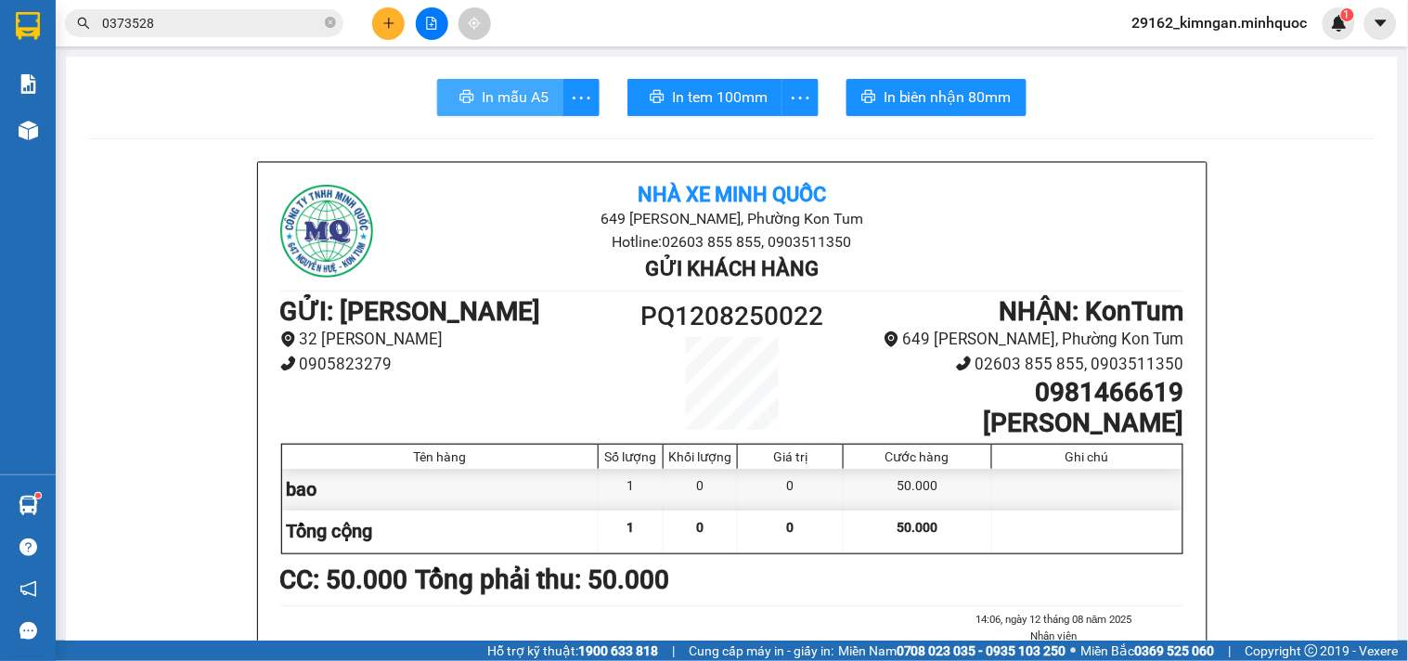
click at [492, 98] on span "In mẫu A5" at bounding box center [515, 96] width 67 height 23
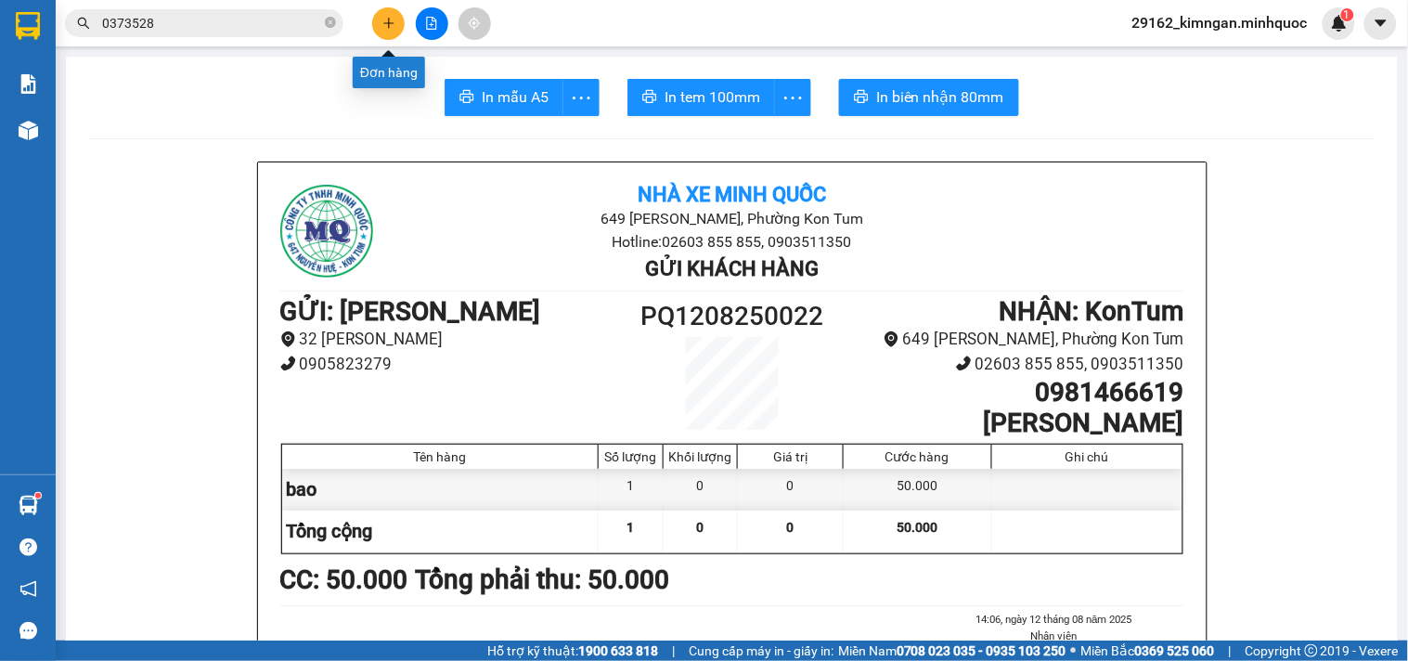
click at [382, 24] on icon "plus" at bounding box center [388, 23] width 13 height 13
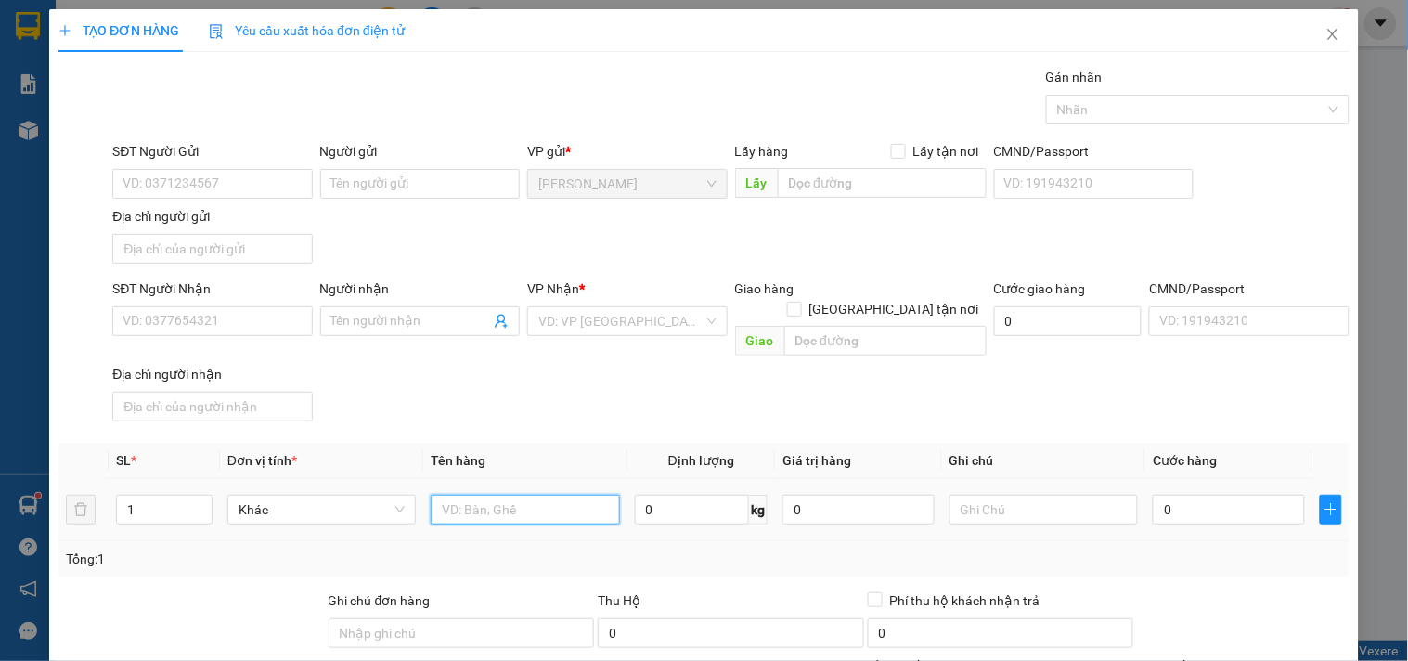
click at [485, 495] on input "text" at bounding box center [525, 510] width 188 height 30
click at [283, 317] on input "SĐT Người Nhận" at bounding box center [211, 321] width 199 height 30
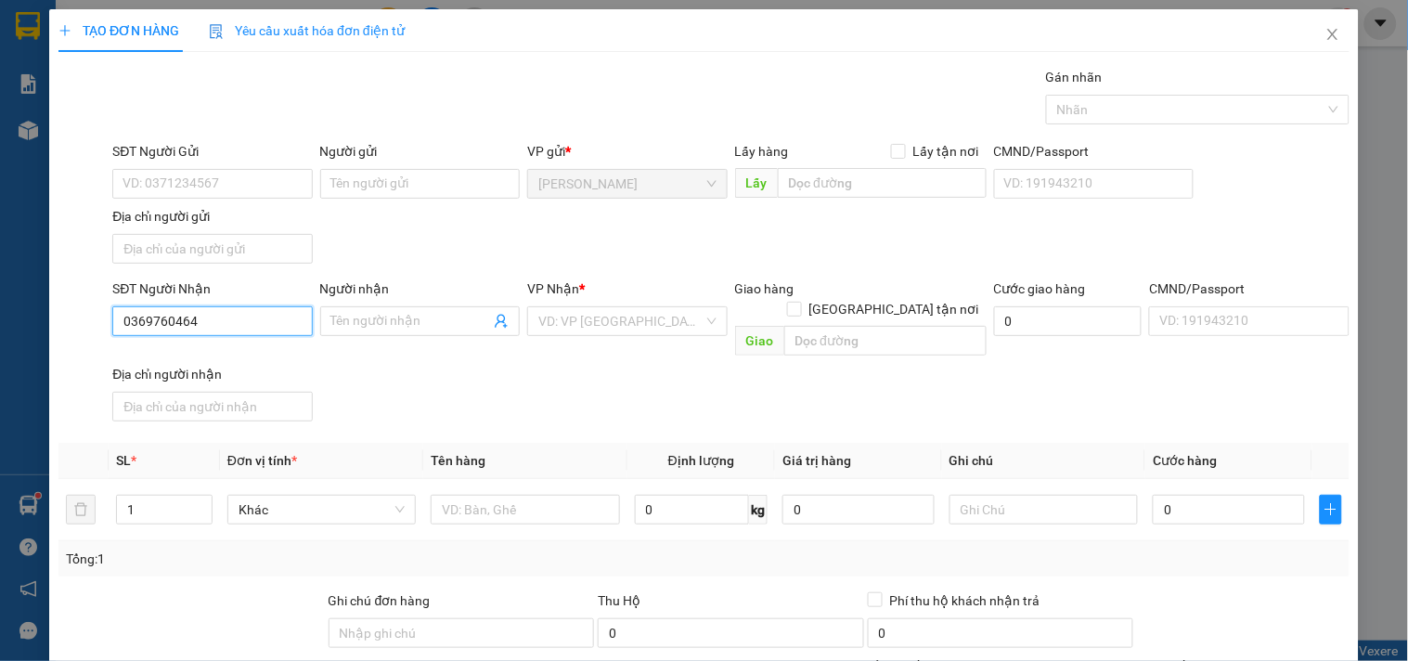
click at [283, 316] on input "0369760464" at bounding box center [211, 321] width 199 height 30
click at [280, 357] on div "0369760464 - [PERSON_NAME]" at bounding box center [213, 359] width 183 height 20
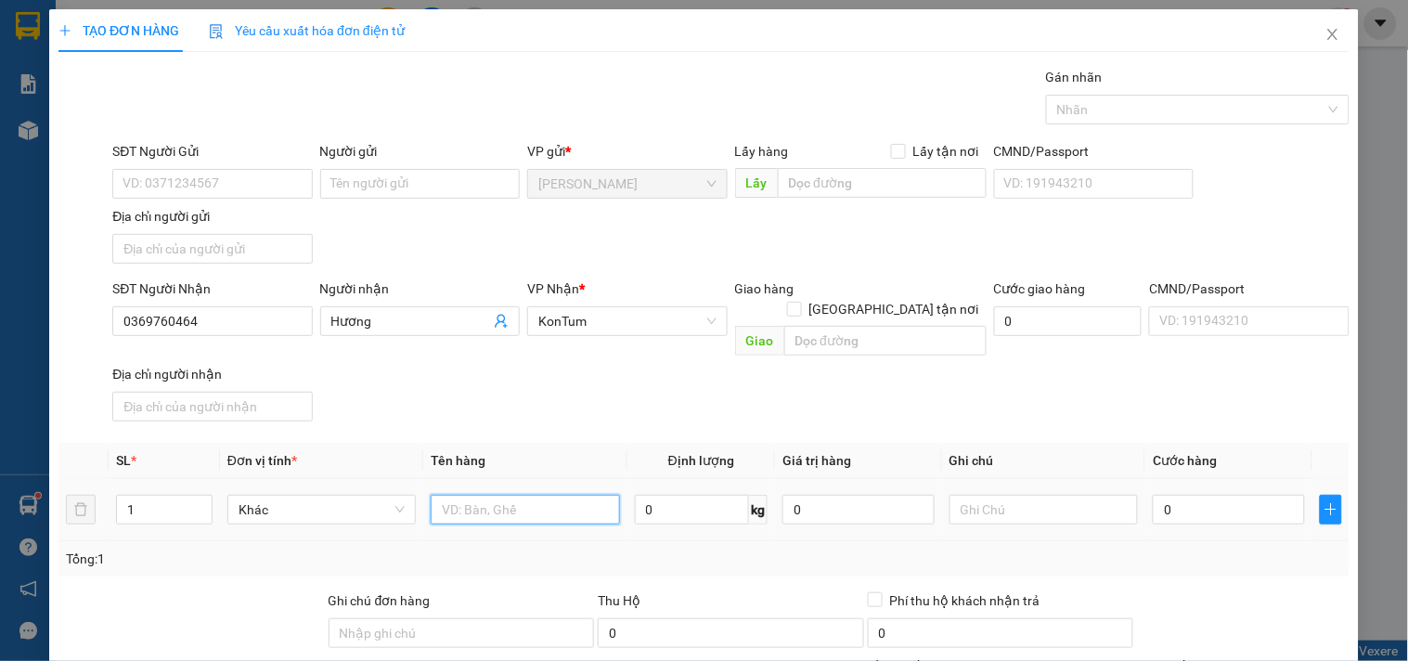
click at [542, 495] on input "text" at bounding box center [525, 510] width 188 height 30
click at [1178, 495] on input "0" at bounding box center [1228, 510] width 152 height 30
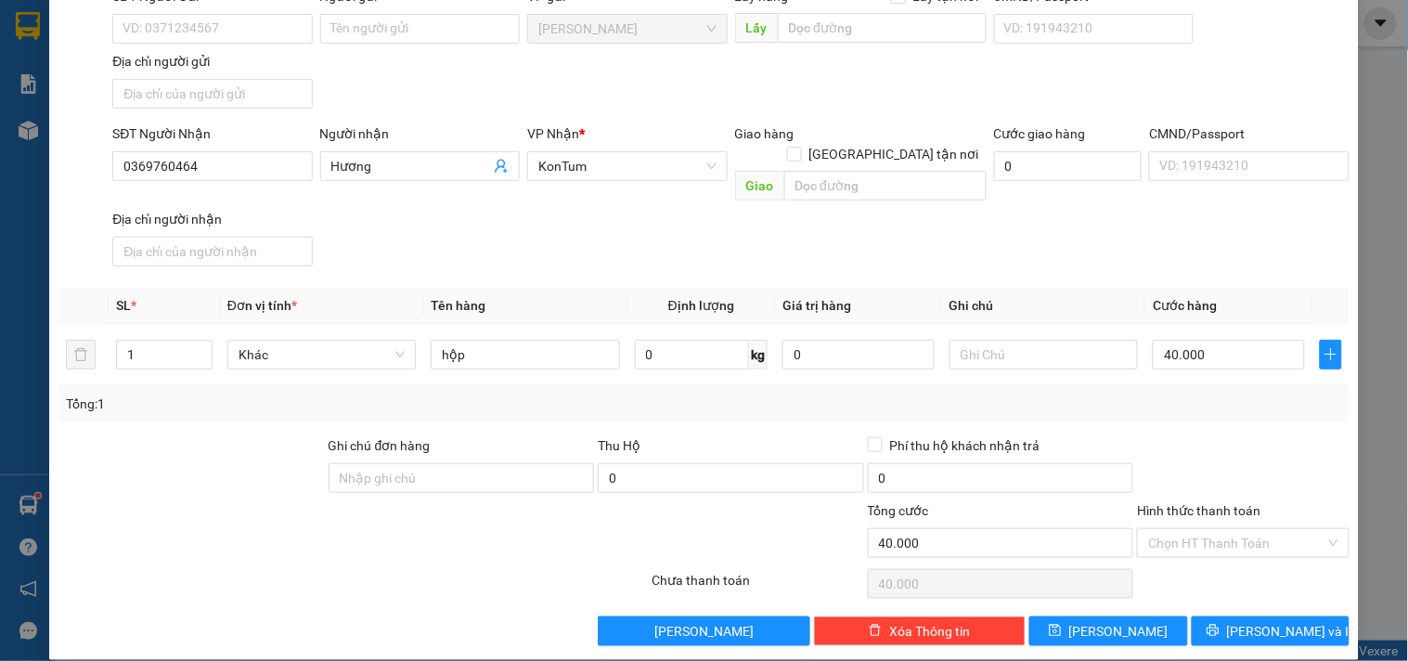
click at [1255, 656] on div "TẠO ĐƠN HÀNG Yêu cầu xuất hóa đơn điện tử Transit Pickup Surcharge Ids Transit …" at bounding box center [704, 330] width 1408 height 661
click at [1294, 616] on button "[PERSON_NAME] và In" at bounding box center [1270, 631] width 158 height 30
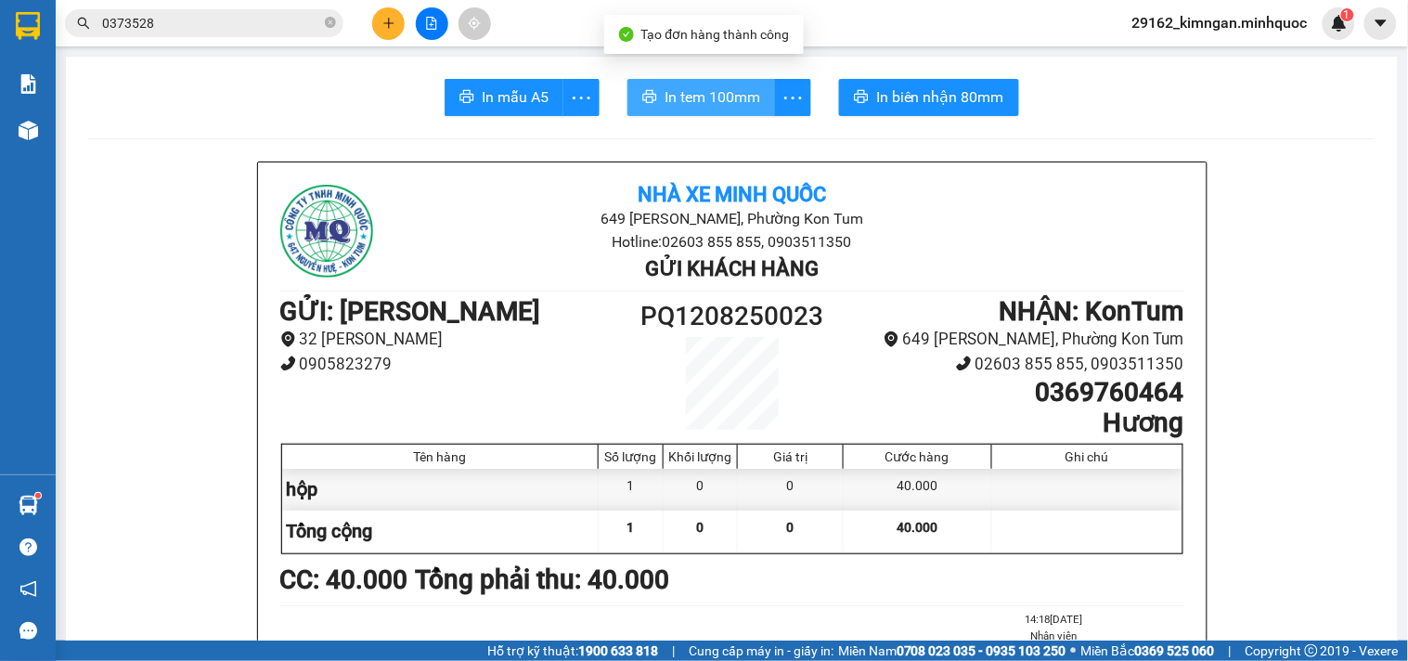
click at [719, 88] on span "In tem 100mm" at bounding box center [712, 96] width 96 height 23
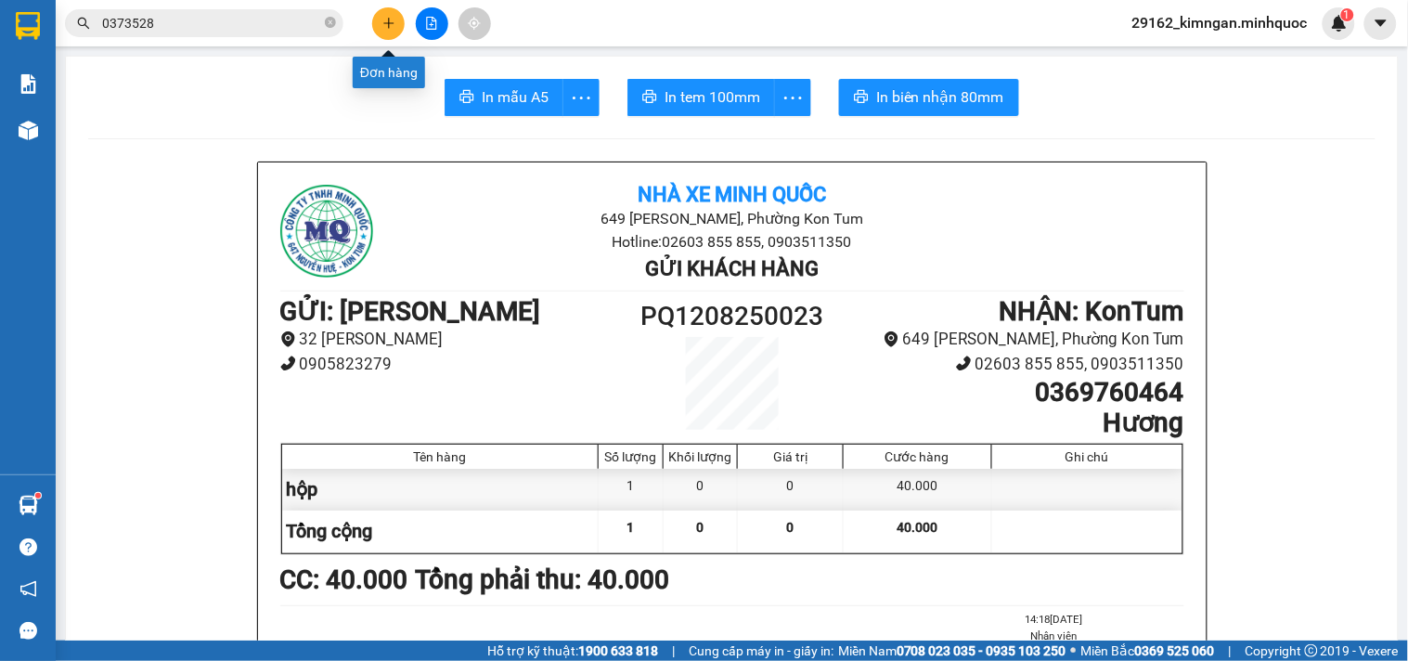
click at [401, 0] on div "Kết quả tìm kiếm ( 312 ) Bộ lọc Mã ĐH Trạng thái Món hàng Thu hộ Tổng cước Chưa…" at bounding box center [704, 23] width 1408 height 46
click at [397, 19] on button at bounding box center [388, 23] width 32 height 32
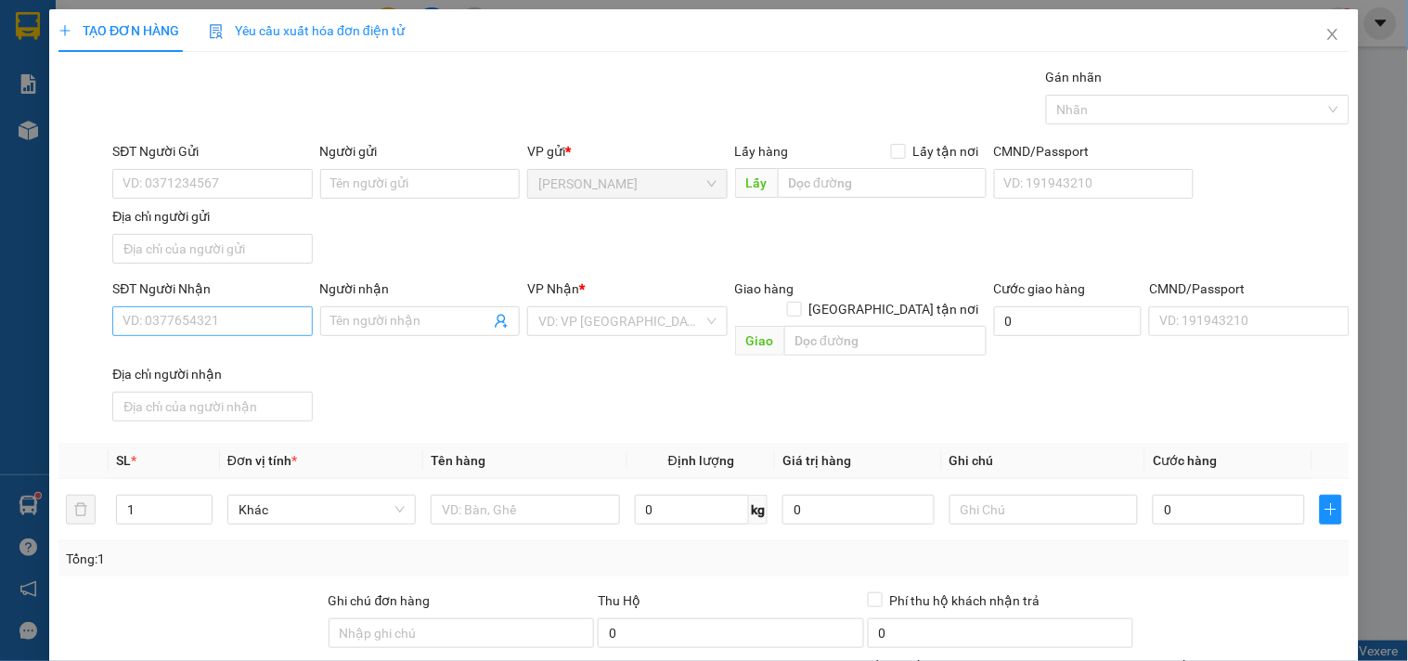
drag, startPoint x: 239, startPoint y: 303, endPoint x: 238, endPoint y: 321, distance: 17.7
click at [238, 317] on div "SĐT Người Nhận VD: 0377654321" at bounding box center [211, 310] width 199 height 65
click at [238, 322] on input "SĐT Người Nhận" at bounding box center [211, 321] width 199 height 30
click at [219, 334] on input "0357425625" at bounding box center [211, 321] width 199 height 30
click at [399, 325] on input "Người nhận" at bounding box center [410, 321] width 159 height 20
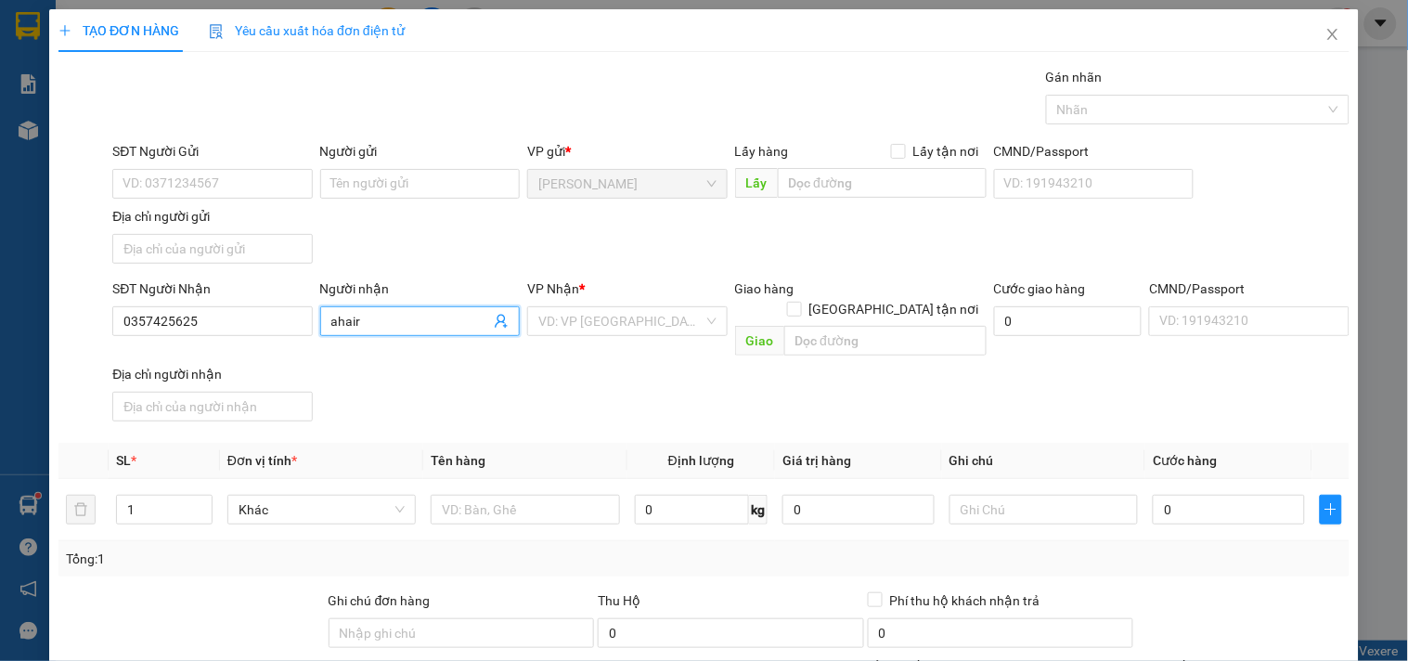
drag, startPoint x: 392, startPoint y: 327, endPoint x: 173, endPoint y: 292, distance: 222.6
click at [174, 292] on div "SĐT Người Nhận 0357425625 Người nhận ahair ahair VP Nhận * VD: VP [GEOGRAPHIC_D…" at bounding box center [731, 353] width 1244 height 150
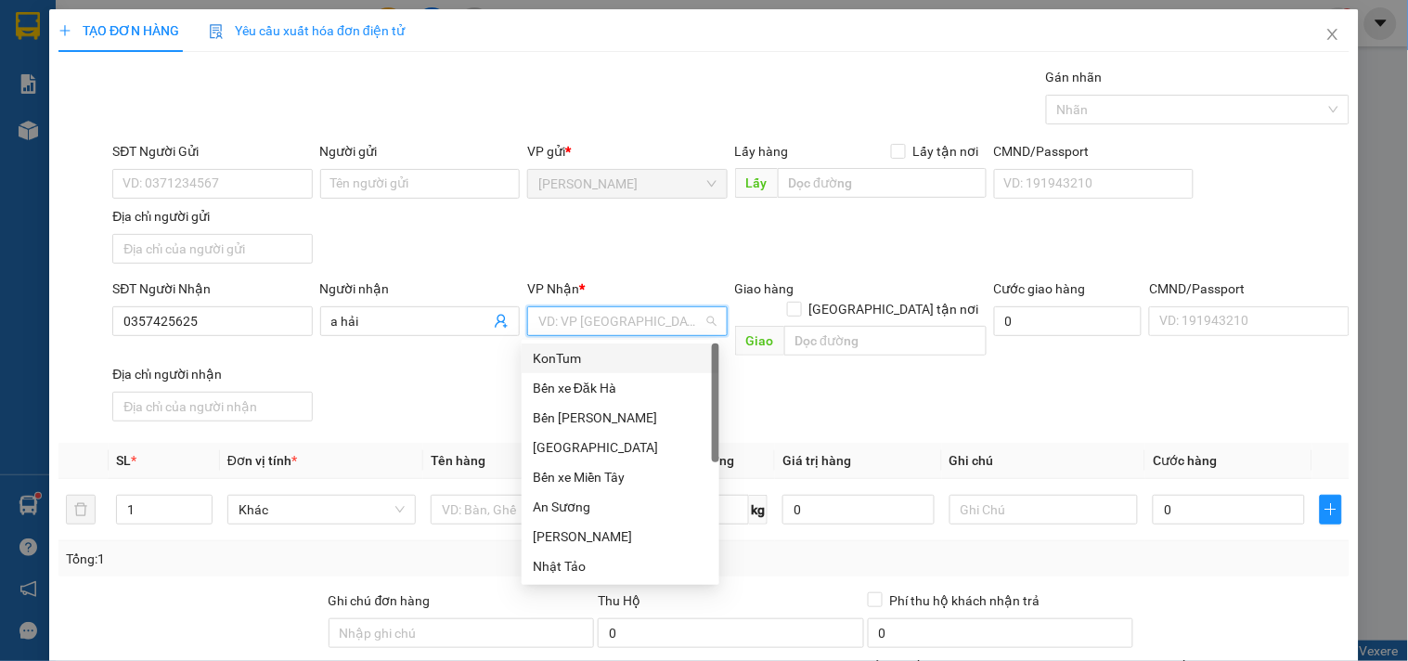
click at [661, 309] on input "search" at bounding box center [620, 321] width 164 height 28
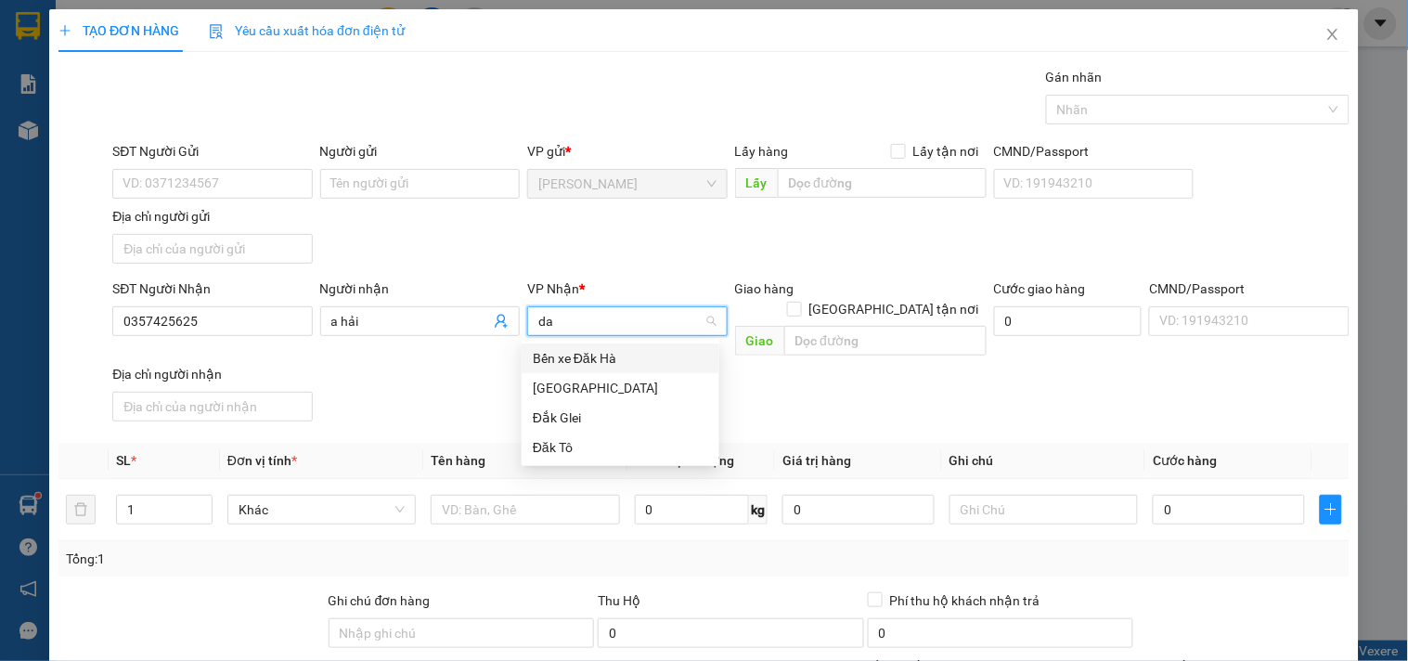
click at [645, 353] on div "Bến xe Đăk Hà" at bounding box center [620, 358] width 175 height 20
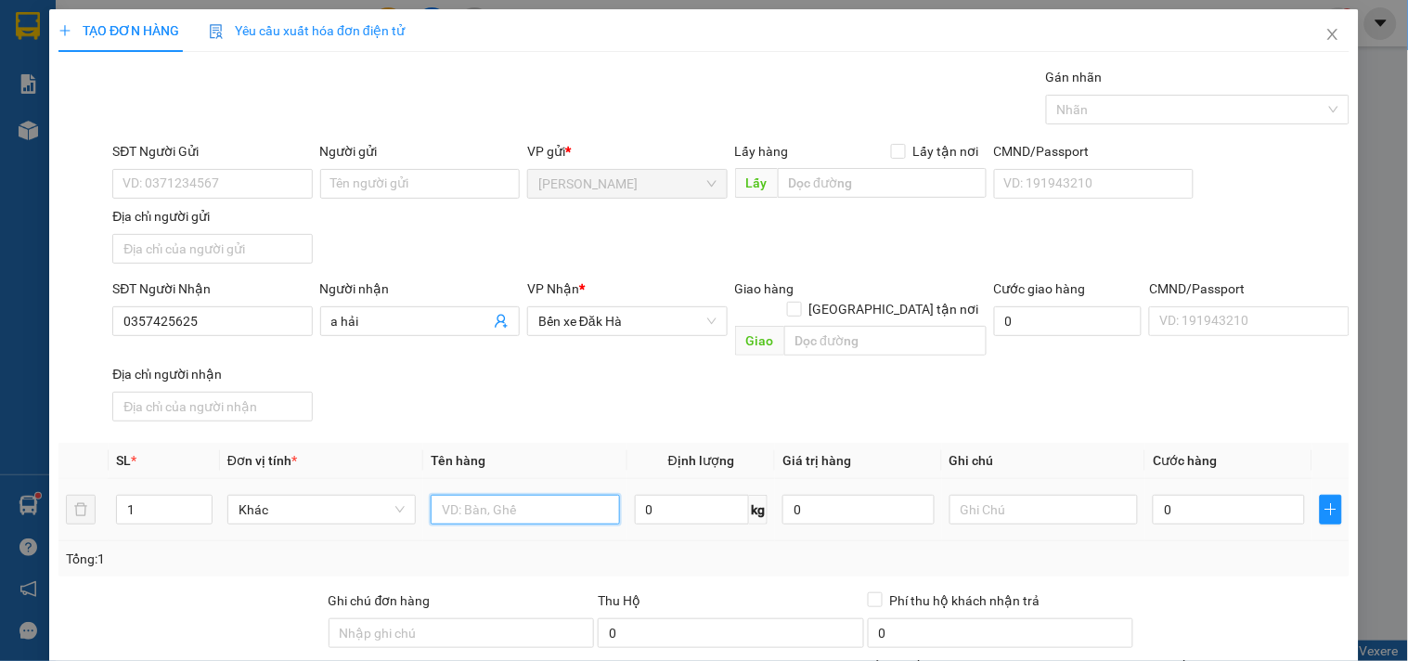
click at [503, 495] on input "text" at bounding box center [525, 510] width 188 height 30
click at [1165, 495] on input "0" at bounding box center [1228, 510] width 152 height 30
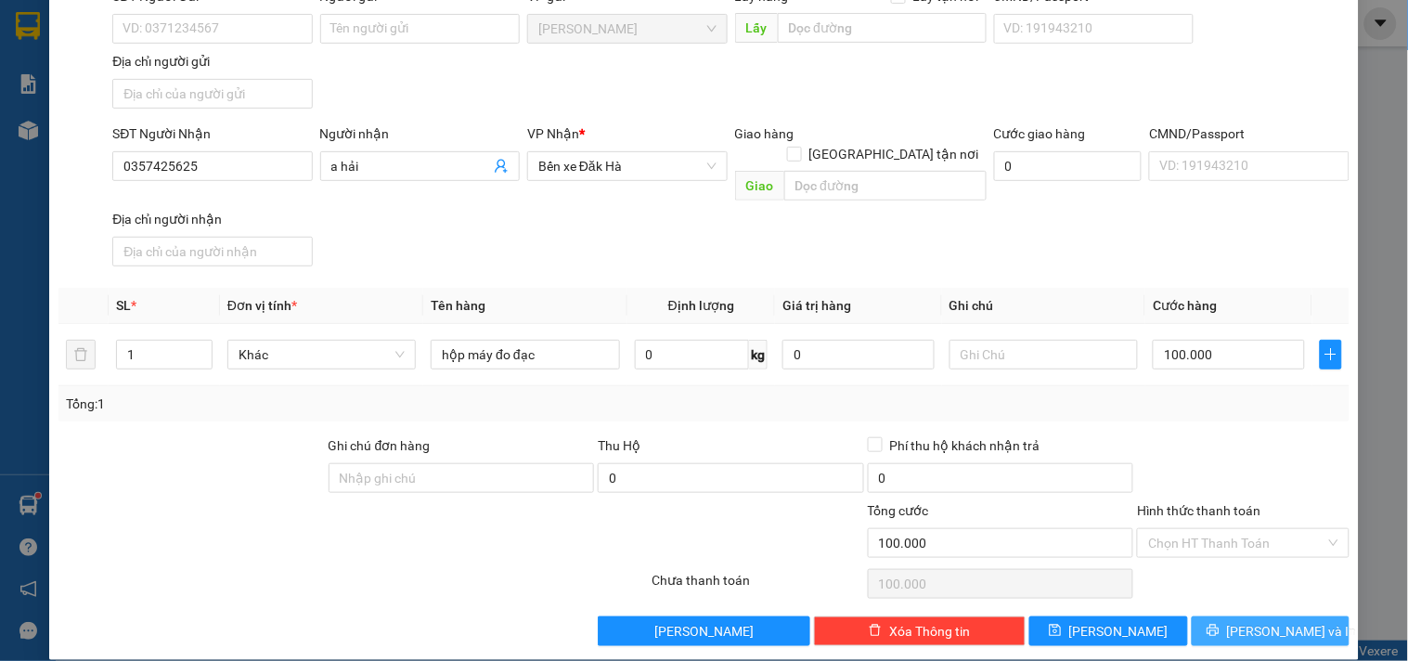
click at [1284, 620] on button "[PERSON_NAME] và In" at bounding box center [1270, 631] width 158 height 30
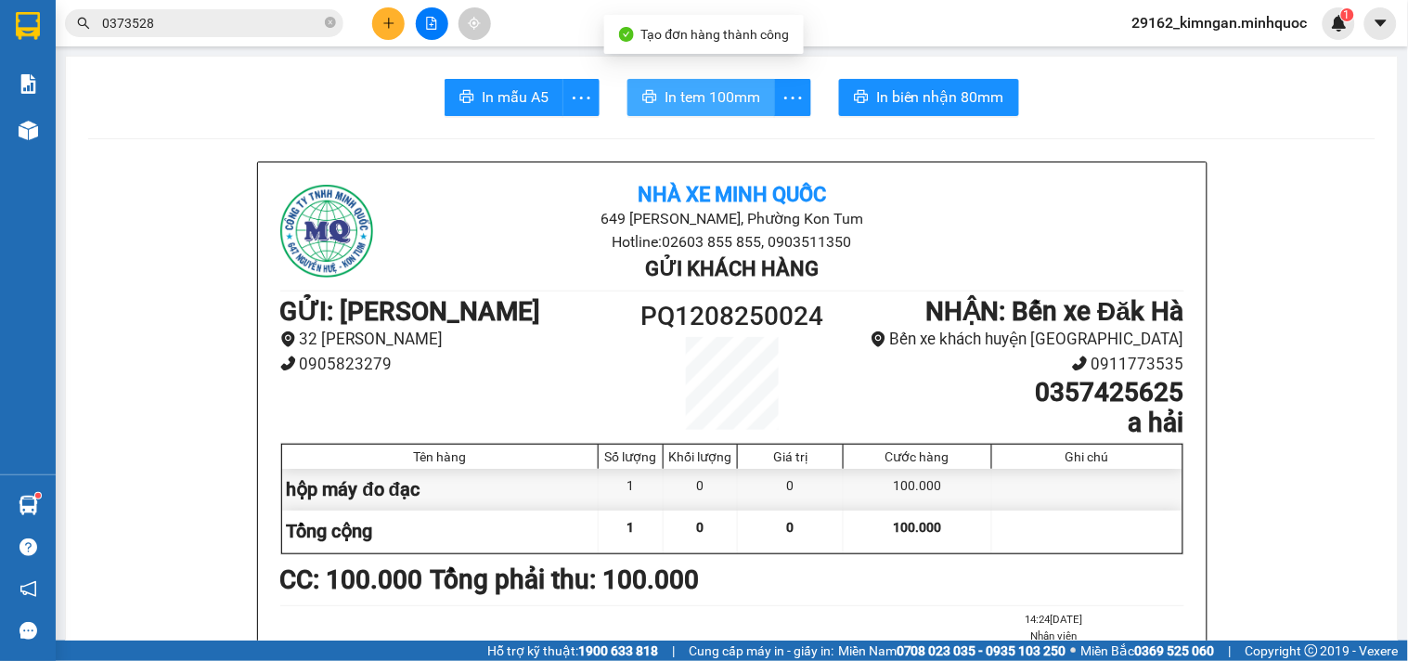
click at [720, 107] on span "In tem 100mm" at bounding box center [712, 96] width 96 height 23
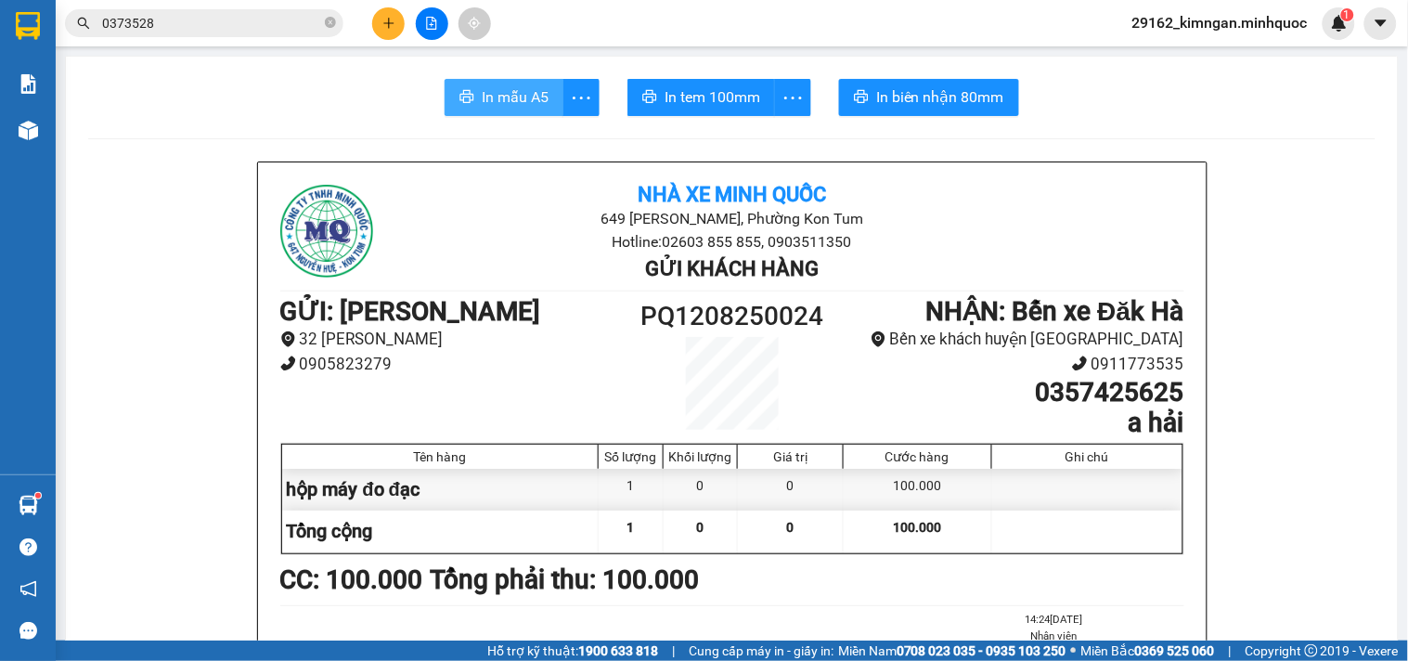
click at [534, 98] on span "In mẫu A5" at bounding box center [515, 96] width 67 height 23
drag, startPoint x: 371, startPoint y: 38, endPoint x: 391, endPoint y: 23, distance: 24.5
click at [382, 30] on div at bounding box center [431, 23] width 139 height 32
click at [391, 23] on icon "plus" at bounding box center [388, 22] width 10 height 1
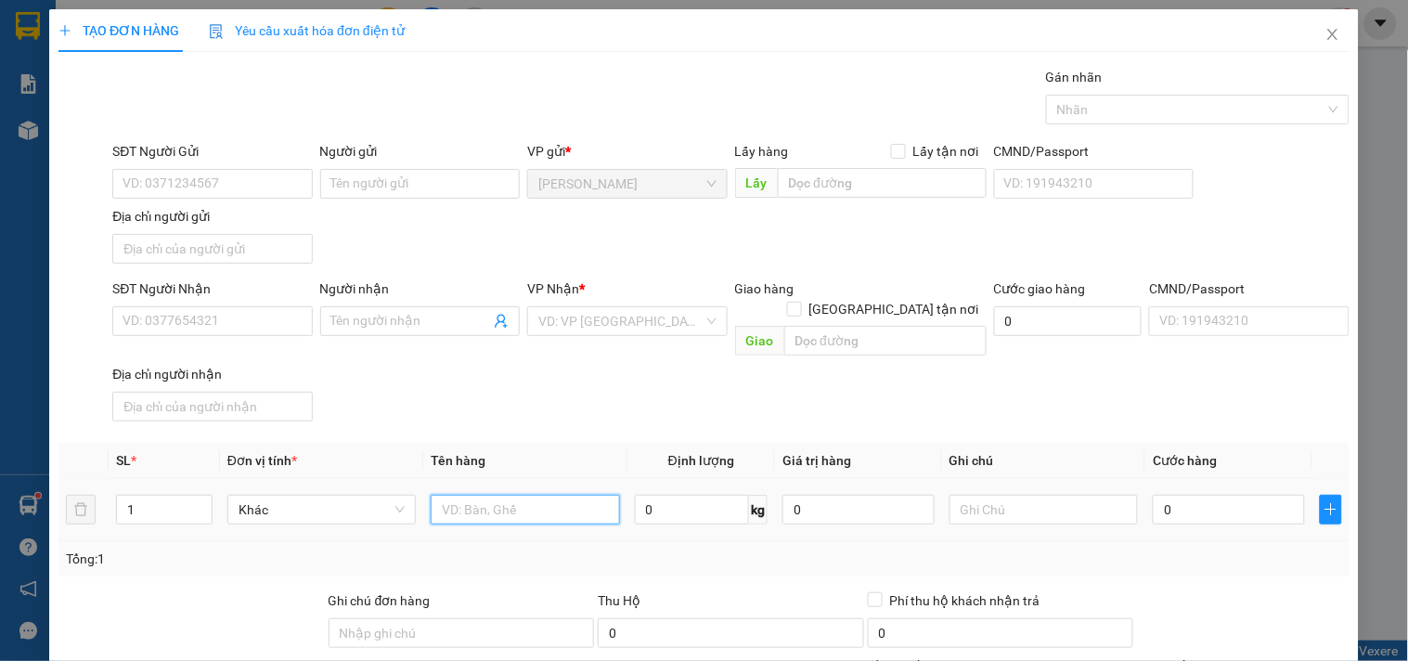
click at [494, 504] on input "text" at bounding box center [525, 510] width 188 height 30
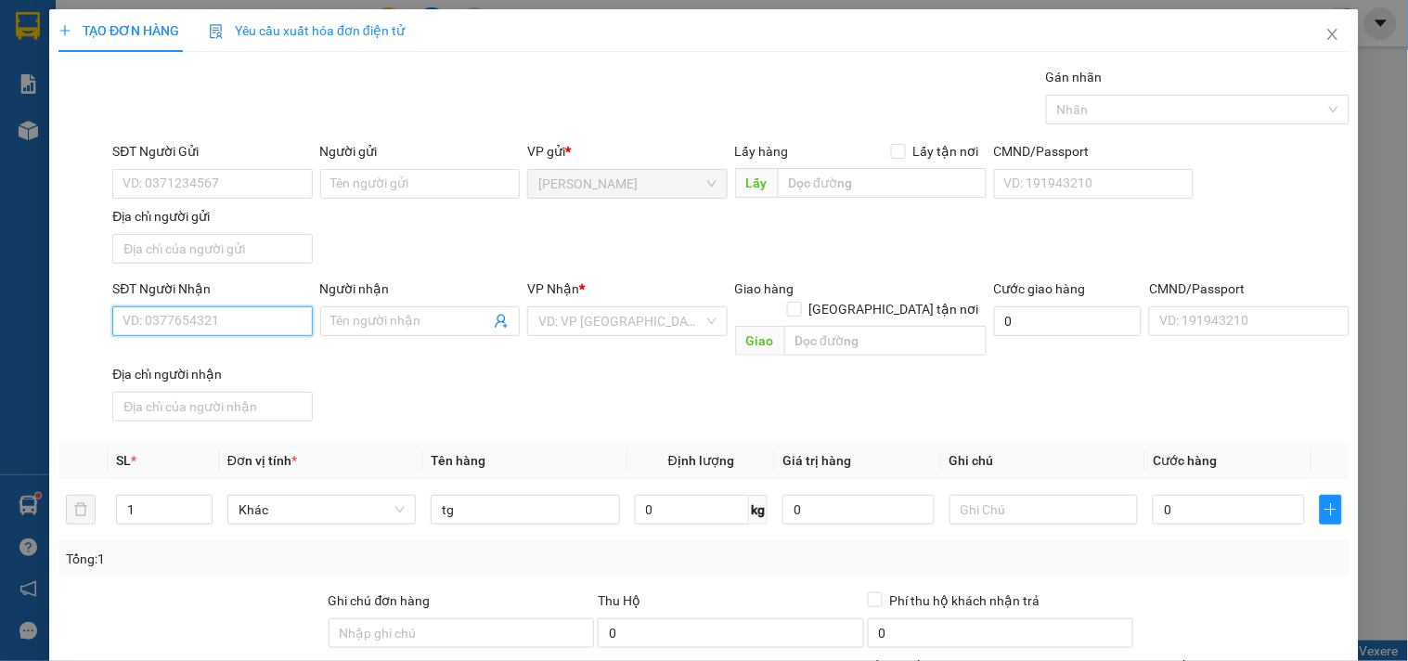
click at [161, 314] on input "SĐT Người Nhận" at bounding box center [211, 321] width 199 height 30
click at [210, 363] on div "0942959280 - phú" at bounding box center [209, 359] width 175 height 20
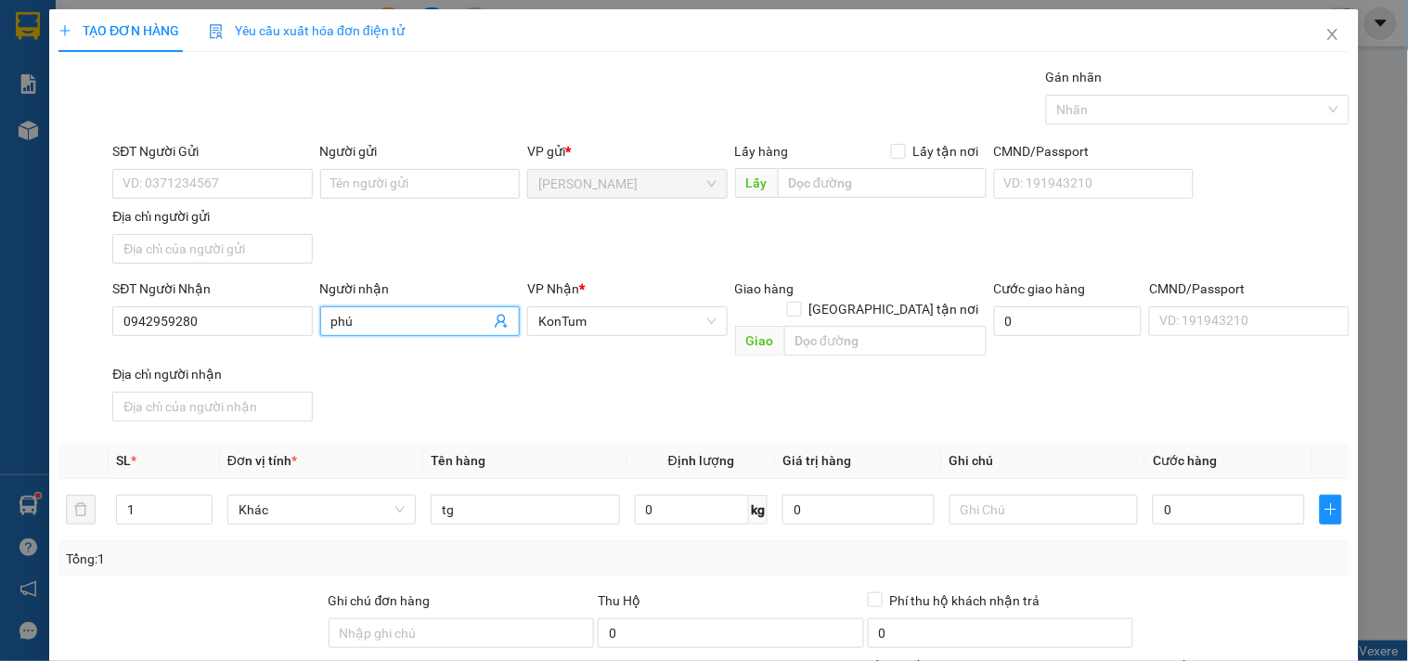
drag, startPoint x: 362, startPoint y: 323, endPoint x: 310, endPoint y: 323, distance: 52.0
click at [310, 323] on div "SĐT Người Nhận 0942959280 Người nhận phú phú VP Nhận * KonTum Giao hàng [GEOGRA…" at bounding box center [731, 353] width 1244 height 150
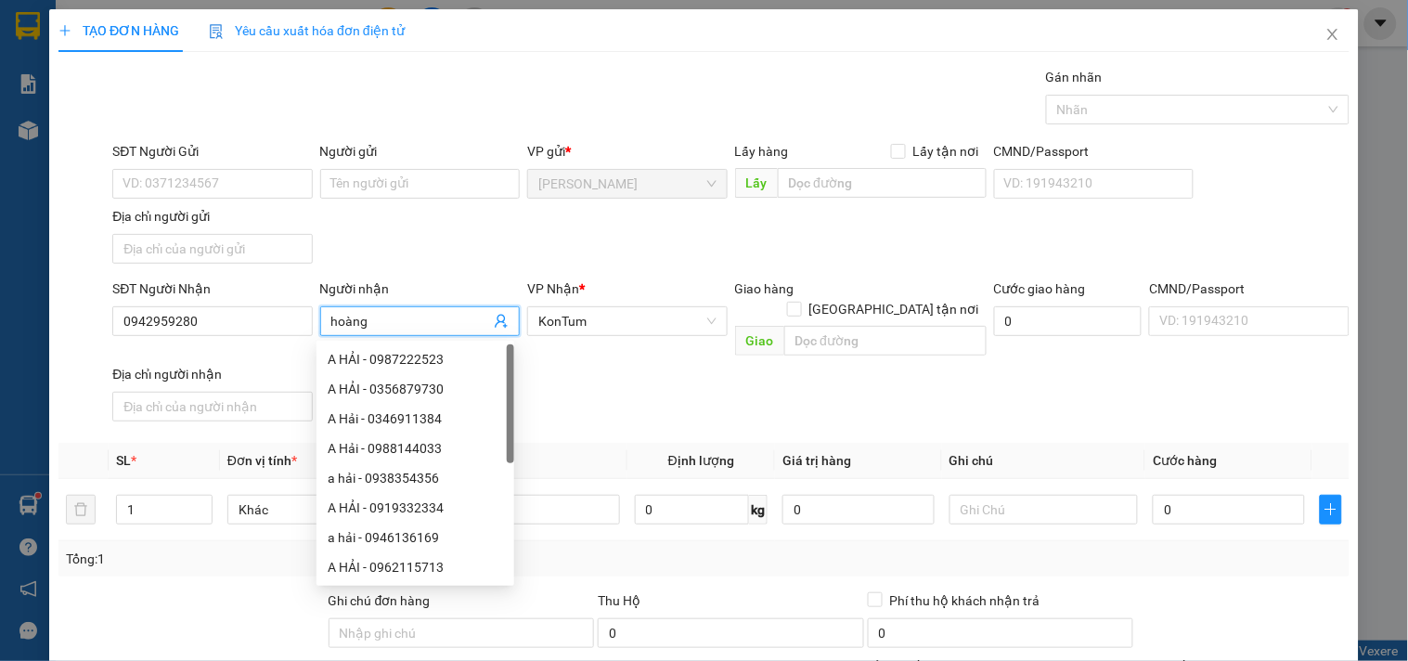
click at [433, 321] on input "hoàng" at bounding box center [410, 321] width 159 height 20
click at [429, 321] on input "hoàng" at bounding box center [410, 321] width 159 height 20
click at [1167, 495] on input "0" at bounding box center [1228, 510] width 152 height 30
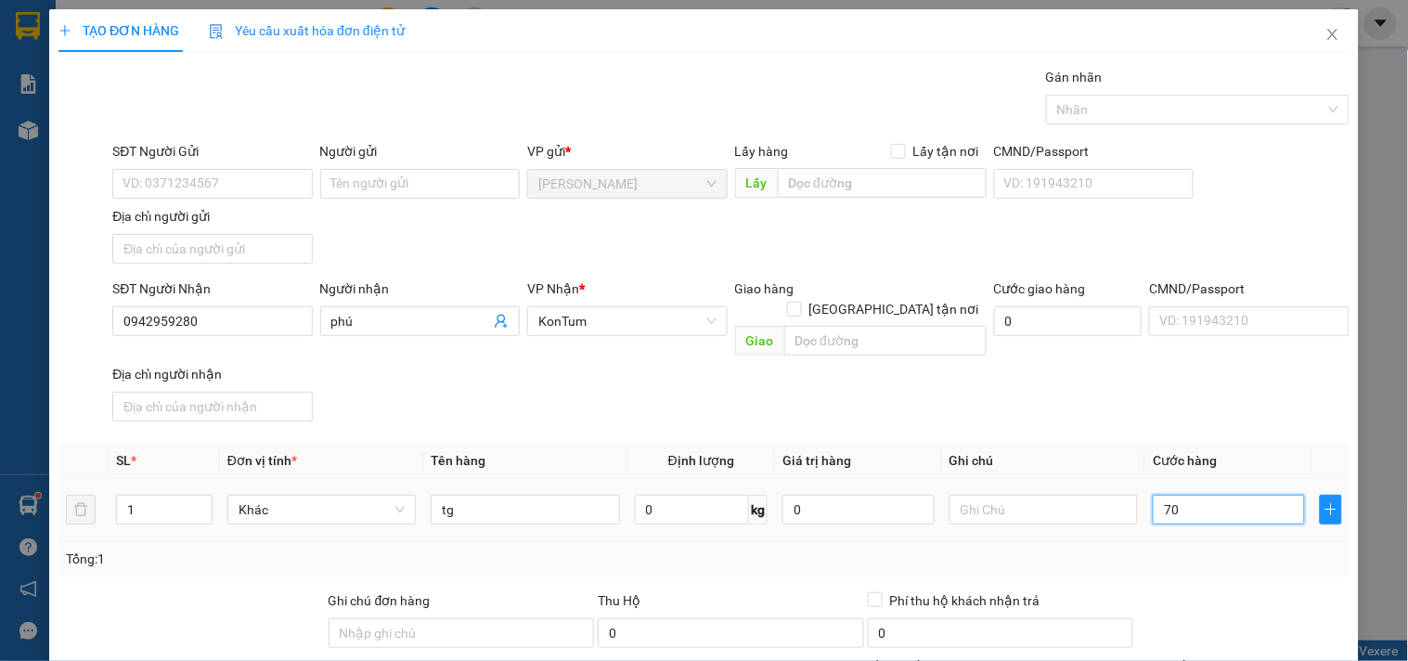
scroll to position [155, 0]
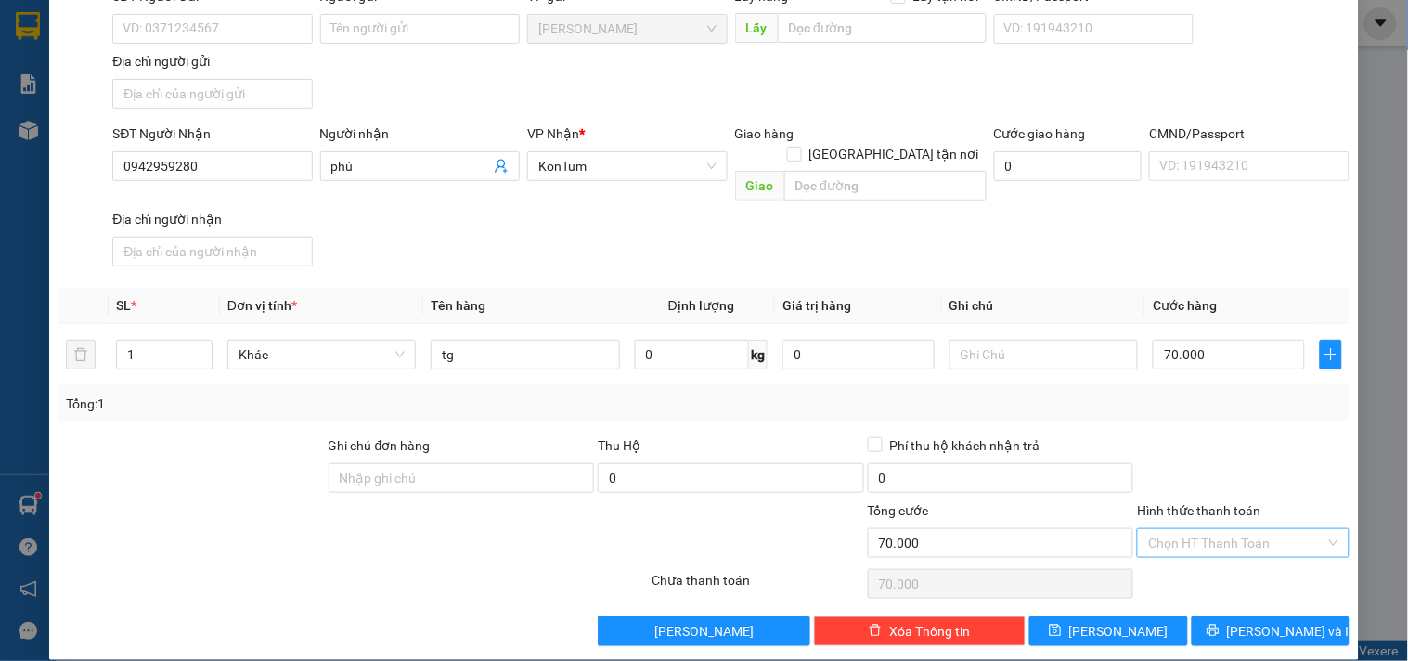
click at [1180, 529] on input "Hình thức thanh toán" at bounding box center [1236, 543] width 176 height 28
click at [1194, 547] on div "Tại văn phòng" at bounding box center [1231, 561] width 210 height 30
click at [1239, 616] on button "[PERSON_NAME] và In" at bounding box center [1270, 631] width 158 height 30
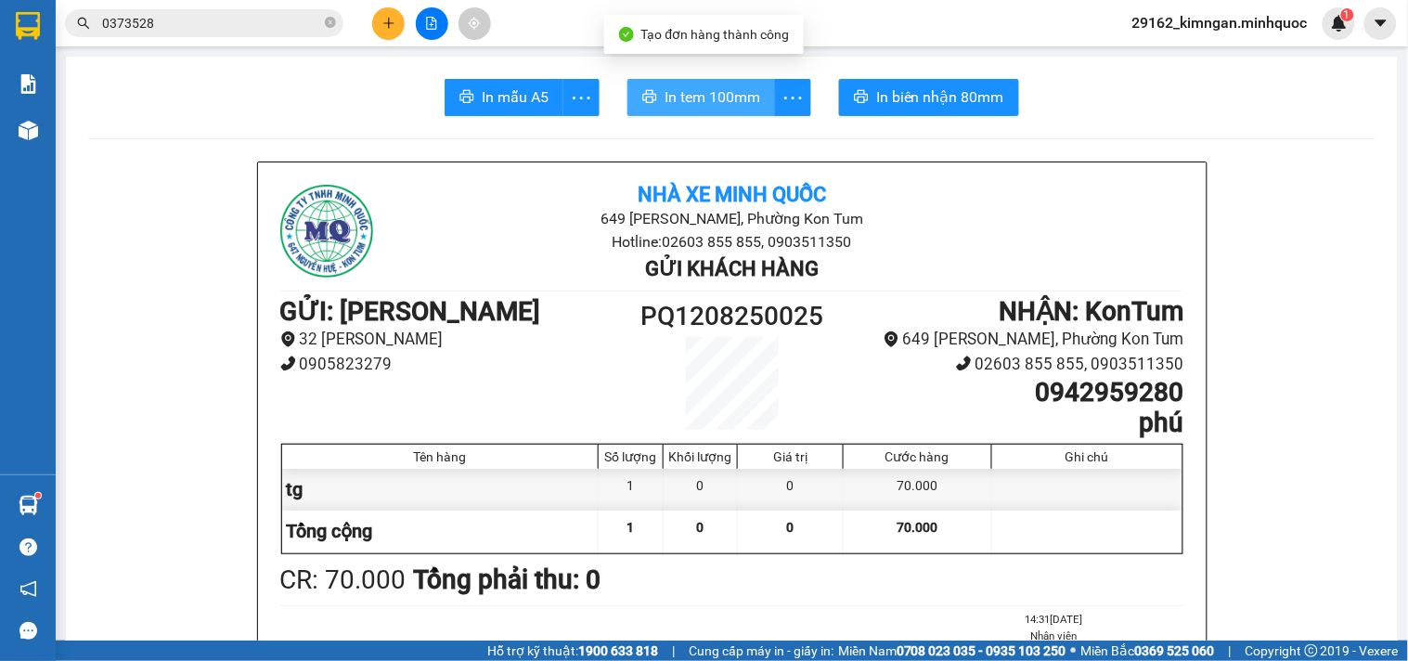
click at [682, 99] on span "In tem 100mm" at bounding box center [712, 96] width 96 height 23
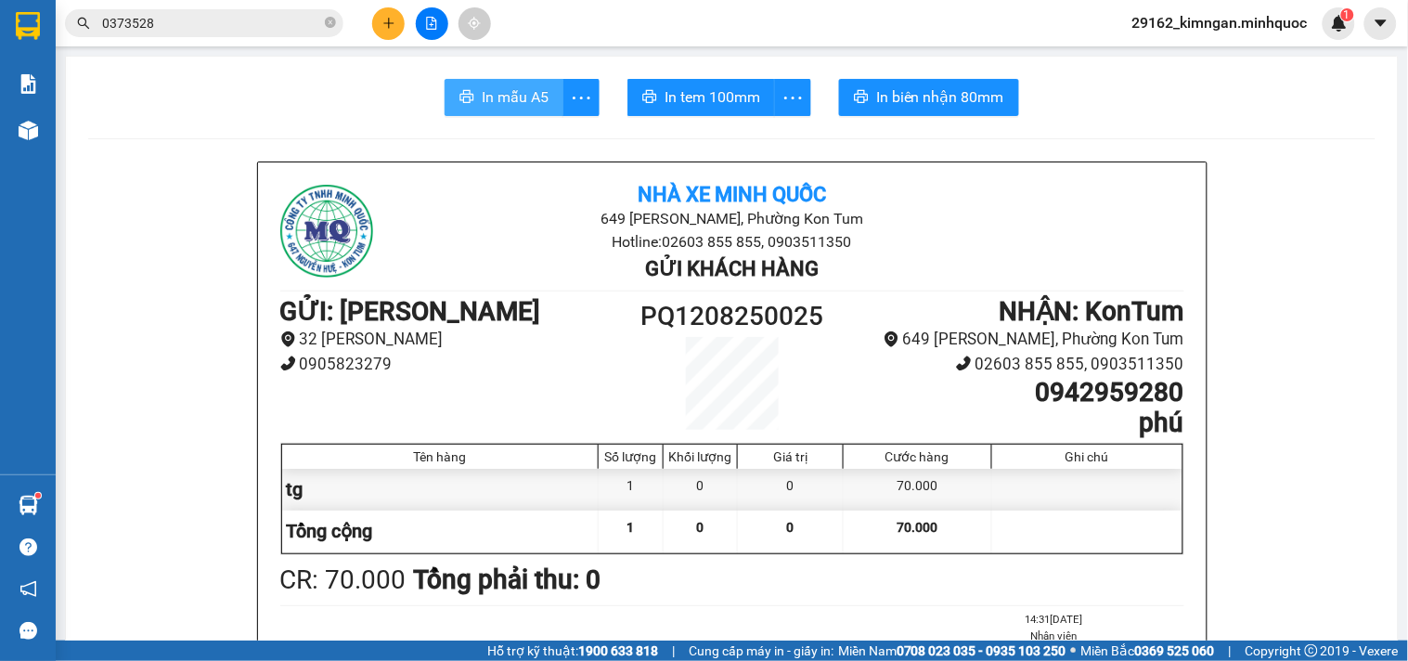
click at [490, 95] on span "In mẫu A5" at bounding box center [515, 96] width 67 height 23
click at [397, 19] on button at bounding box center [388, 23] width 32 height 32
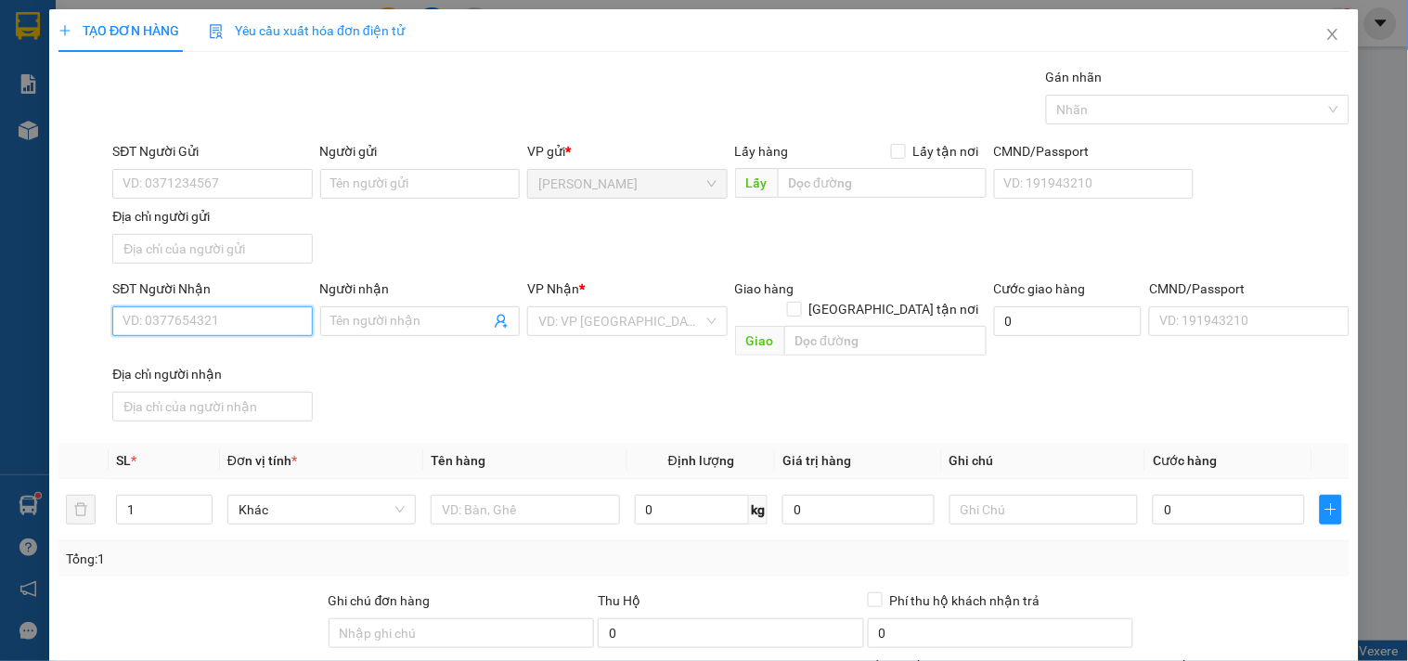
click at [208, 315] on input "SĐT Người Nhận" at bounding box center [211, 321] width 199 height 30
click at [476, 496] on input "text" at bounding box center [525, 510] width 188 height 30
click at [161, 319] on input "SĐT Người Nhận" at bounding box center [211, 321] width 199 height 30
click at [178, 345] on div "0981333338 - thống" at bounding box center [210, 359] width 198 height 30
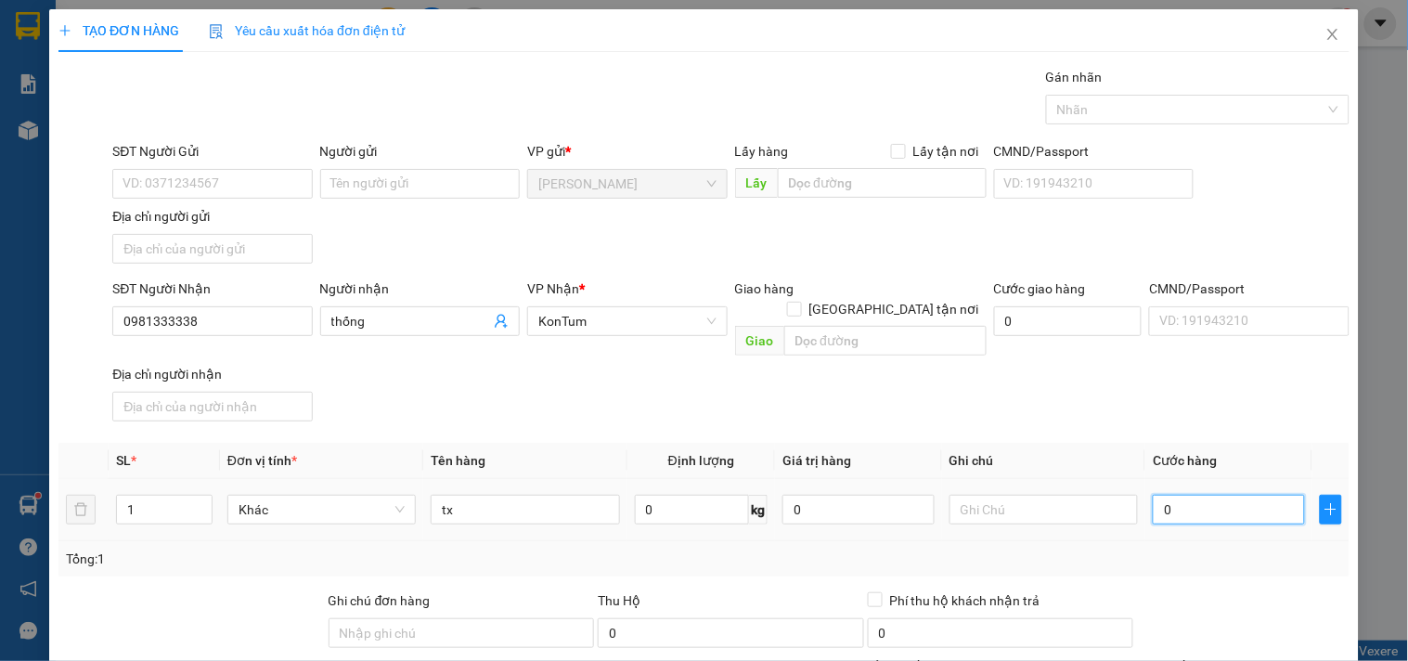
click at [1195, 495] on input "0" at bounding box center [1228, 510] width 152 height 30
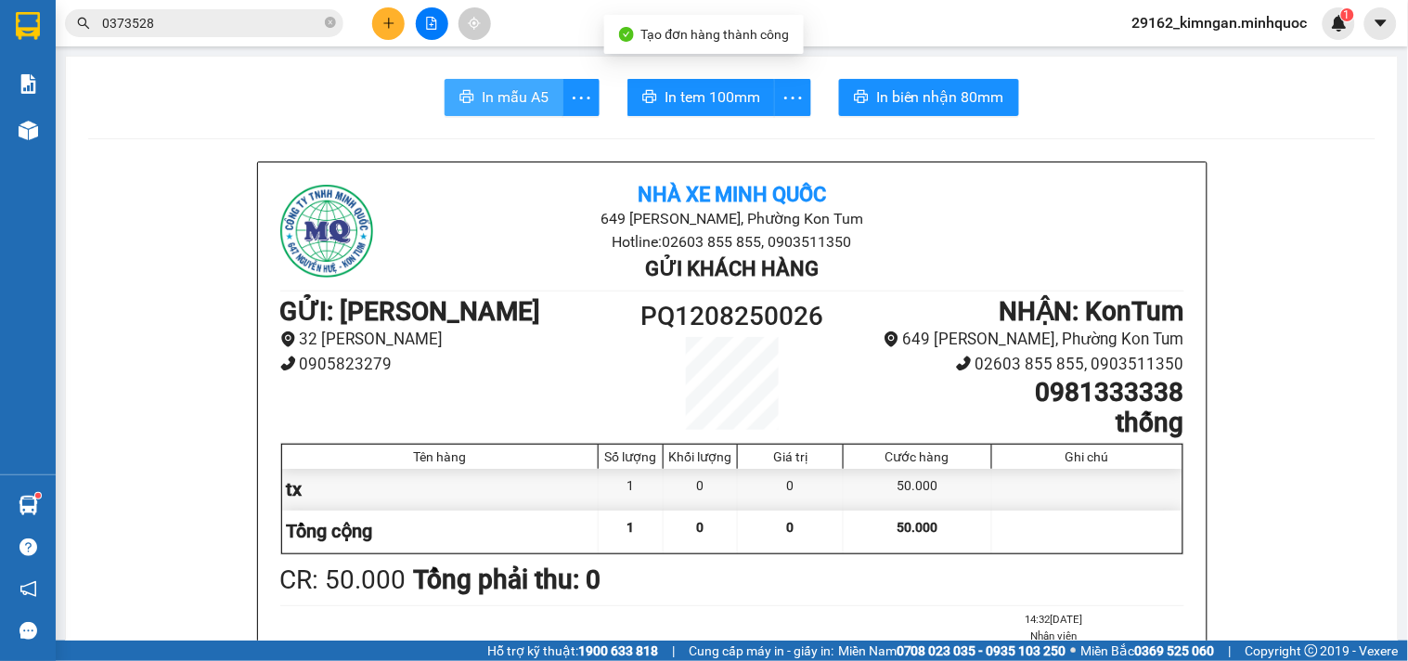
click at [482, 81] on button "In mẫu A5" at bounding box center [503, 97] width 119 height 37
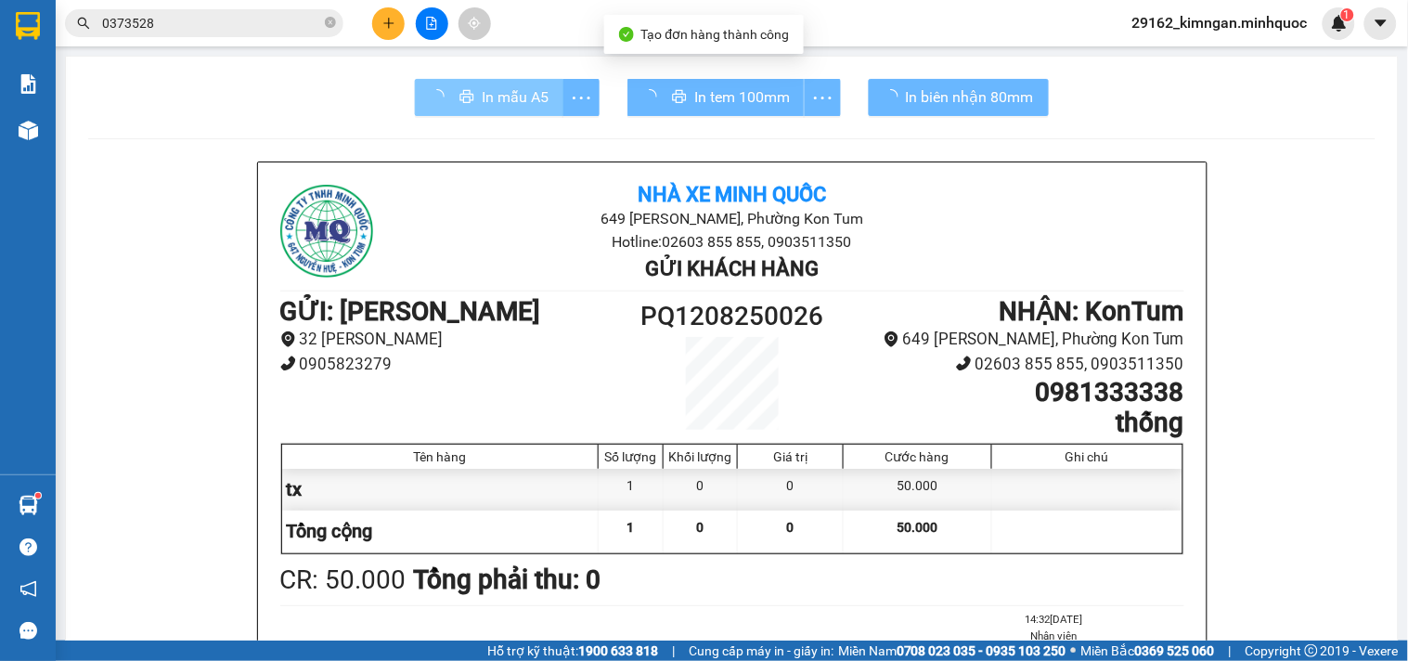
click at [713, 96] on div "In tem 100mm" at bounding box center [733, 97] width 213 height 37
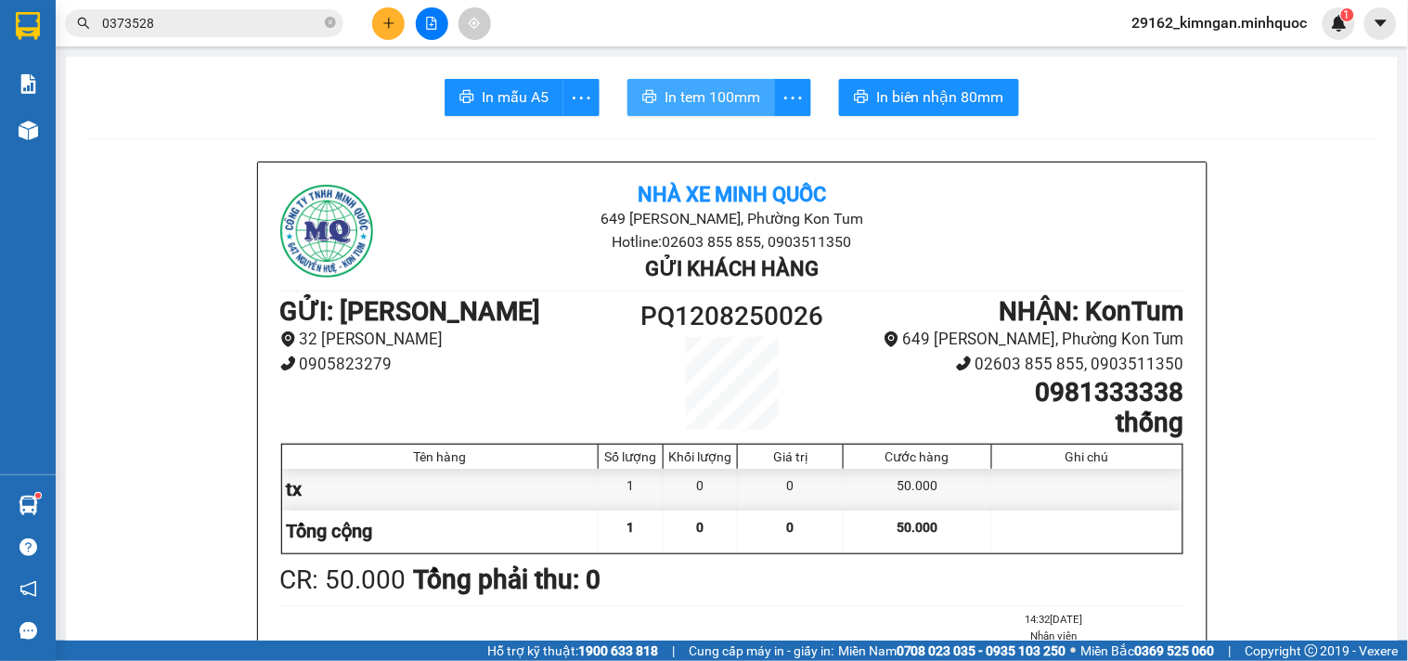
drag, startPoint x: 482, startPoint y: 81, endPoint x: 713, endPoint y: 96, distance: 230.7
click at [713, 96] on span "In tem 100mm" at bounding box center [712, 96] width 96 height 23
click at [404, 29] on div at bounding box center [431, 23] width 139 height 32
click at [390, 25] on icon "plus" at bounding box center [388, 23] width 13 height 13
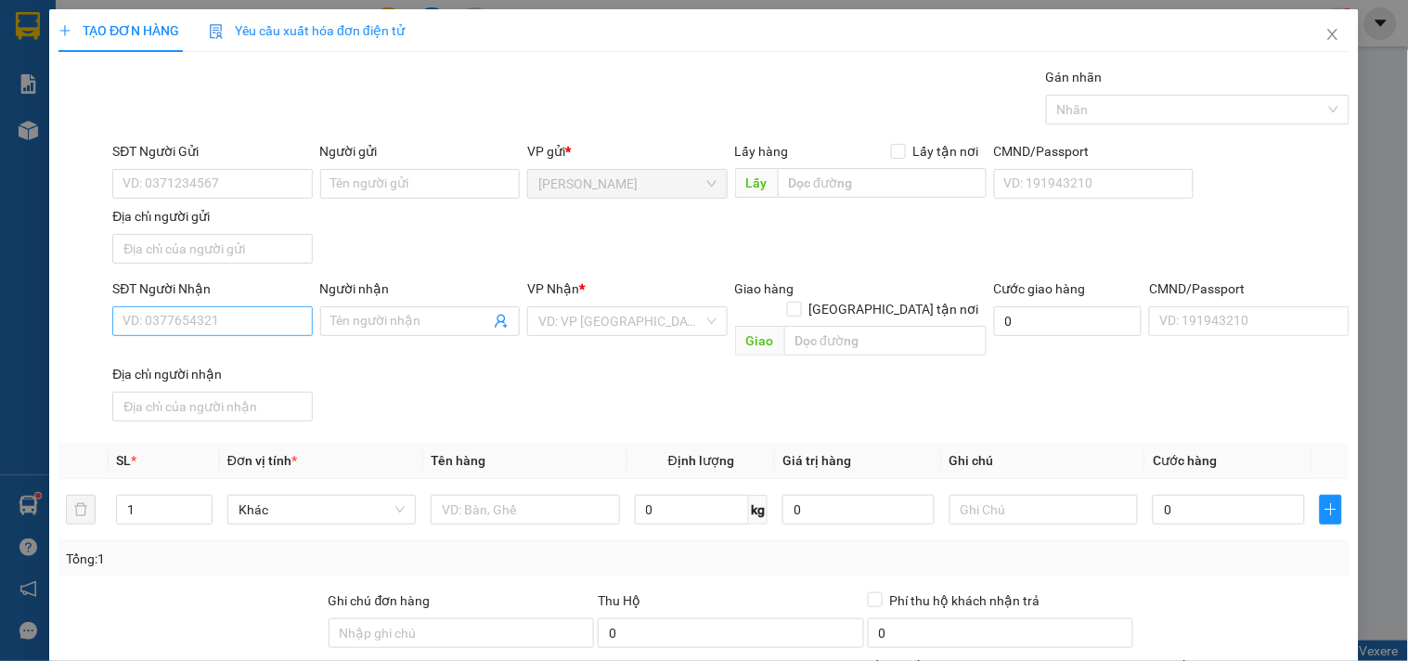
drag, startPoint x: 256, startPoint y: 336, endPoint x: 237, endPoint y: 334, distance: 19.6
click at [237, 334] on div "SĐT Người Nhận VD: 0377654321" at bounding box center [211, 310] width 199 height 65
click at [262, 297] on div "SĐT Người Nhận" at bounding box center [211, 288] width 199 height 20
click at [262, 306] on input "SĐT Người Nhận" at bounding box center [211, 321] width 199 height 30
click at [262, 309] on input "SĐT Người Nhận" at bounding box center [211, 321] width 199 height 30
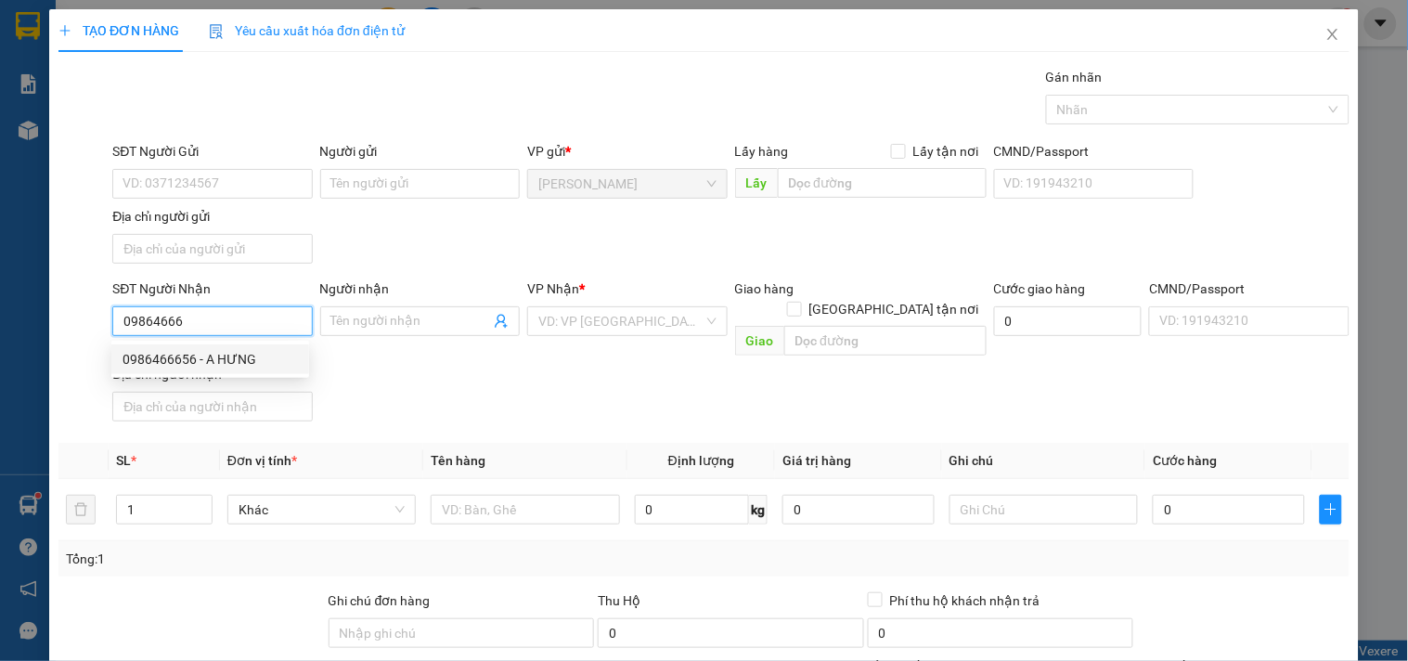
click at [230, 367] on div "0986466656 - A HƯNG" at bounding box center [209, 359] width 175 height 20
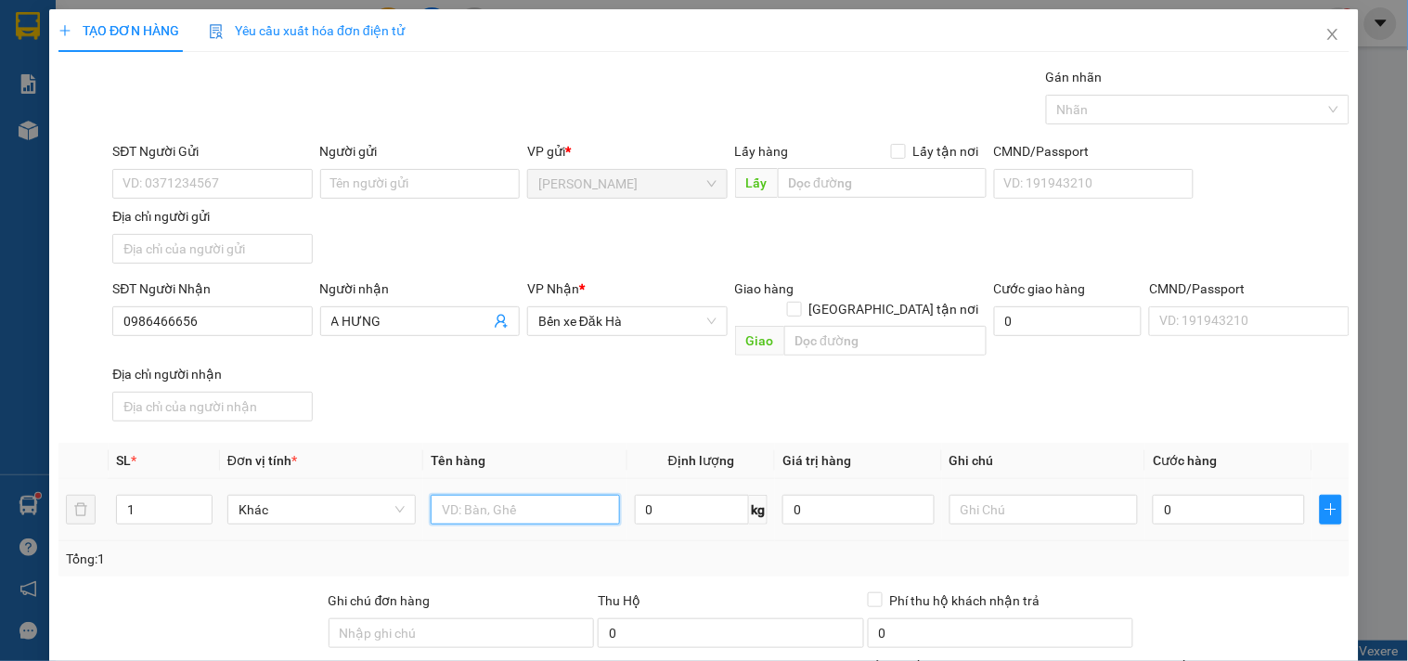
click at [516, 497] on input "text" at bounding box center [525, 510] width 188 height 30
click at [1265, 501] on input "0" at bounding box center [1228, 510] width 152 height 30
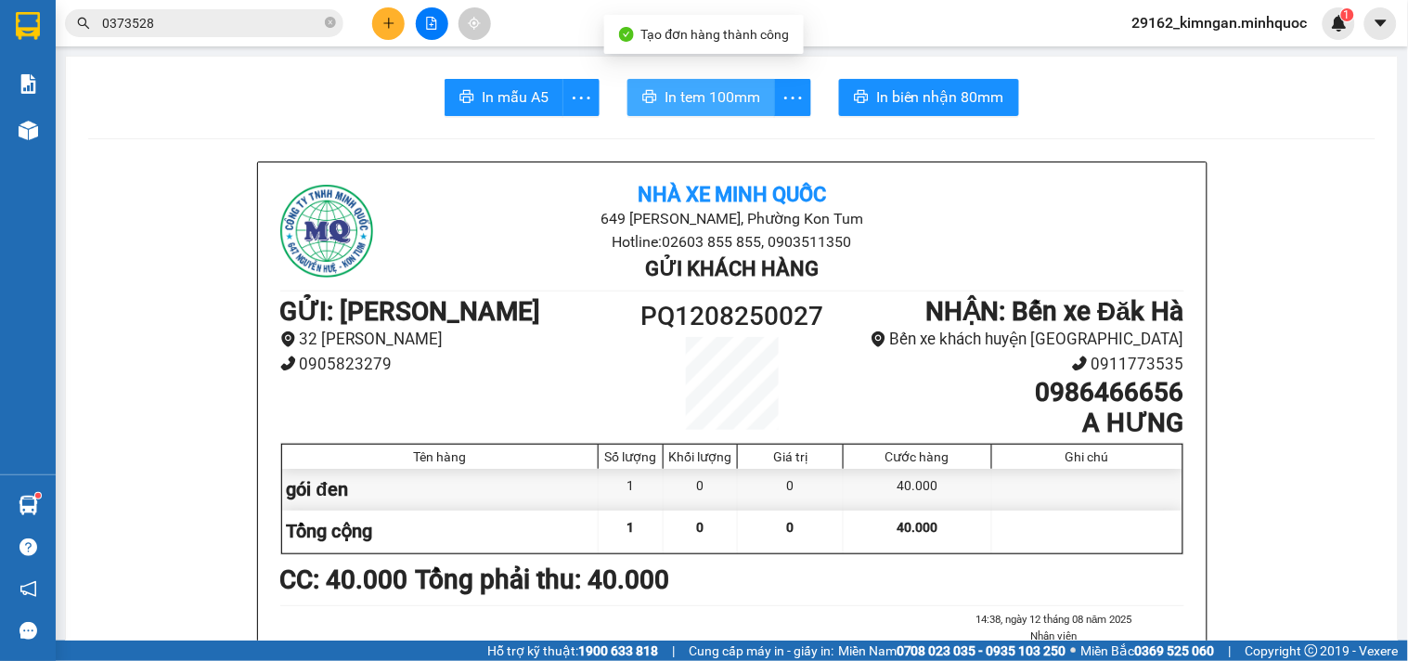
click at [755, 98] on button "In tem 100mm" at bounding box center [701, 97] width 148 height 37
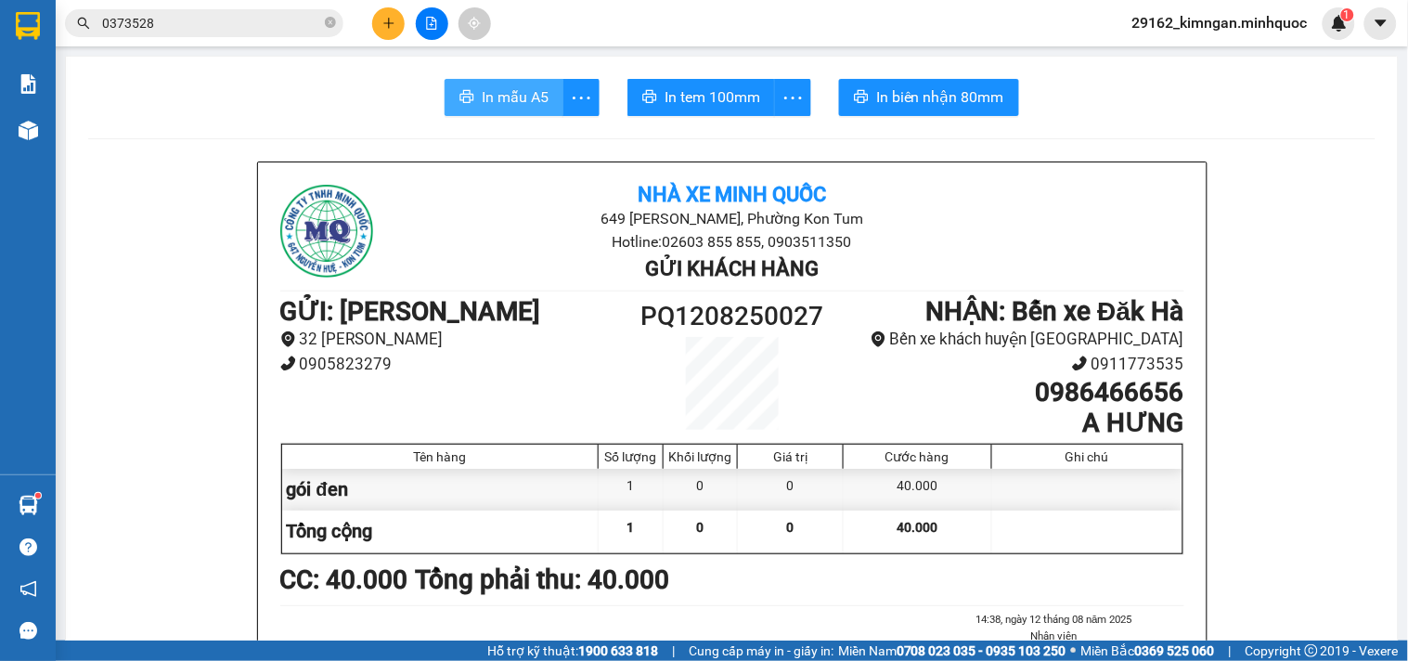
click at [495, 100] on span "In mẫu A5" at bounding box center [515, 96] width 67 height 23
click at [189, 40] on div "Kết quả tìm kiếm ( 312 ) Bộ lọc Mã ĐH Trạng thái Món hàng Thu hộ Tổng cước Chưa…" at bounding box center [704, 23] width 1408 height 46
click at [192, 31] on input "0373528" at bounding box center [211, 23] width 219 height 20
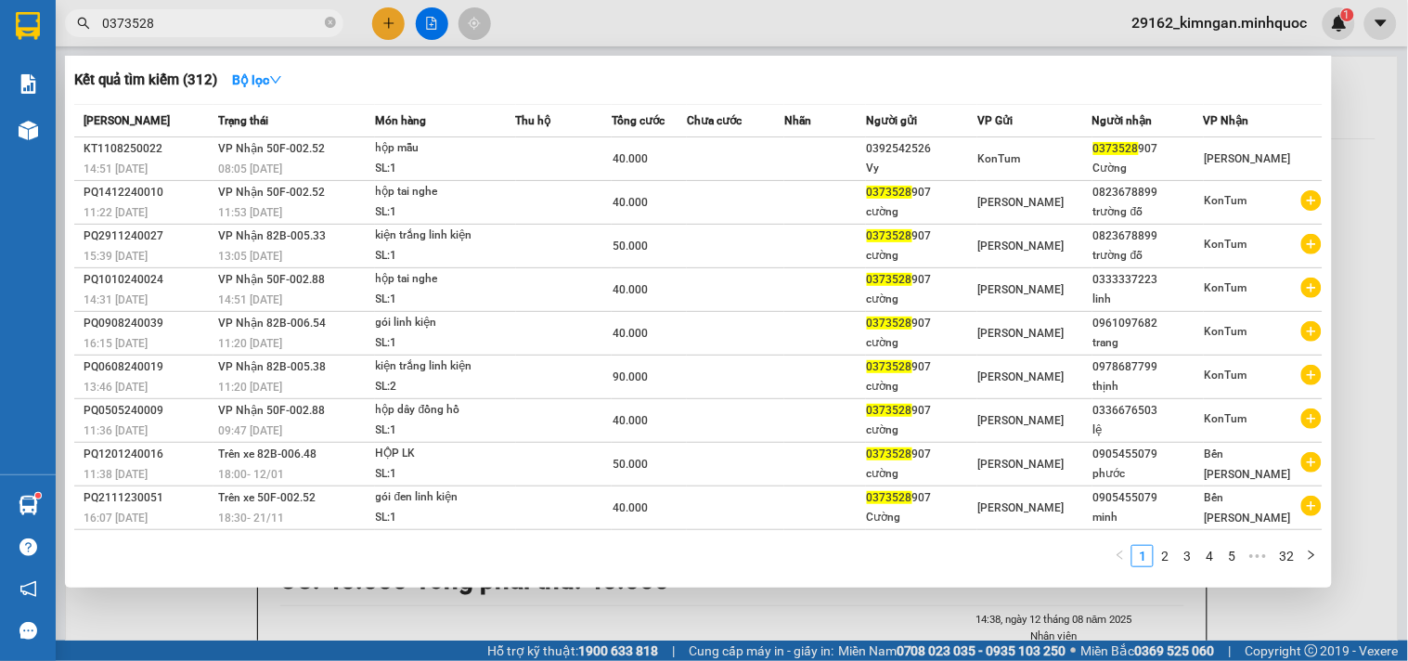
click at [192, 31] on input "0373528" at bounding box center [211, 23] width 219 height 20
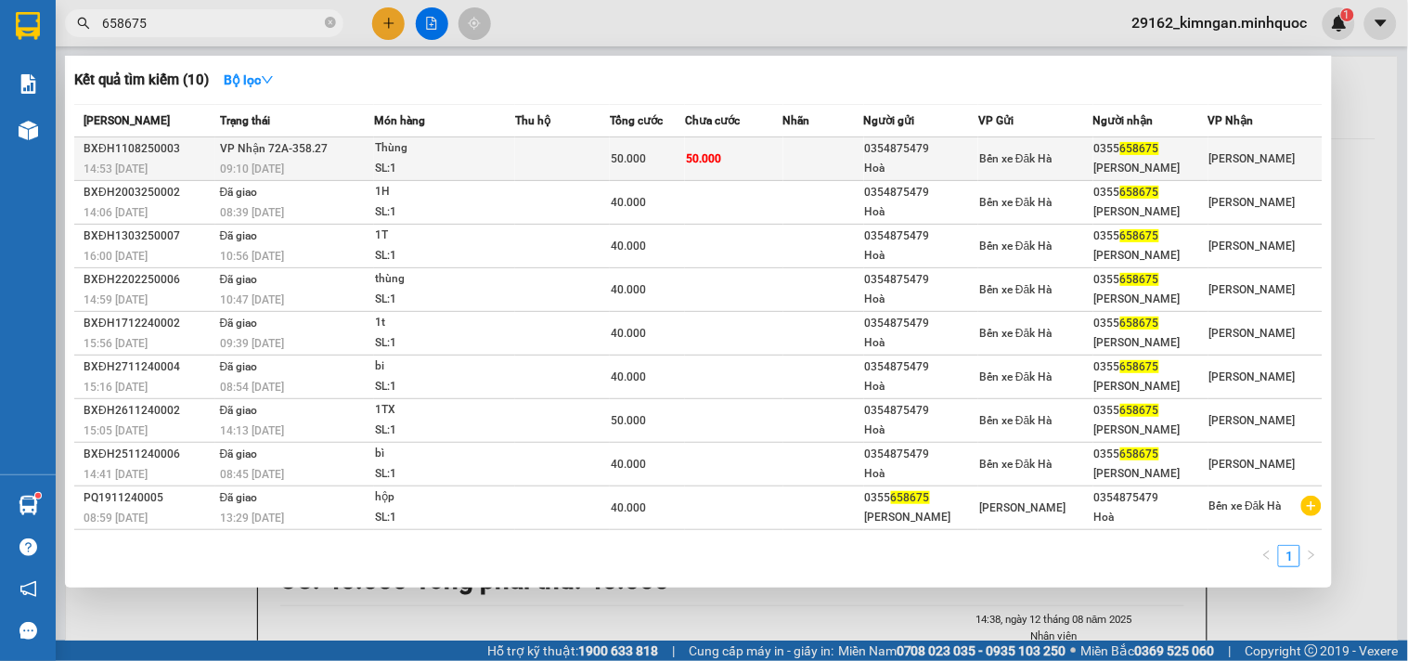
click at [796, 148] on td at bounding box center [823, 159] width 81 height 44
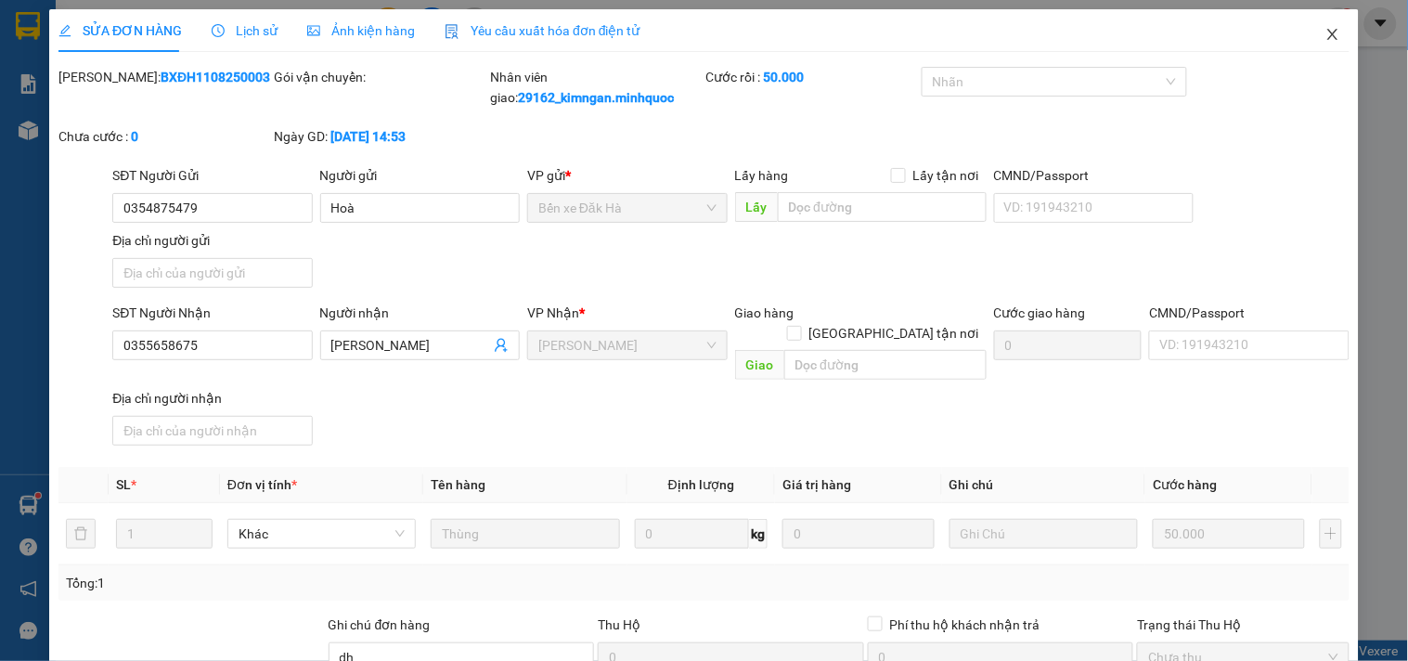
click at [1325, 32] on icon "close" at bounding box center [1332, 34] width 15 height 15
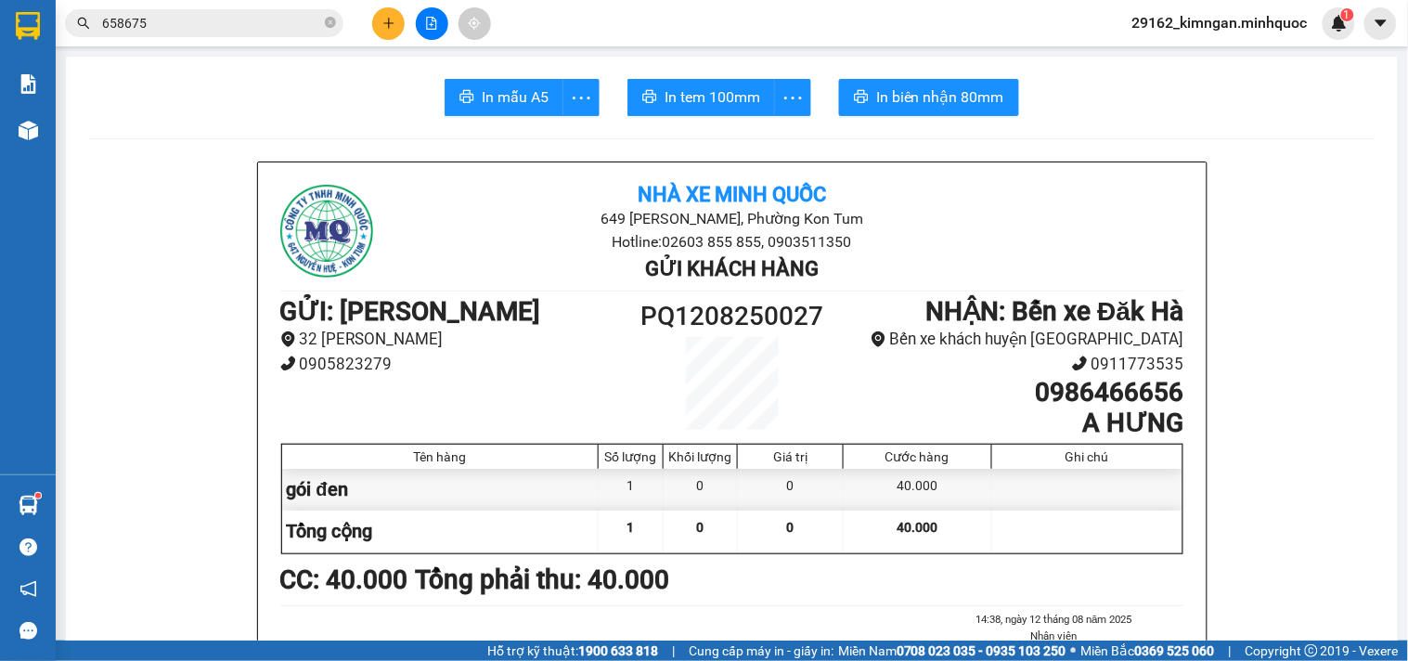
click at [391, 25] on icon "plus" at bounding box center [388, 23] width 13 height 13
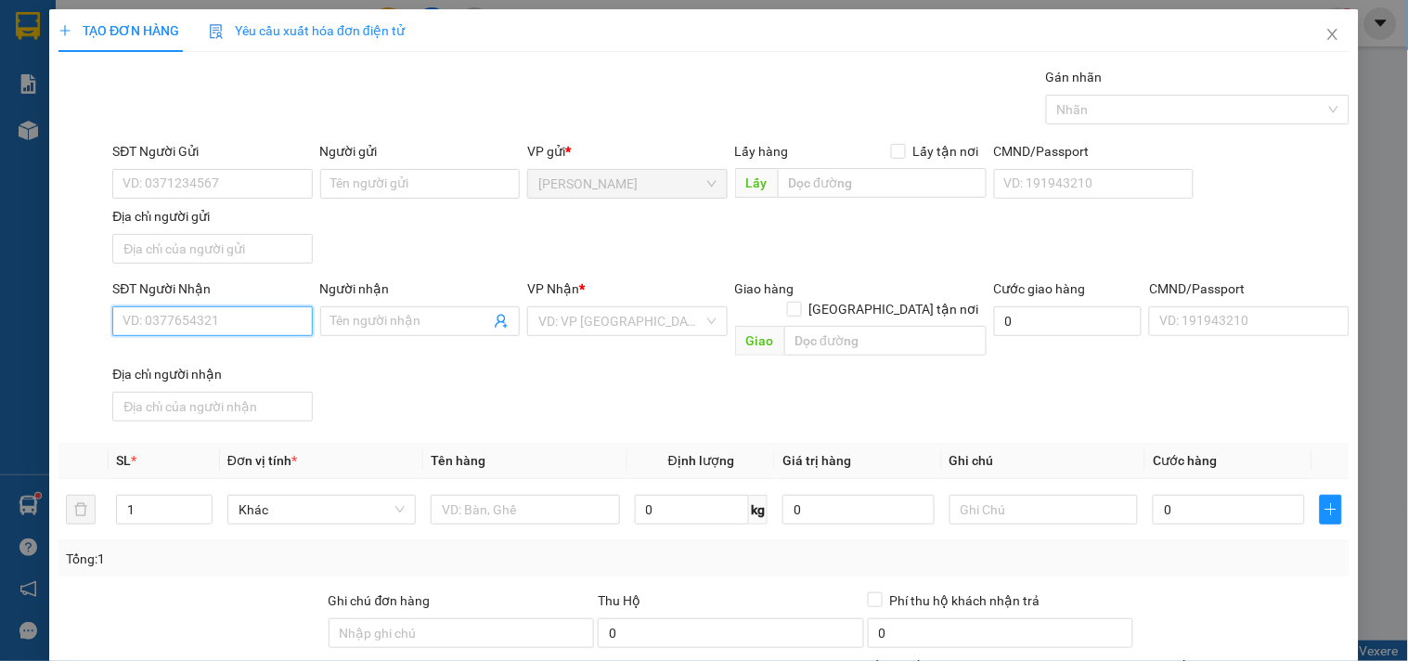
click at [190, 317] on input "SĐT Người Nhận" at bounding box center [211, 321] width 199 height 30
click at [145, 328] on input "SĐT Người Nhận" at bounding box center [211, 321] width 199 height 30
click at [174, 384] on div "0865549075 - SƠ BY" at bounding box center [209, 389] width 175 height 20
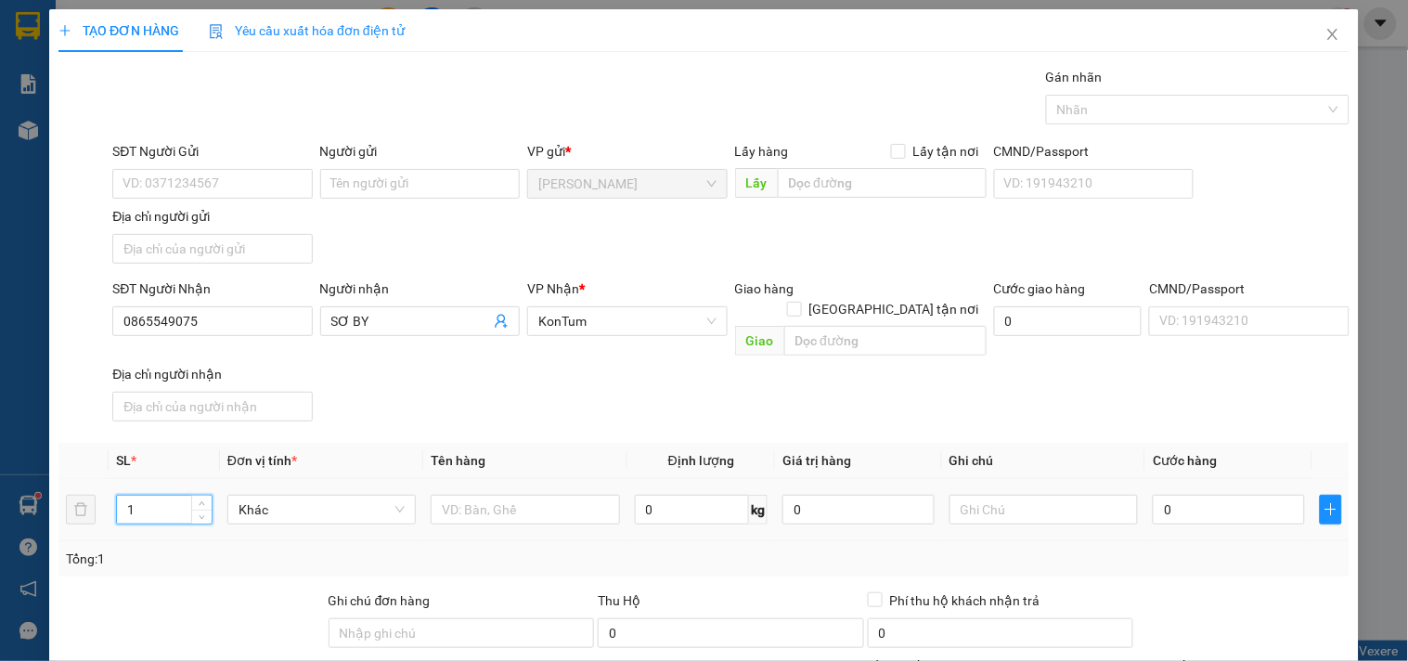
drag, startPoint x: 154, startPoint y: 495, endPoint x: 0, endPoint y: 486, distance: 154.3
click at [0, 486] on div "TẠO ĐƠN HÀNG Yêu cầu xuất hóa đơn điện tử Transit Pickup Surcharge Ids Transit …" at bounding box center [704, 330] width 1408 height 661
click at [499, 495] on input "text" at bounding box center [525, 510] width 188 height 30
click at [1229, 495] on input "0" at bounding box center [1228, 510] width 152 height 30
click at [1229, 589] on div "Transit Pickup Surcharge Ids Transit Deliver Surcharge Ids Transit Deliver Surc…" at bounding box center [703, 434] width 1291 height 734
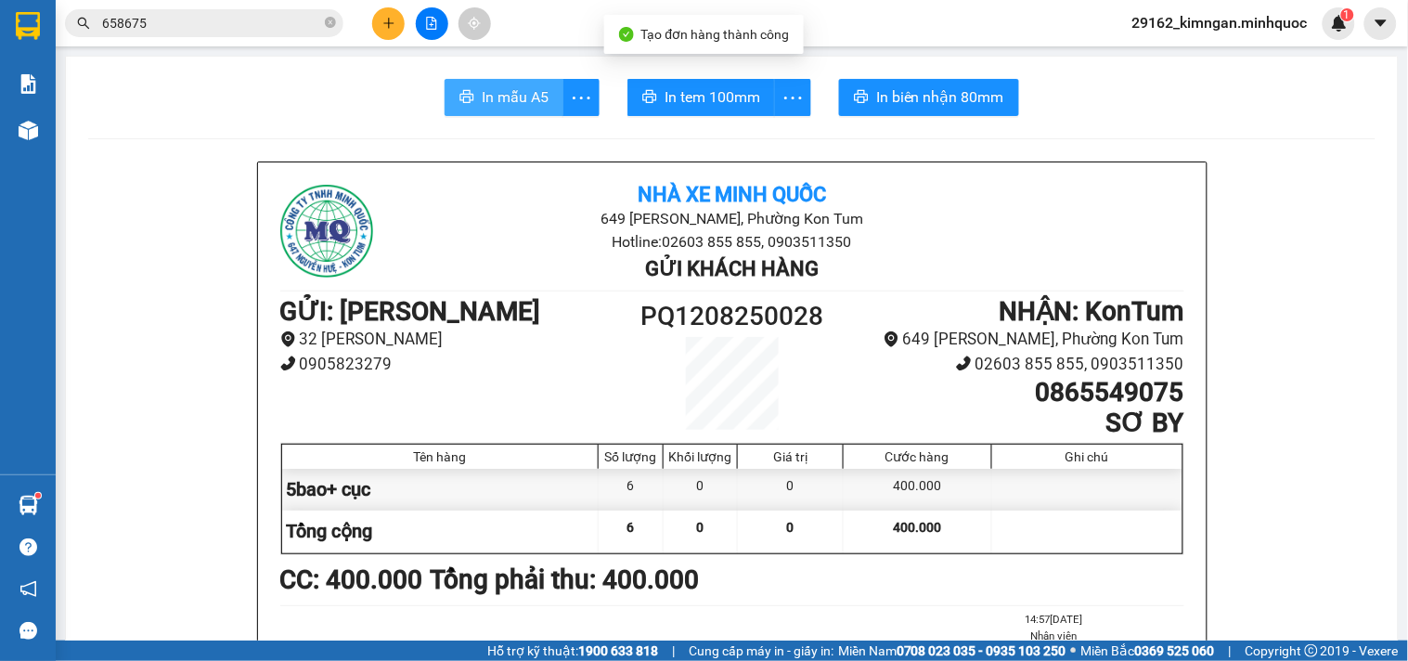
click at [495, 87] on span "In mẫu A5" at bounding box center [515, 96] width 67 height 23
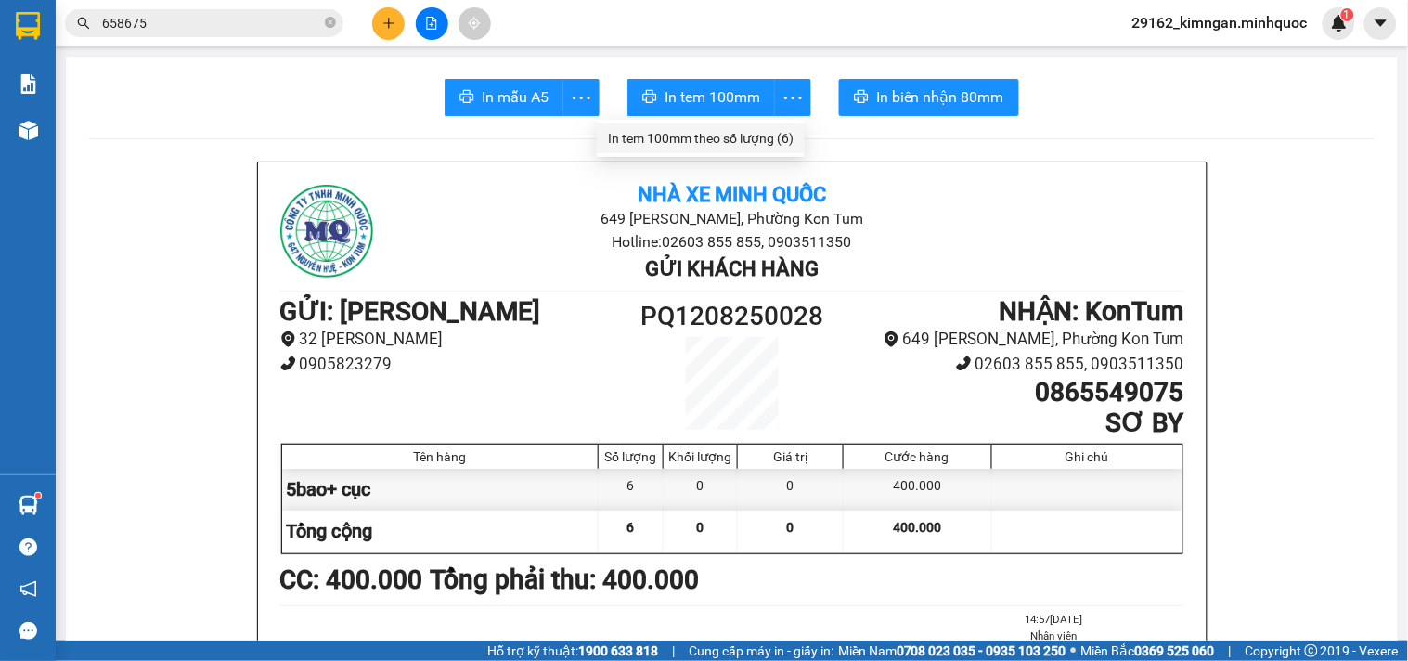
click at [748, 130] on div "In tem 100mm theo số lượng (6)" at bounding box center [701, 138] width 186 height 20
click at [383, 23] on icon "plus" at bounding box center [388, 23] width 13 height 13
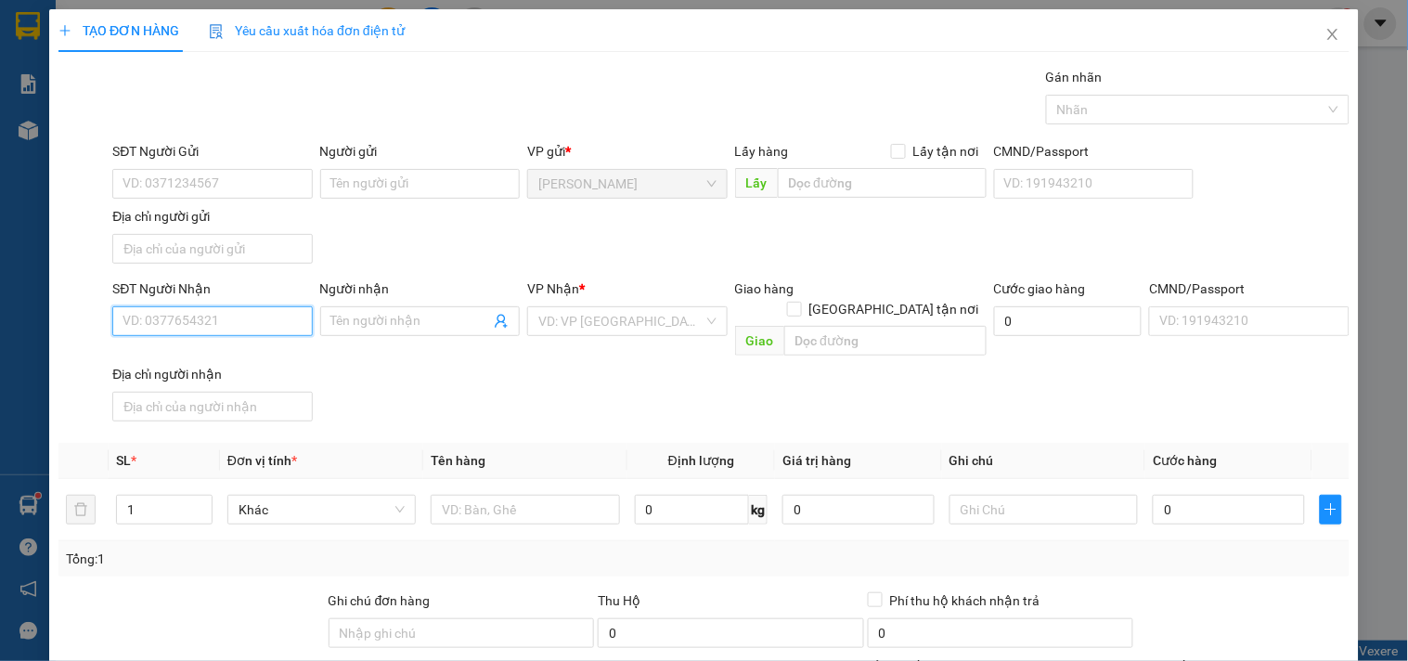
click at [249, 320] on input "SĐT Người Nhận" at bounding box center [211, 321] width 199 height 30
click at [225, 355] on div "0902856235 - VĨNH" at bounding box center [209, 359] width 175 height 20
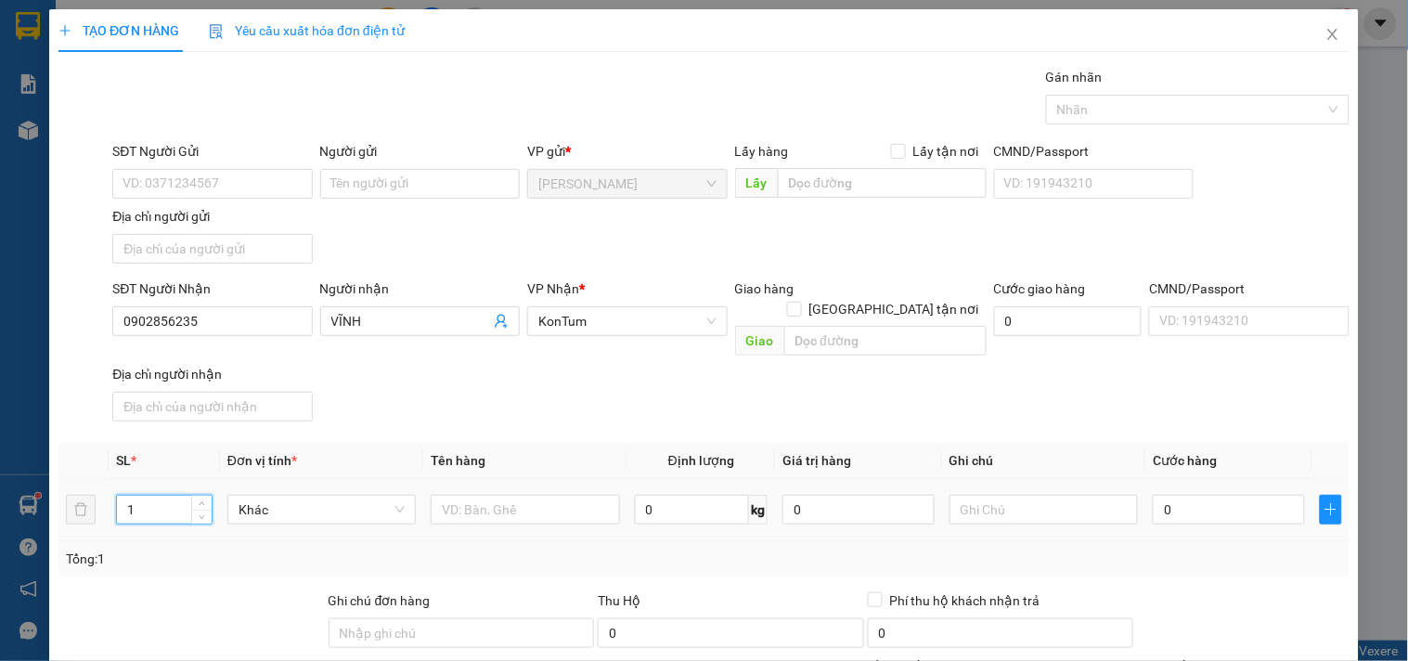
drag, startPoint x: 149, startPoint y: 490, endPoint x: 17, endPoint y: 489, distance: 132.7
click at [25, 489] on div "TẠO ĐƠN HÀNG Yêu cầu xuất hóa đơn điện tử Transit Pickup Surcharge Ids Transit …" at bounding box center [704, 330] width 1408 height 661
click at [511, 516] on td at bounding box center [524, 510] width 203 height 62
click at [526, 496] on input "text" at bounding box center [525, 510] width 188 height 30
click at [1185, 495] on input "0" at bounding box center [1228, 510] width 152 height 30
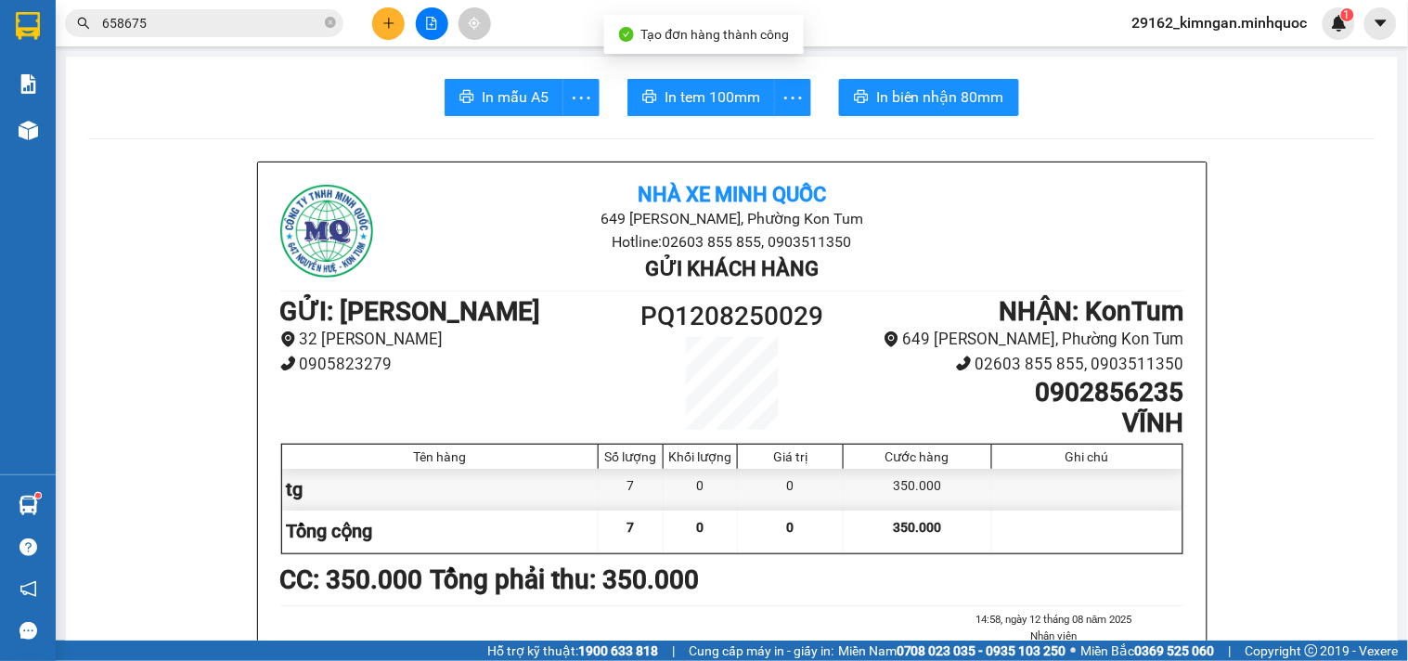
click at [474, 109] on button "In mẫu A5" at bounding box center [503, 97] width 119 height 37
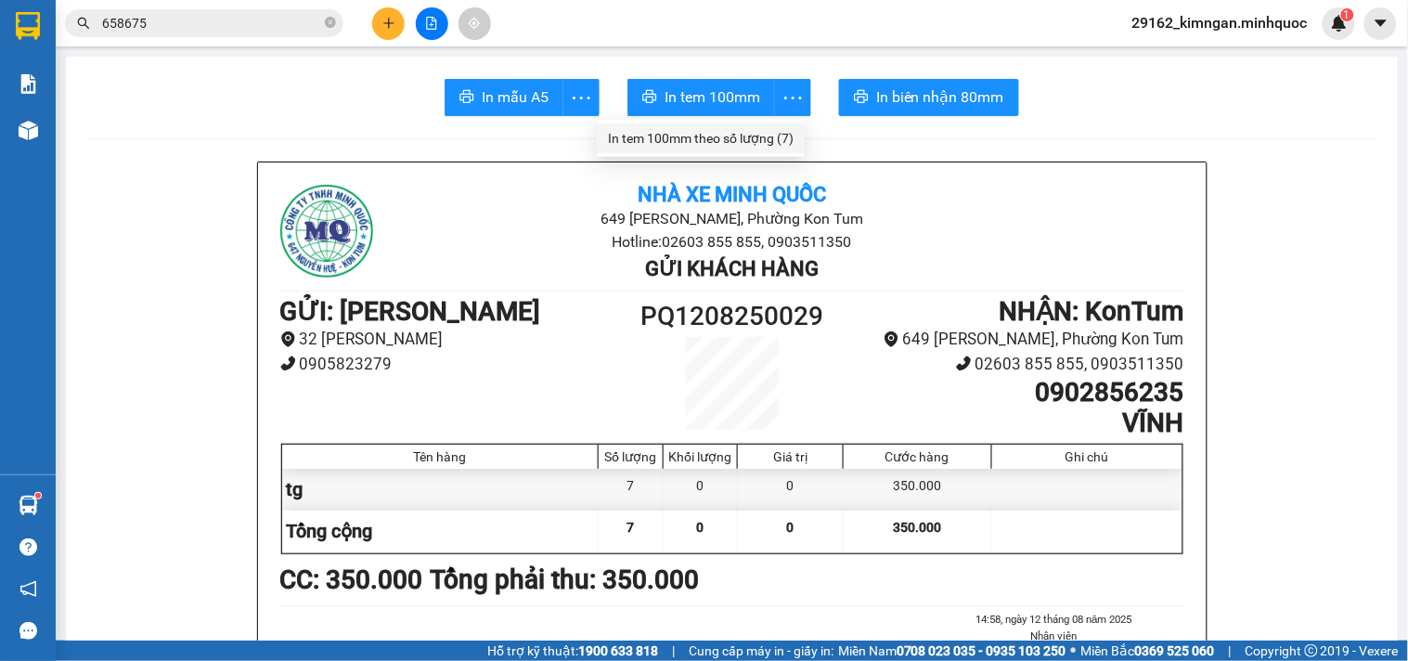
click at [778, 137] on div "In tem 100mm theo số lượng (7)" at bounding box center [701, 138] width 186 height 20
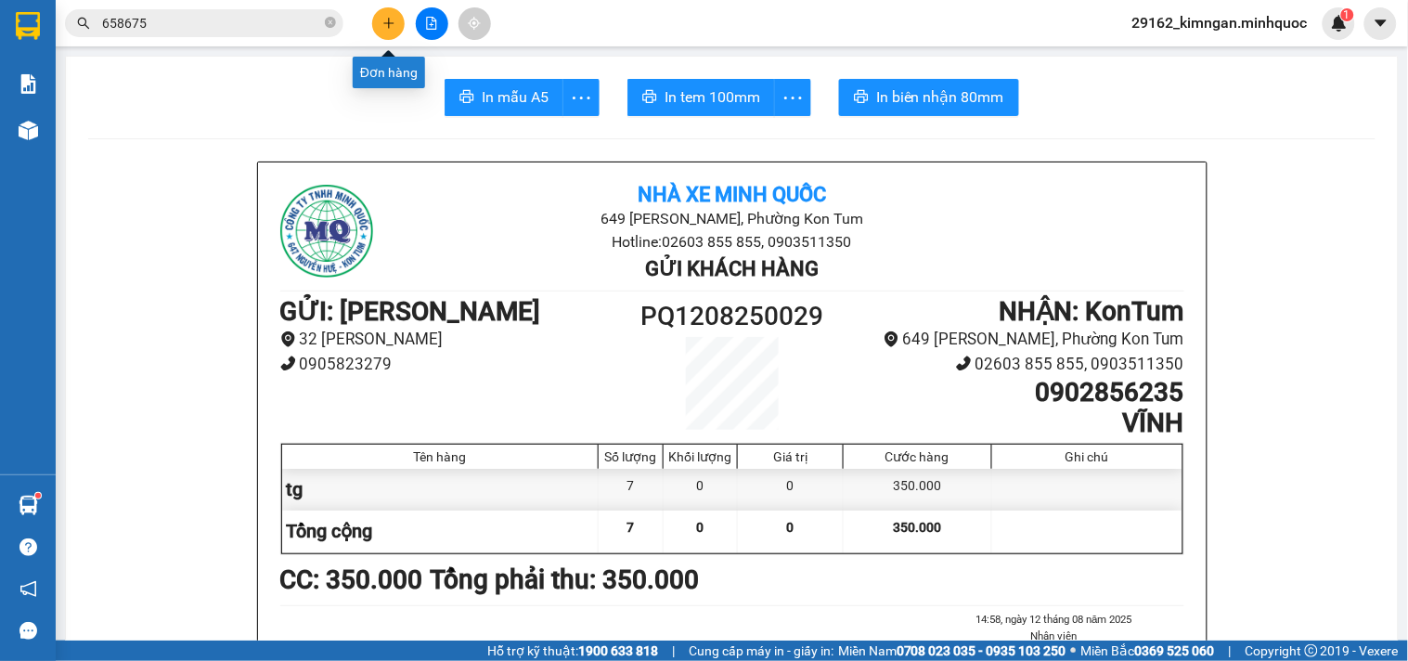
click at [382, 25] on icon "plus" at bounding box center [388, 23] width 13 height 13
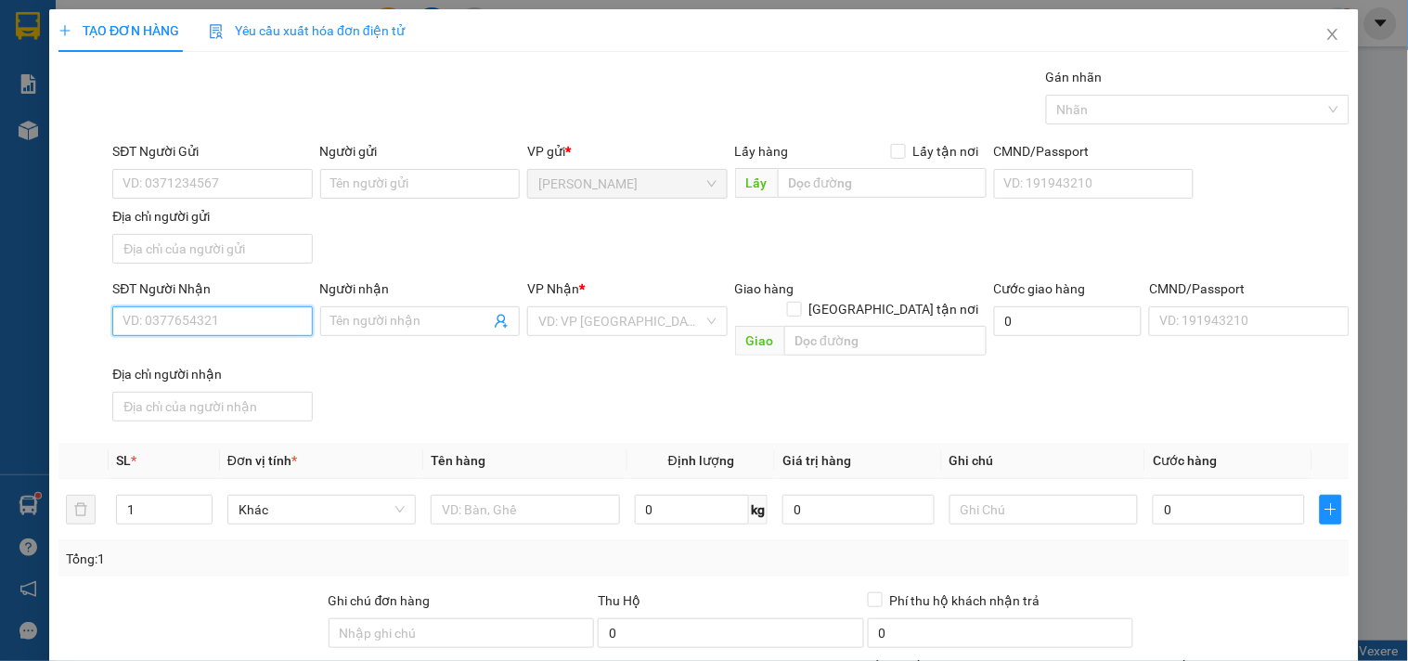
click at [284, 308] on input "SĐT Người Nhận" at bounding box center [211, 321] width 199 height 30
click at [267, 354] on div "0976869648 - CHỊ MƠ" at bounding box center [209, 359] width 175 height 20
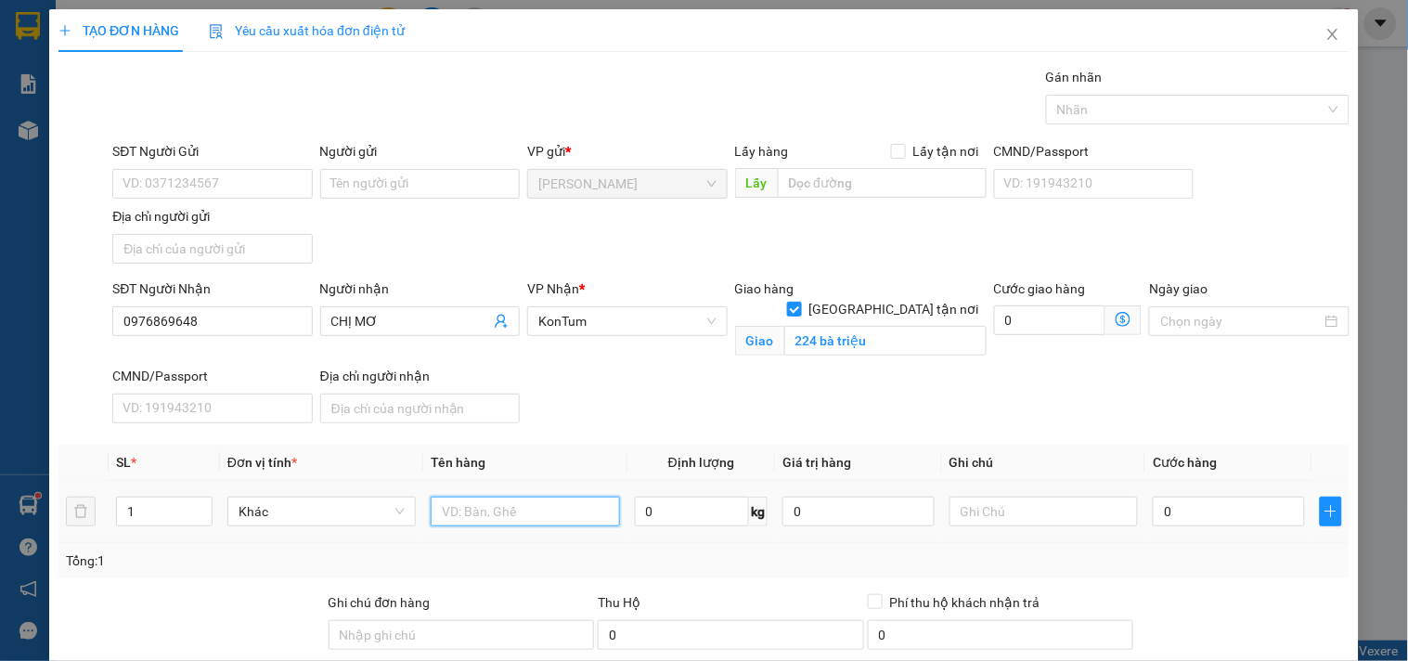
click at [502, 504] on input "text" at bounding box center [525, 511] width 188 height 30
click at [1193, 522] on input "0" at bounding box center [1228, 511] width 152 height 30
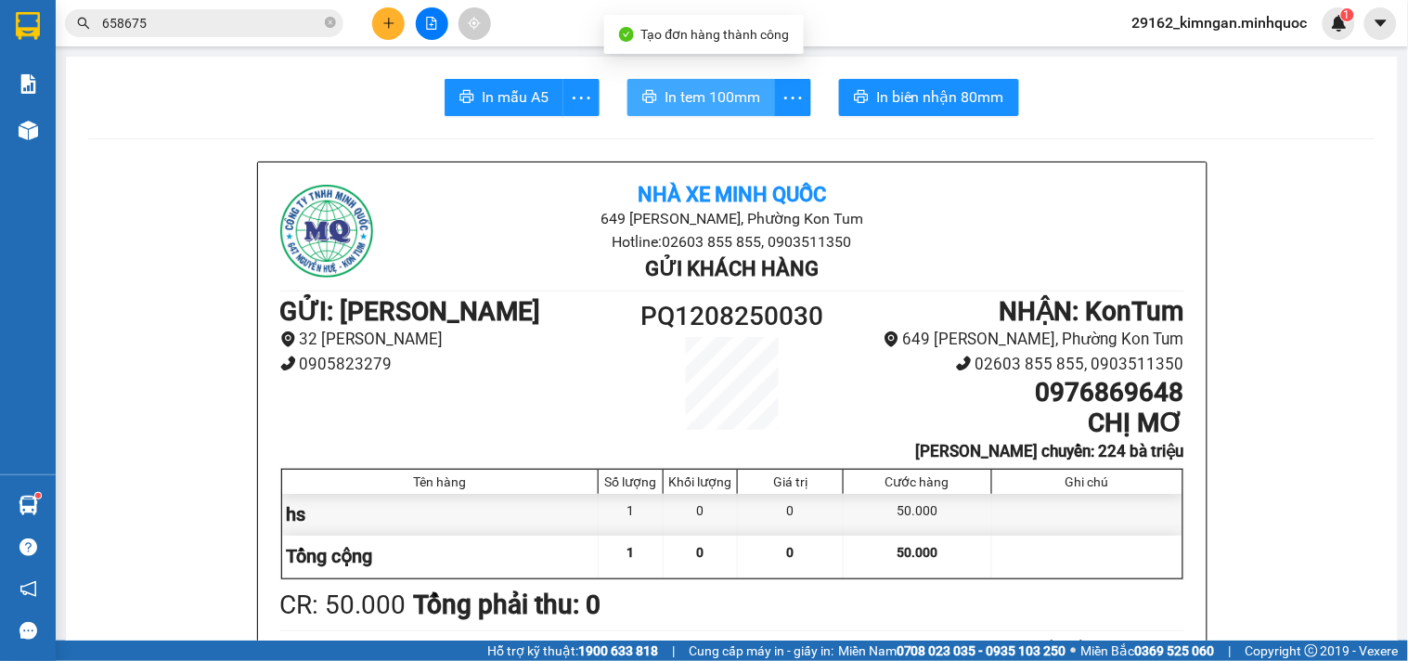
click at [653, 89] on button "In tem 100mm" at bounding box center [701, 97] width 148 height 37
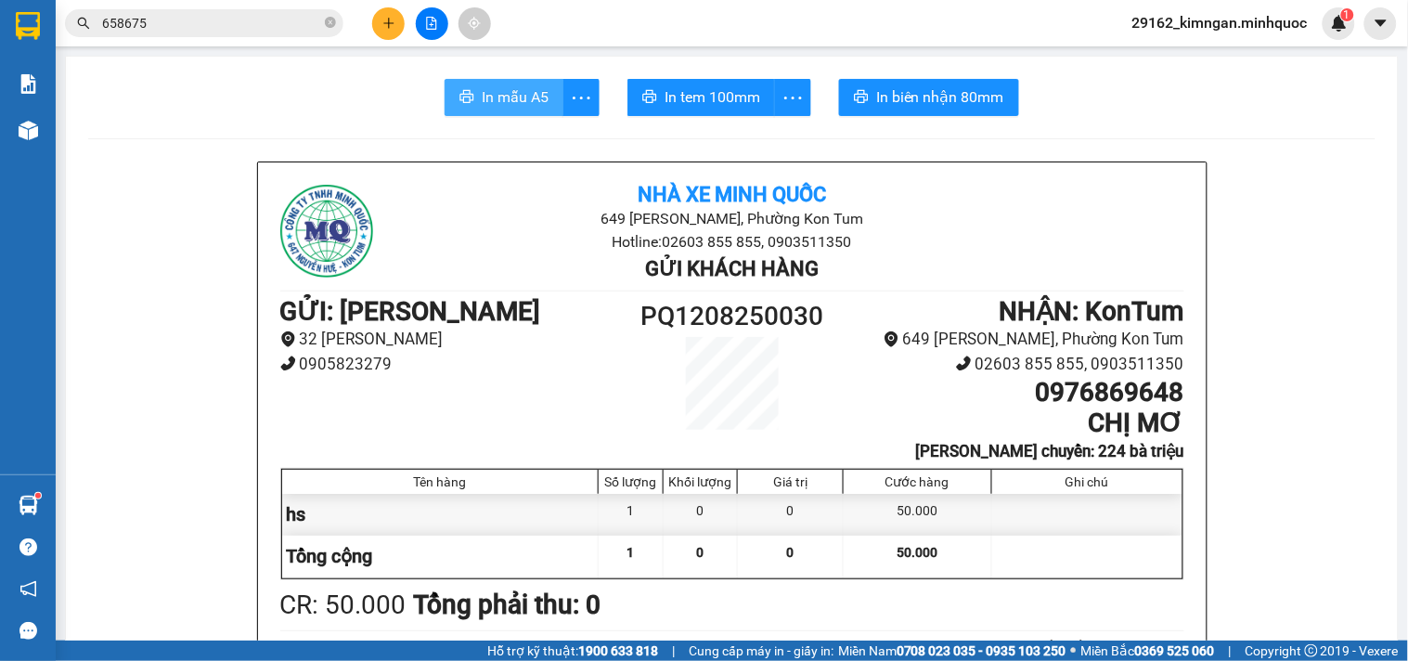
click at [488, 112] on button "In mẫu A5" at bounding box center [503, 97] width 119 height 37
click at [396, 24] on button at bounding box center [388, 23] width 32 height 32
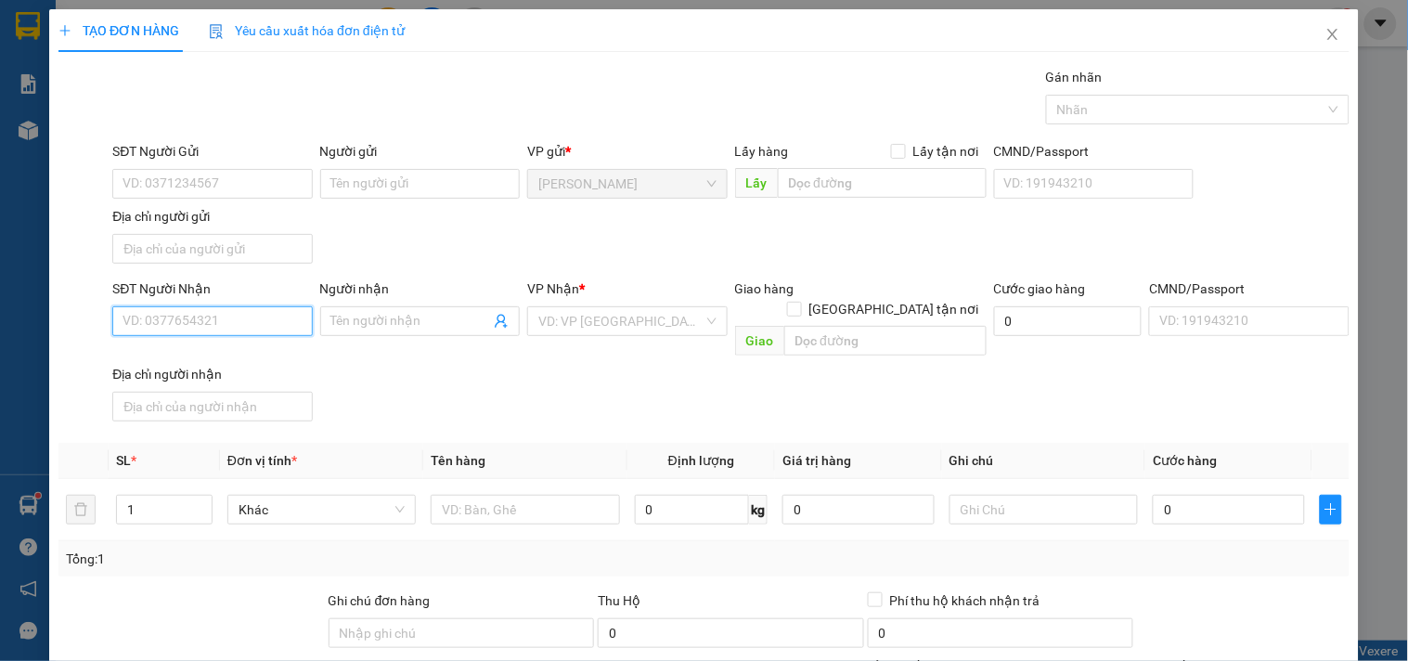
click at [139, 313] on input "SĐT Người Nhận" at bounding box center [211, 321] width 199 height 30
click at [204, 367] on div "0913446446 - danh kt" at bounding box center [209, 359] width 175 height 20
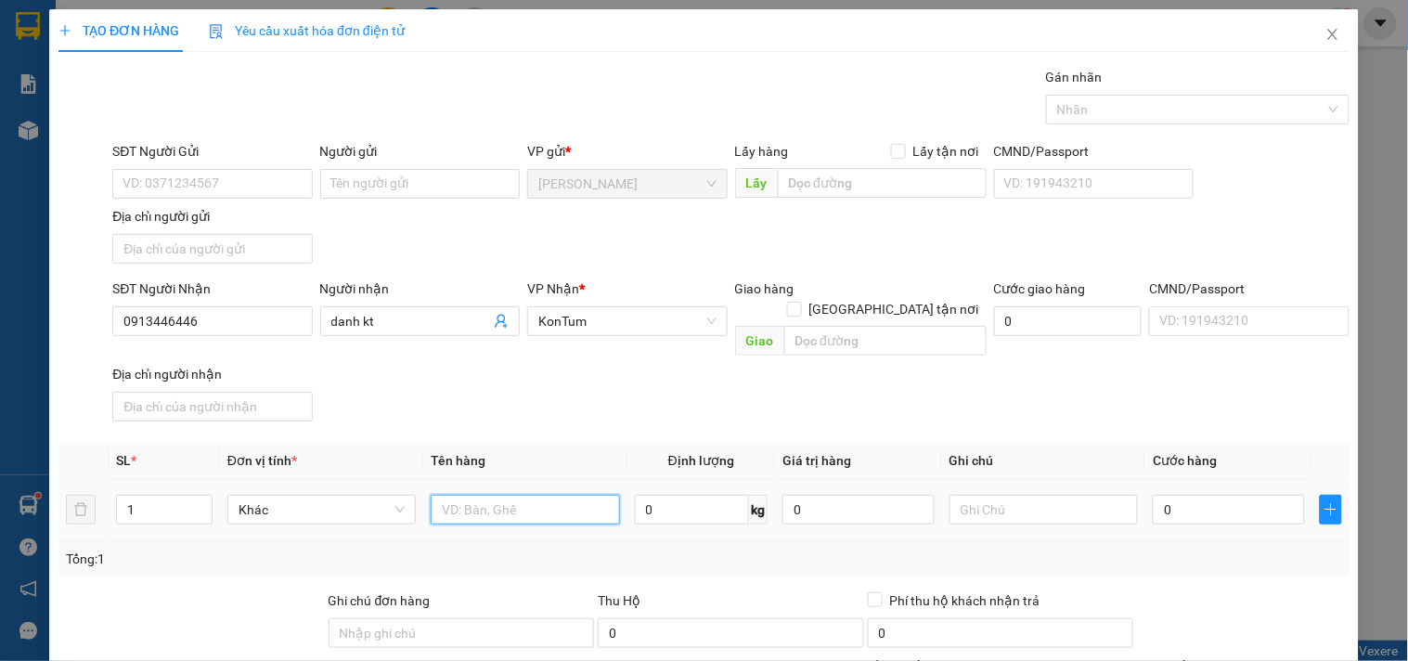
click at [508, 495] on input "text" at bounding box center [525, 510] width 188 height 30
click at [1189, 495] on input "0" at bounding box center [1228, 510] width 152 height 30
click at [1267, 586] on div "Transit Pickup Surcharge Ids Transit Deliver Surcharge Ids Transit Deliver Surc…" at bounding box center [703, 434] width 1291 height 734
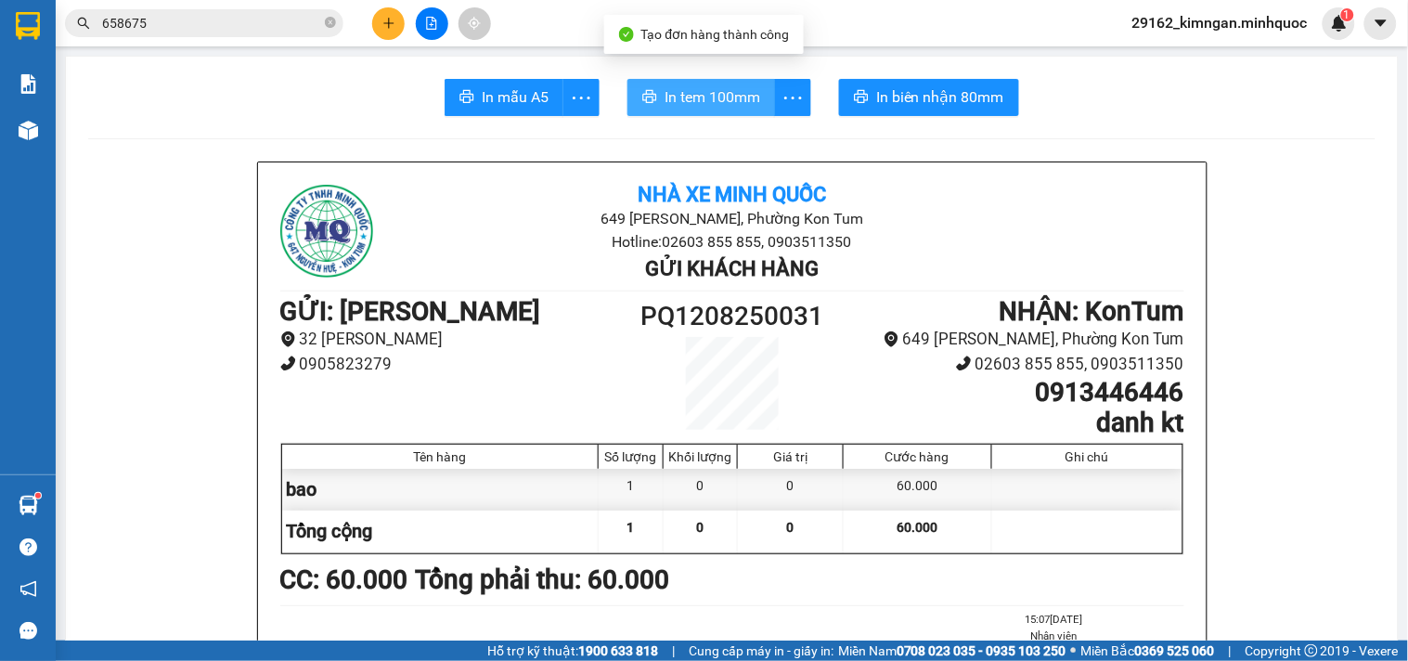
click at [691, 97] on span "In tem 100mm" at bounding box center [712, 96] width 96 height 23
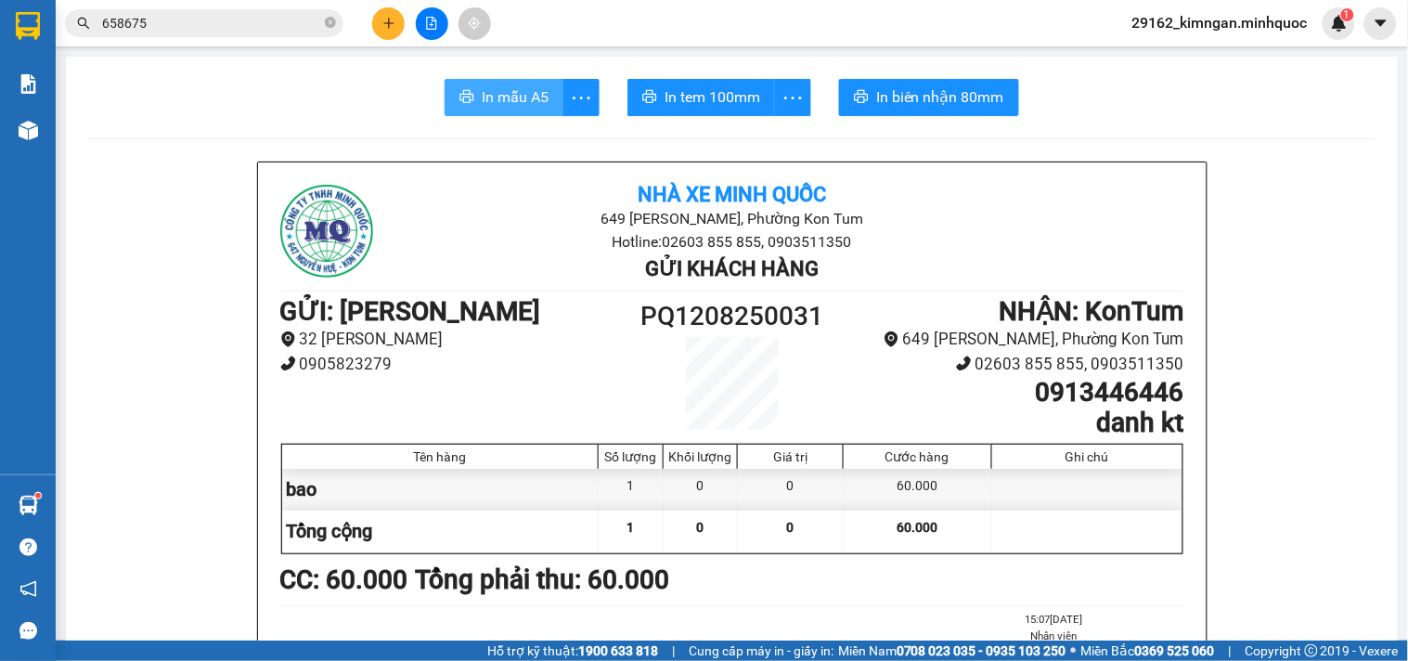
click at [501, 90] on span "In mẫu A5" at bounding box center [515, 96] width 67 height 23
click at [378, 34] on div at bounding box center [431, 23] width 139 height 32
click at [378, 34] on button at bounding box center [388, 23] width 32 height 32
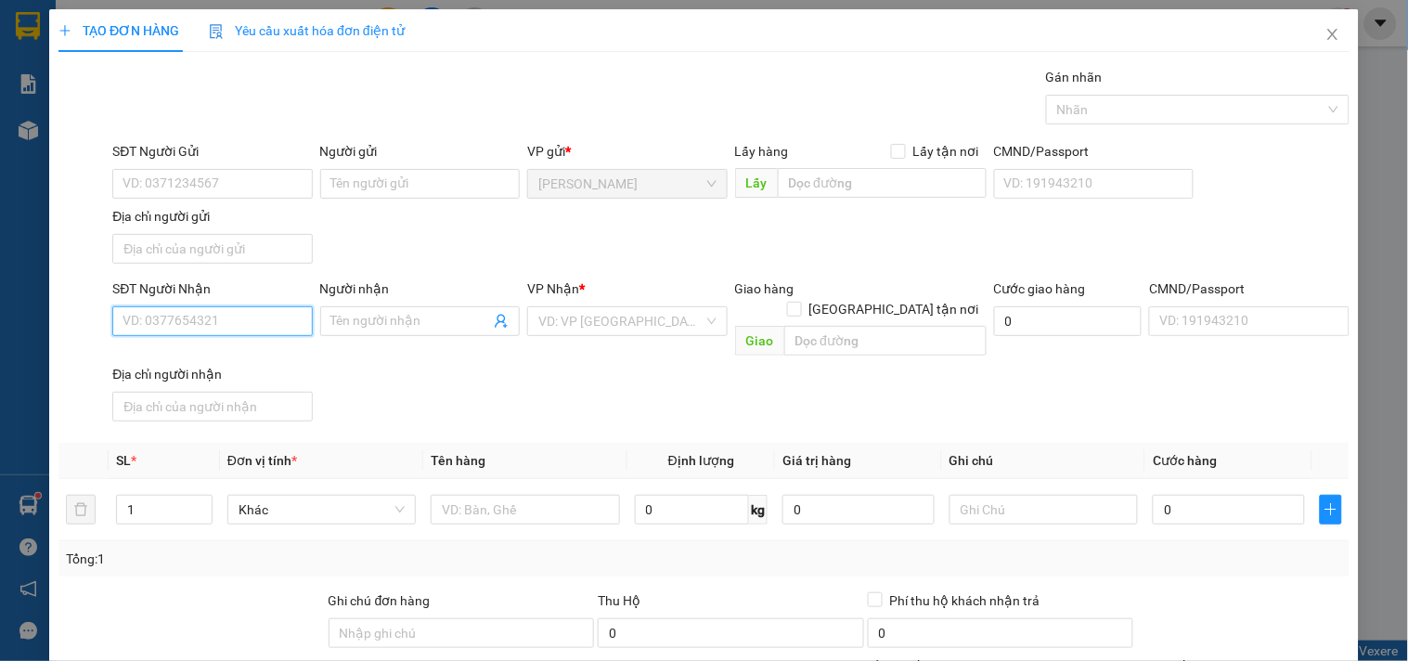
click at [236, 306] on input "SĐT Người Nhận" at bounding box center [211, 321] width 199 height 30
click at [211, 303] on div "SĐT Người Nhận" at bounding box center [211, 292] width 199 height 28
click at [220, 338] on div "SĐT Người Nhận VD: 0377654321" at bounding box center [211, 310] width 199 height 65
click at [229, 325] on input "SĐT Người Nhận" at bounding box center [211, 321] width 199 height 30
click at [471, 495] on input "text" at bounding box center [525, 510] width 188 height 30
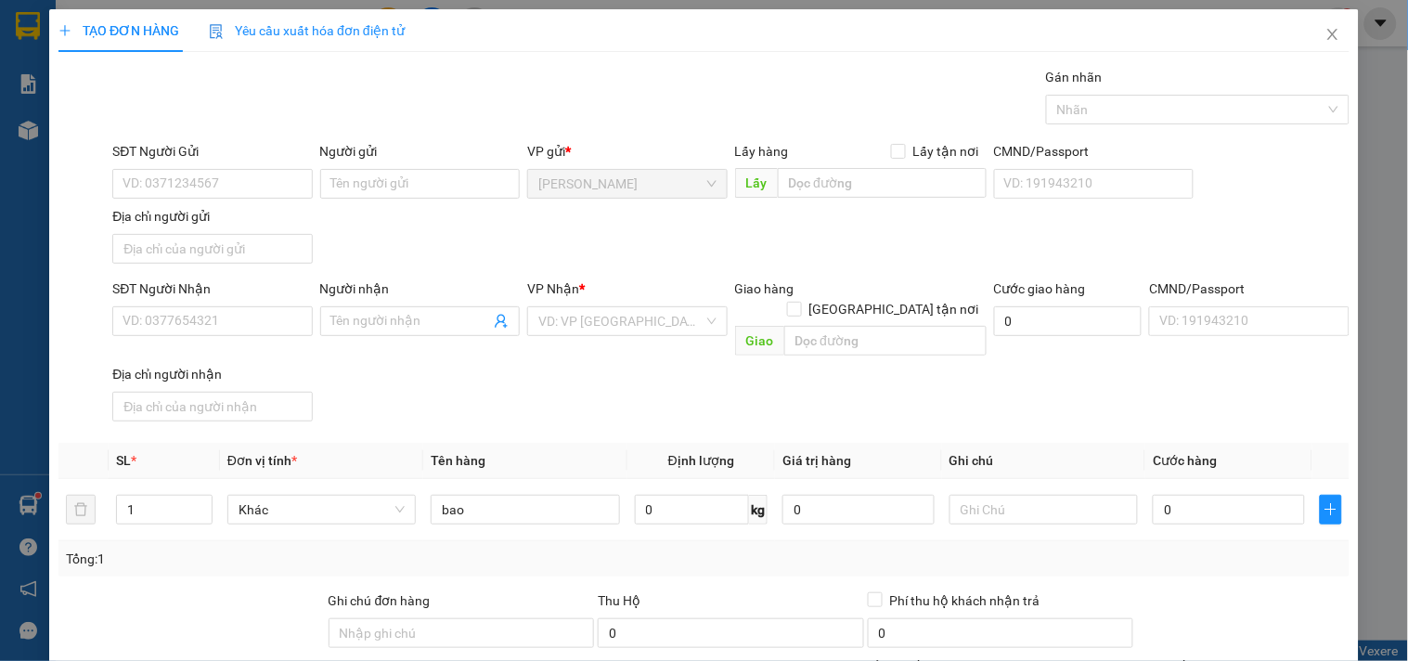
click at [160, 364] on div "Địa chỉ người nhận" at bounding box center [211, 374] width 199 height 20
click at [160, 392] on input "Địa chỉ người nhận" at bounding box center [211, 407] width 199 height 30
click at [186, 328] on input "SĐT Người Nhận" at bounding box center [211, 321] width 199 height 30
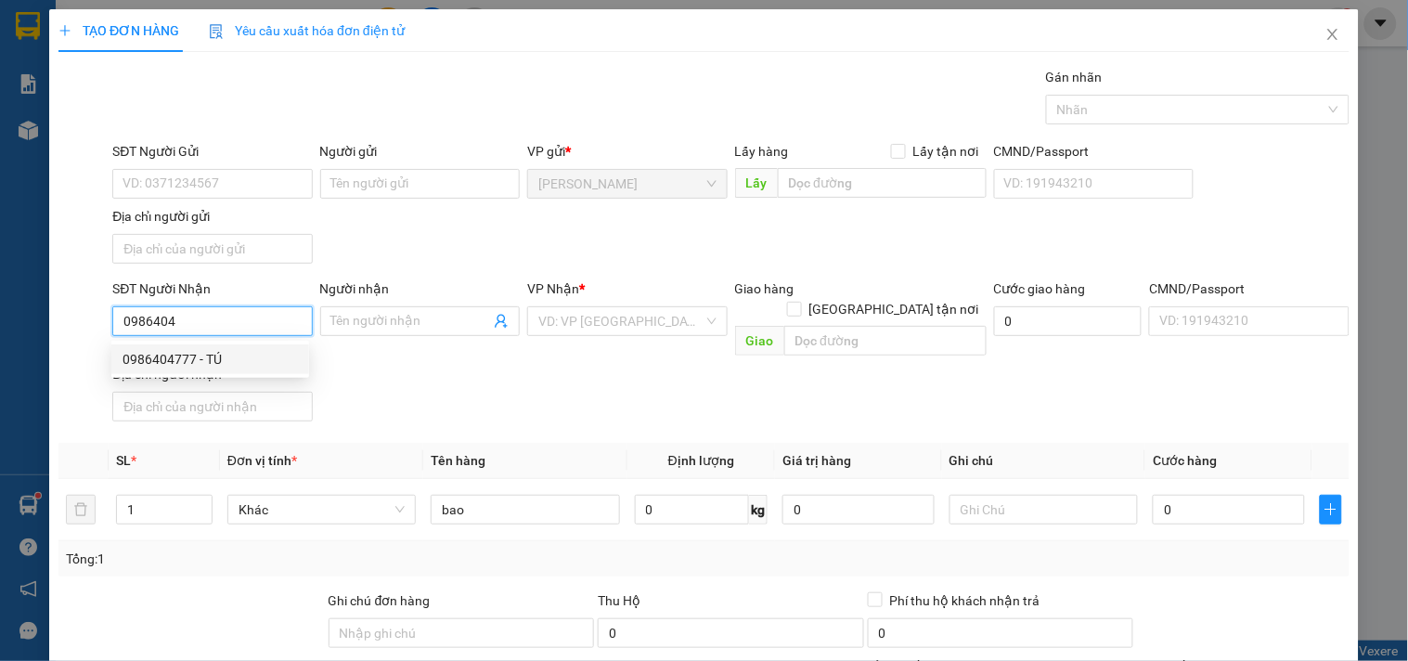
click at [181, 360] on div "0986404777 - TÚ" at bounding box center [209, 359] width 175 height 20
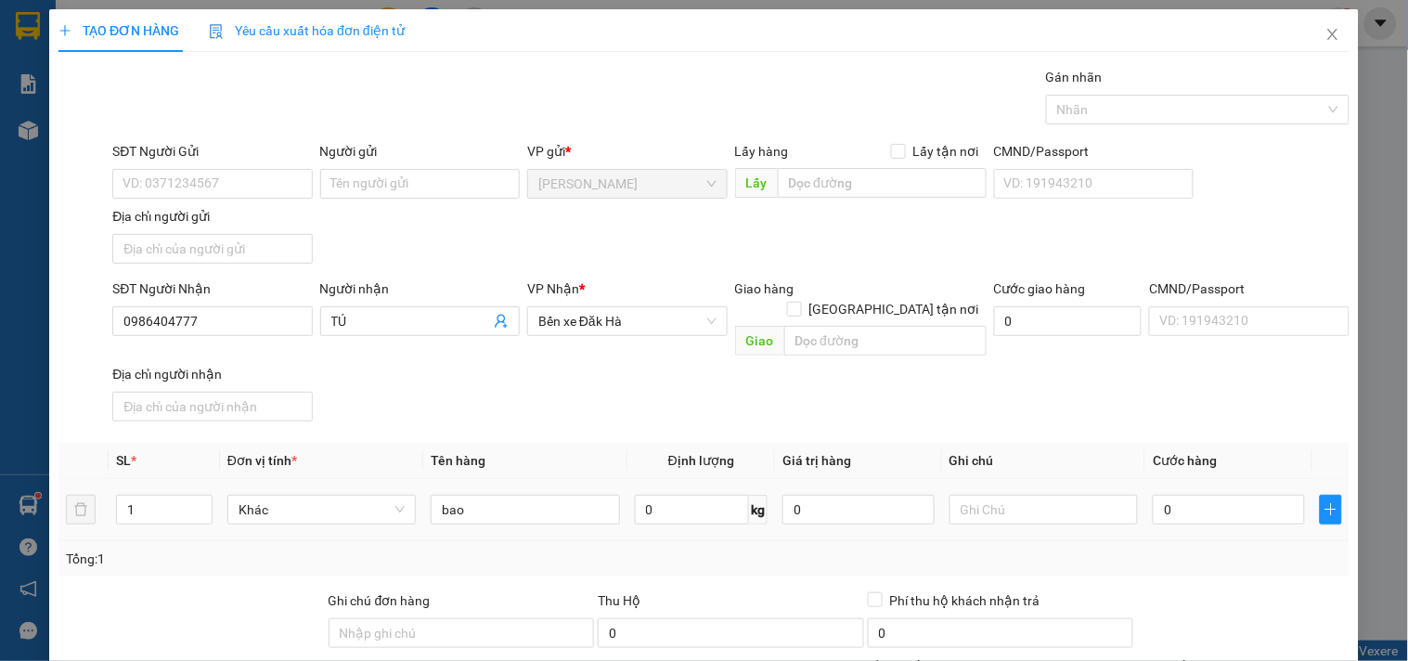
drag, startPoint x: 1186, startPoint y: 446, endPoint x: 1188, endPoint y: 471, distance: 25.1
click at [1188, 470] on table "SL * Đơn vị tính * Tên hàng Định lượng Giá trị hàng Ghi chú Cước hàng 1 Khác ba…" at bounding box center [703, 492] width 1291 height 98
click at [1188, 491] on div "0" at bounding box center [1228, 509] width 152 height 37
click at [1190, 495] on input "0" at bounding box center [1228, 510] width 152 height 30
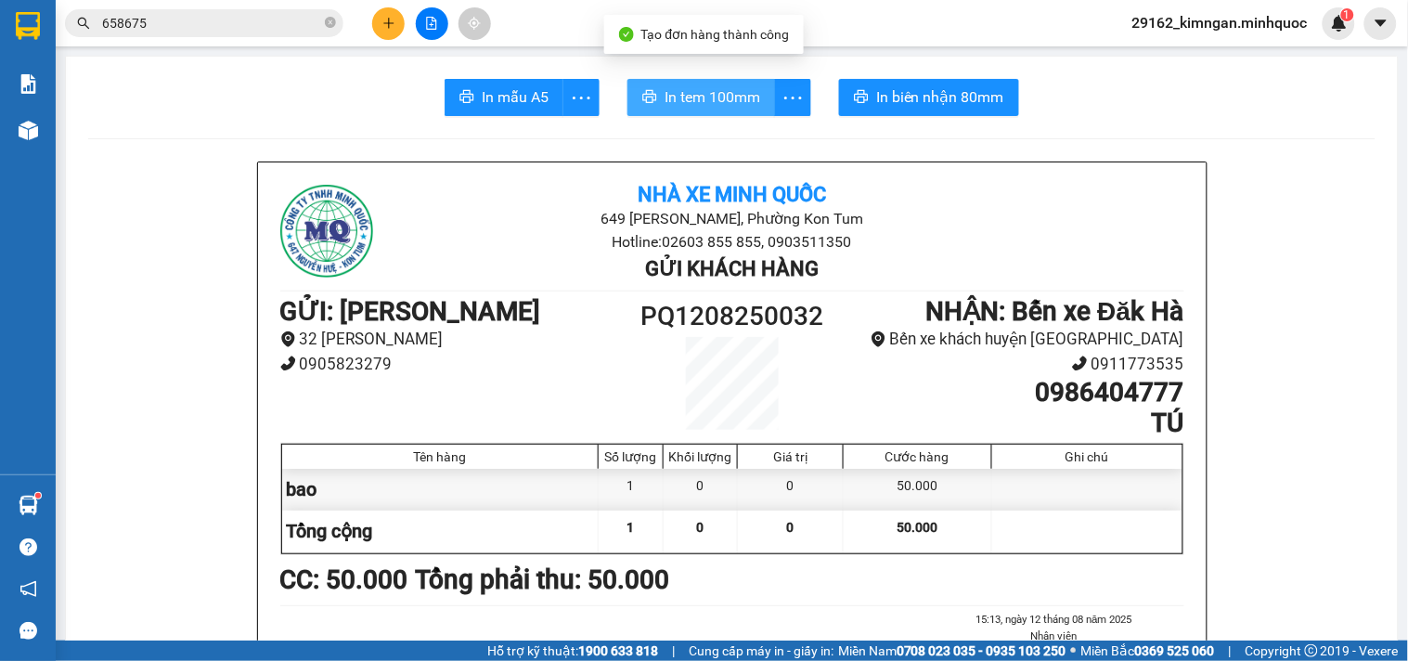
click at [664, 81] on button "In tem 100mm" at bounding box center [701, 97] width 148 height 37
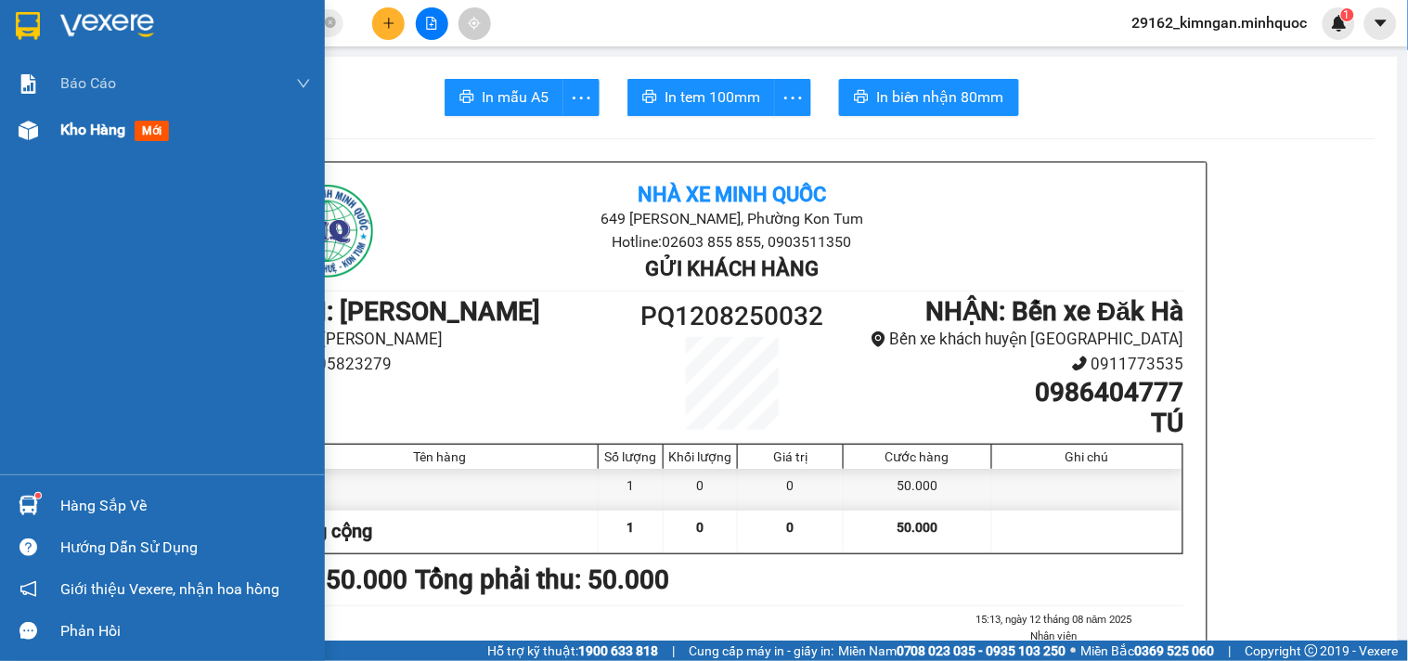
click at [29, 127] on img at bounding box center [28, 130] width 19 height 19
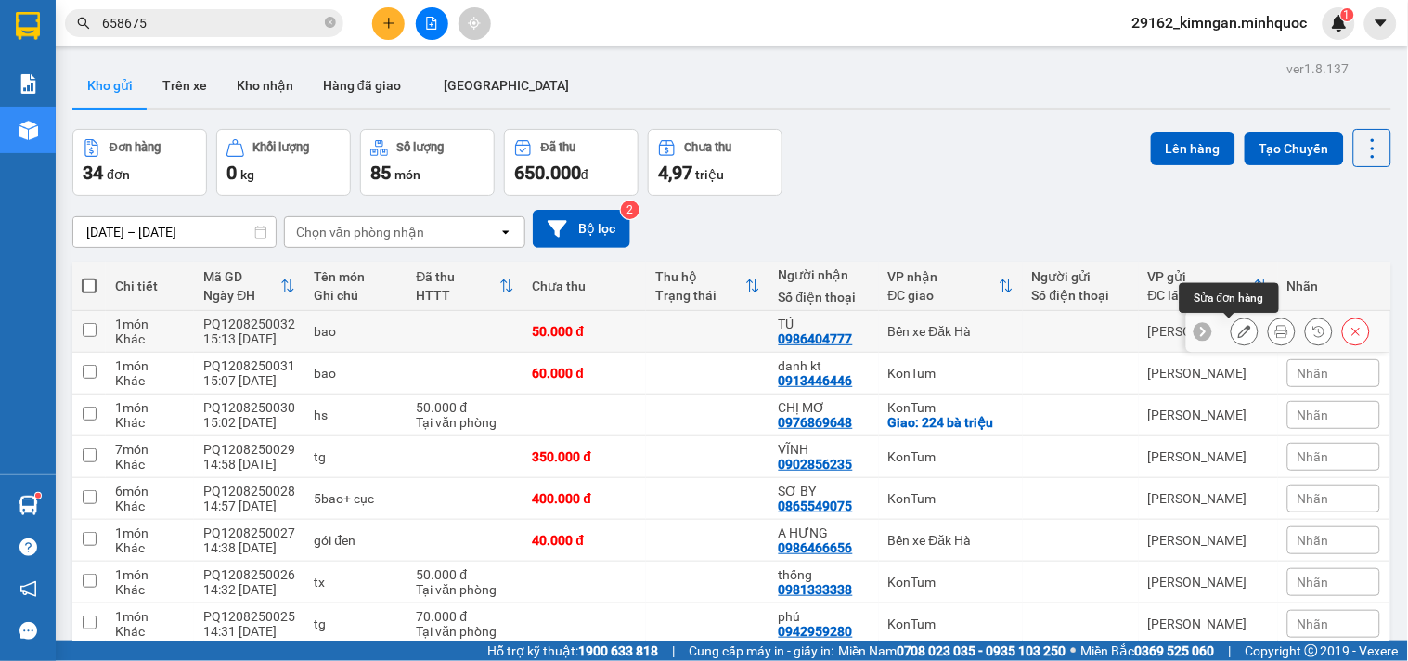
click at [1238, 334] on icon at bounding box center [1244, 331] width 13 height 13
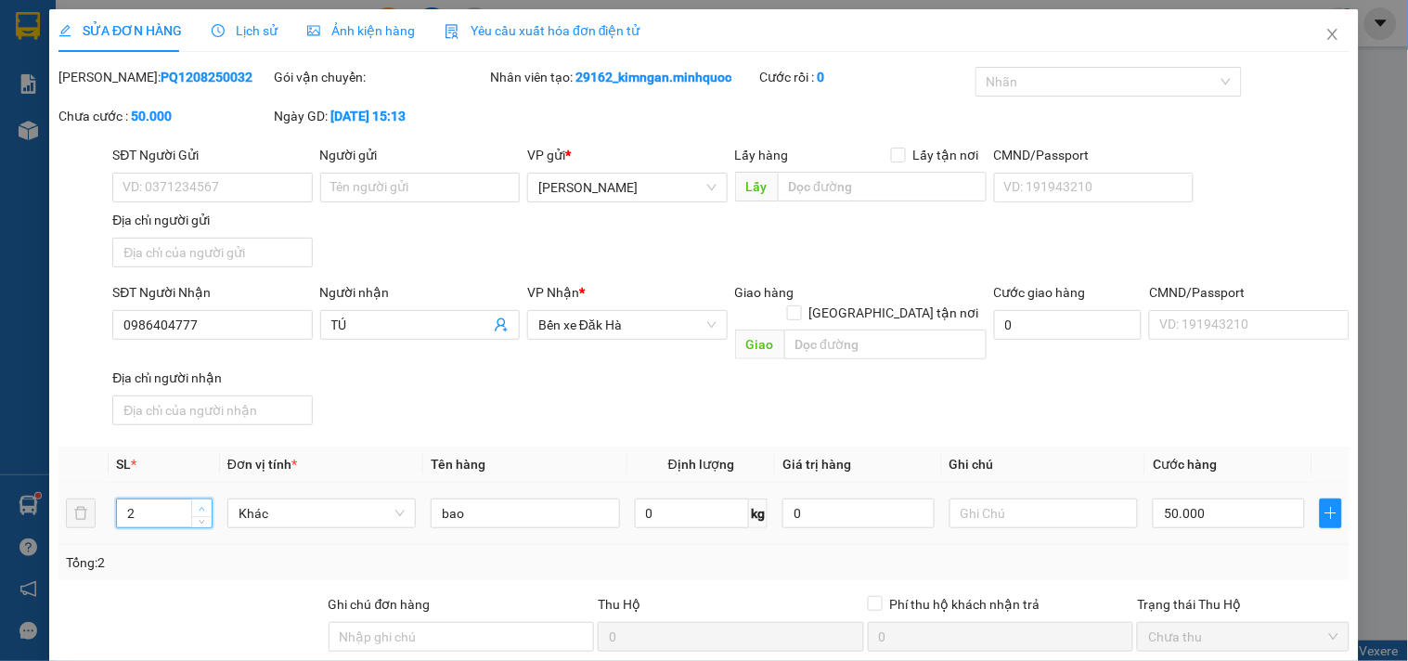
click at [200, 503] on span "up" at bounding box center [202, 508] width 11 height 11
click at [1199, 498] on input "50.000" at bounding box center [1228, 513] width 152 height 30
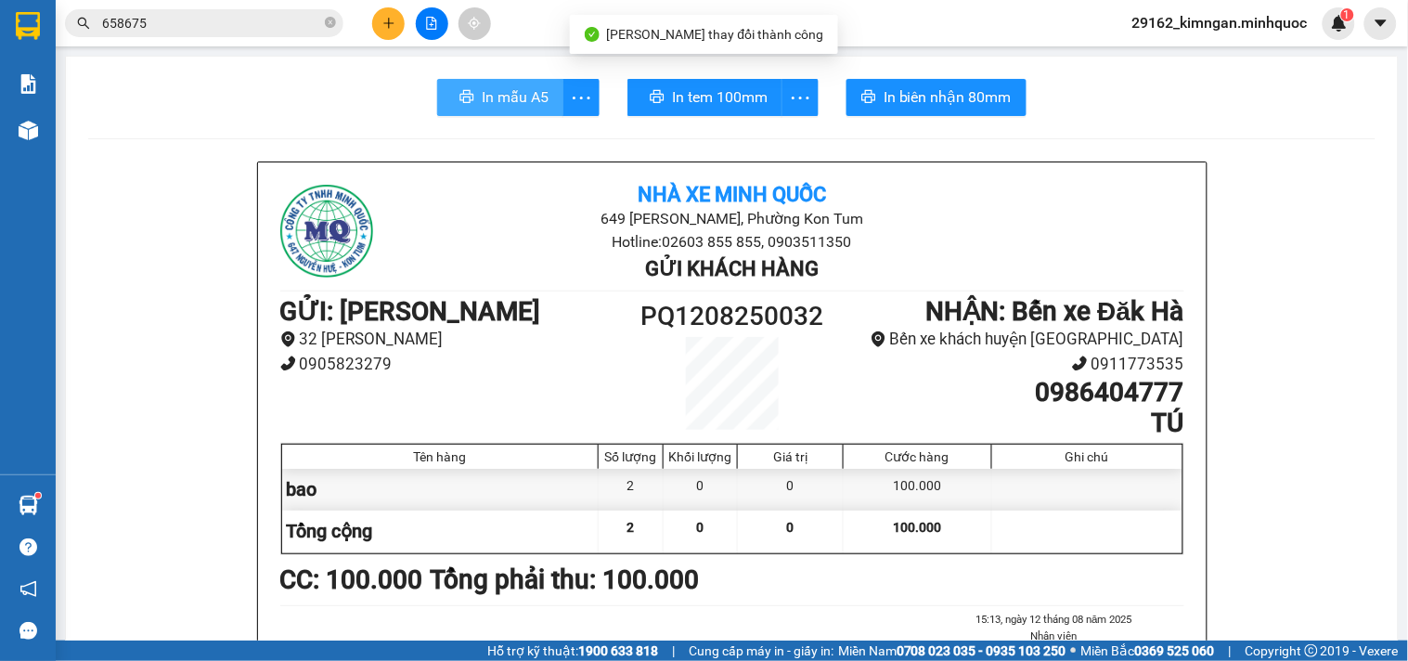
click at [459, 103] on icon "printer" at bounding box center [466, 96] width 15 height 15
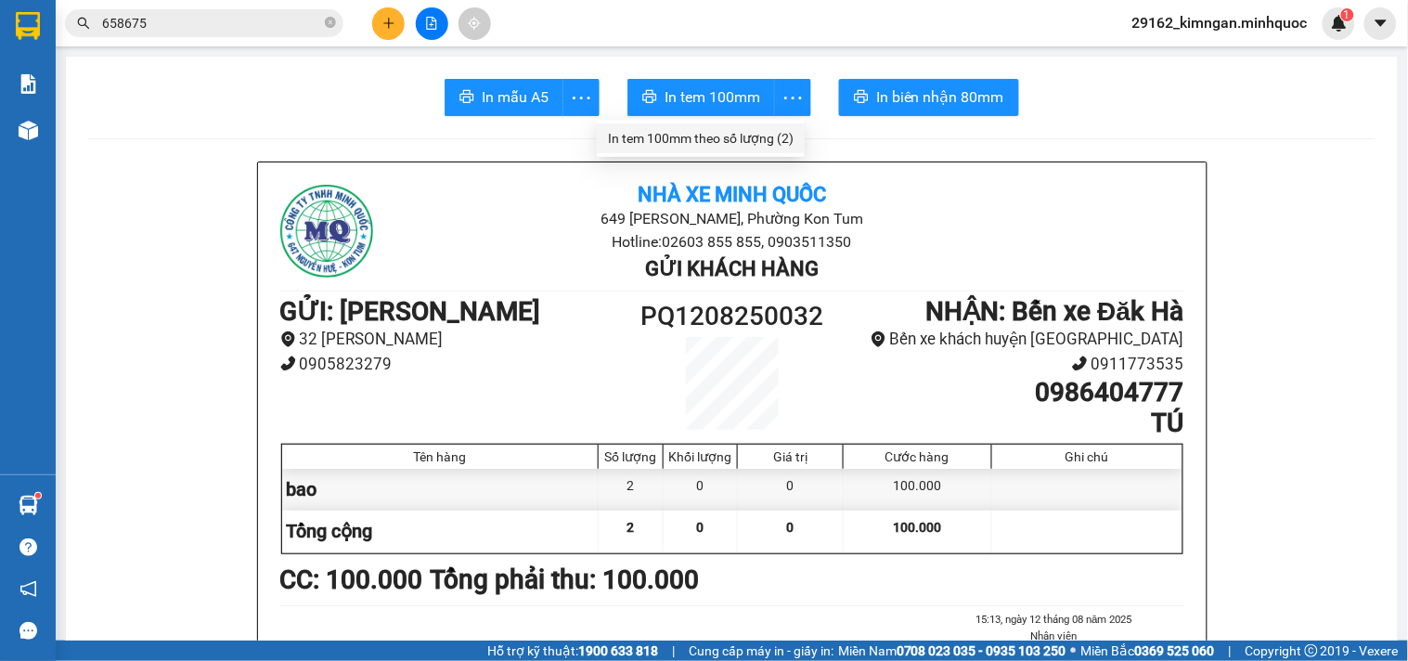
click at [764, 130] on div "In tem 100mm theo số lượng (2)" at bounding box center [701, 138] width 186 height 20
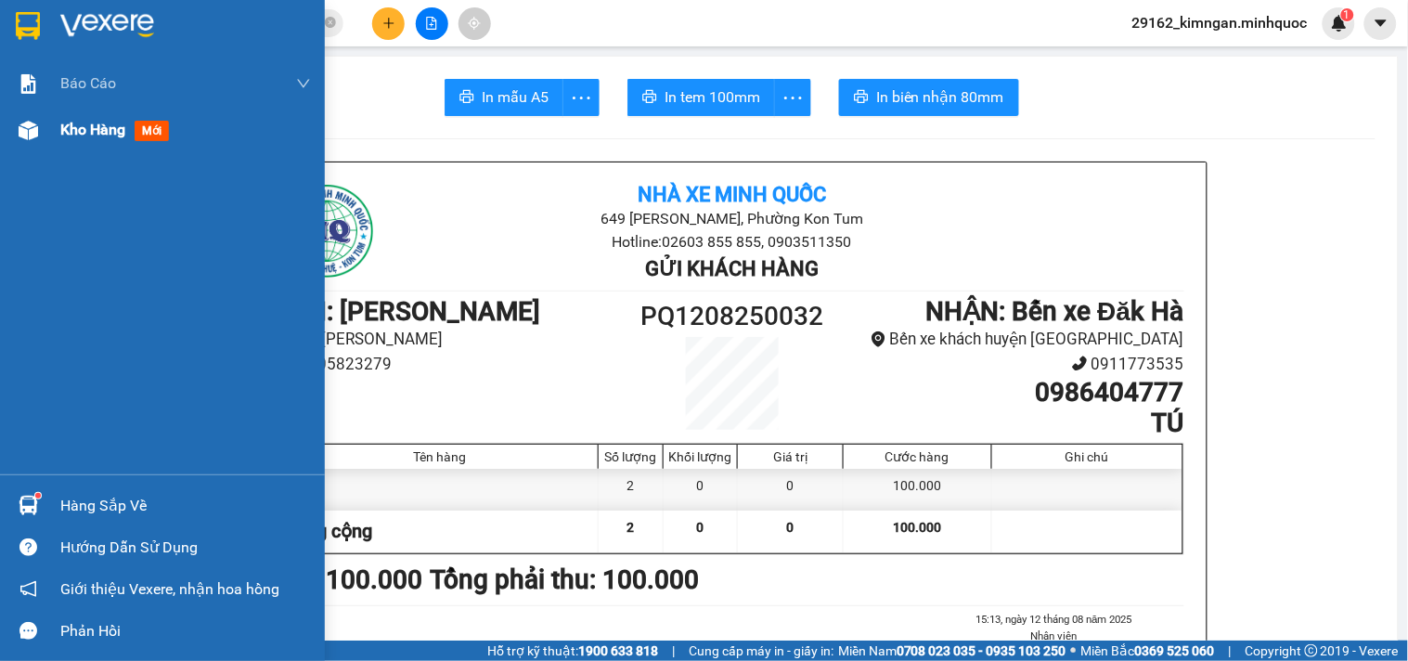
click at [29, 136] on img at bounding box center [28, 130] width 19 height 19
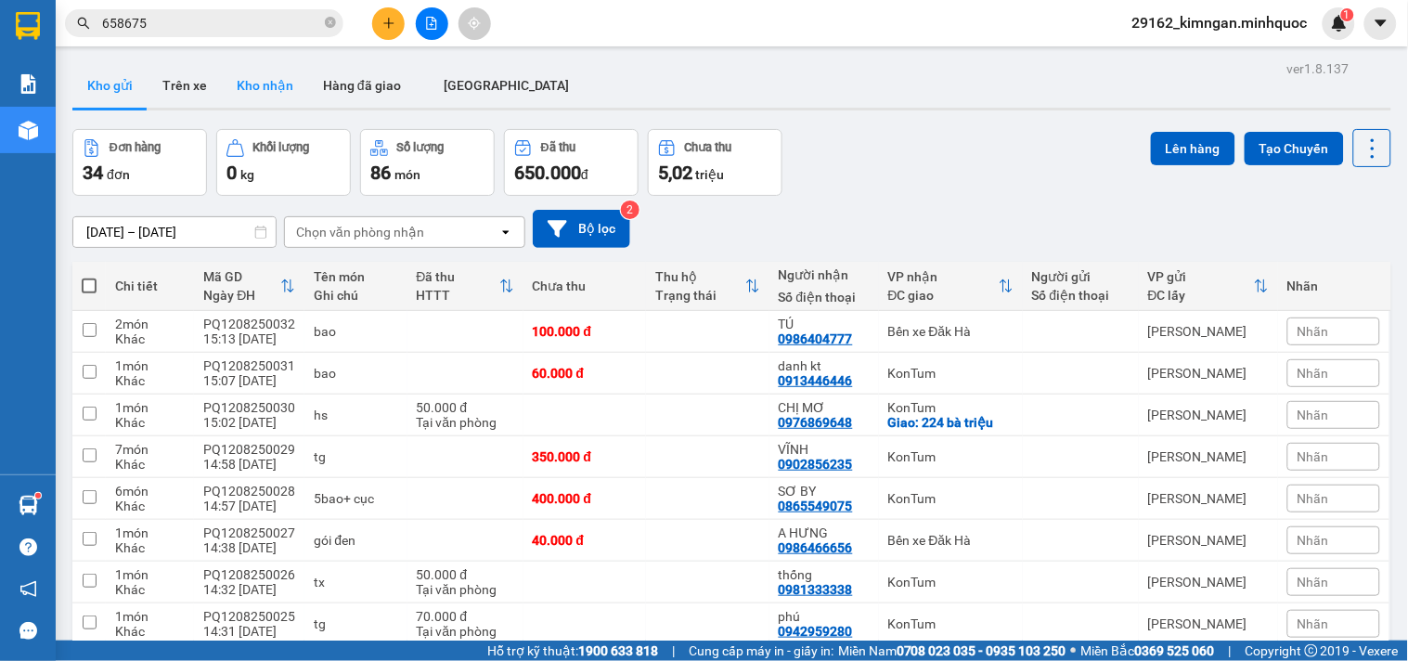
click at [235, 84] on button "Kho nhận" at bounding box center [265, 85] width 86 height 45
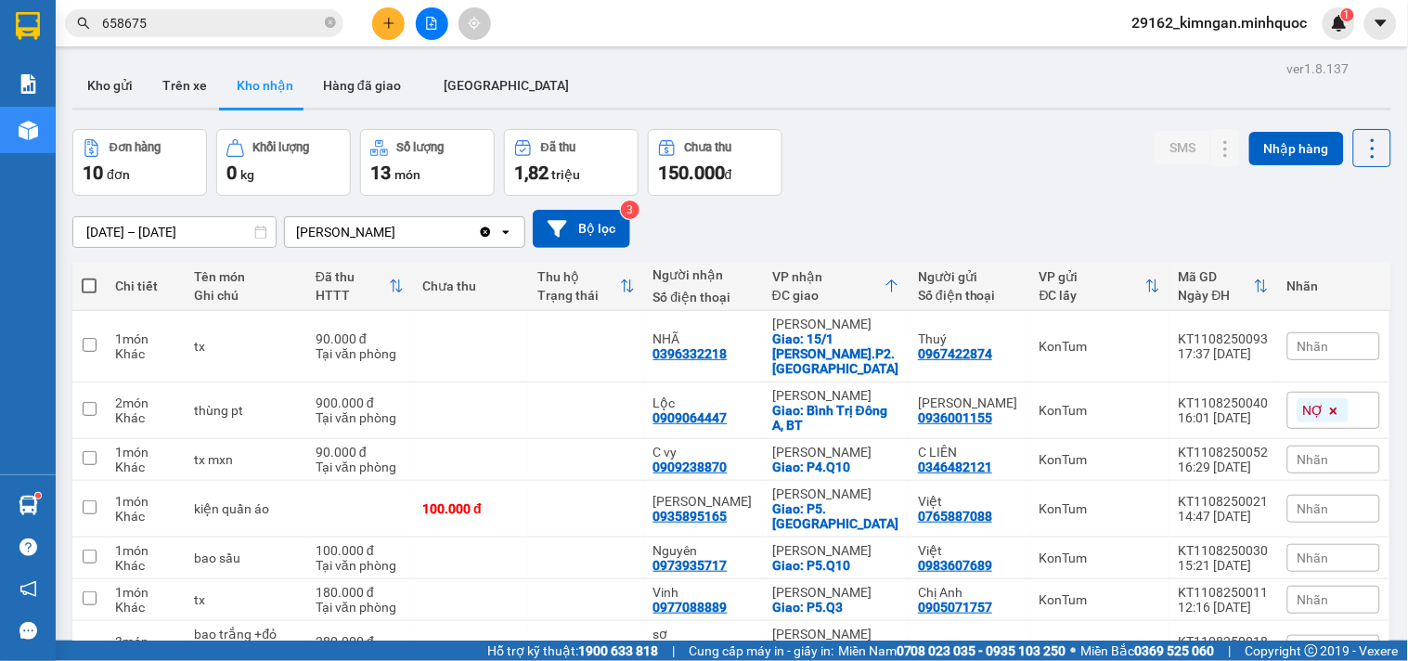
click at [391, 34] on button at bounding box center [388, 23] width 32 height 32
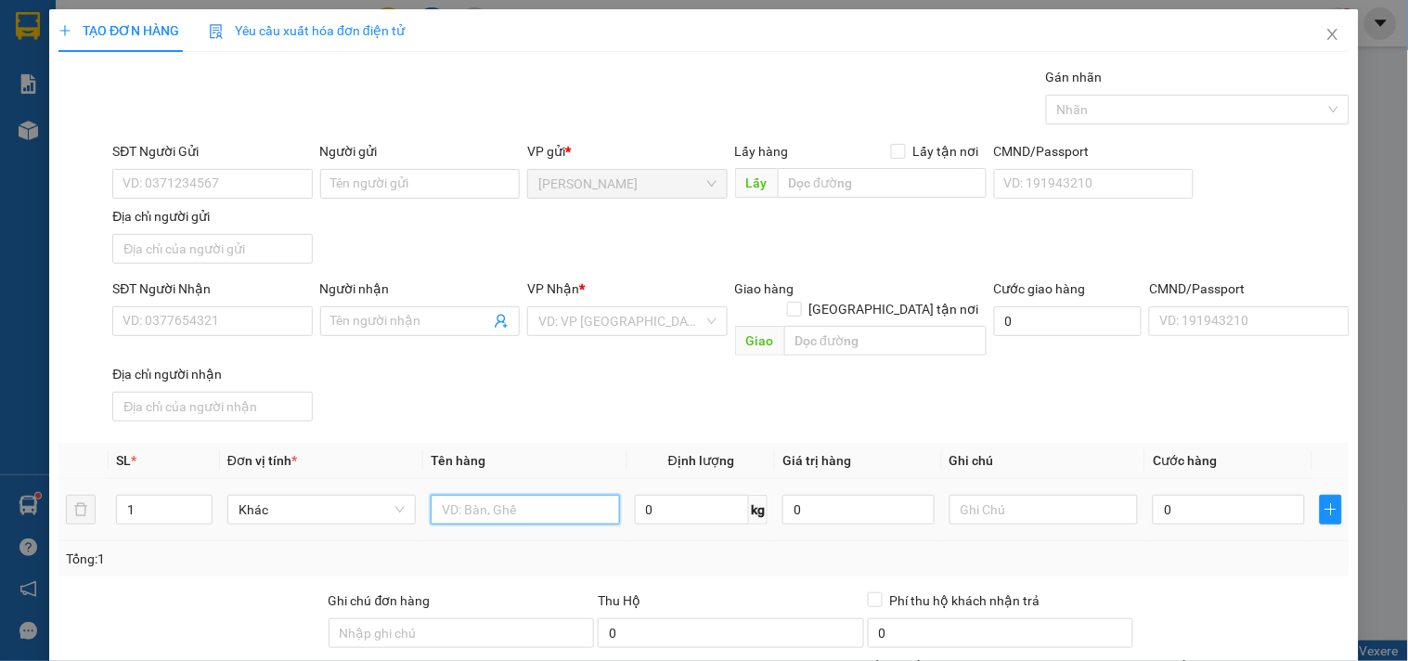
click at [480, 495] on input "text" at bounding box center [525, 510] width 188 height 30
drag, startPoint x: 469, startPoint y: 489, endPoint x: 350, endPoint y: 483, distance: 118.9
click at [350, 483] on tr "1 Khác bì đỏ tx 0 kg 0 0" at bounding box center [703, 510] width 1291 height 62
click at [228, 209] on div "Địa chỉ người gửi" at bounding box center [211, 216] width 199 height 20
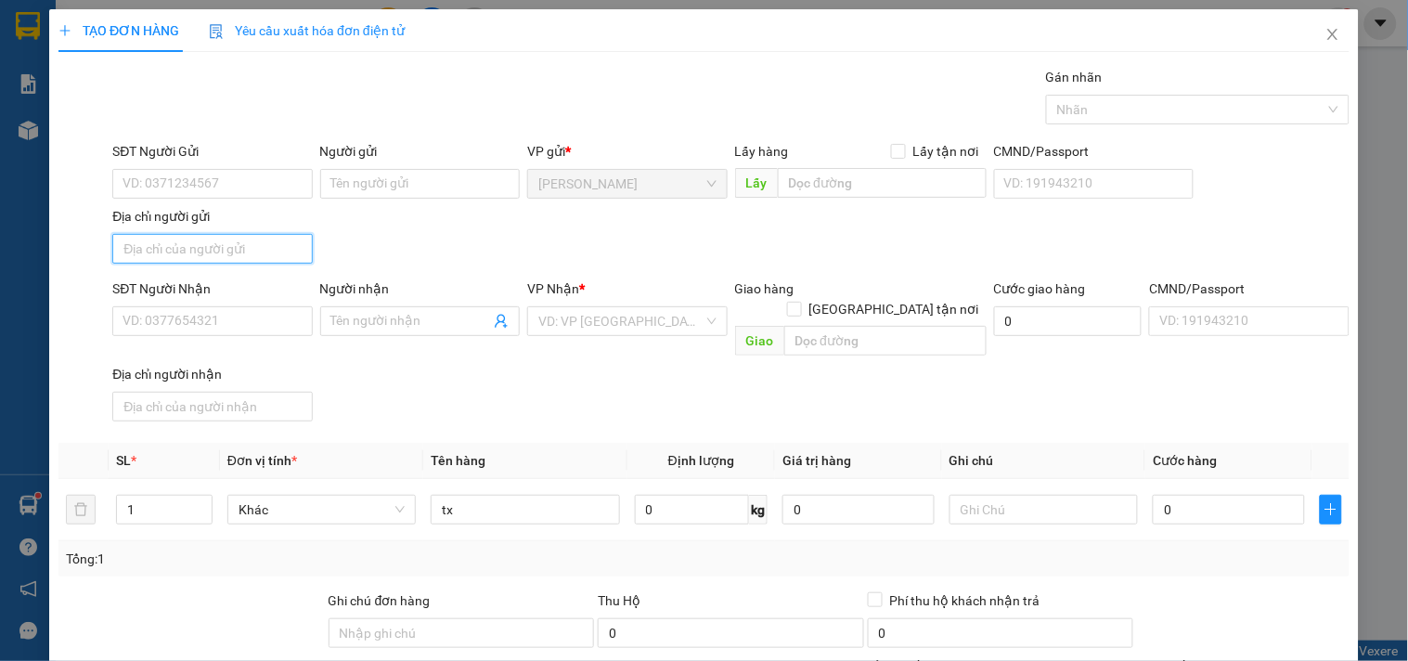
click at [228, 234] on input "Địa chỉ người gửi" at bounding box center [211, 249] width 199 height 30
click at [246, 195] on input "SĐT Người Gửi" at bounding box center [211, 184] width 199 height 30
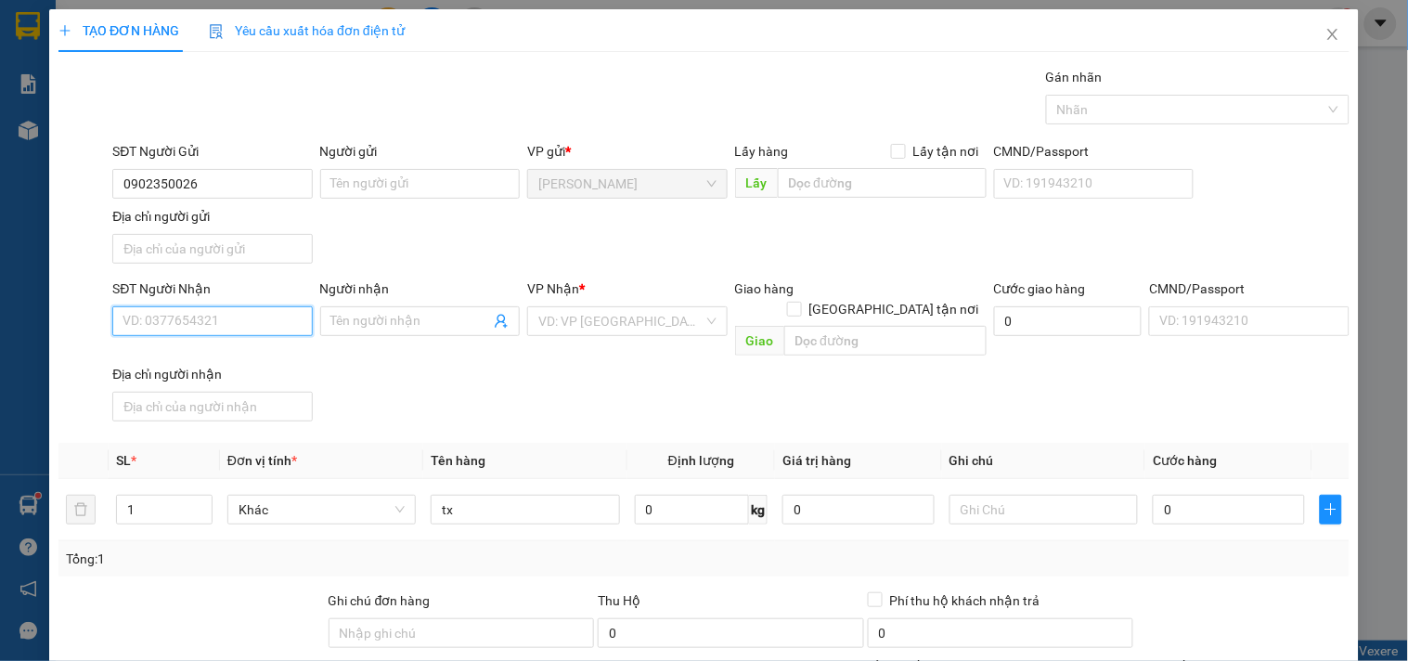
click at [207, 314] on input "SĐT Người Nhận" at bounding box center [211, 321] width 199 height 30
click at [251, 186] on input "0902350026" at bounding box center [211, 184] width 199 height 30
click at [237, 314] on input "SĐT Người Nhận" at bounding box center [211, 321] width 199 height 30
click at [1231, 491] on div "0" at bounding box center [1228, 509] width 152 height 37
click at [1227, 495] on input "0" at bounding box center [1228, 510] width 152 height 30
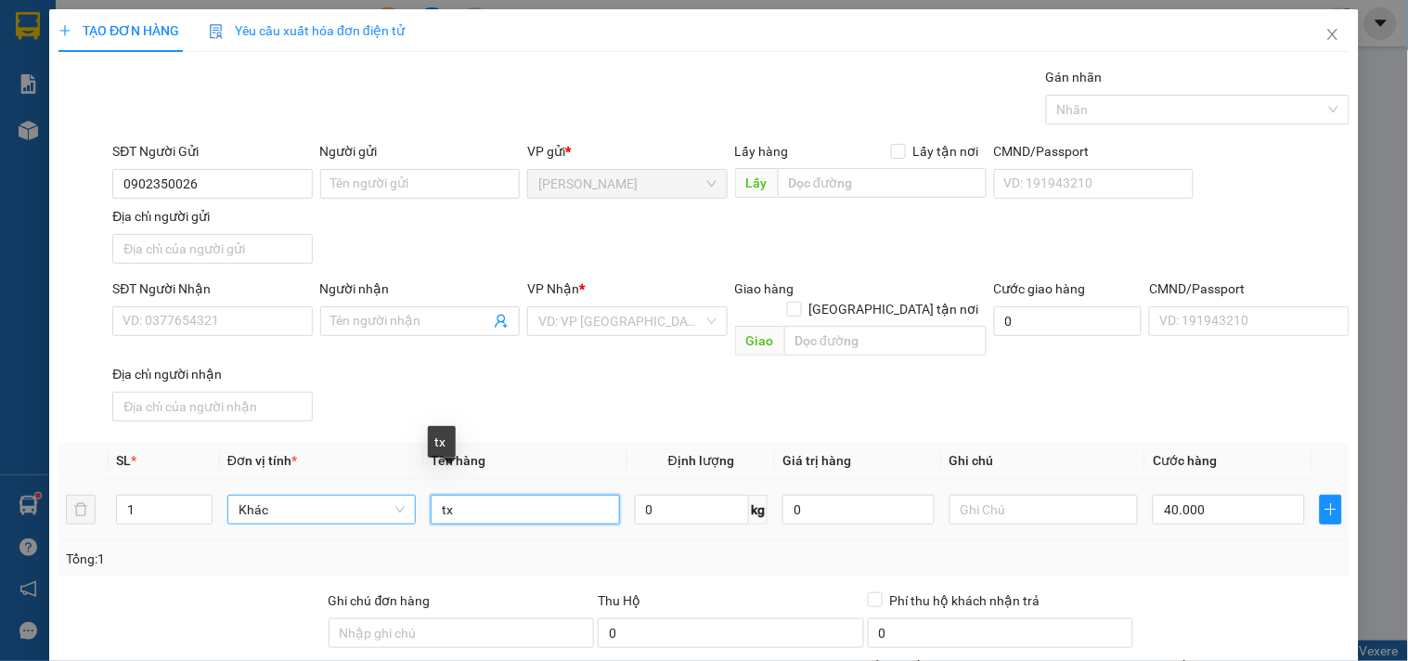
drag, startPoint x: 560, startPoint y: 501, endPoint x: 372, endPoint y: 485, distance: 189.0
click at [372, 485] on tr "1 Khác tx 0 kg 0 40.000" at bounding box center [703, 510] width 1291 height 62
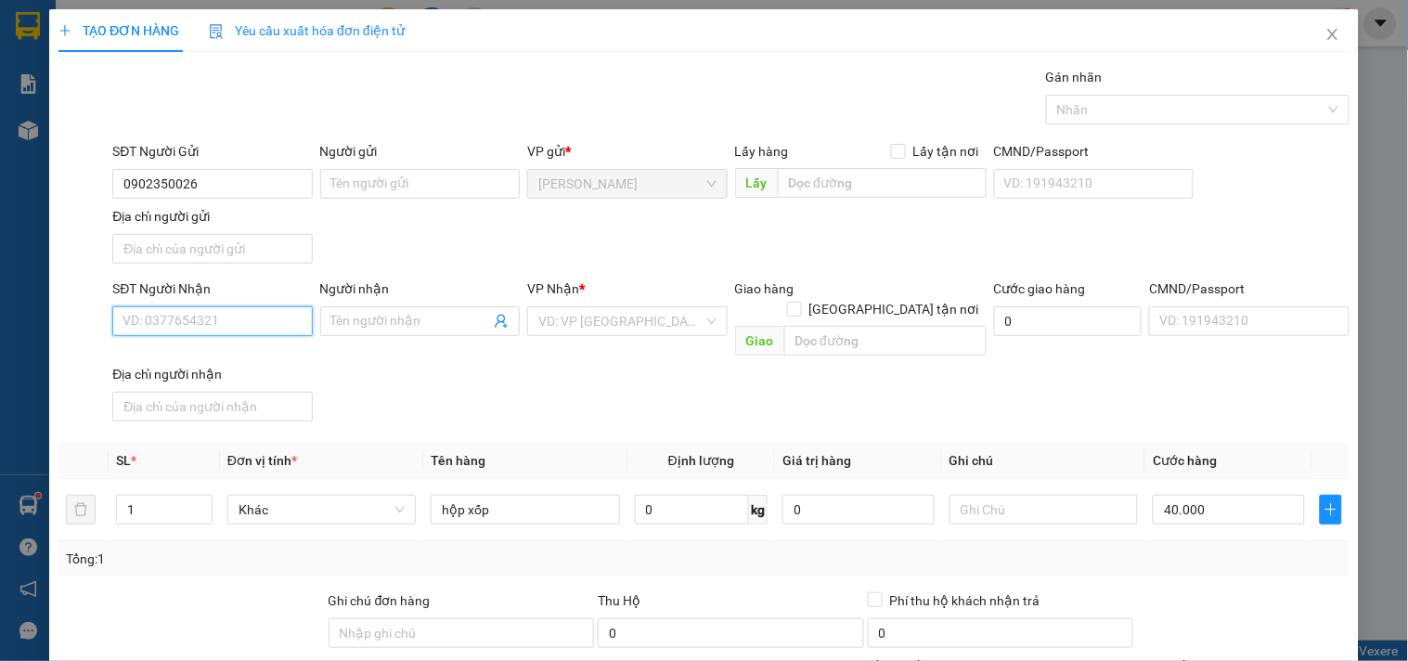
click at [192, 318] on input "SĐT Người Nhận" at bounding box center [211, 321] width 199 height 30
click at [368, 322] on input "Người nhận" at bounding box center [410, 321] width 159 height 20
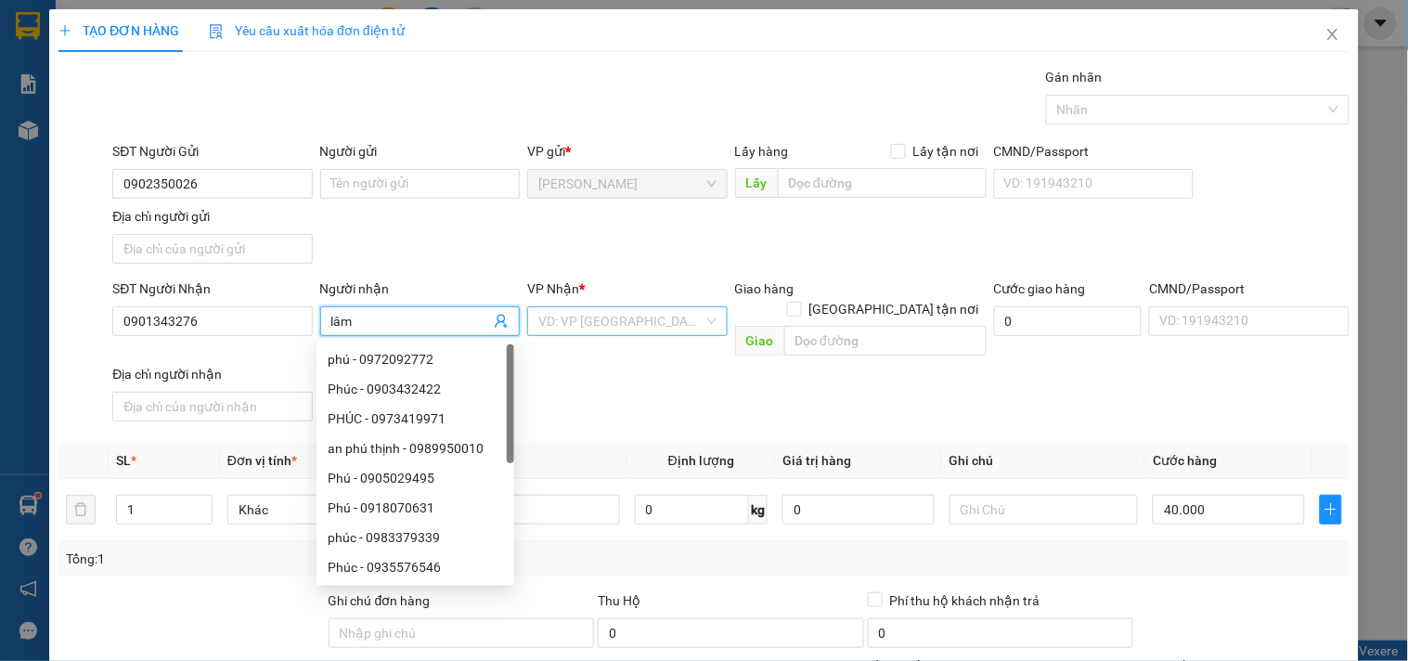
click at [604, 309] on input "search" at bounding box center [620, 321] width 164 height 28
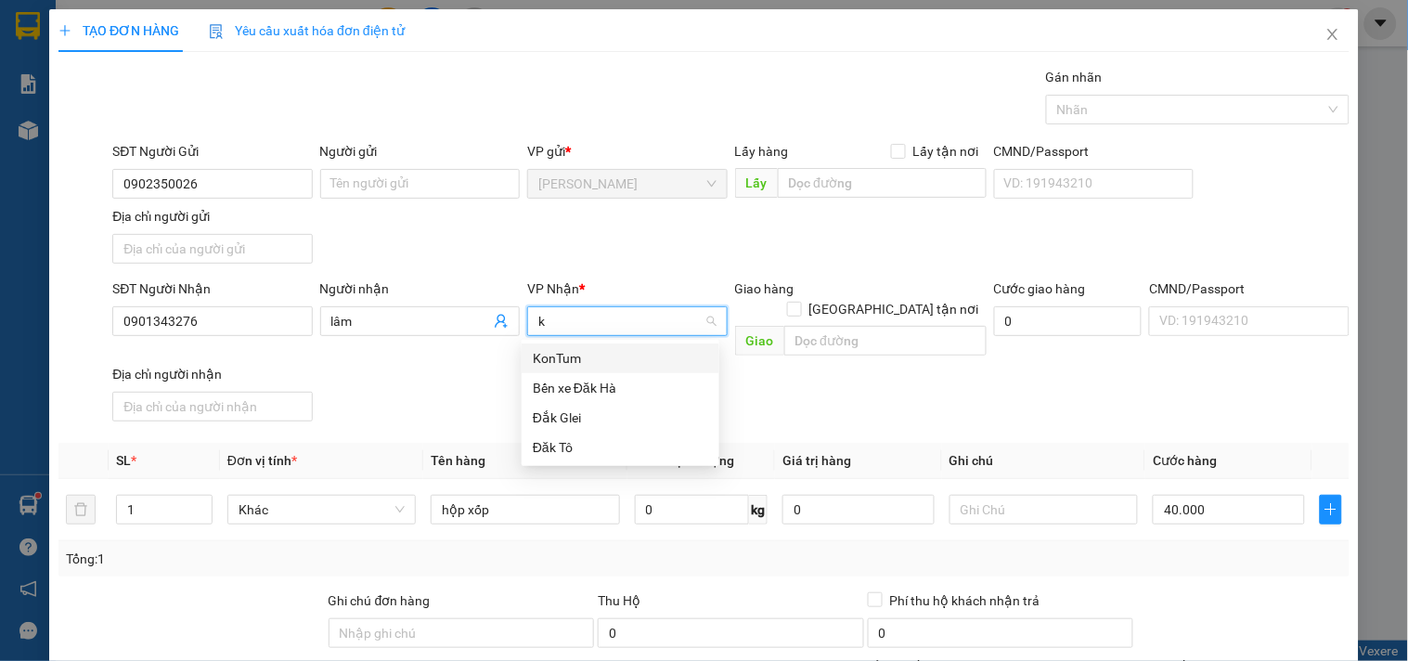
click at [600, 363] on div "KonTum" at bounding box center [620, 358] width 175 height 20
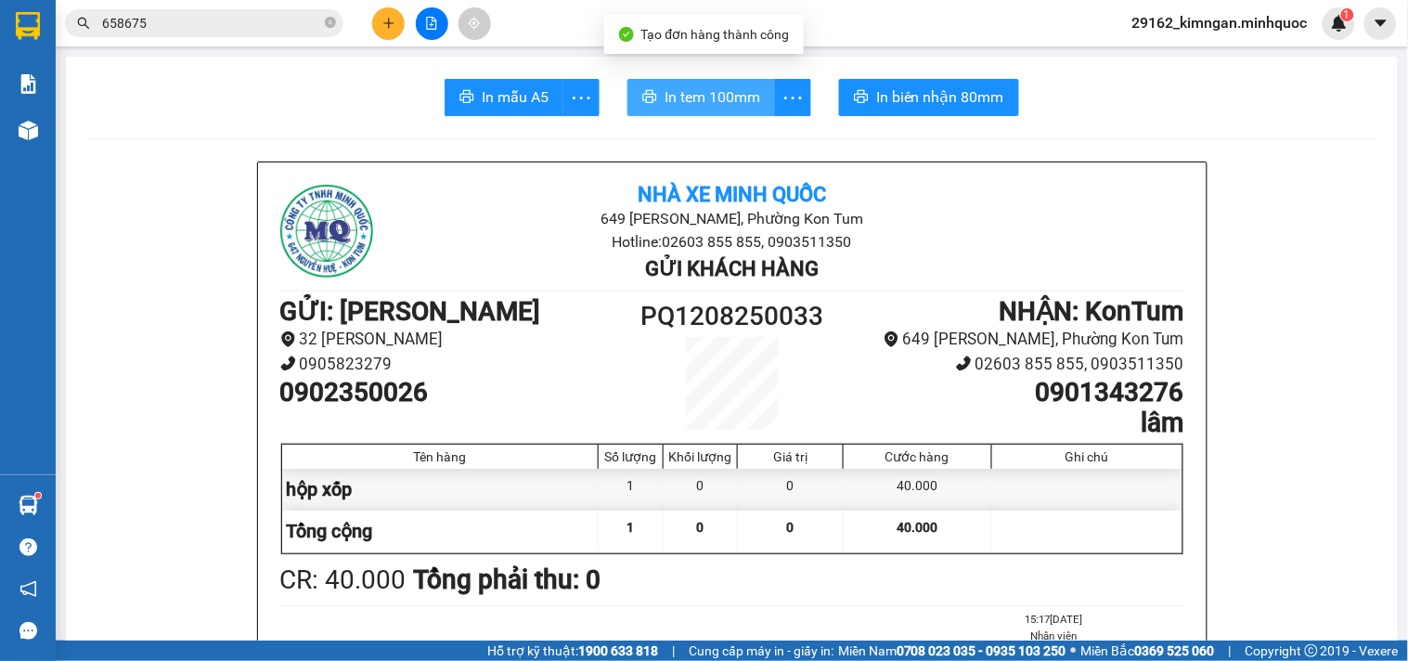
click at [707, 97] on span "In tem 100mm" at bounding box center [712, 96] width 96 height 23
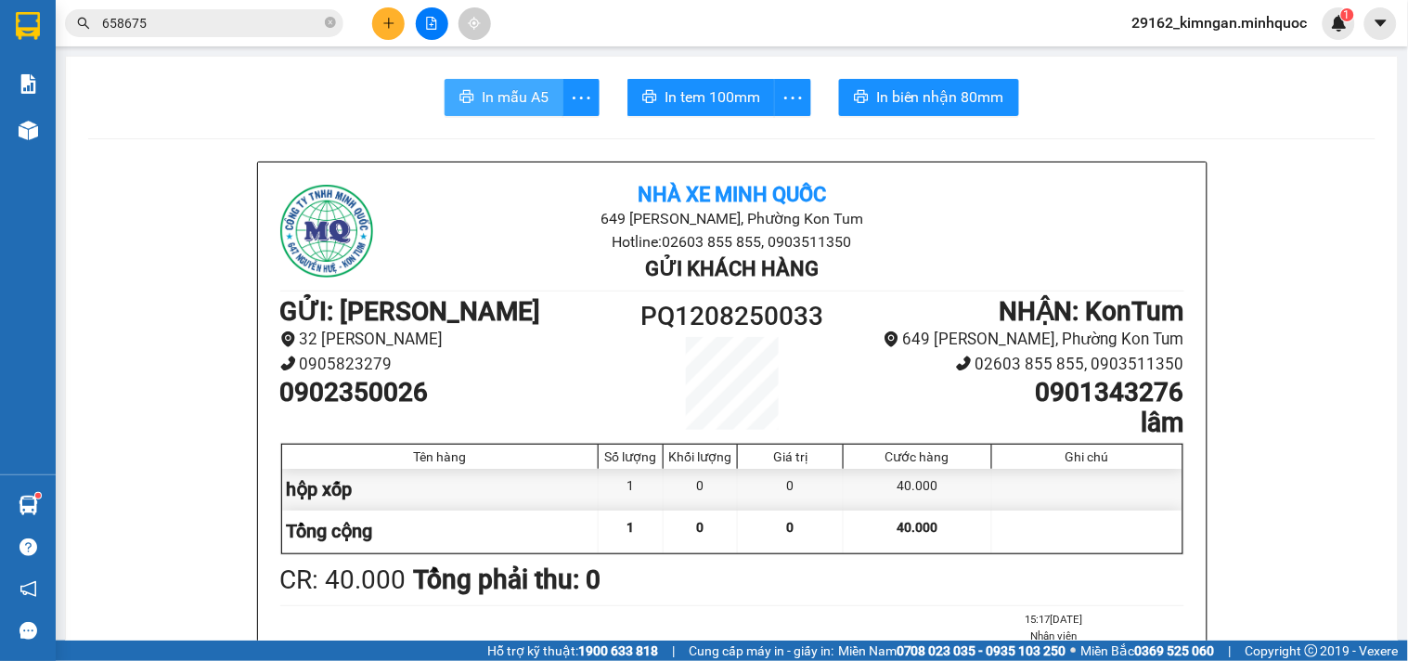
click at [536, 89] on span "In mẫu A5" at bounding box center [515, 96] width 67 height 23
click at [390, 19] on icon "plus" at bounding box center [388, 23] width 13 height 13
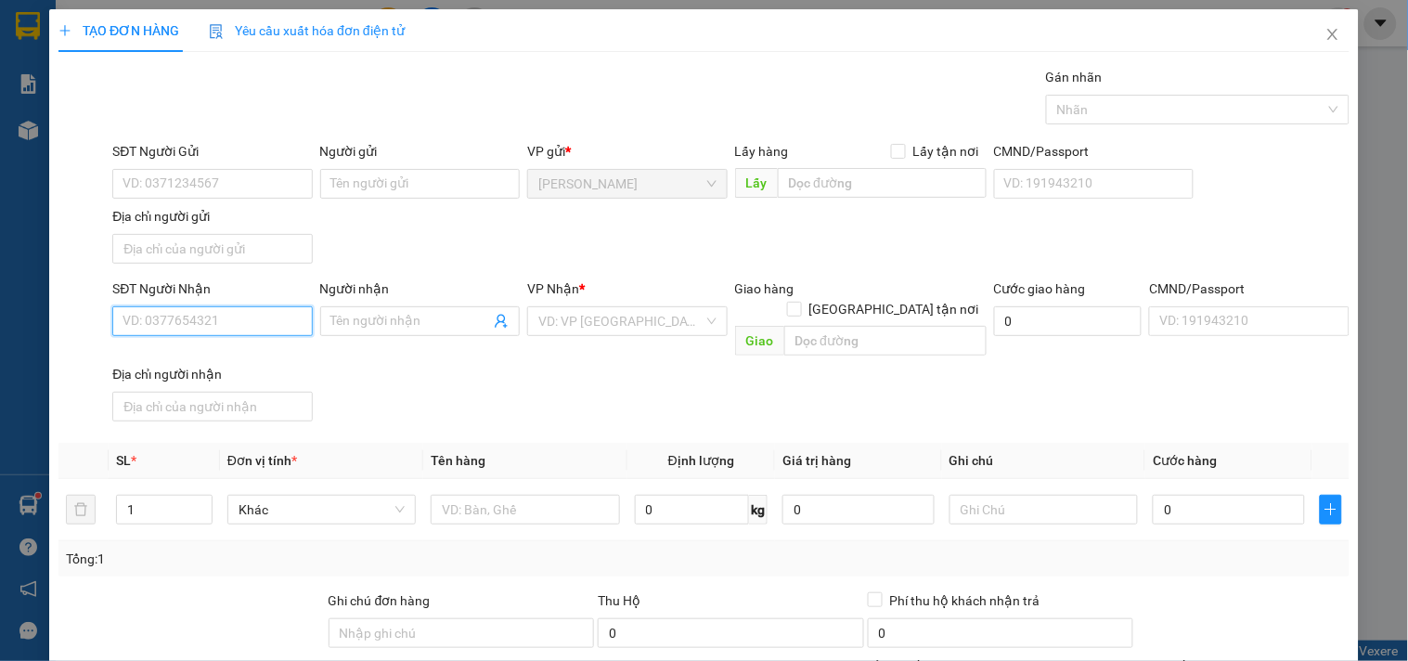
click at [184, 320] on input "SĐT Người Nhận" at bounding box center [211, 321] width 199 height 30
click at [205, 358] on div "0934114493 - a trọng" at bounding box center [209, 359] width 175 height 20
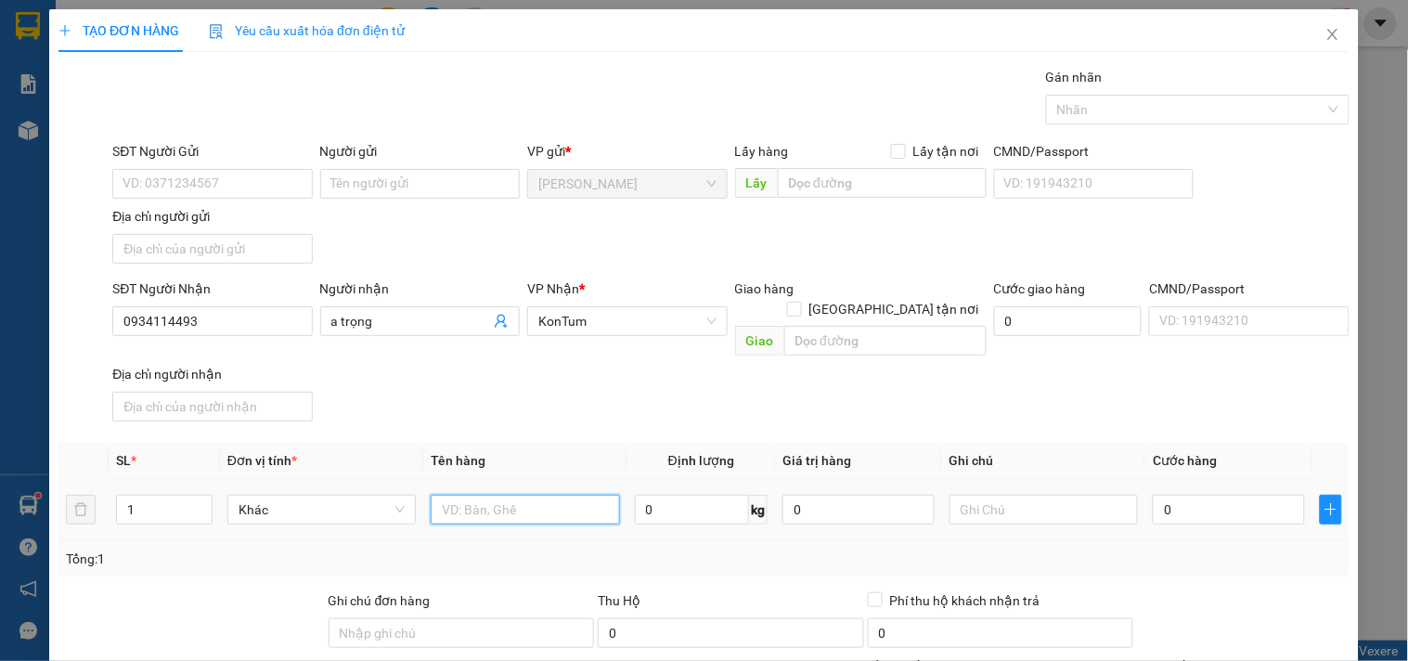
click at [470, 495] on input "text" at bounding box center [525, 510] width 188 height 30
click at [1211, 495] on input "0" at bounding box center [1228, 510] width 152 height 30
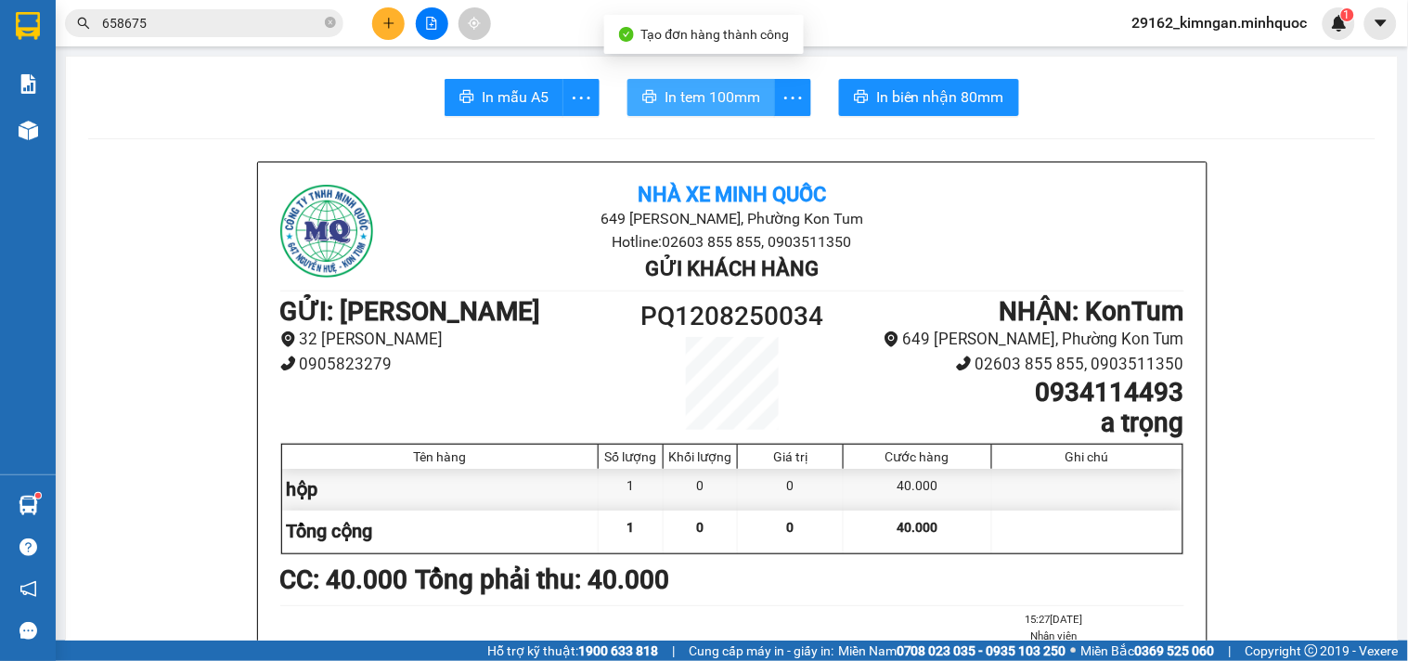
click at [739, 80] on button "In tem 100mm" at bounding box center [701, 97] width 148 height 37
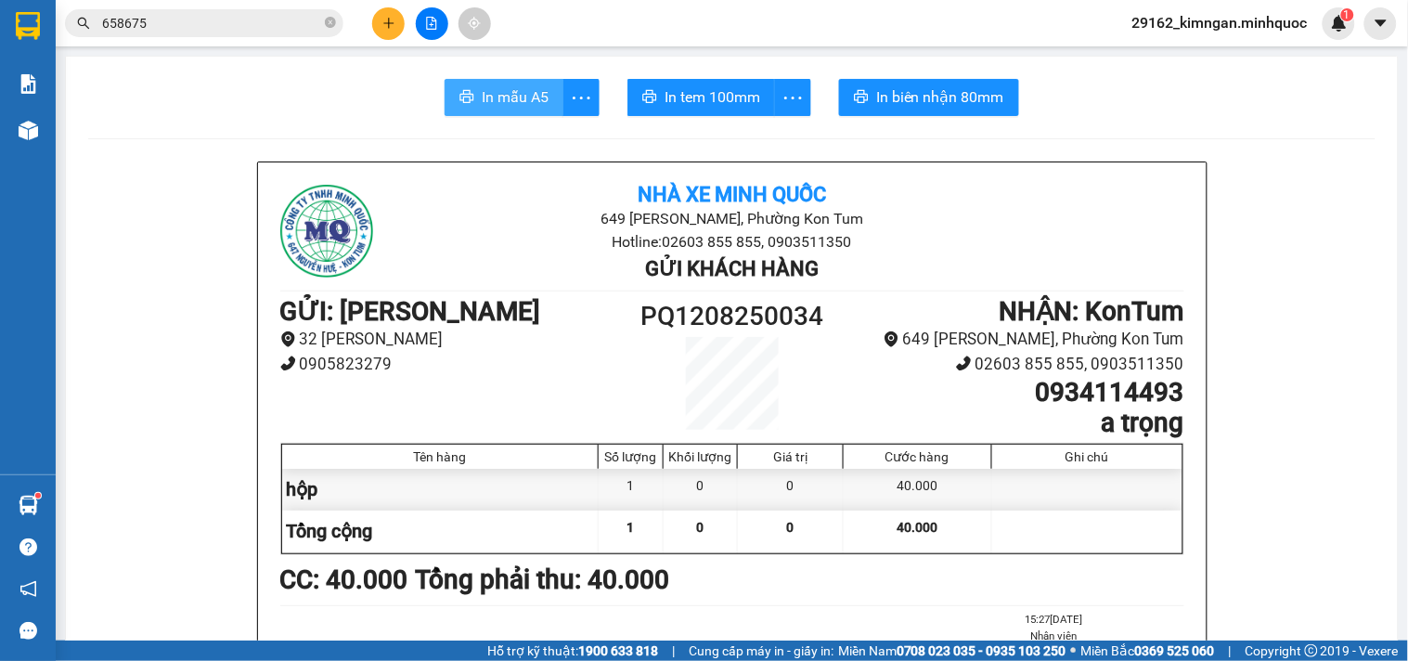
click at [515, 98] on span "In mẫu A5" at bounding box center [515, 96] width 67 height 23
click at [363, 21] on div at bounding box center [431, 23] width 139 height 32
click at [368, 20] on div at bounding box center [431, 23] width 139 height 32
click at [371, 20] on div at bounding box center [431, 23] width 139 height 32
click at [375, 20] on button at bounding box center [388, 23] width 32 height 32
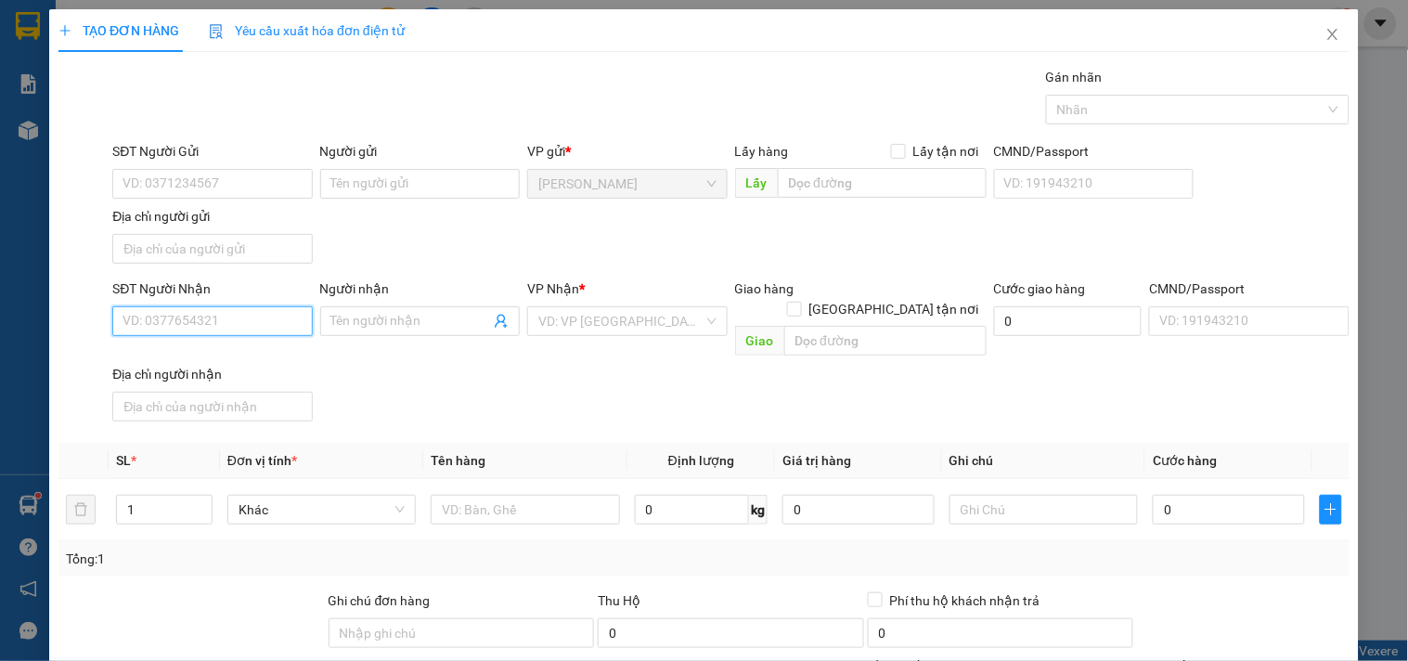
click at [183, 319] on input "SĐT Người Nhận" at bounding box center [211, 321] width 199 height 30
click at [180, 356] on div "0842622223 - TÂN" at bounding box center [209, 359] width 175 height 20
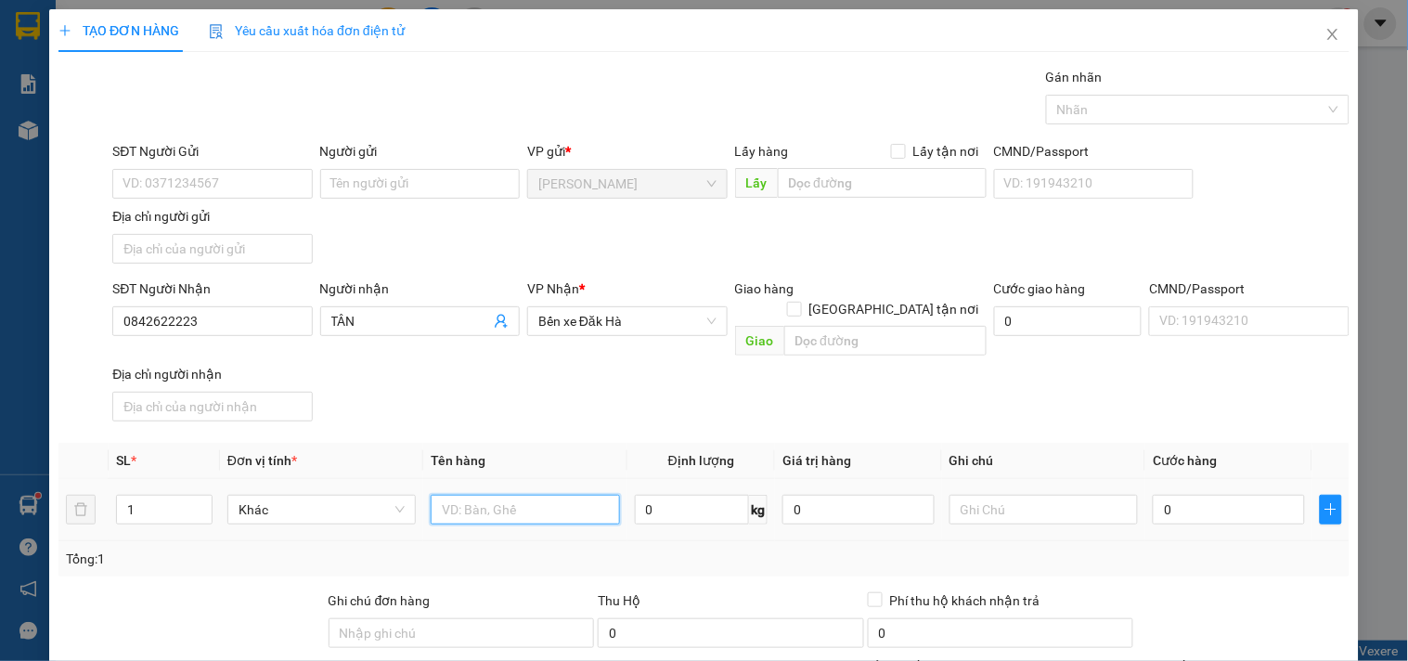
click at [442, 495] on input "text" at bounding box center [525, 510] width 188 height 30
click at [1145, 479] on td "0" at bounding box center [1228, 510] width 167 height 62
click at [1152, 495] on input "0" at bounding box center [1228, 510] width 152 height 30
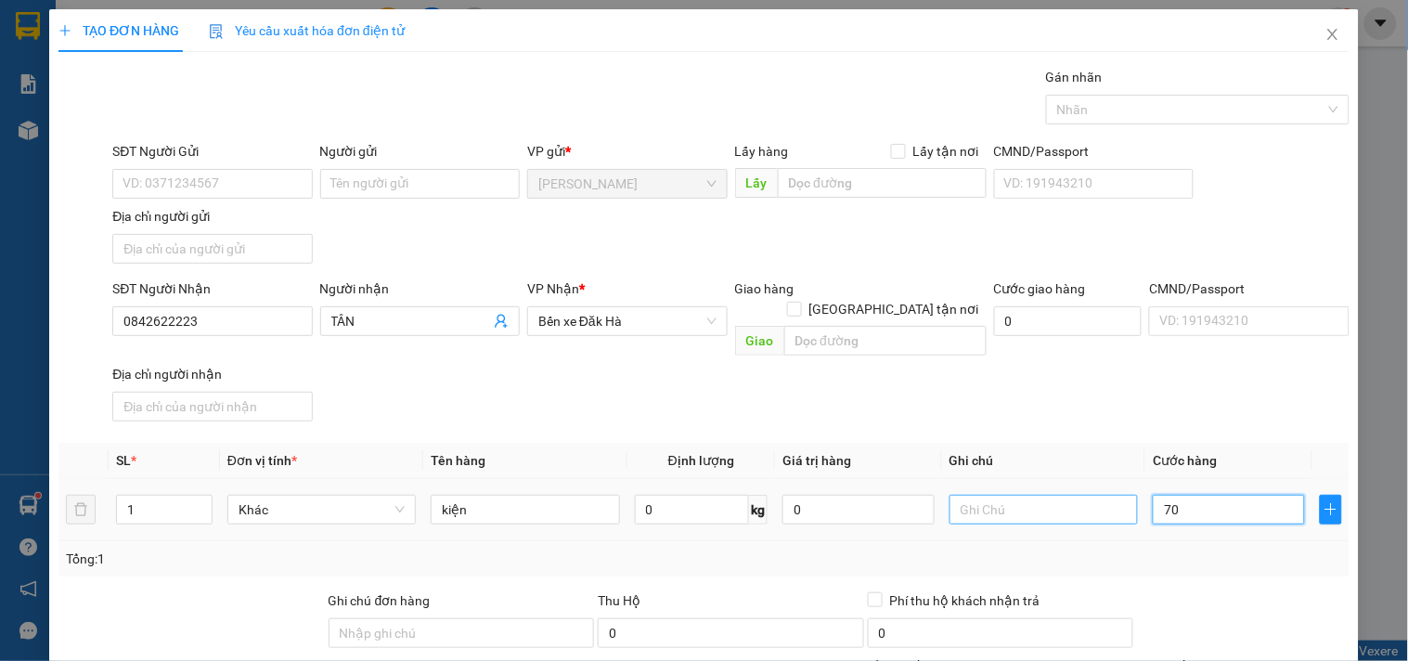
drag, startPoint x: 1183, startPoint y: 487, endPoint x: 1059, endPoint y: 494, distance: 124.5
click at [1061, 493] on tr "1 Khác kiện 0 kg 0 70" at bounding box center [703, 510] width 1291 height 62
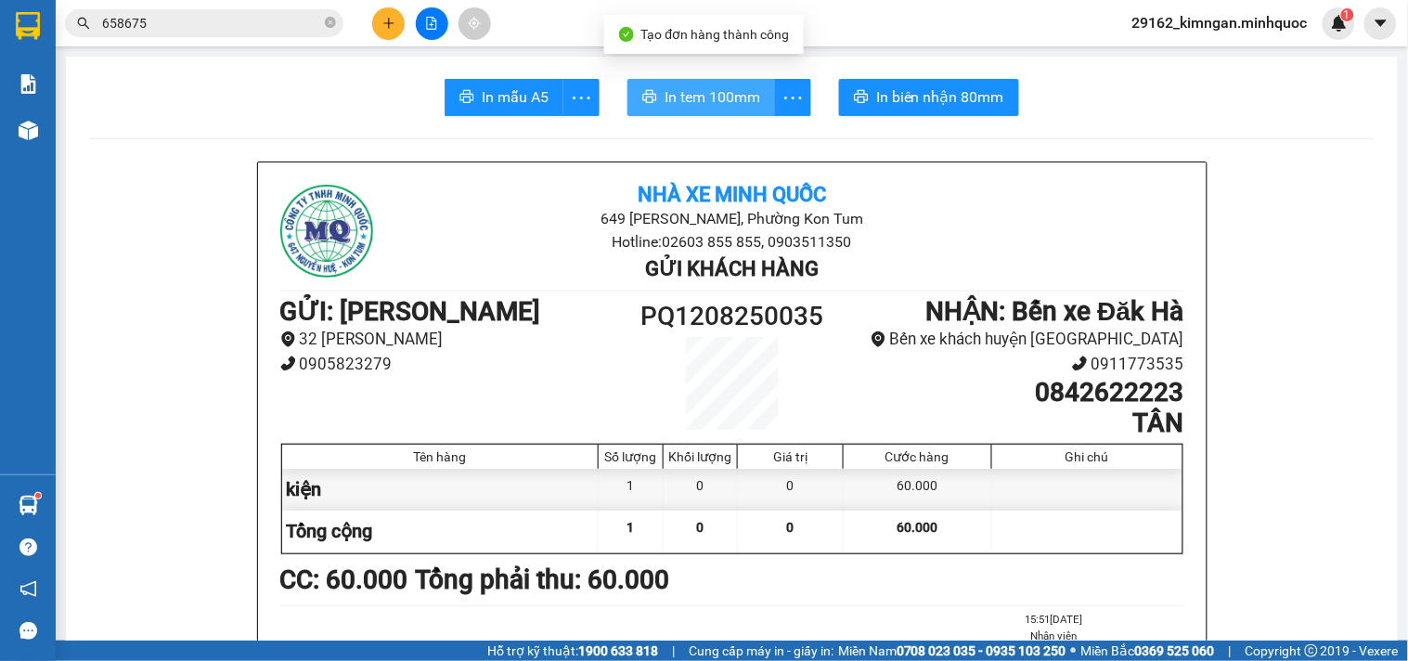
click at [678, 93] on span "In tem 100mm" at bounding box center [712, 96] width 96 height 23
click at [1056, 586] on div "CC : 60.000 Tổng phải thu: 60.000" at bounding box center [732, 580] width 904 height 41
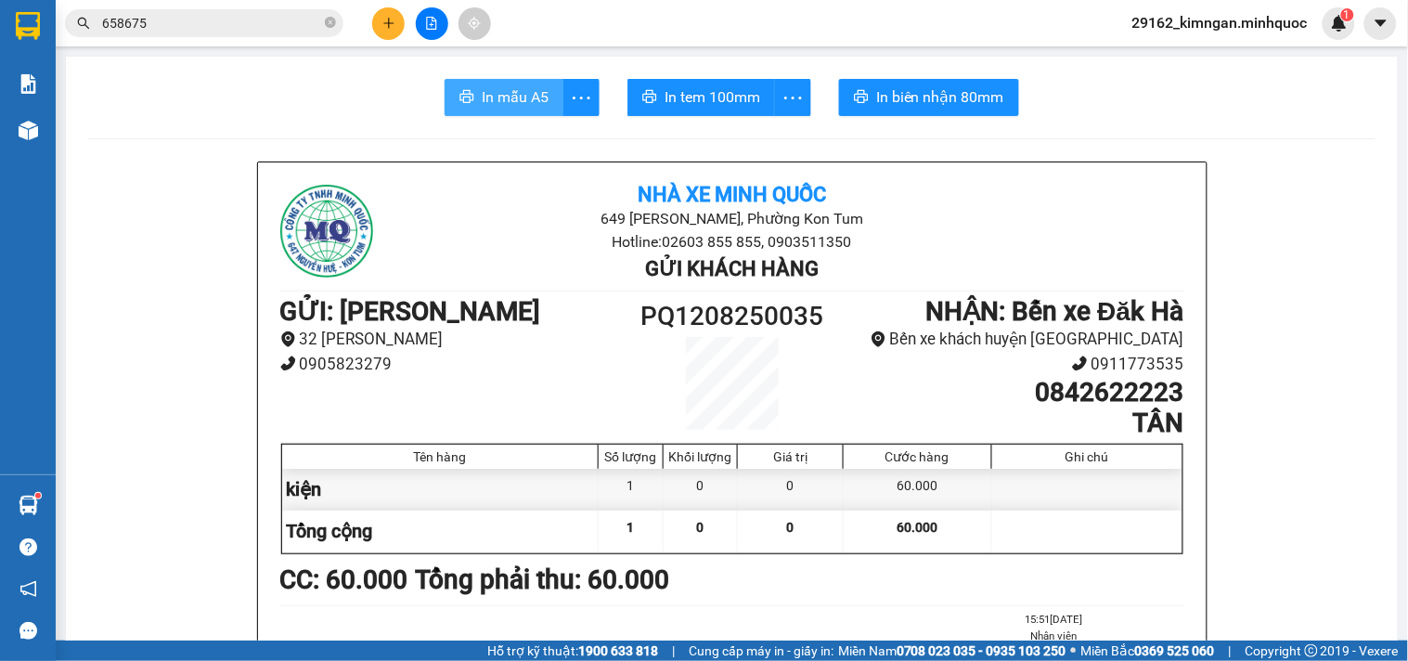
click at [493, 106] on span "In mẫu A5" at bounding box center [515, 96] width 67 height 23
click at [402, 24] on button at bounding box center [388, 23] width 32 height 32
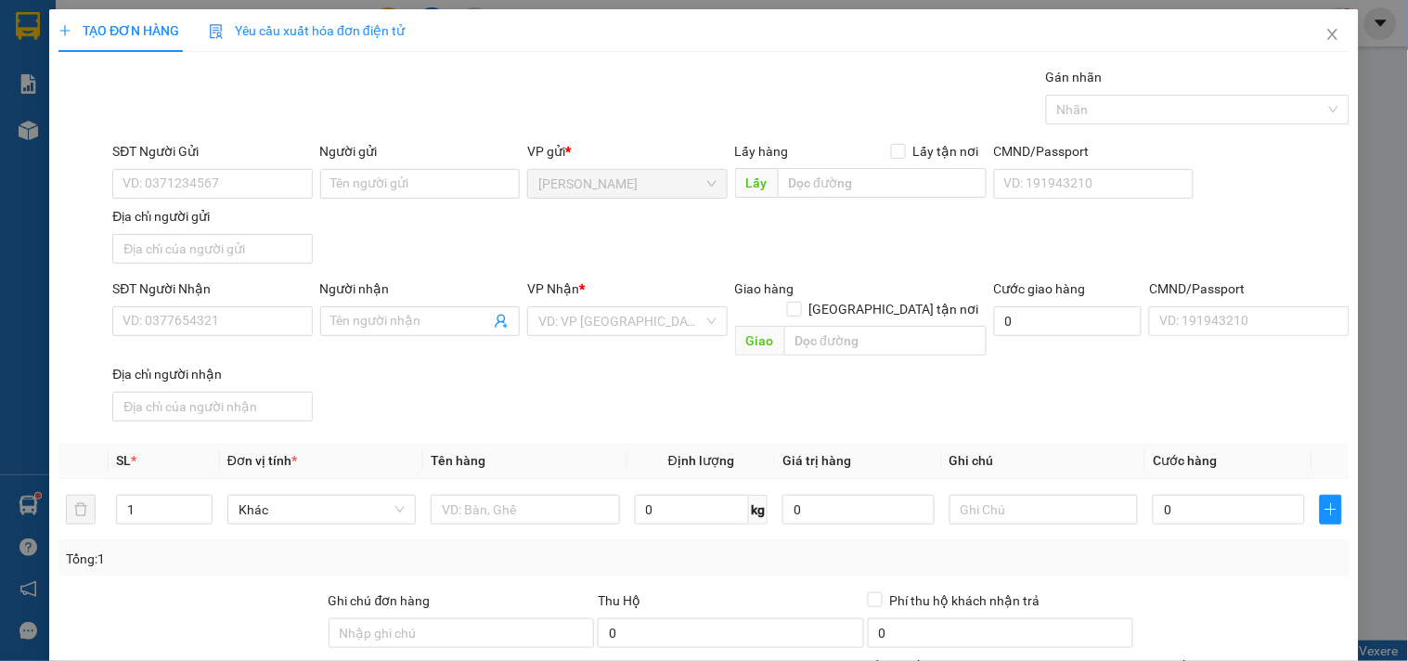
click at [220, 298] on div "SĐT Người Nhận" at bounding box center [211, 288] width 199 height 20
click at [220, 306] on input "SĐT Người Nhận" at bounding box center [211, 321] width 199 height 30
click at [215, 309] on input "SĐT Người Nhận" at bounding box center [211, 321] width 199 height 30
click at [200, 495] on span "Increase Value" at bounding box center [201, 503] width 20 height 17
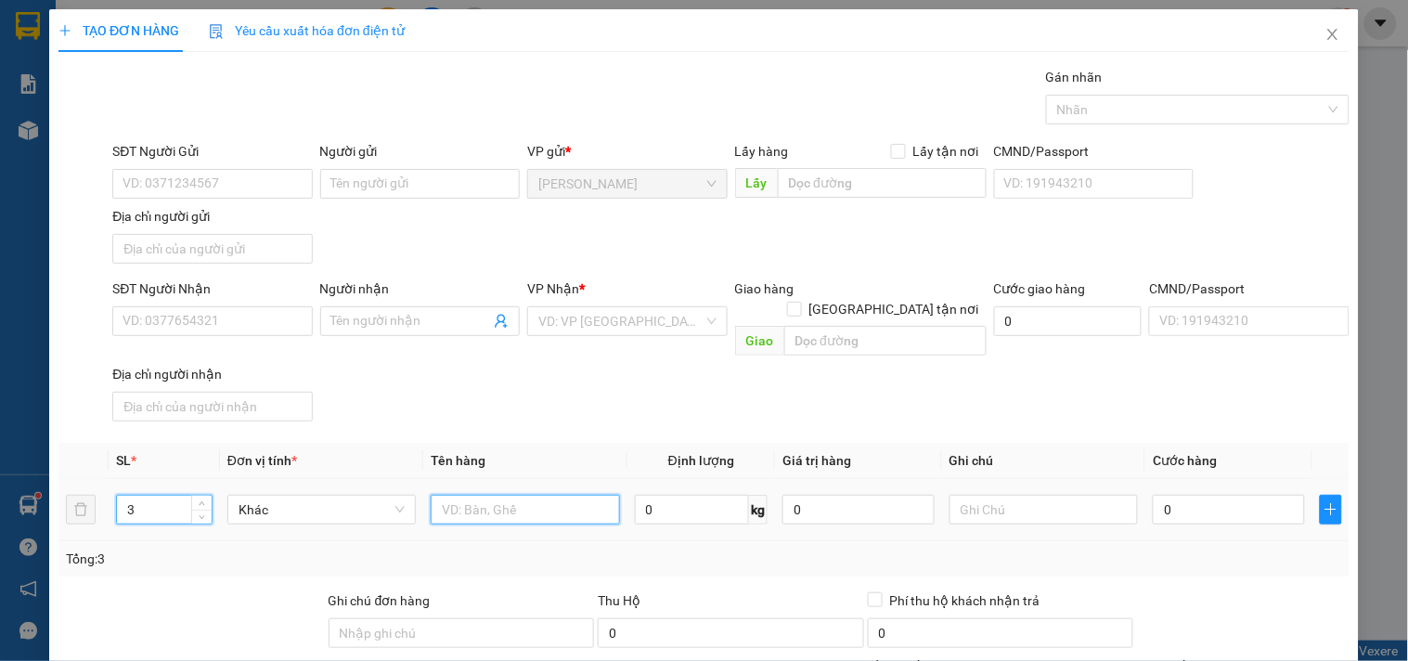
click at [488, 499] on input "text" at bounding box center [525, 510] width 188 height 30
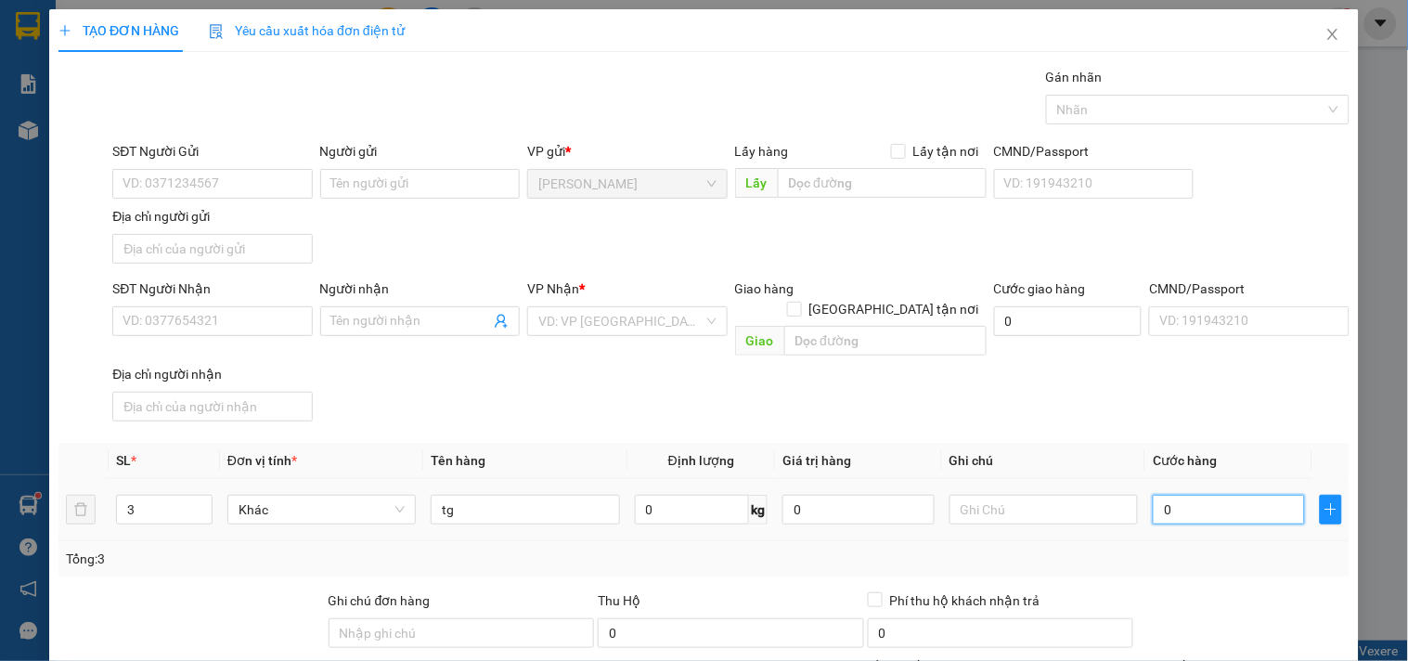
click at [1178, 495] on input "0" at bounding box center [1228, 510] width 152 height 30
click at [291, 331] on input "SĐT Người Nhận" at bounding box center [211, 321] width 199 height 30
click at [379, 326] on input "Người nhận" at bounding box center [410, 321] width 159 height 20
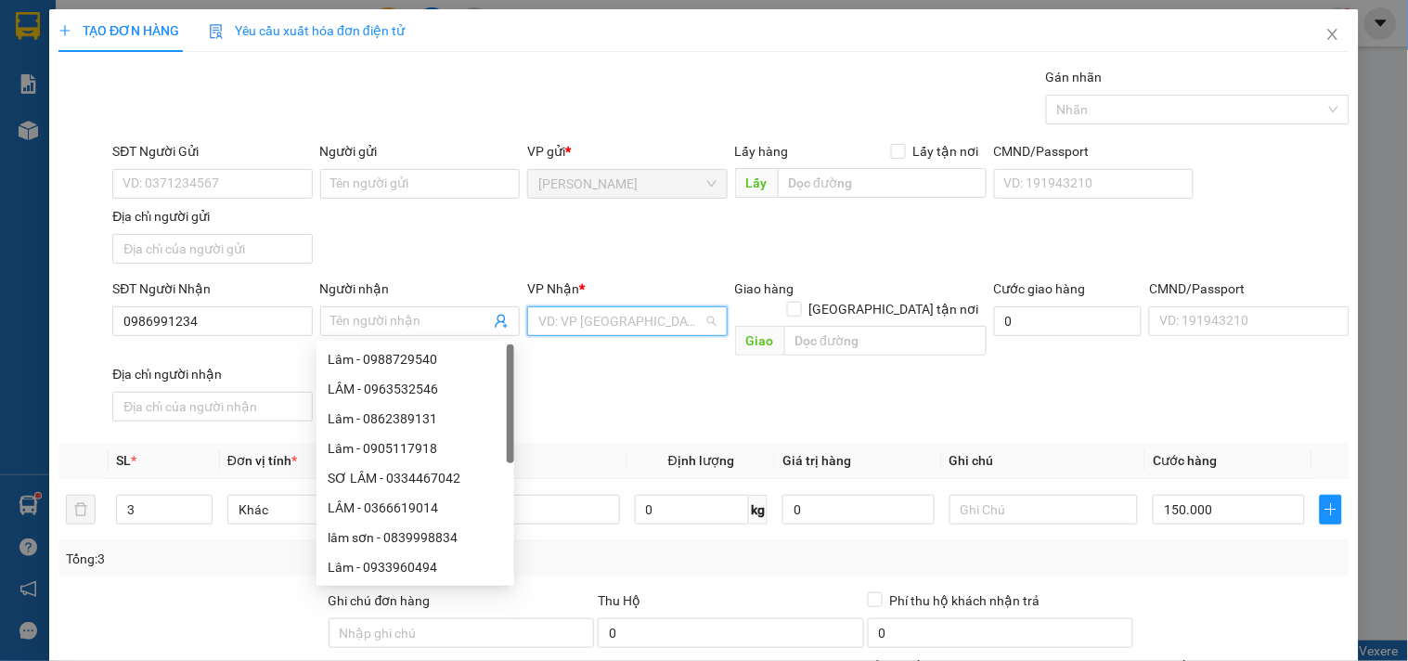
click at [666, 321] on input "search" at bounding box center [620, 321] width 164 height 28
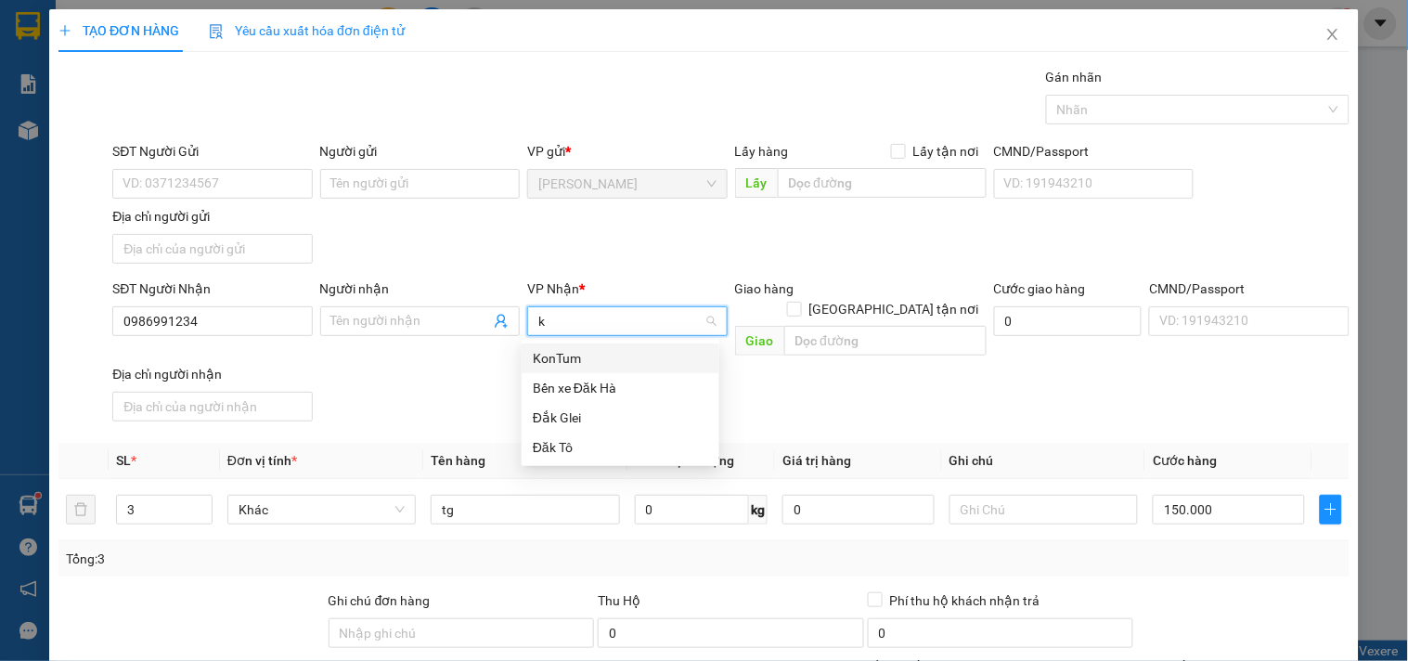
click at [608, 349] on div "KonTum" at bounding box center [620, 358] width 175 height 20
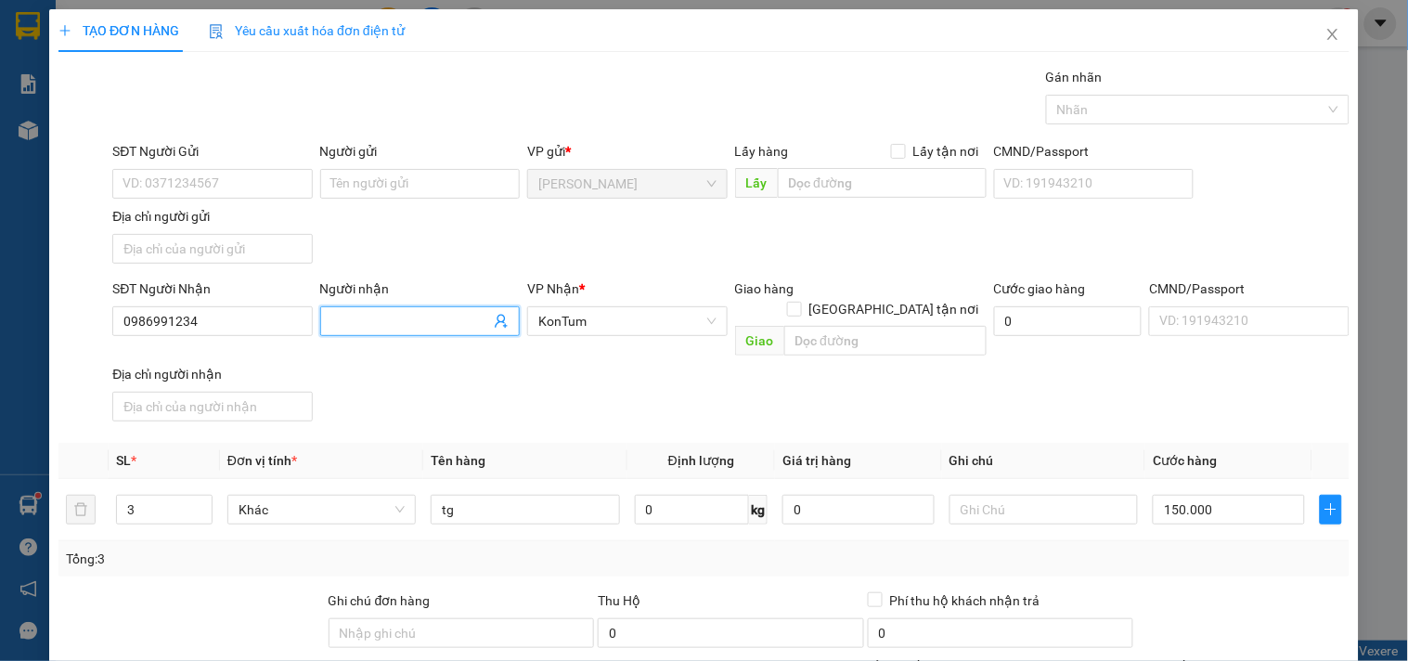
click at [386, 325] on input "Người nhận" at bounding box center [410, 321] width 159 height 20
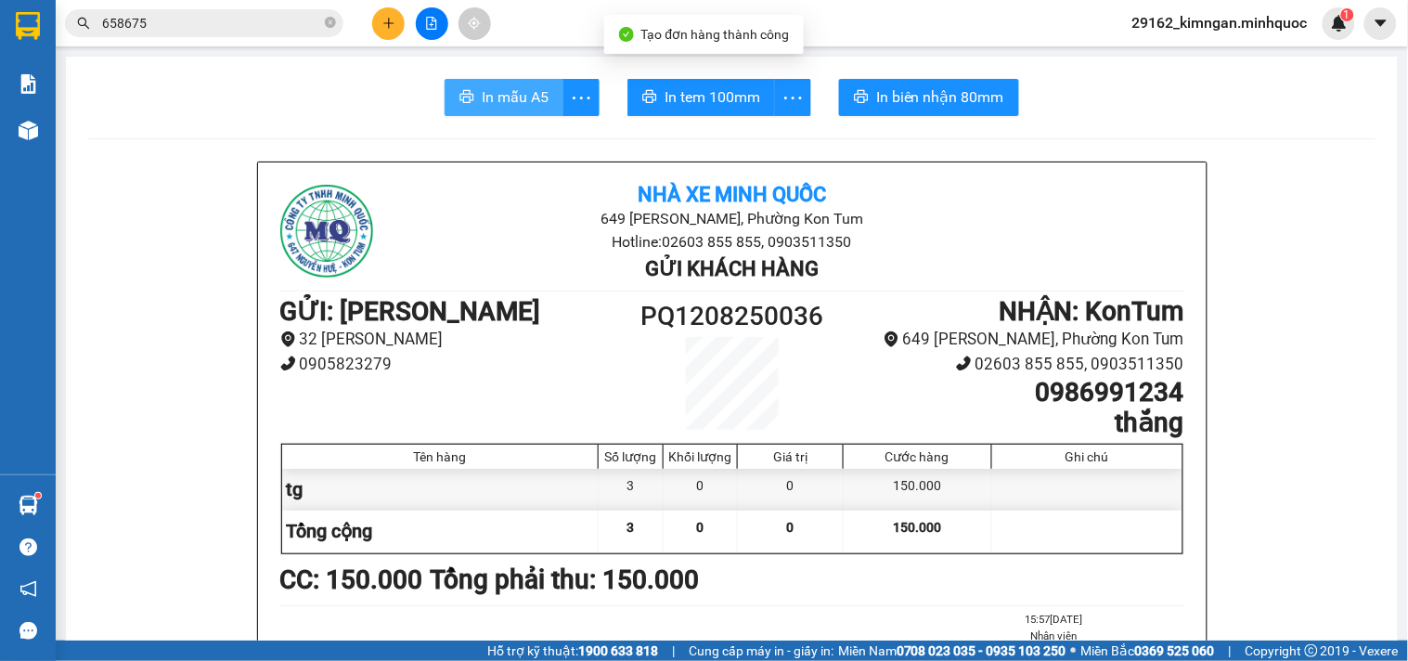
click at [476, 84] on button "In mẫu A5" at bounding box center [503, 97] width 119 height 37
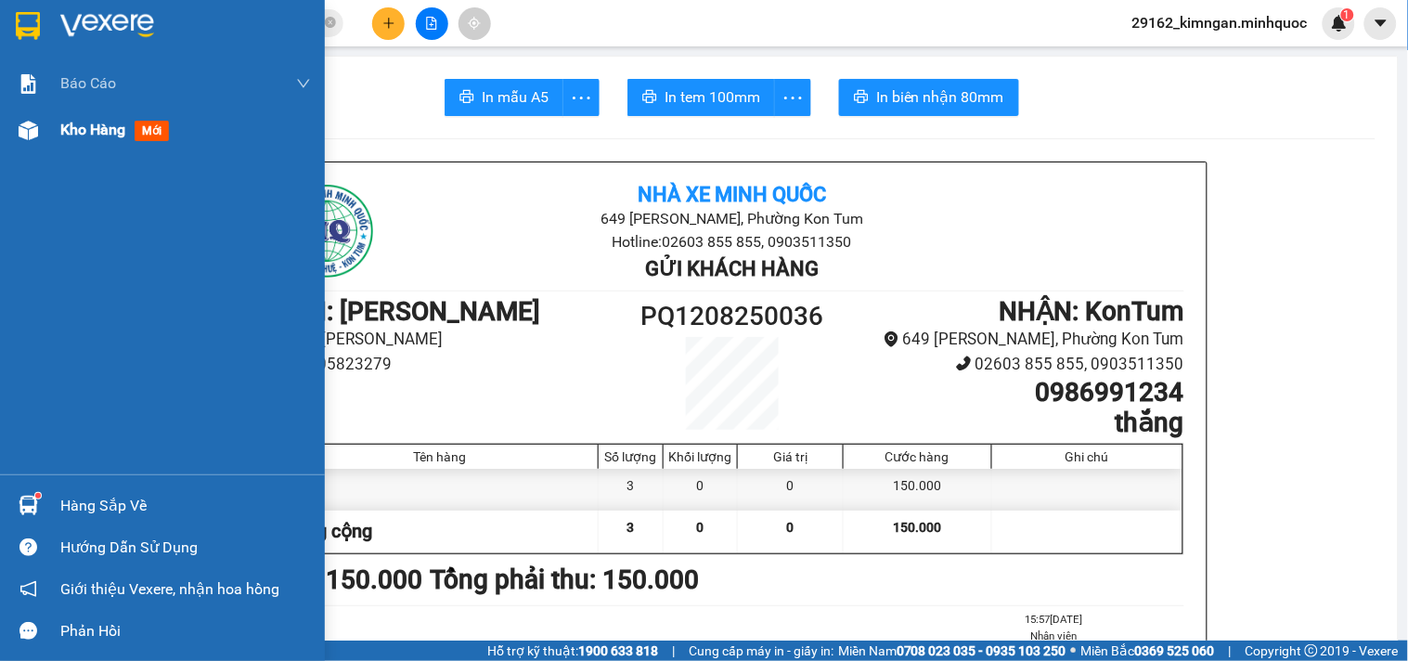
click at [38, 143] on div at bounding box center [28, 130] width 32 height 32
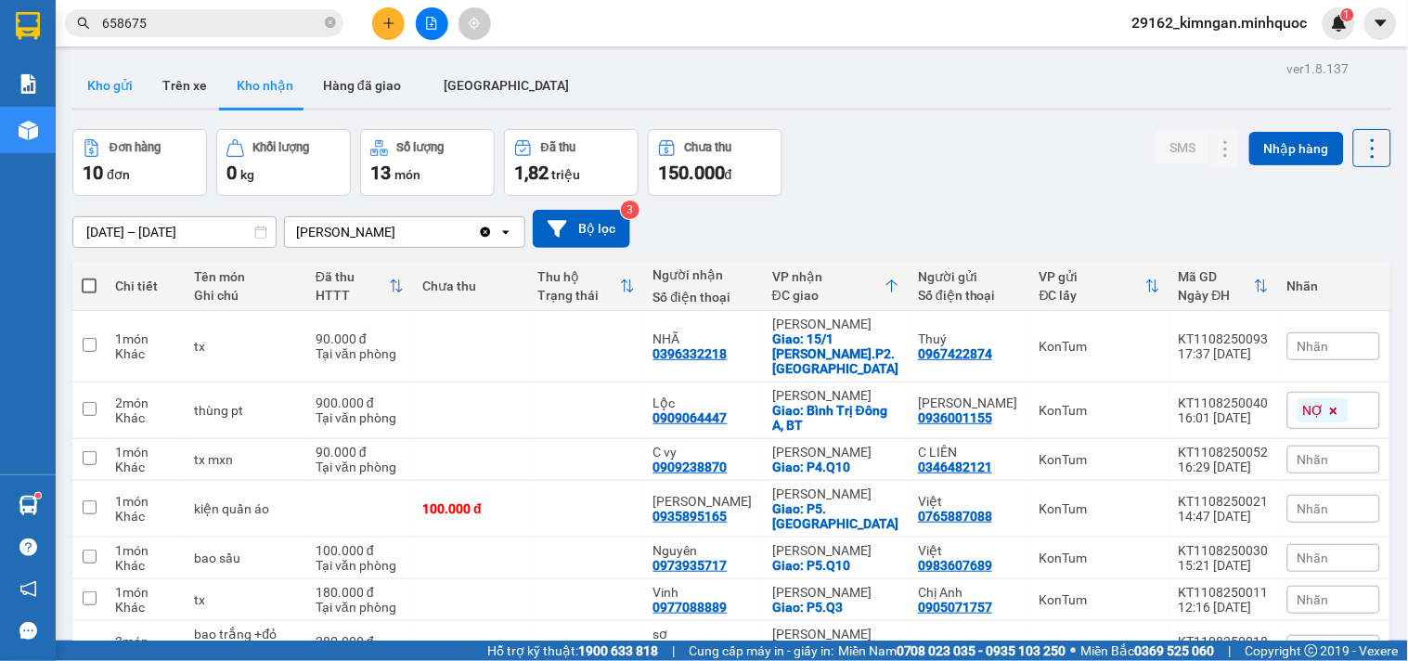
click at [72, 84] on button "Kho gửi" at bounding box center [109, 85] width 75 height 45
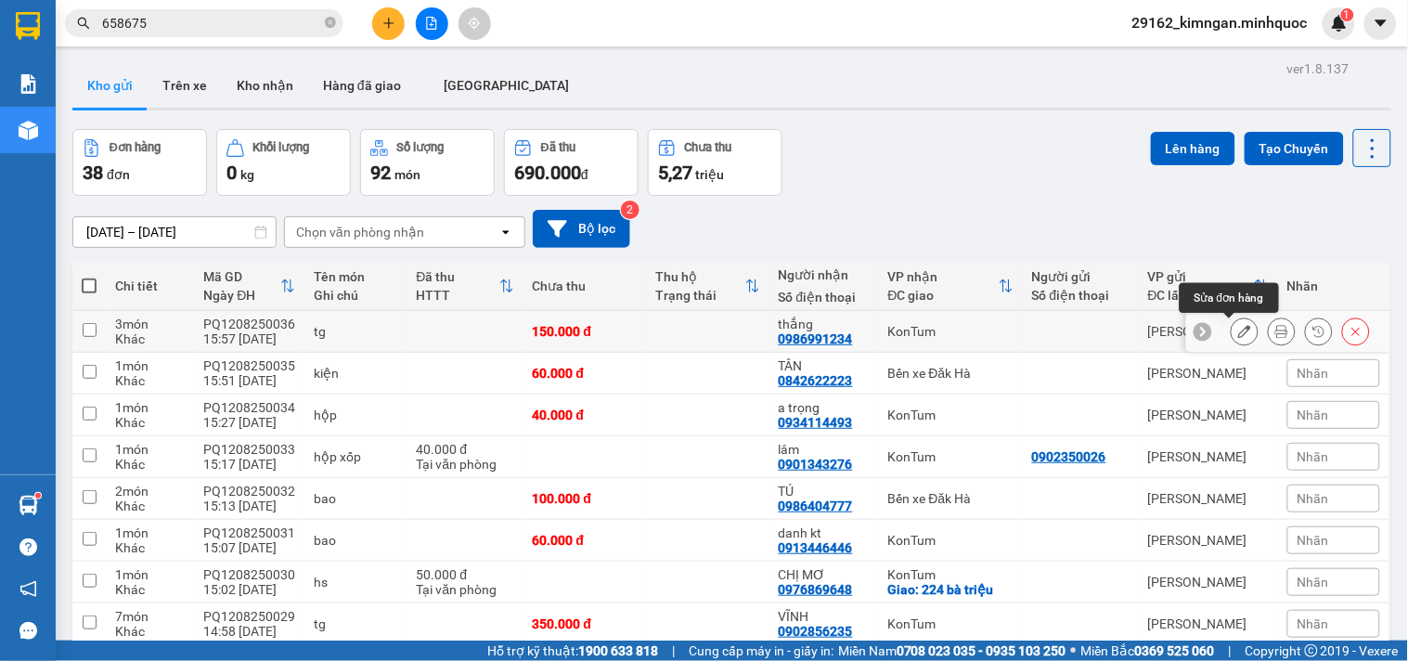
click at [1238, 334] on icon at bounding box center [1244, 331] width 13 height 13
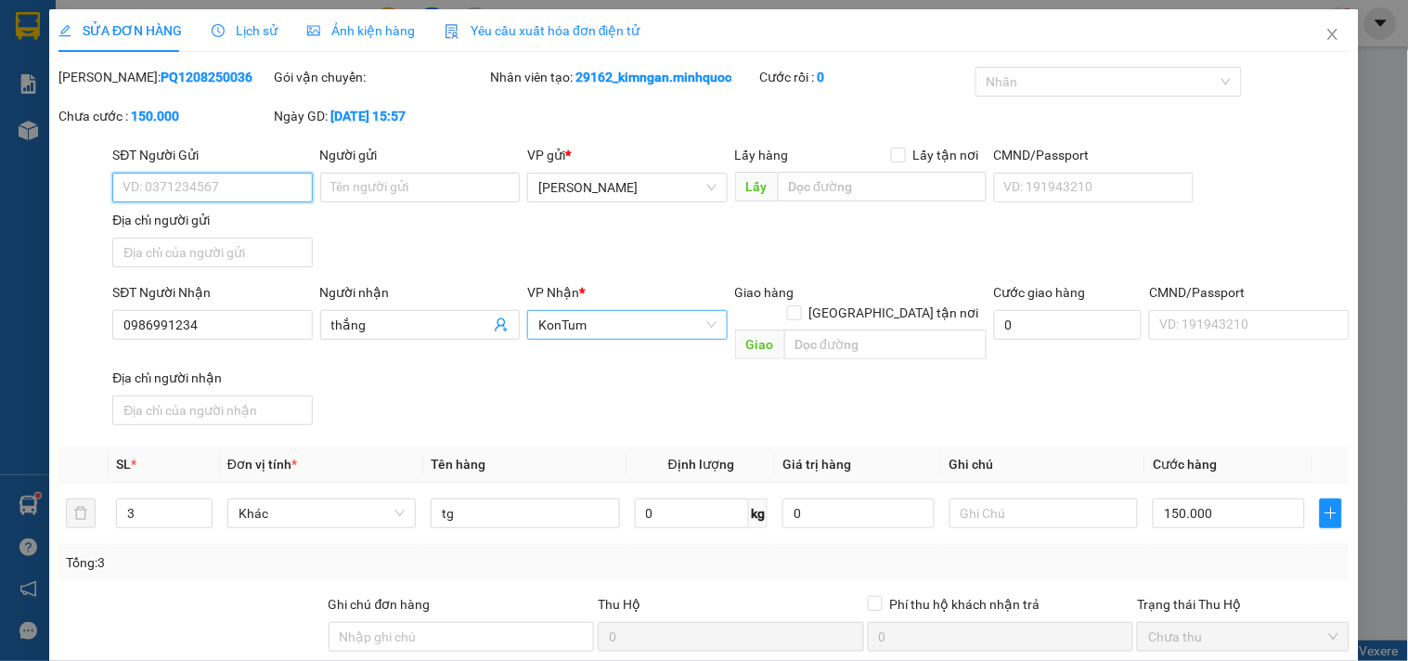
click at [673, 314] on span "KonTum" at bounding box center [626, 325] width 177 height 28
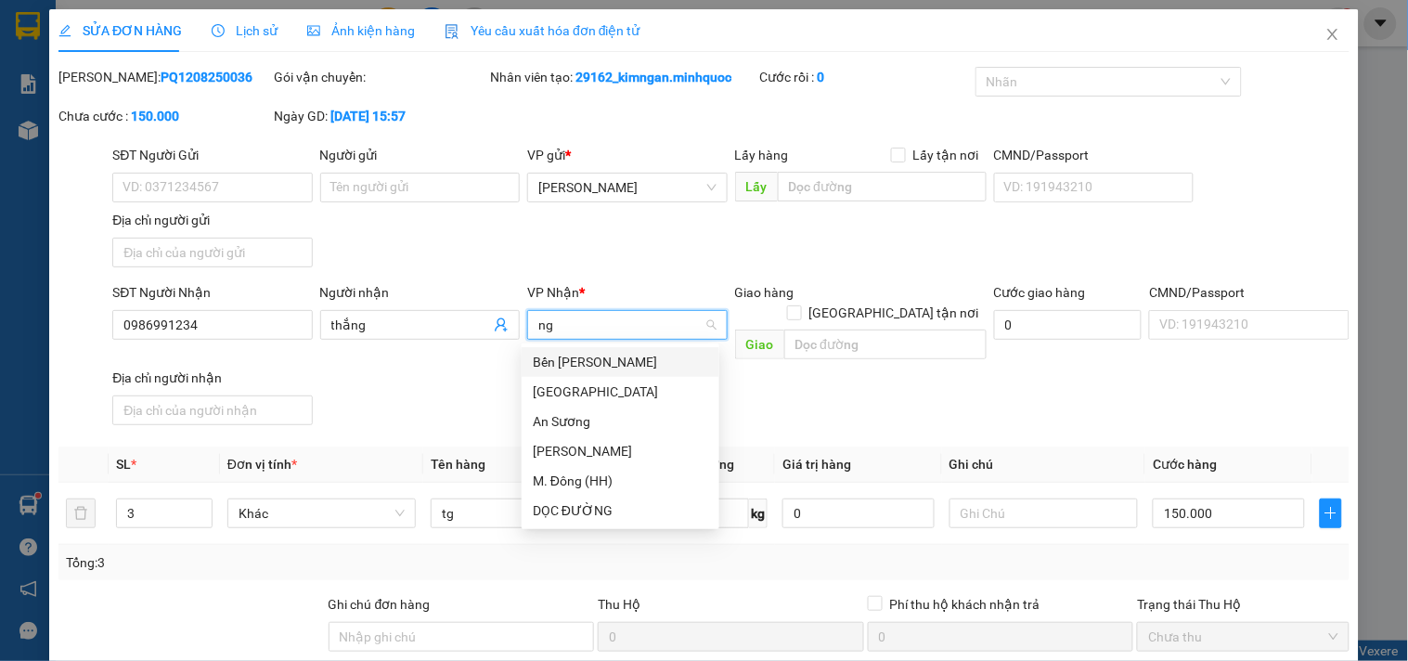
click at [656, 360] on div "Bến [PERSON_NAME]" at bounding box center [620, 362] width 175 height 20
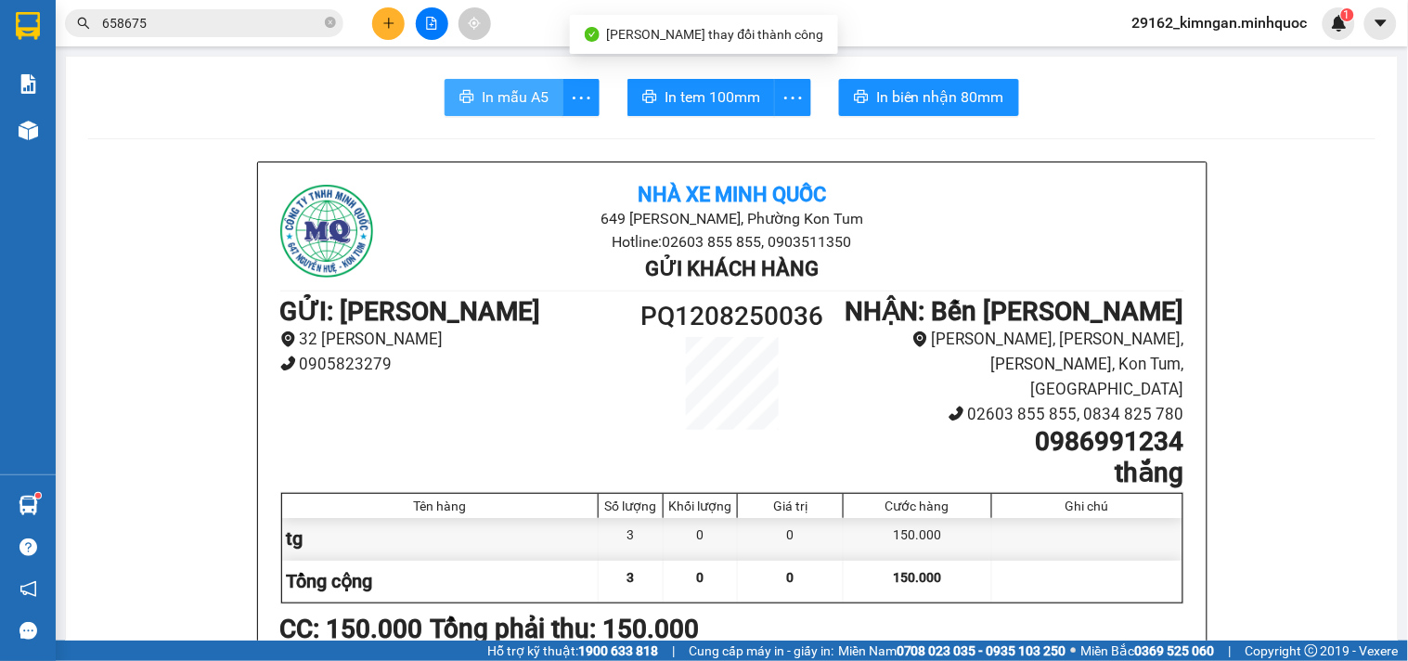
click at [461, 84] on button "In mẫu A5" at bounding box center [503, 97] width 119 height 37
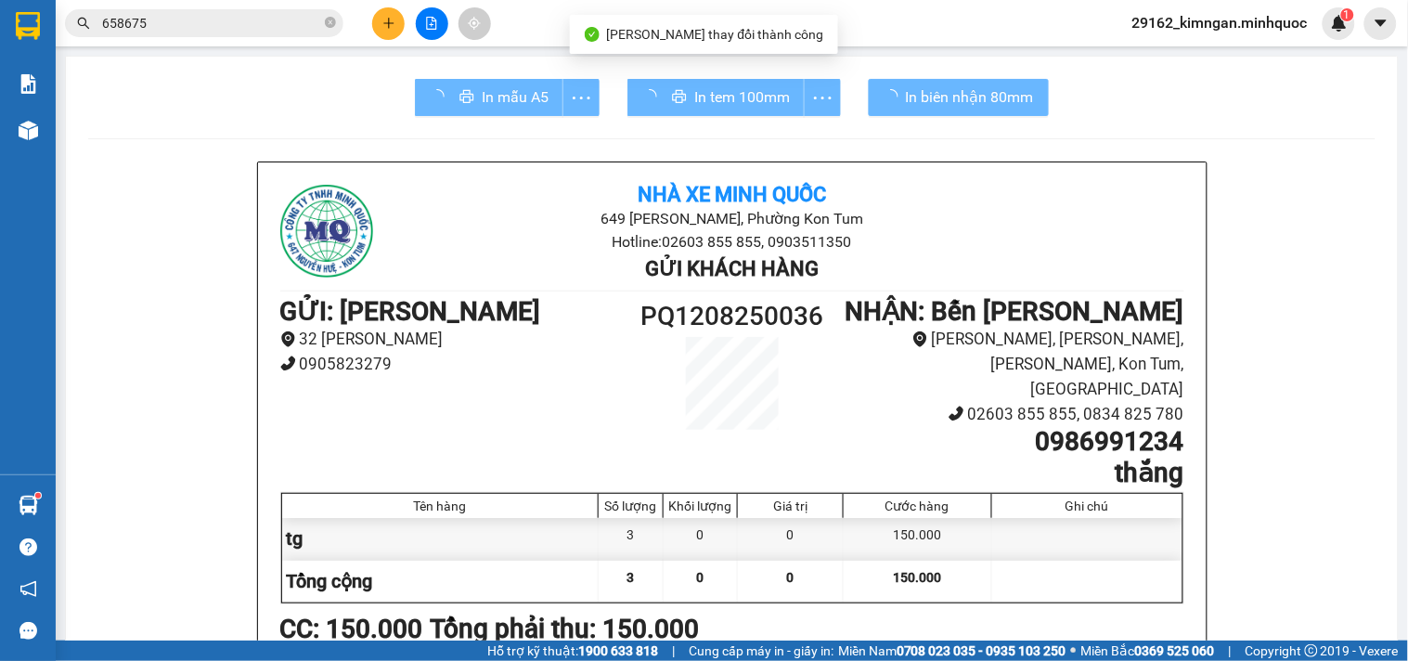
click at [1074, 609] on div "CC : 150.000 Tổng phải thu: 150.000" at bounding box center [732, 629] width 904 height 41
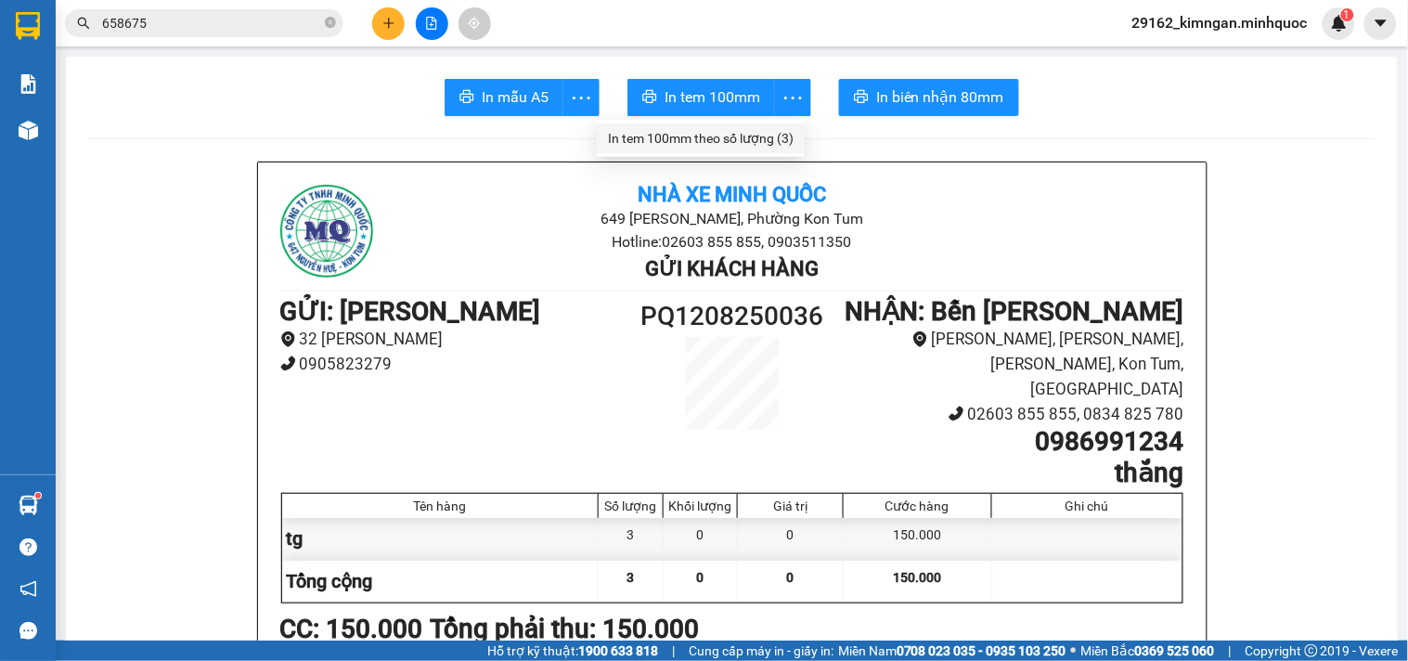
click at [766, 135] on div "In tem 100mm theo số lượng (3)" at bounding box center [701, 138] width 186 height 20
click at [178, 46] on main "In mẫu A5 In tem 100mm In biên nhận 80mm Nhà xe Minh Quốc 649 [PERSON_NAME], Ph…" at bounding box center [704, 320] width 1408 height 640
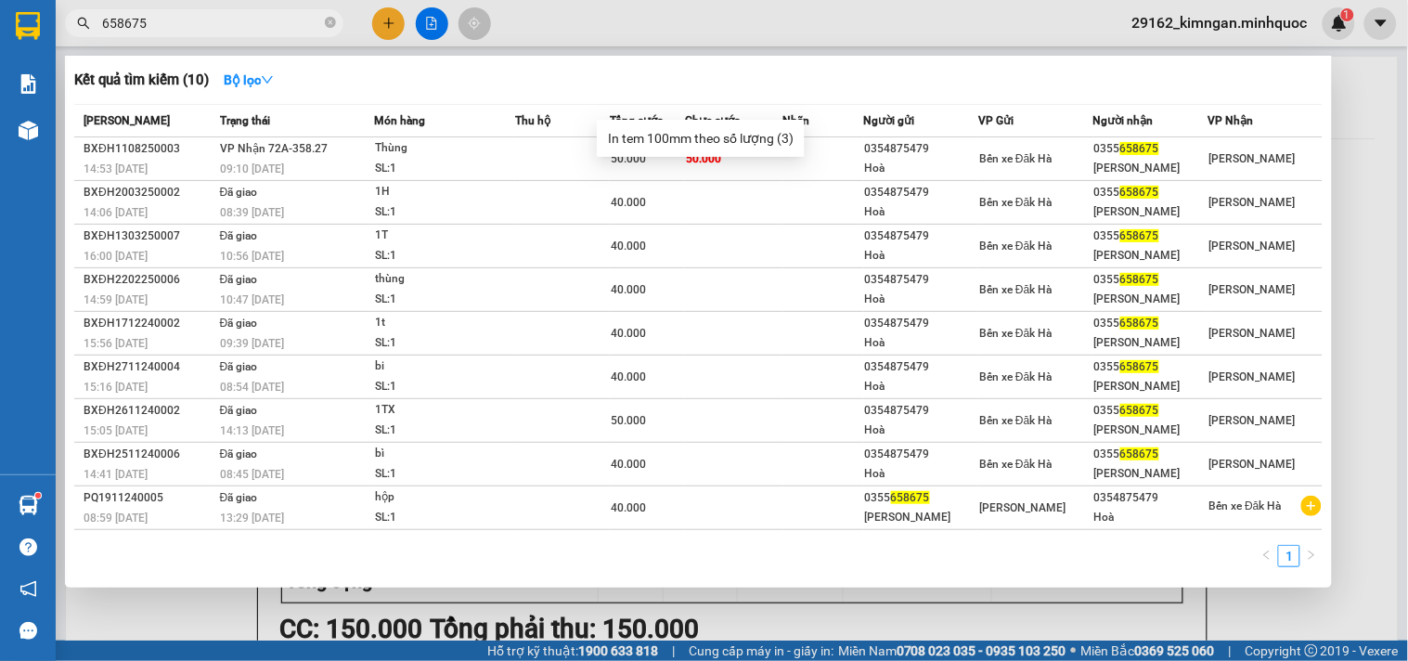
click at [183, 29] on input "658675" at bounding box center [211, 23] width 219 height 20
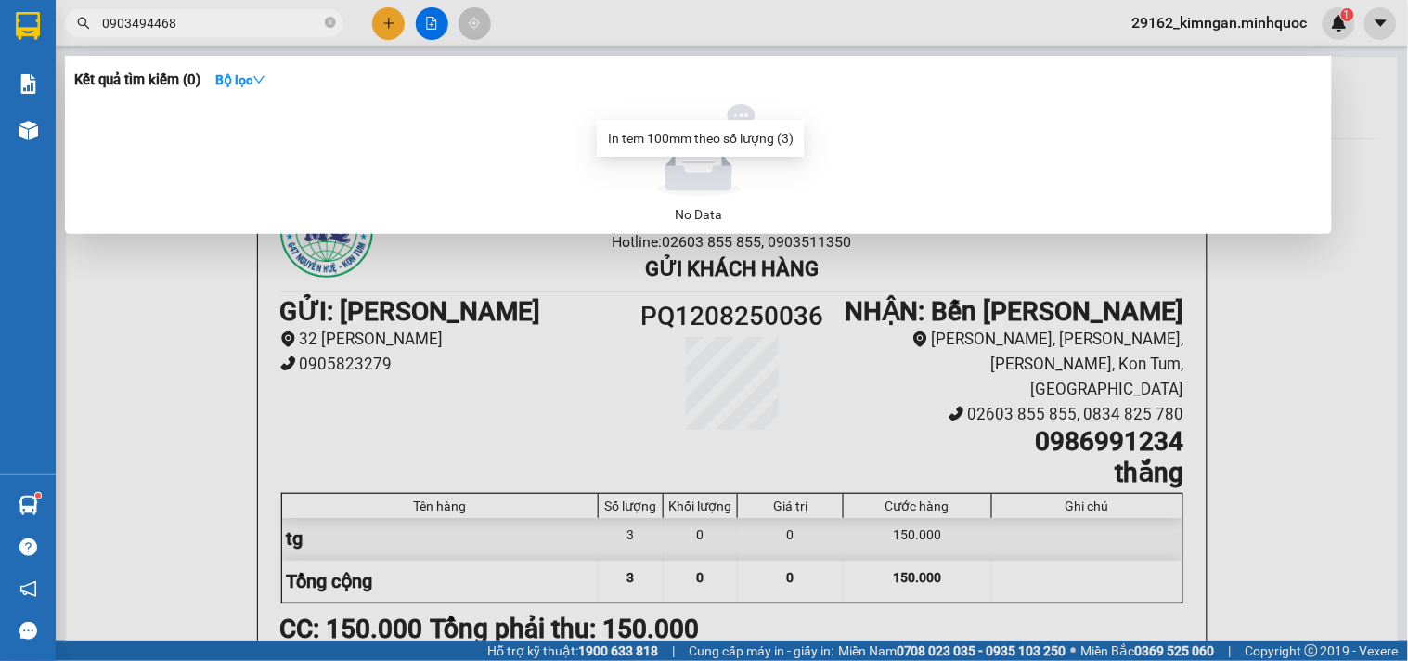
click at [381, 16] on div at bounding box center [704, 330] width 1408 height 661
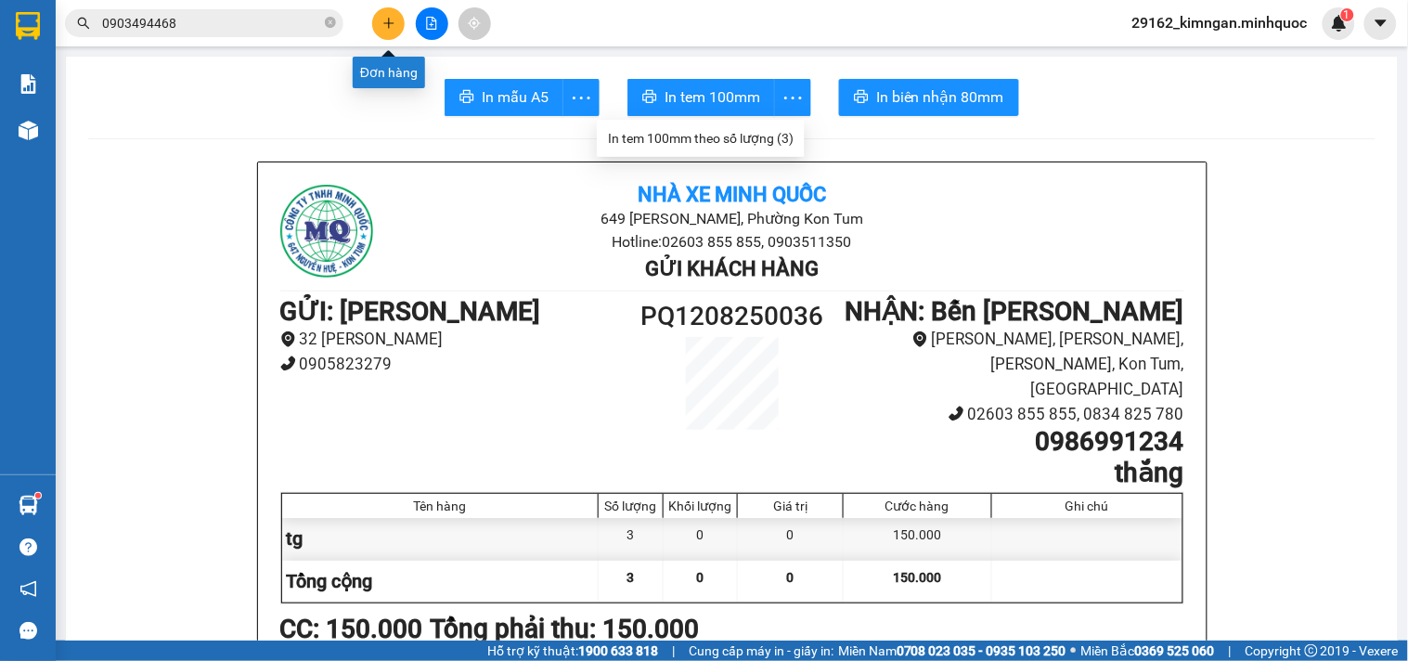
click at [384, 22] on icon "plus" at bounding box center [388, 22] width 10 height 1
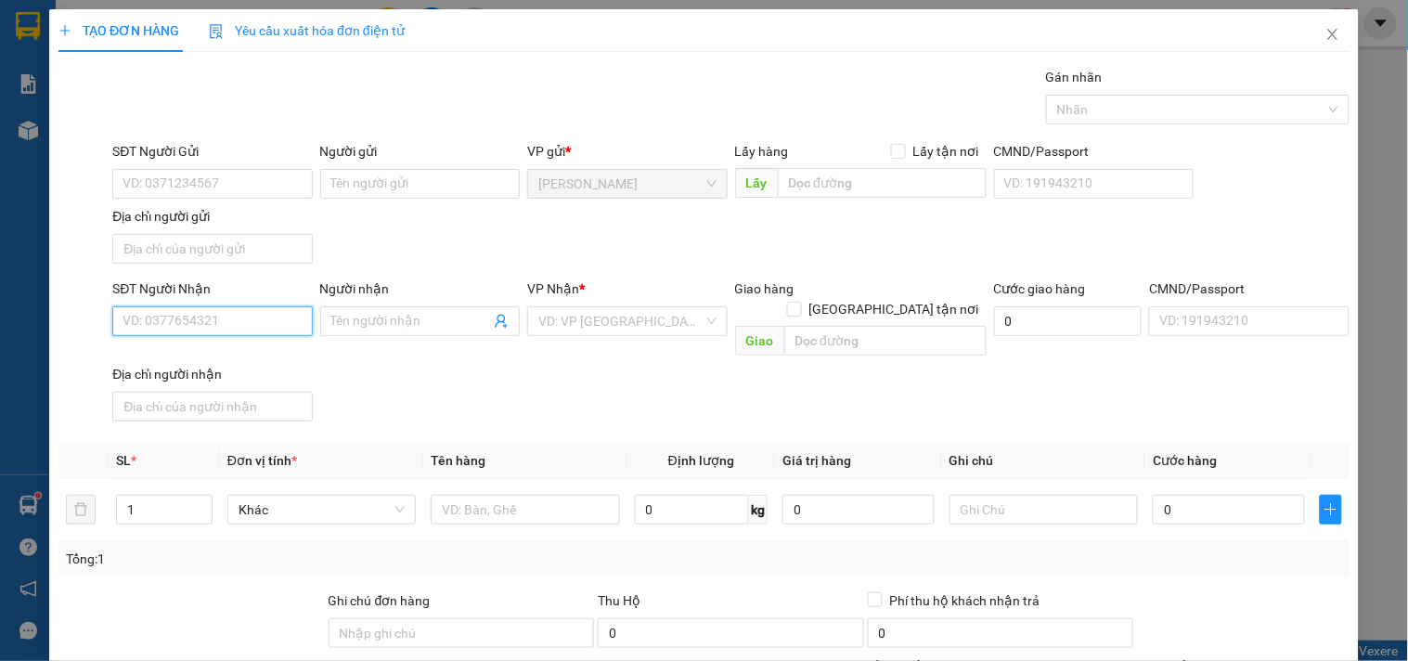
click at [256, 310] on input "SĐT Người Nhận" at bounding box center [211, 321] width 199 height 30
click at [245, 354] on div "0935573147 - Tuyến" at bounding box center [209, 359] width 175 height 20
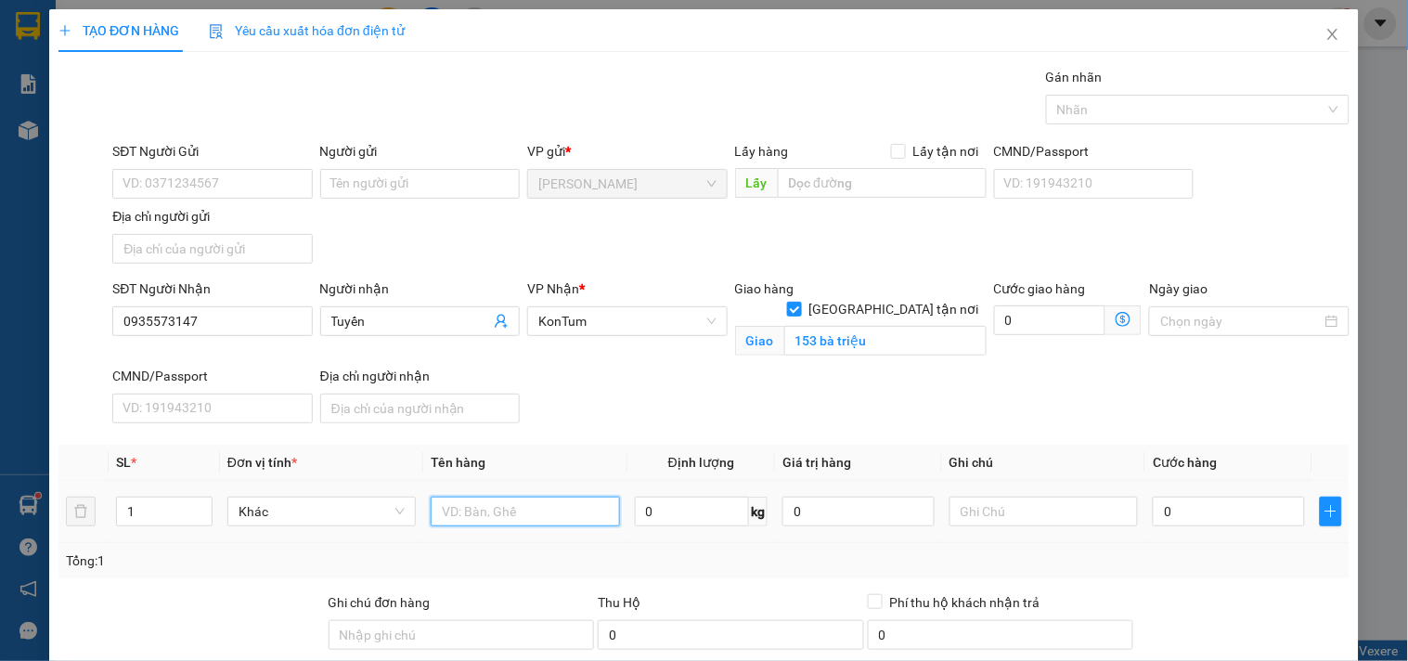
click at [498, 513] on input "text" at bounding box center [525, 511] width 188 height 30
click at [1240, 513] on input "0" at bounding box center [1228, 511] width 152 height 30
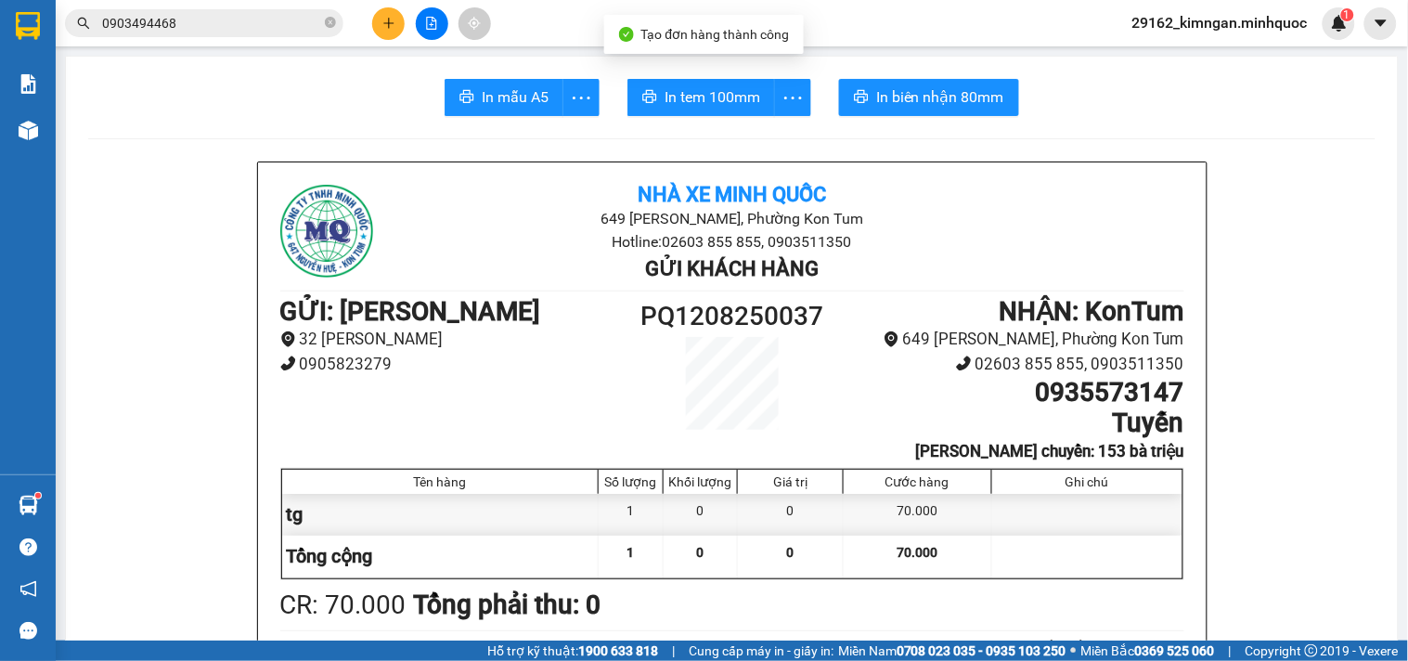
click at [719, 91] on span "In tem 100mm" at bounding box center [712, 96] width 96 height 23
click at [482, 96] on span "In mẫu A5" at bounding box center [515, 96] width 67 height 23
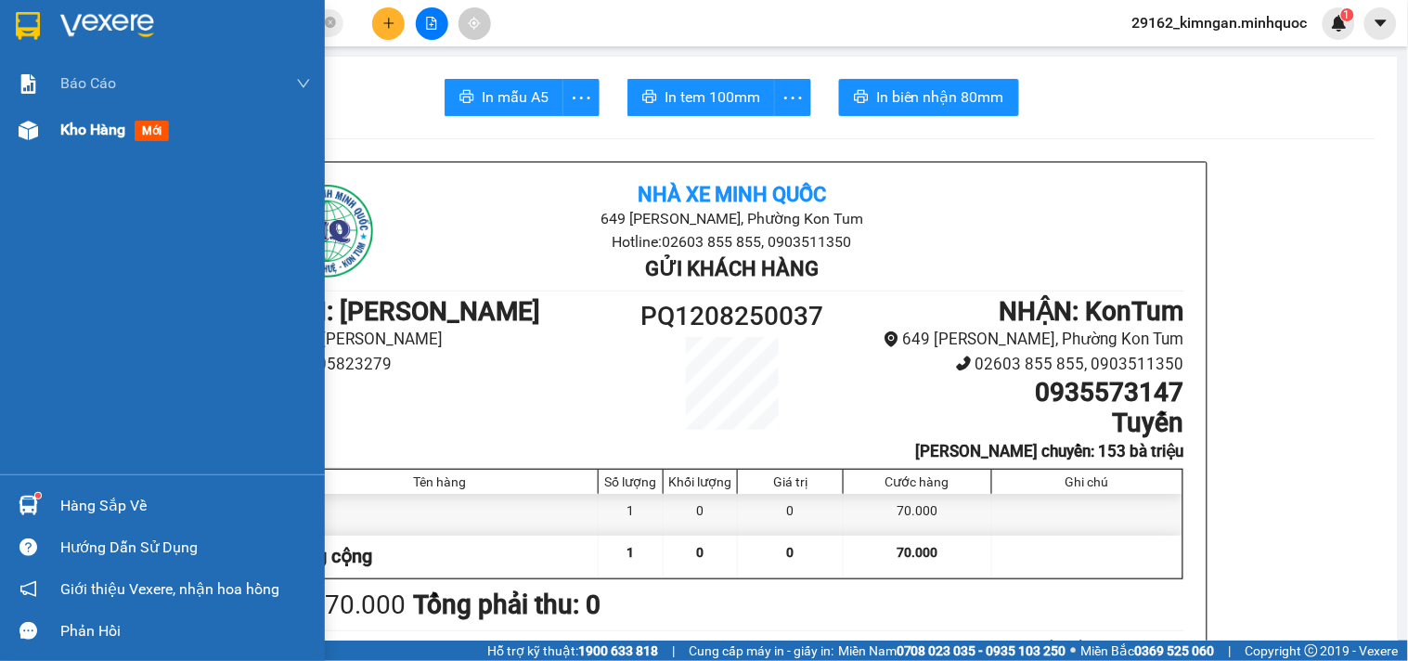
click at [109, 146] on div "Kho hàng mới" at bounding box center [185, 130] width 251 height 46
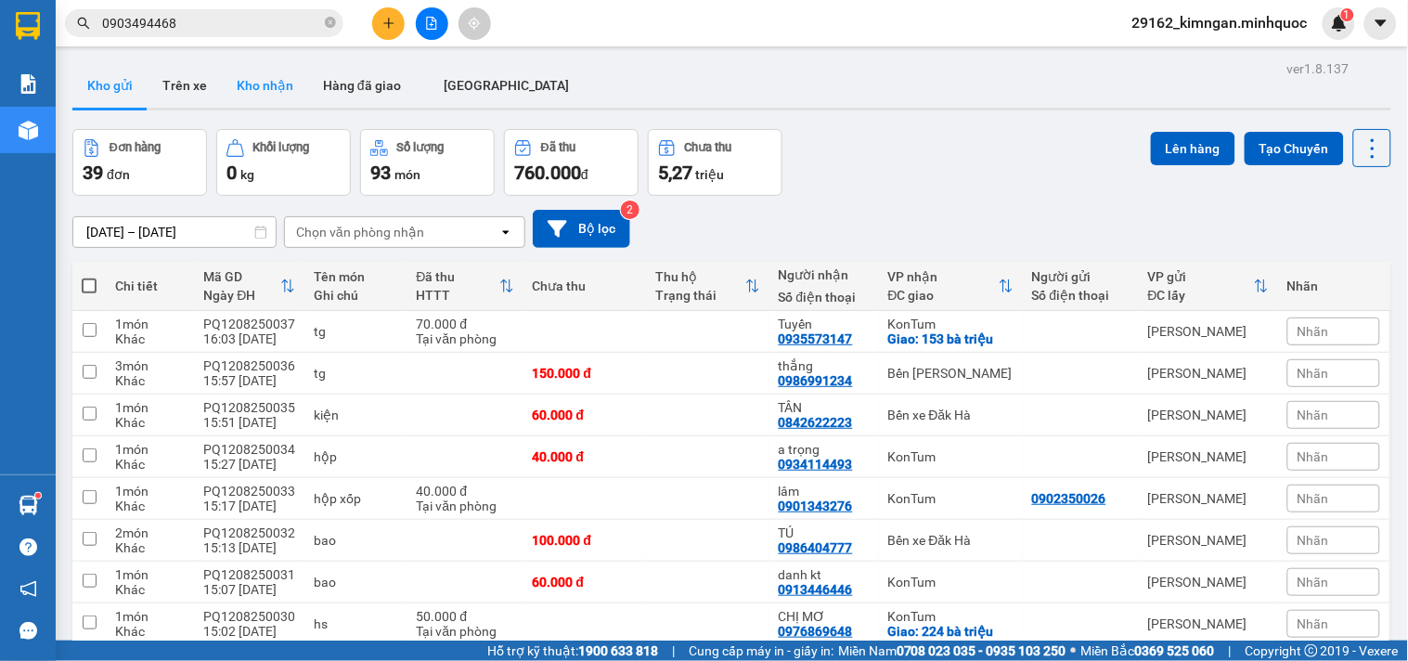
click at [262, 88] on button "Kho nhận" at bounding box center [265, 85] width 86 height 45
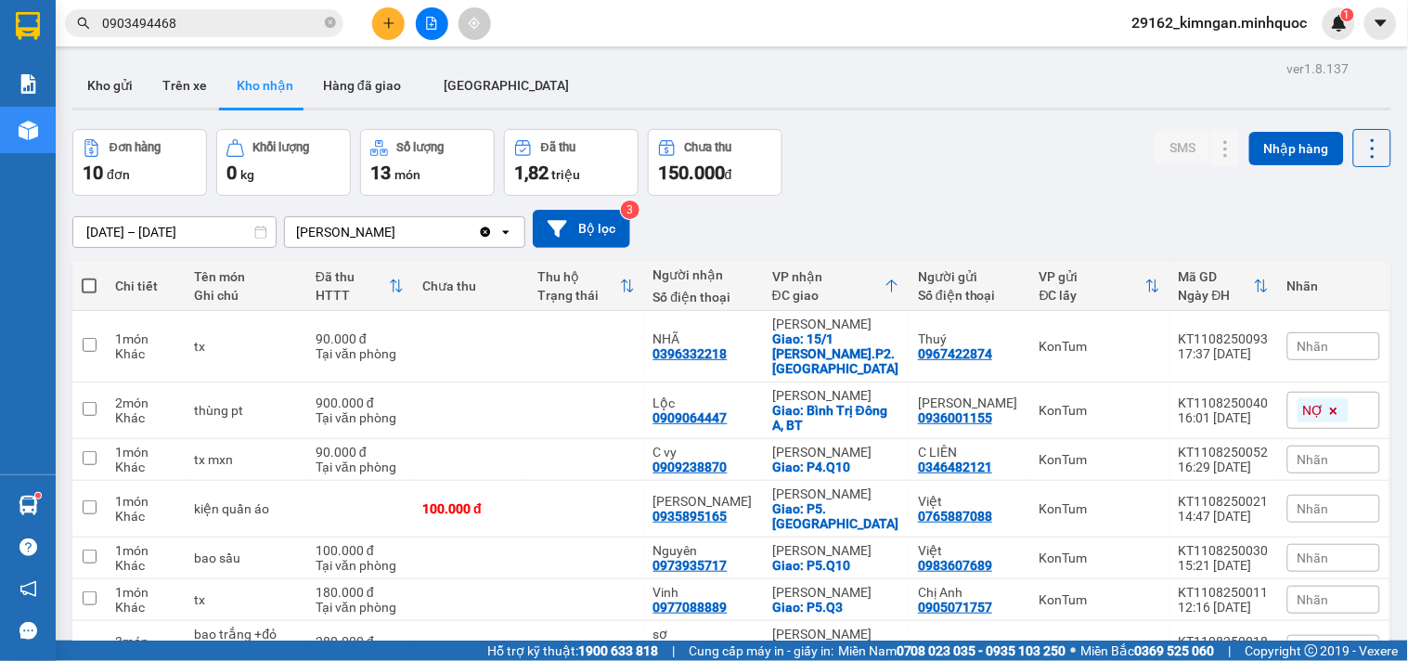
click at [180, 217] on input "[DATE] – [DATE]" at bounding box center [174, 232] width 202 height 30
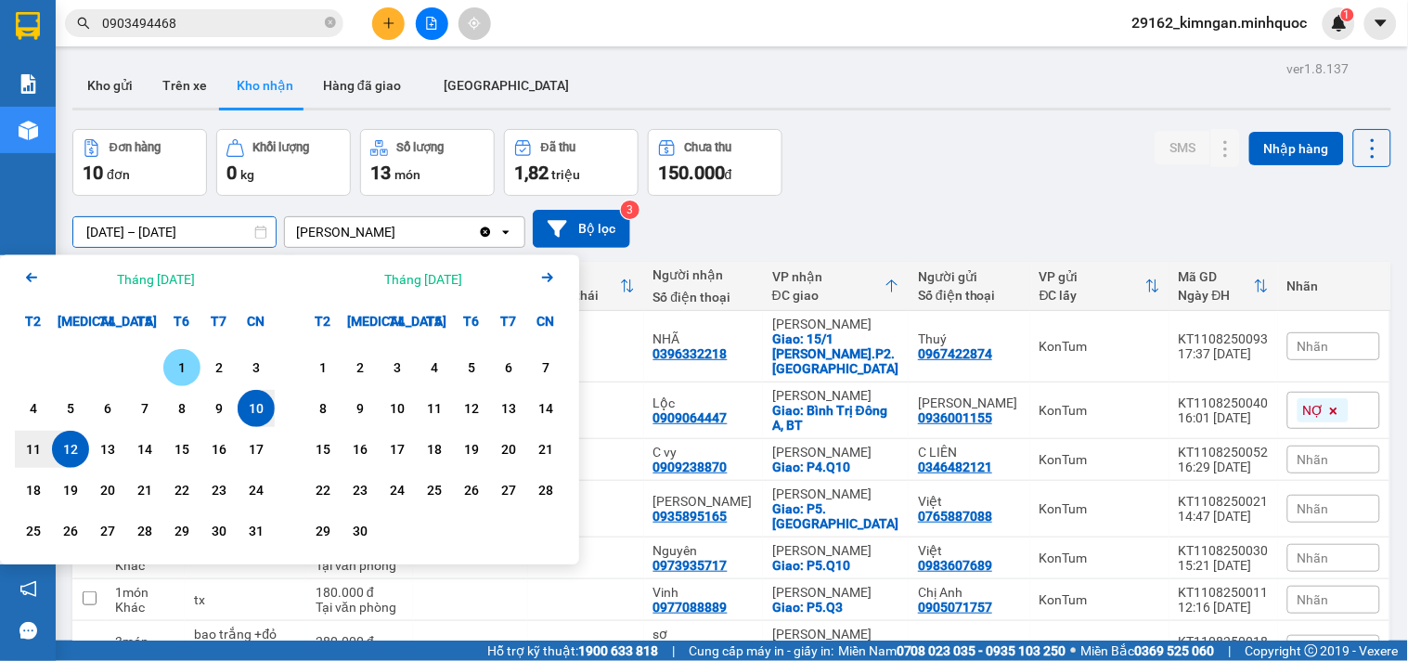
click at [176, 356] on div "1" at bounding box center [182, 367] width 26 height 22
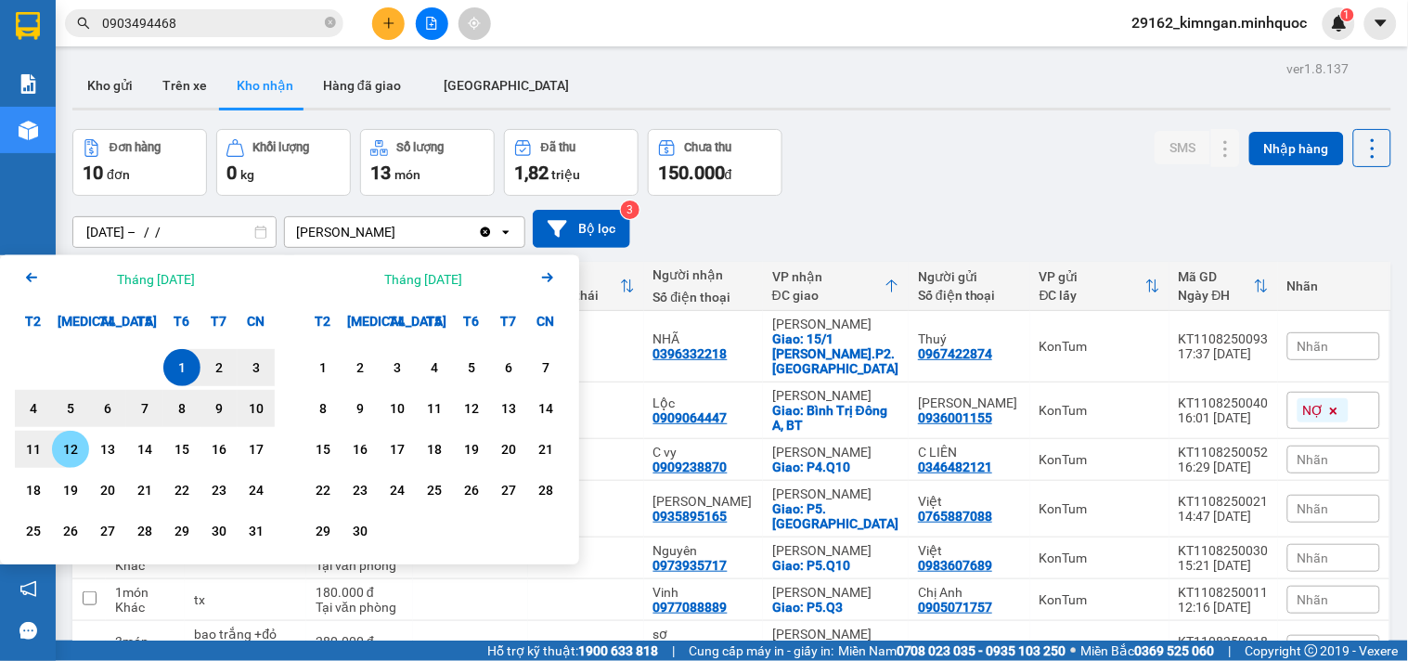
click at [76, 438] on div "12" at bounding box center [71, 449] width 26 height 22
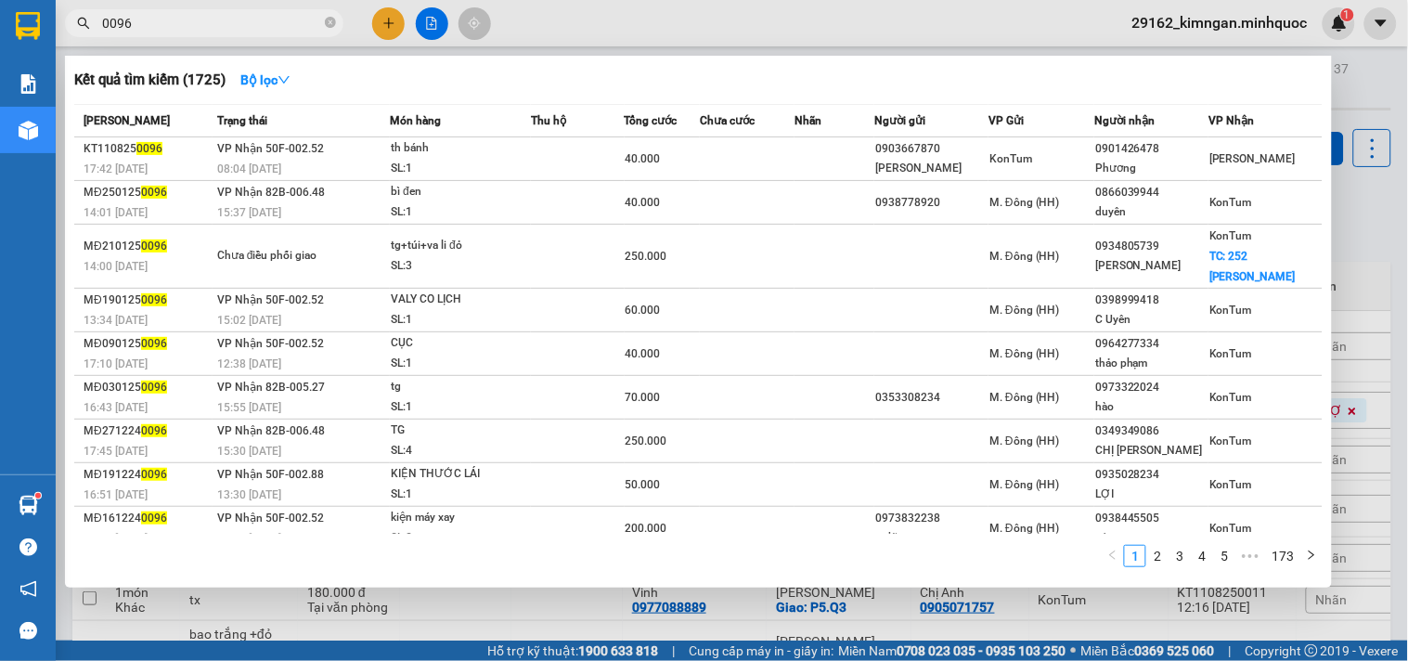
click at [534, 648] on div at bounding box center [704, 330] width 1408 height 661
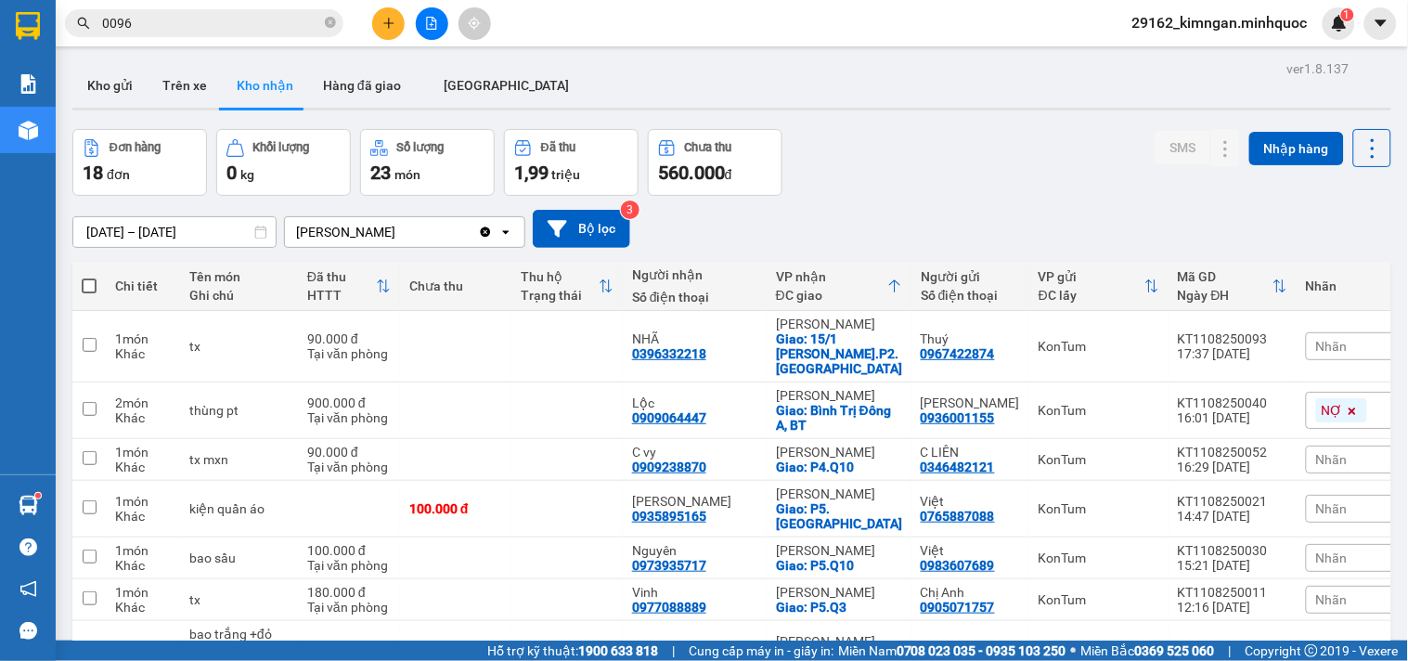
scroll to position [515, 0]
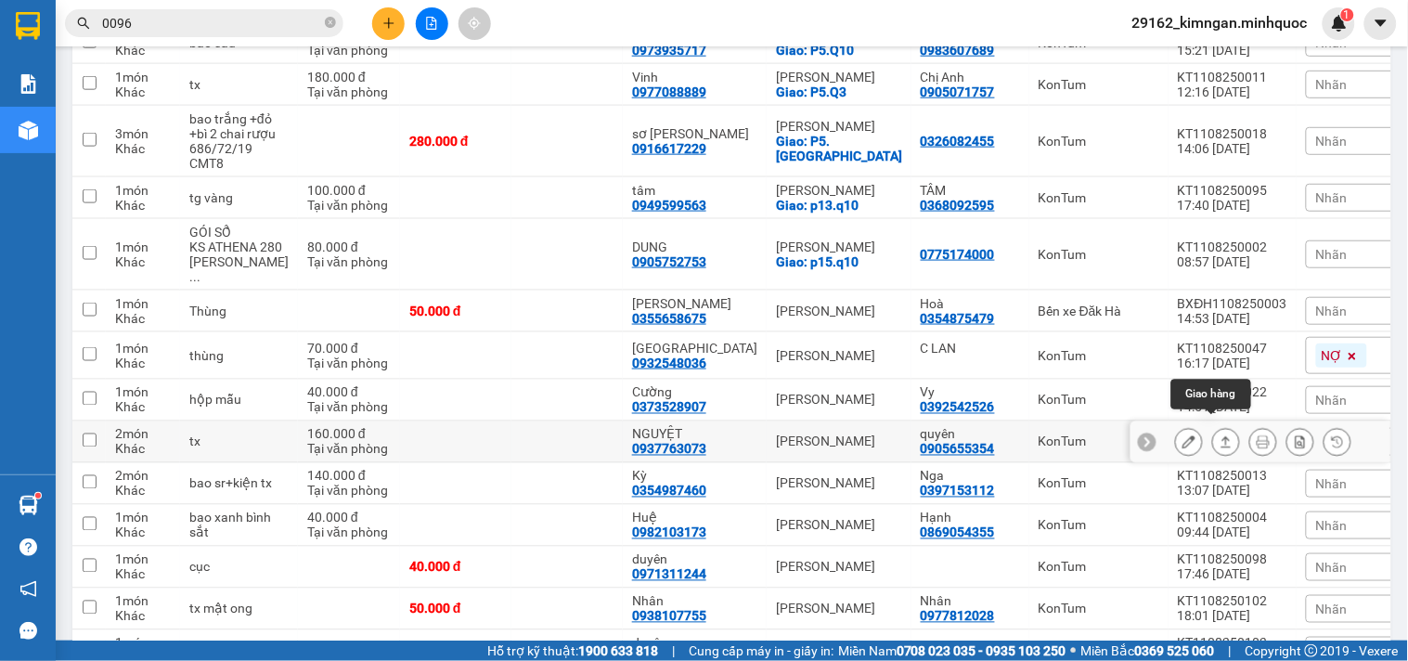
click at [1219, 435] on icon at bounding box center [1225, 441] width 13 height 13
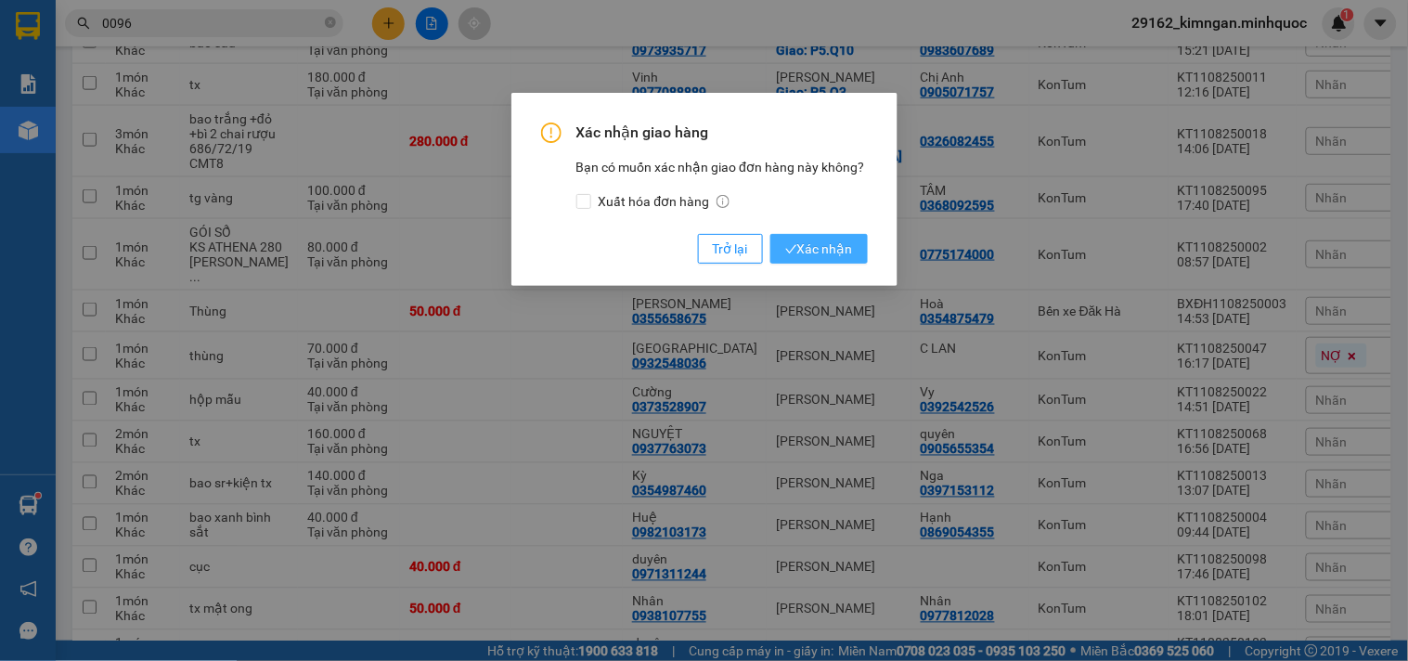
click at [830, 243] on span "Xác nhận" at bounding box center [819, 248] width 68 height 20
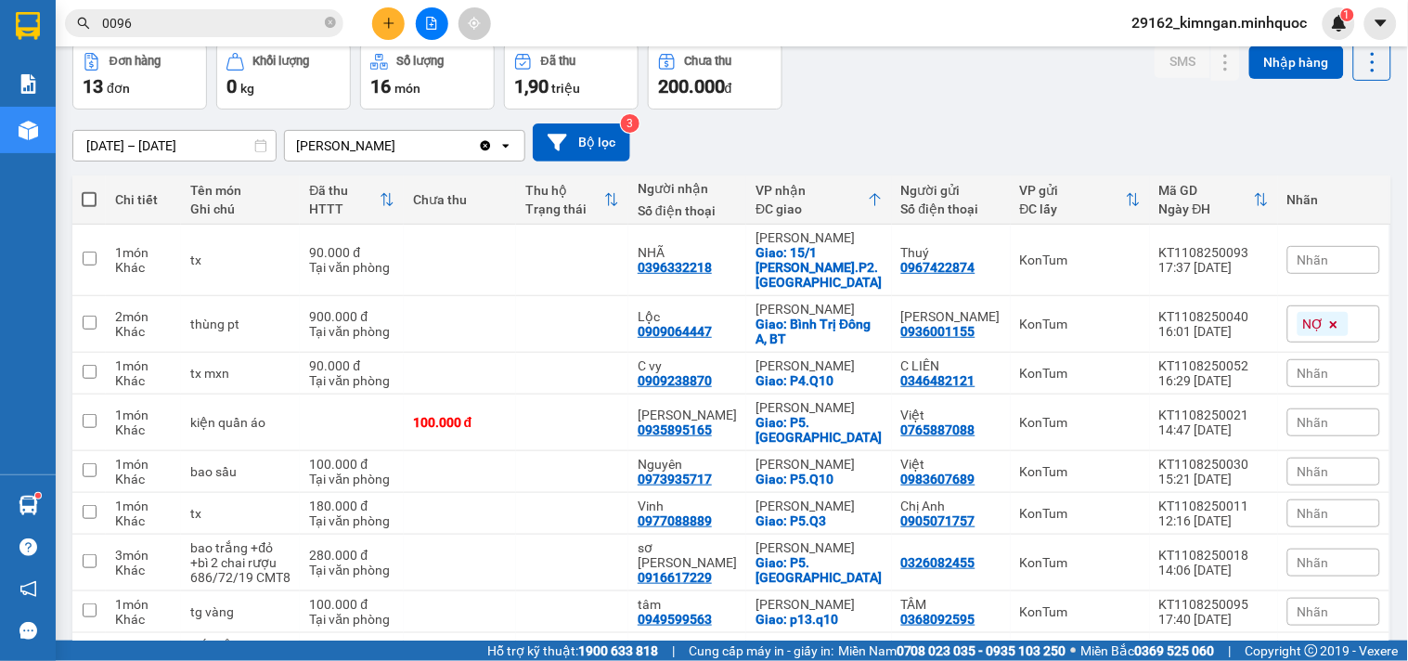
scroll to position [0, 0]
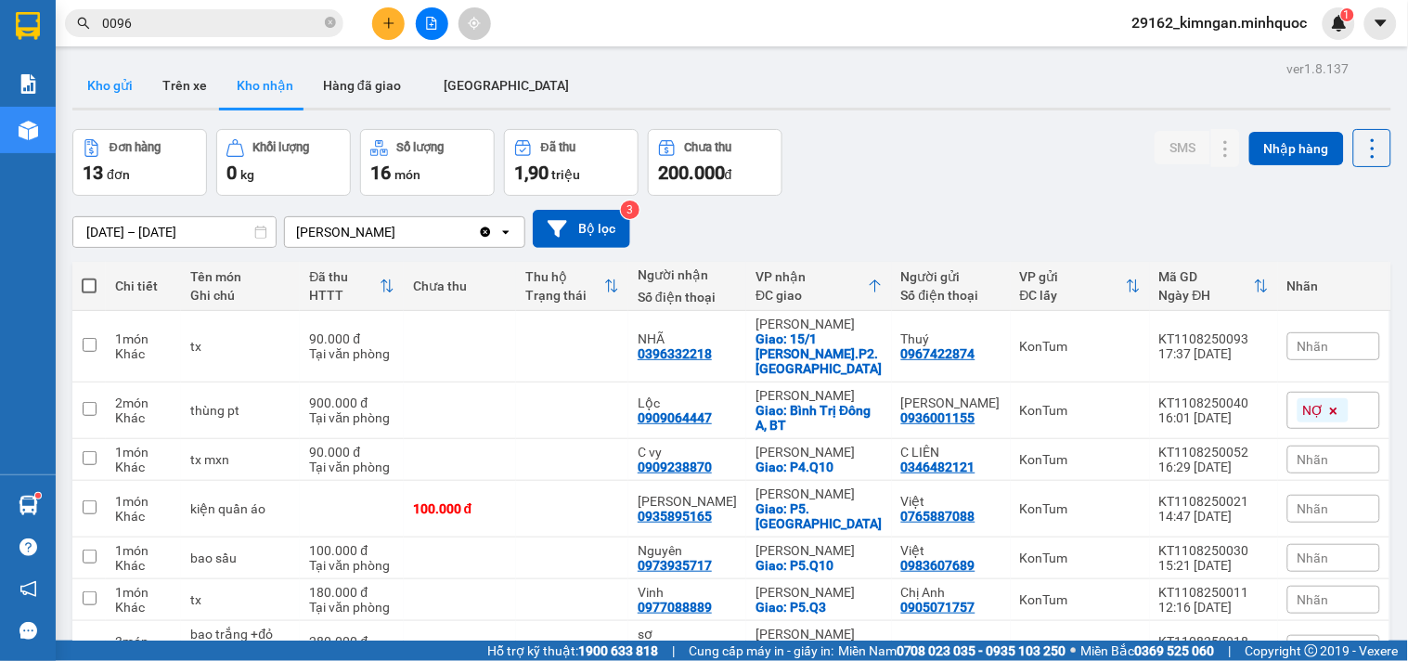
click at [133, 88] on button "Kho gửi" at bounding box center [109, 85] width 75 height 45
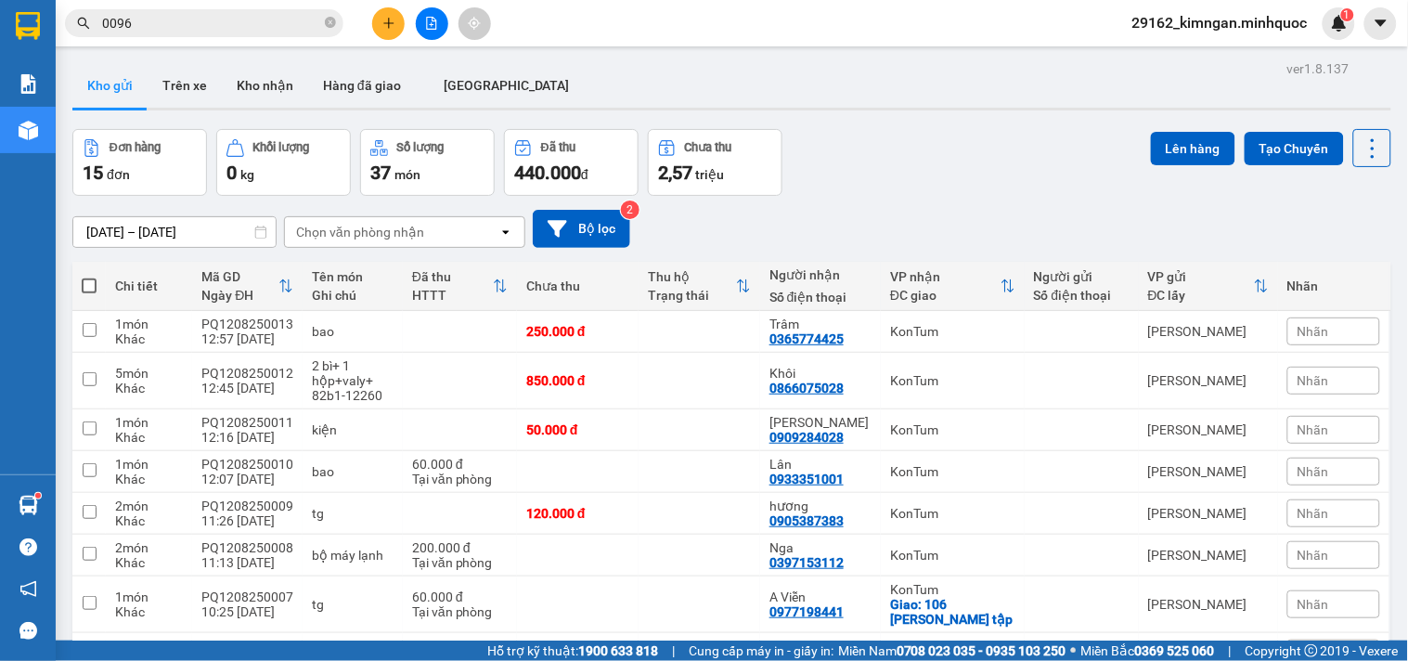
scroll to position [196, 0]
click at [264, 71] on button "Kho nhận" at bounding box center [265, 85] width 86 height 45
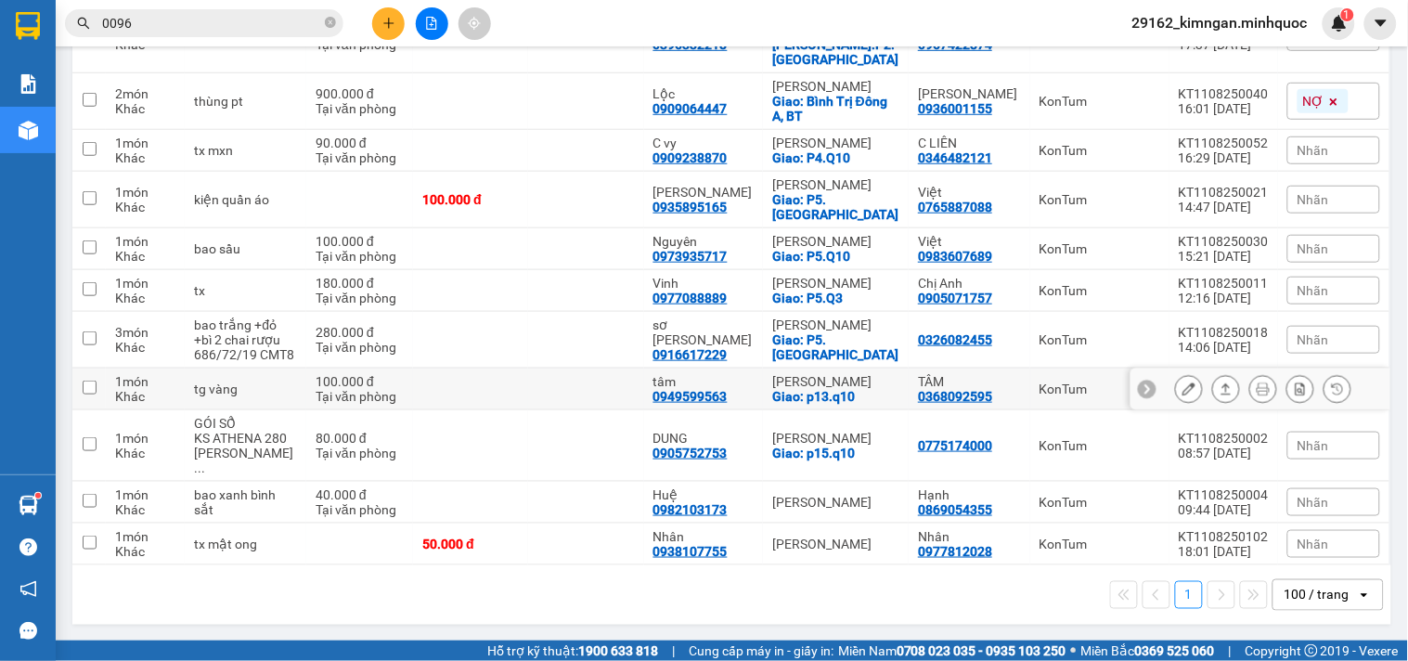
scroll to position [311, 0]
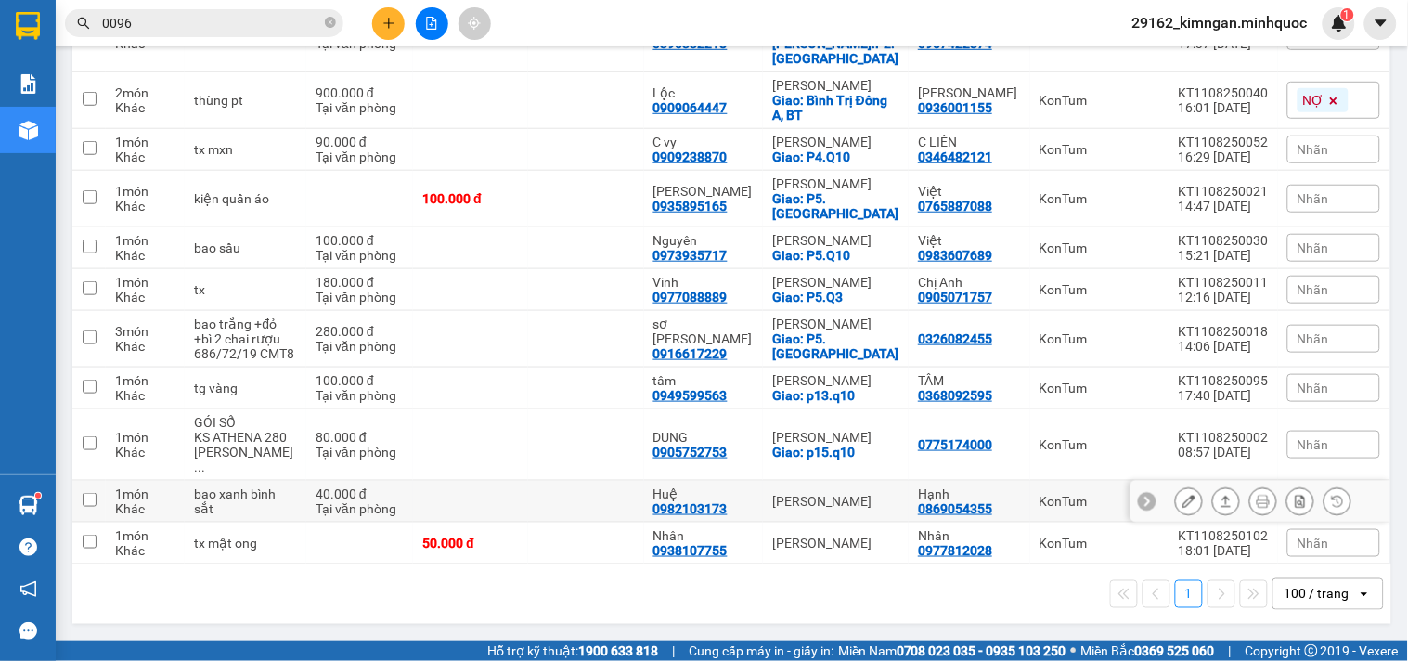
click at [1219, 495] on icon at bounding box center [1225, 501] width 13 height 13
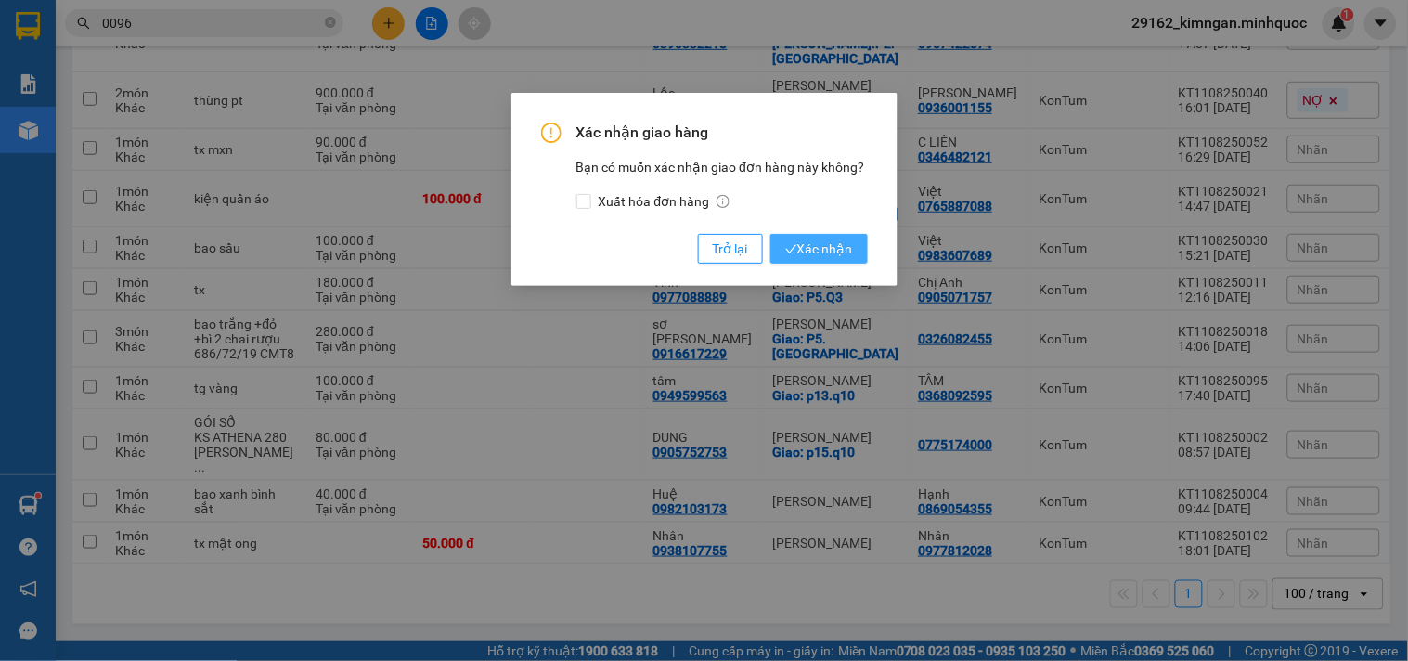
click at [836, 253] on span "Xác nhận" at bounding box center [819, 248] width 68 height 20
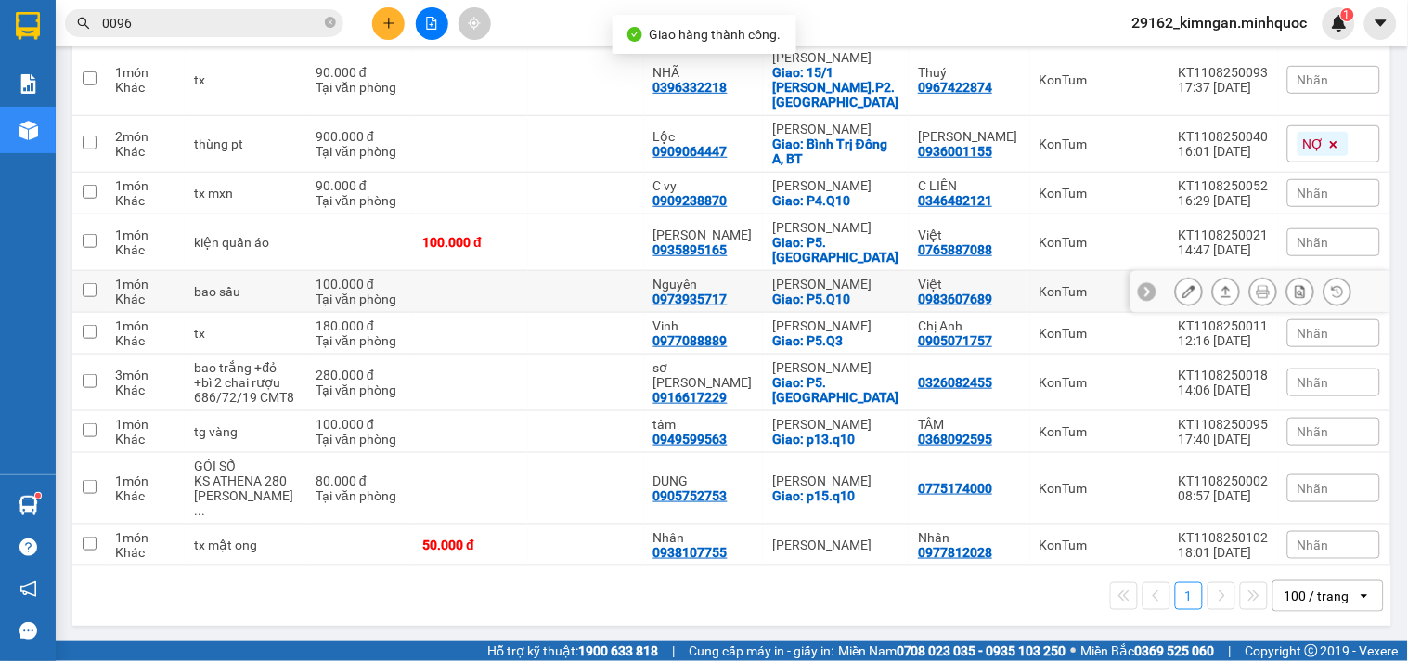
scroll to position [270, 0]
